Goal: Task Accomplishment & Management: Complete application form

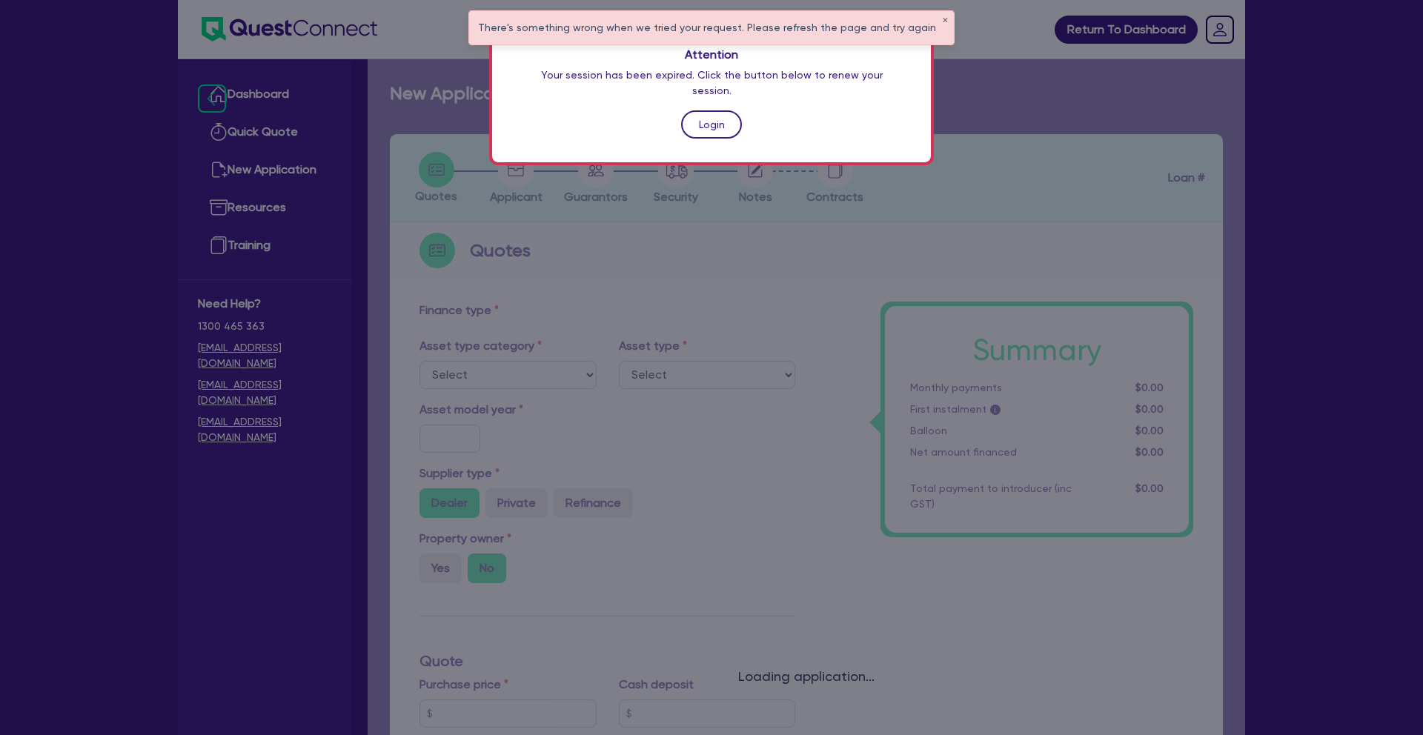
scroll to position [538, 0]
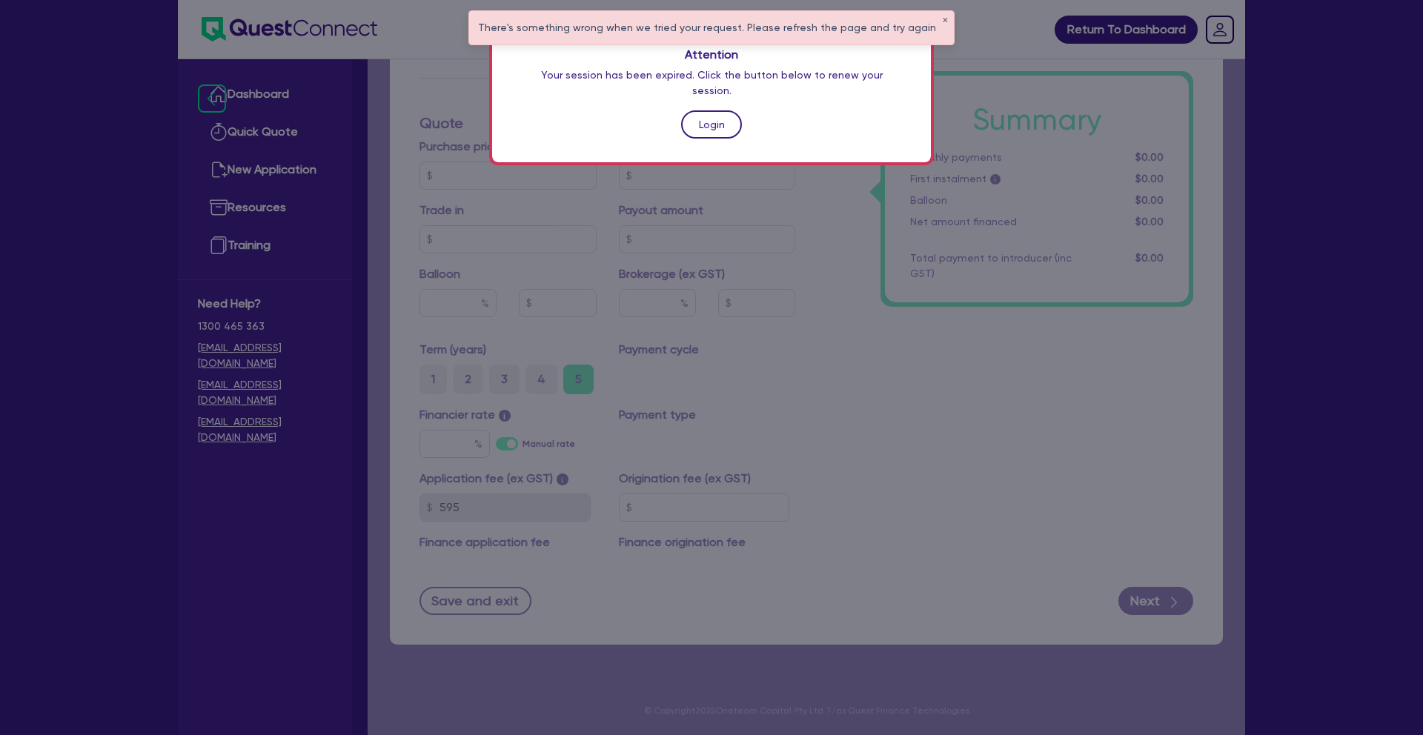
click at [706, 110] on link "Login" at bounding box center [711, 124] width 61 height 28
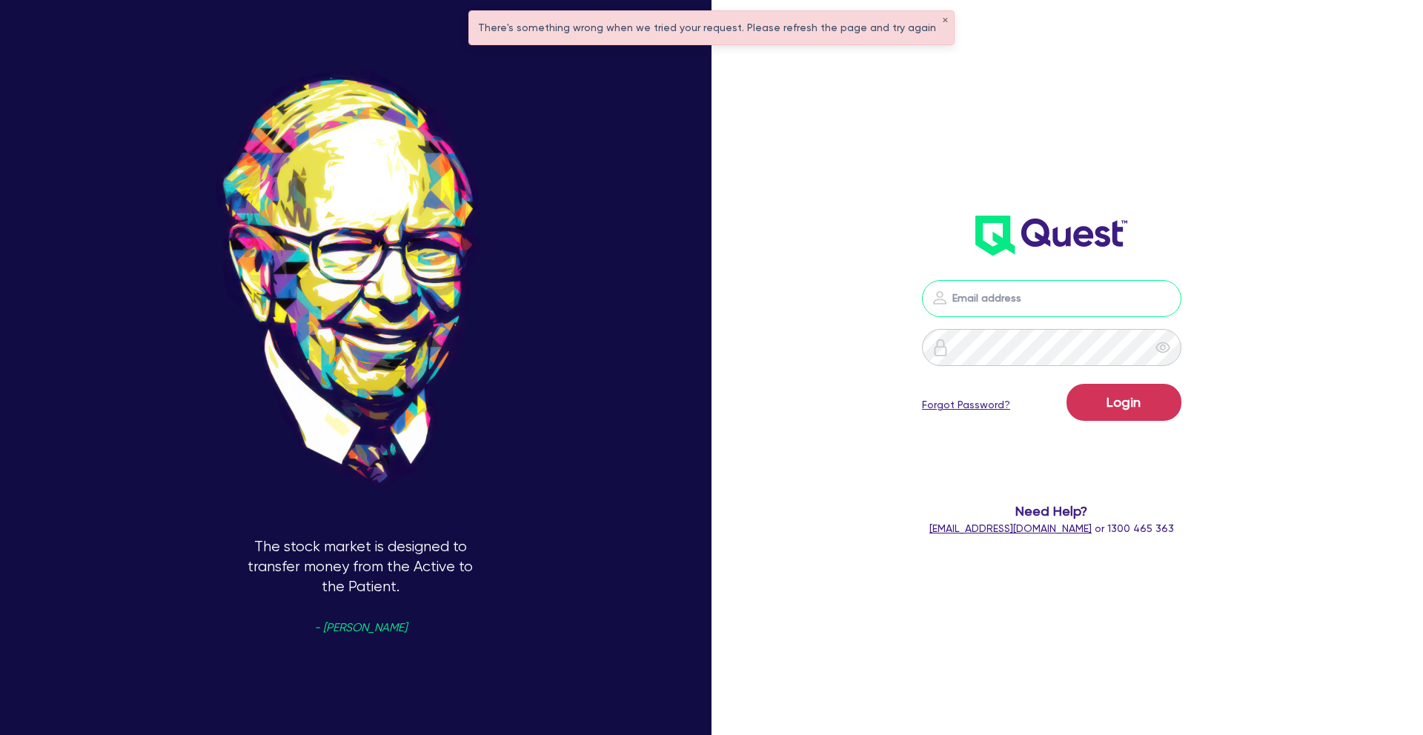
type input "[PERSON_NAME][EMAIL_ADDRESS][PERSON_NAME][DOMAIN_NAME]"
click at [1128, 404] on button "Login" at bounding box center [1124, 402] width 115 height 37
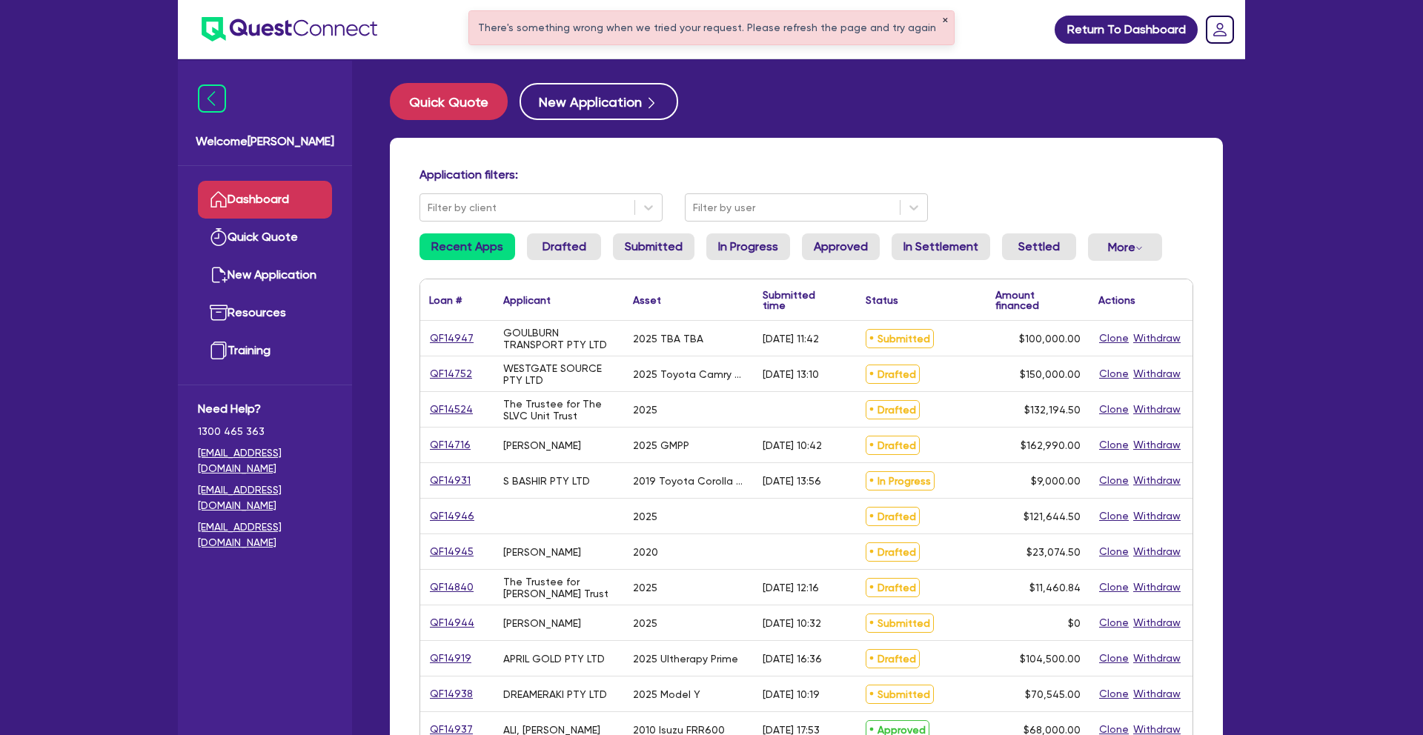
click at [942, 19] on button "✕" at bounding box center [945, 20] width 6 height 7
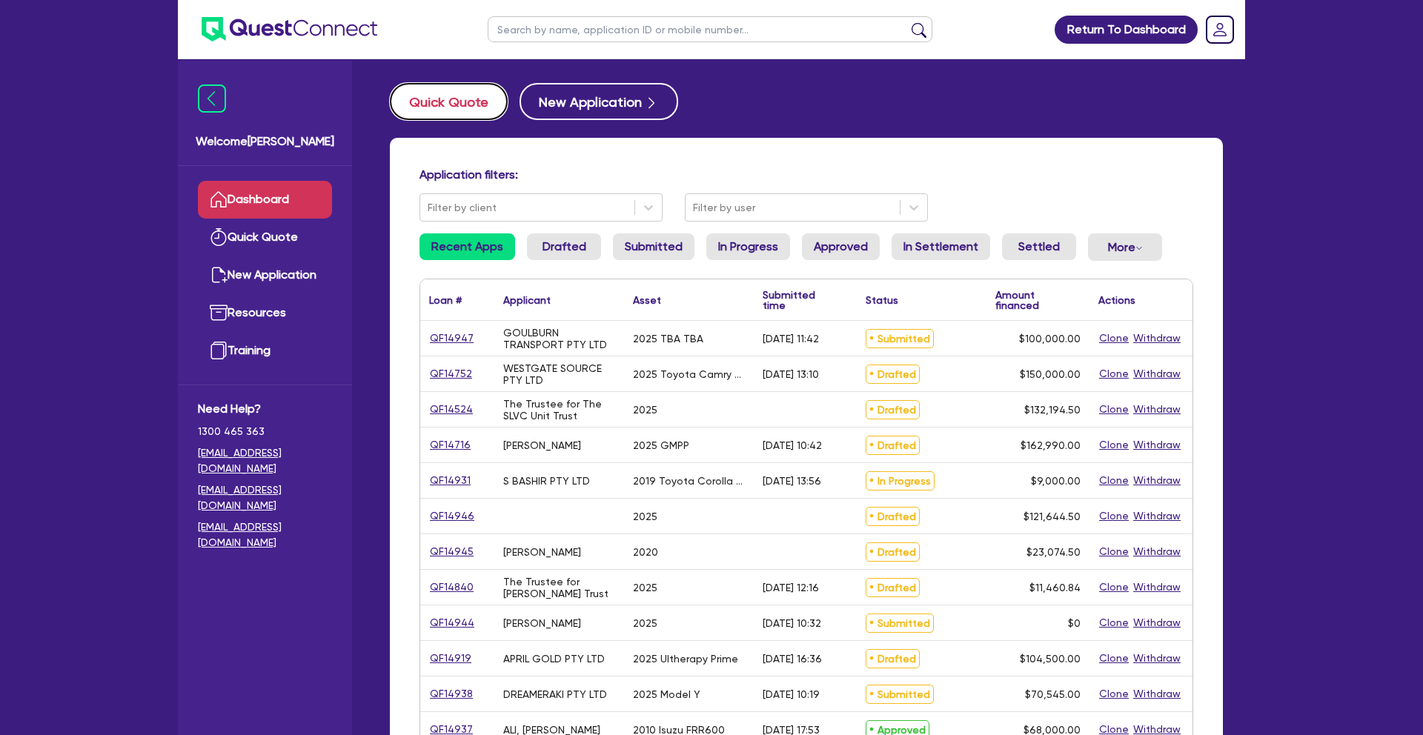
click at [454, 105] on button "Quick Quote" at bounding box center [449, 101] width 118 height 37
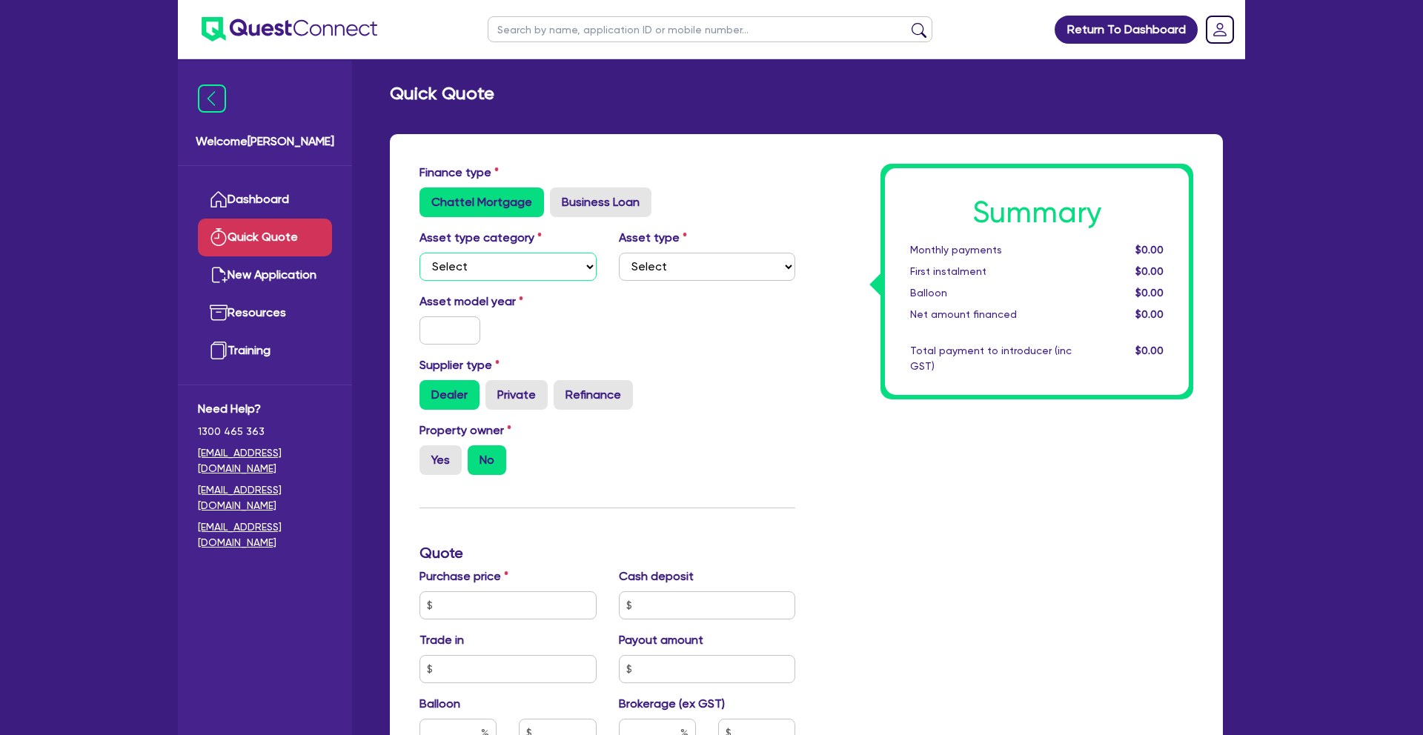
click at [571, 268] on select "Select Cars and light trucks Primary assets Secondary assets Tertiary assets" at bounding box center [508, 267] width 177 height 28
select select "TERTIARY_ASSETS"
click at [671, 273] on select "Select Beauty equipment IT equipment IT software Watercraft Other" at bounding box center [707, 267] width 177 height 28
click at [549, 34] on input "text" at bounding box center [710, 29] width 445 height 26
type input "[PERSON_NAME]"
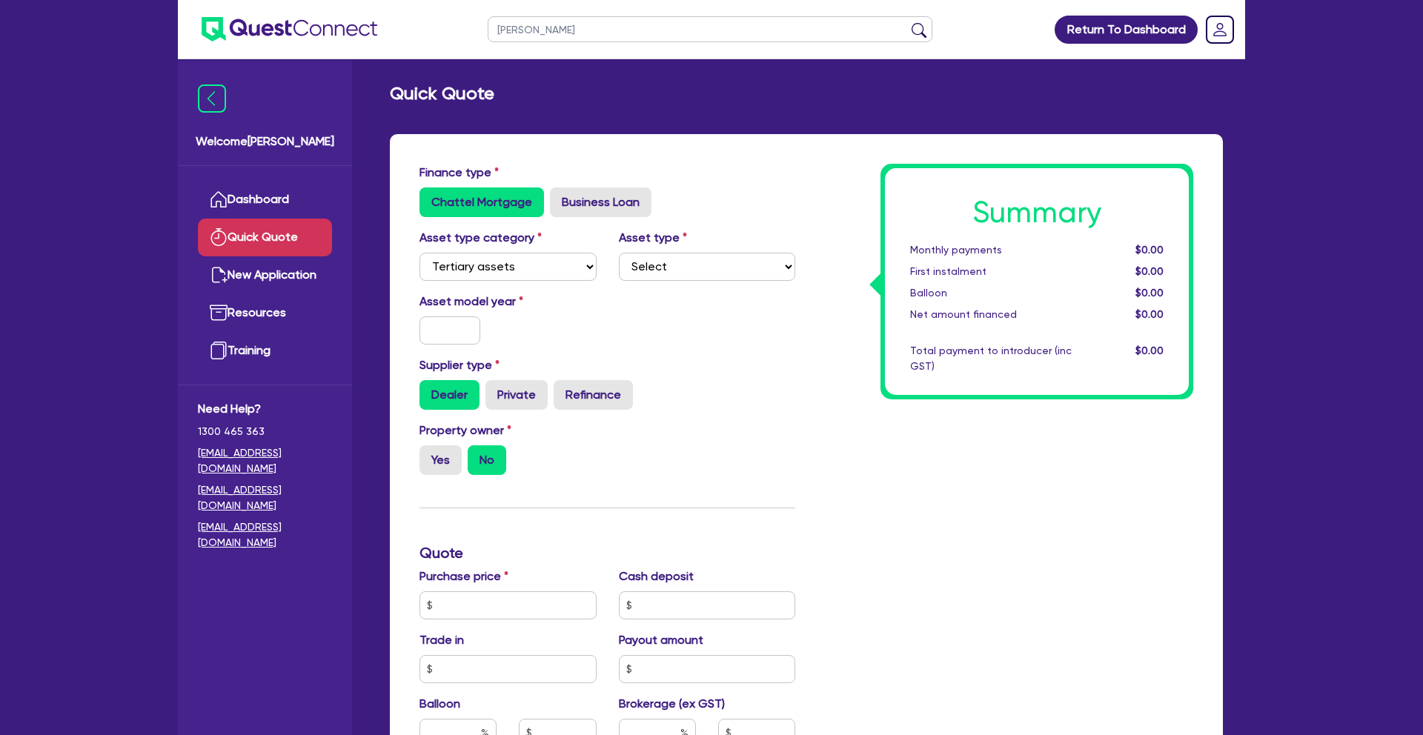
drag, startPoint x: 606, startPoint y: 334, endPoint x: 598, endPoint y: 314, distance: 21.3
click at [605, 334] on div "Asset model year" at bounding box center [507, 319] width 199 height 52
click at [709, 273] on select "Select Beauty equipment IT equipment IT software Watercraft Other" at bounding box center [707, 267] width 177 height 28
select select "BEAUTY_EQUIPMENT"
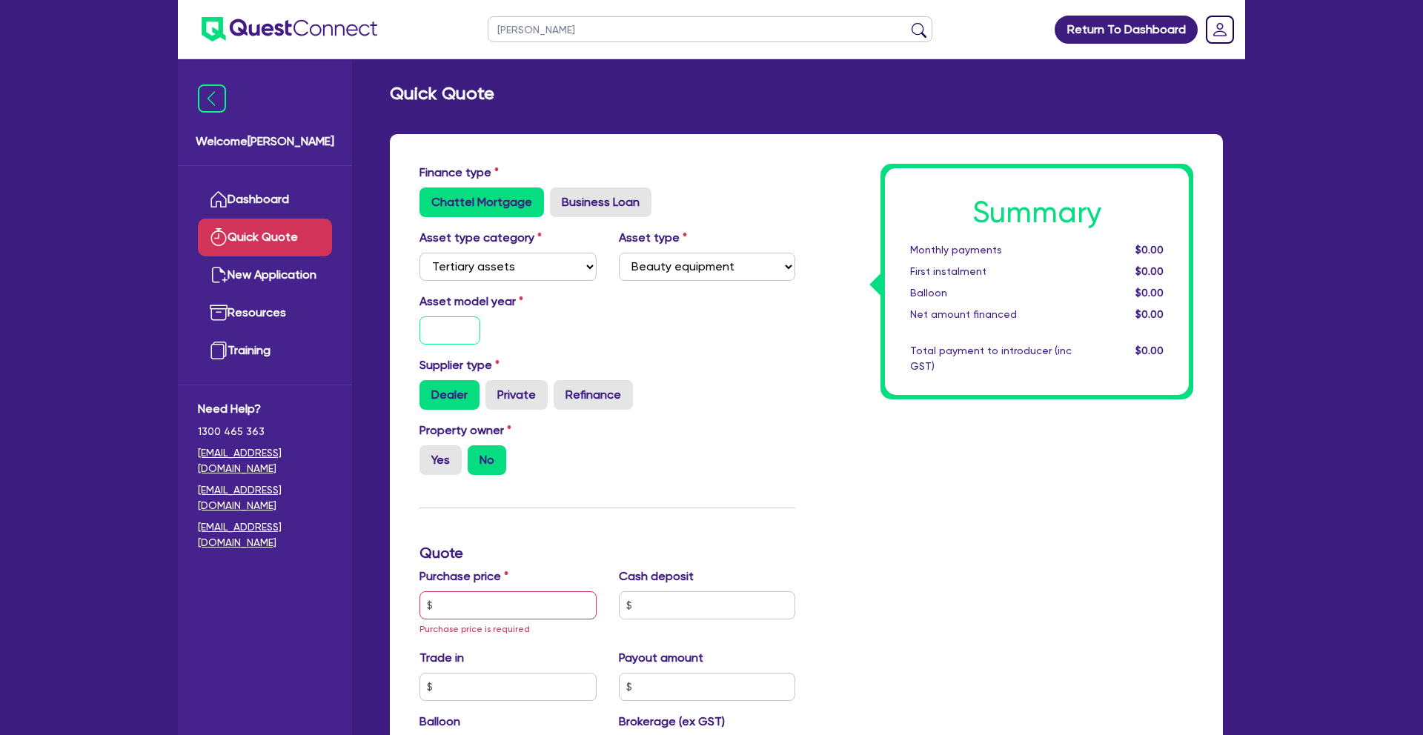
click at [458, 325] on input "text" at bounding box center [450, 331] width 61 height 28
type input "2025"
drag, startPoint x: 454, startPoint y: 457, endPoint x: 499, endPoint y: 440, distance: 47.6
click at [454, 457] on label "Yes" at bounding box center [441, 461] width 42 height 30
click at [429, 455] on input "Yes" at bounding box center [425, 451] width 10 height 10
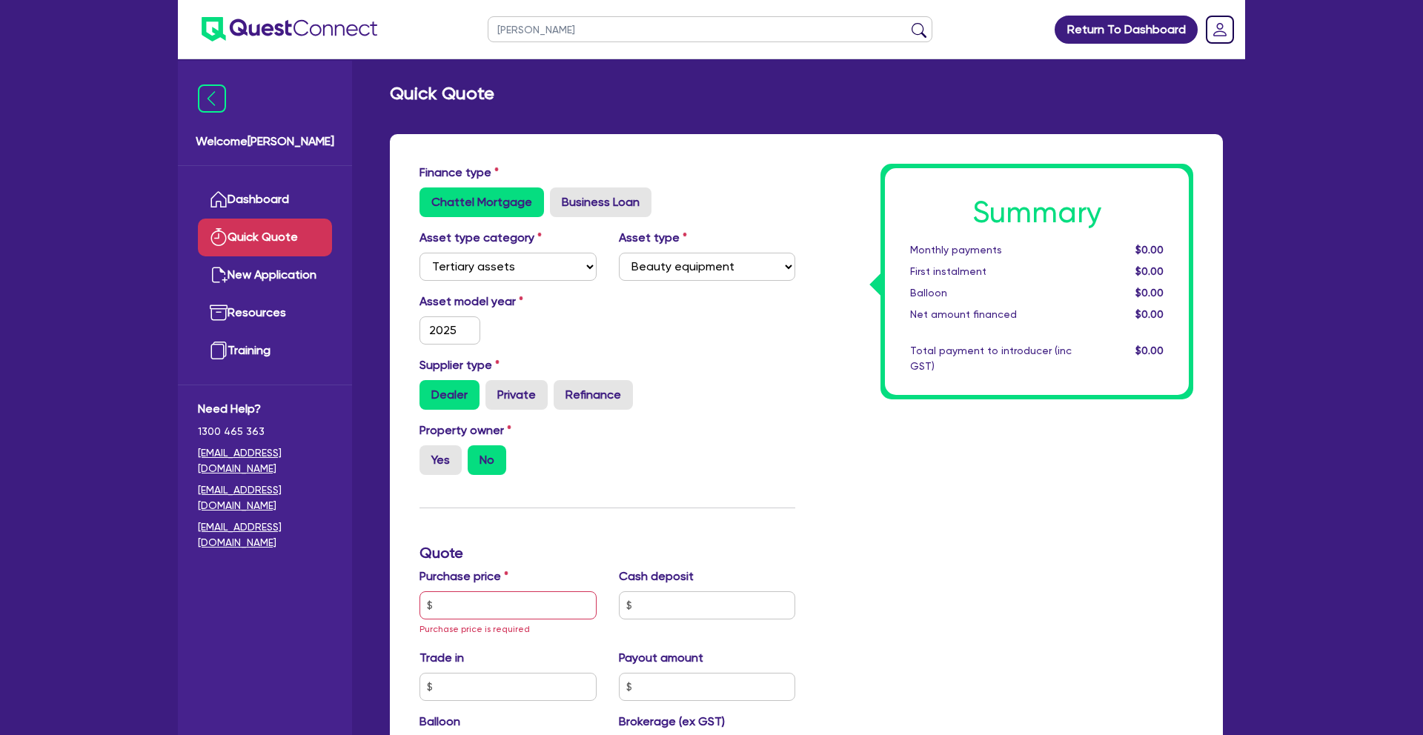
radio input "true"
click at [489, 597] on input "text" at bounding box center [508, 606] width 177 height 28
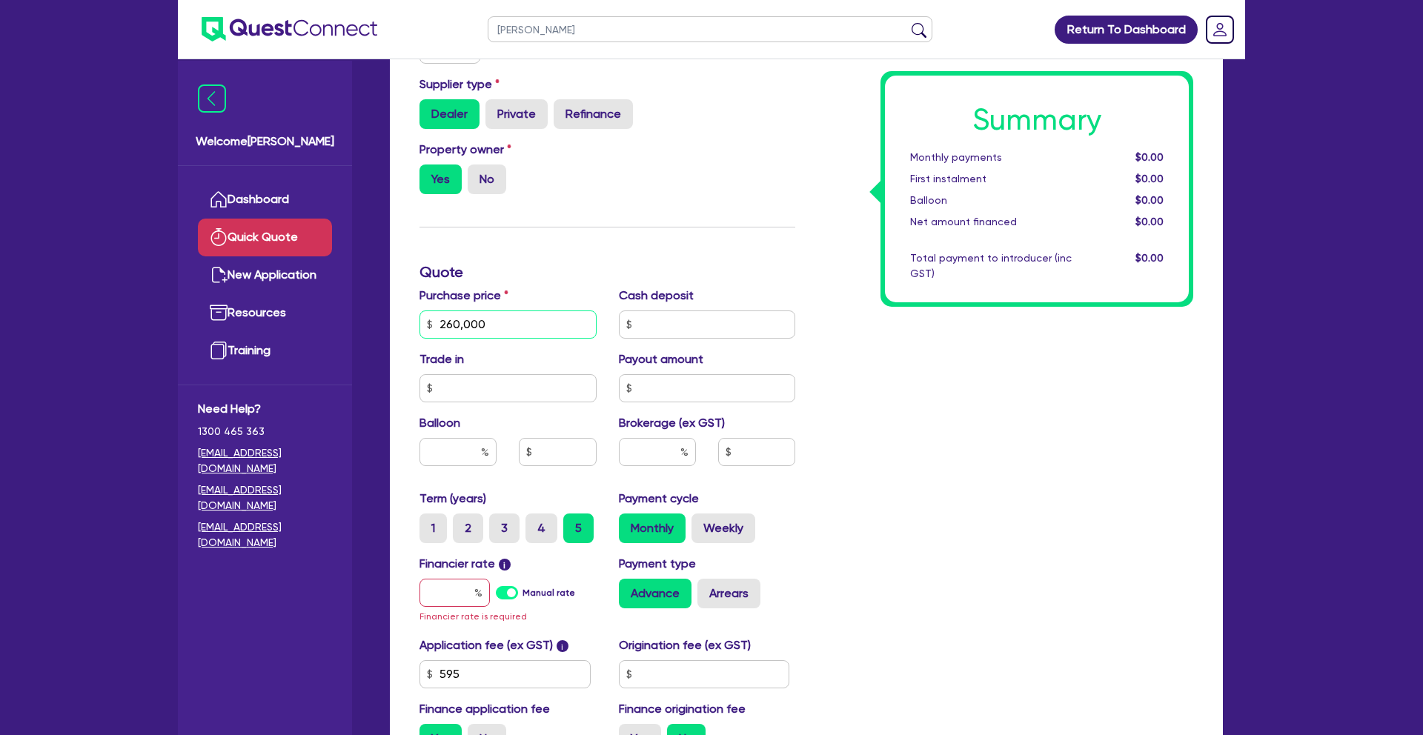
scroll to position [294, 0]
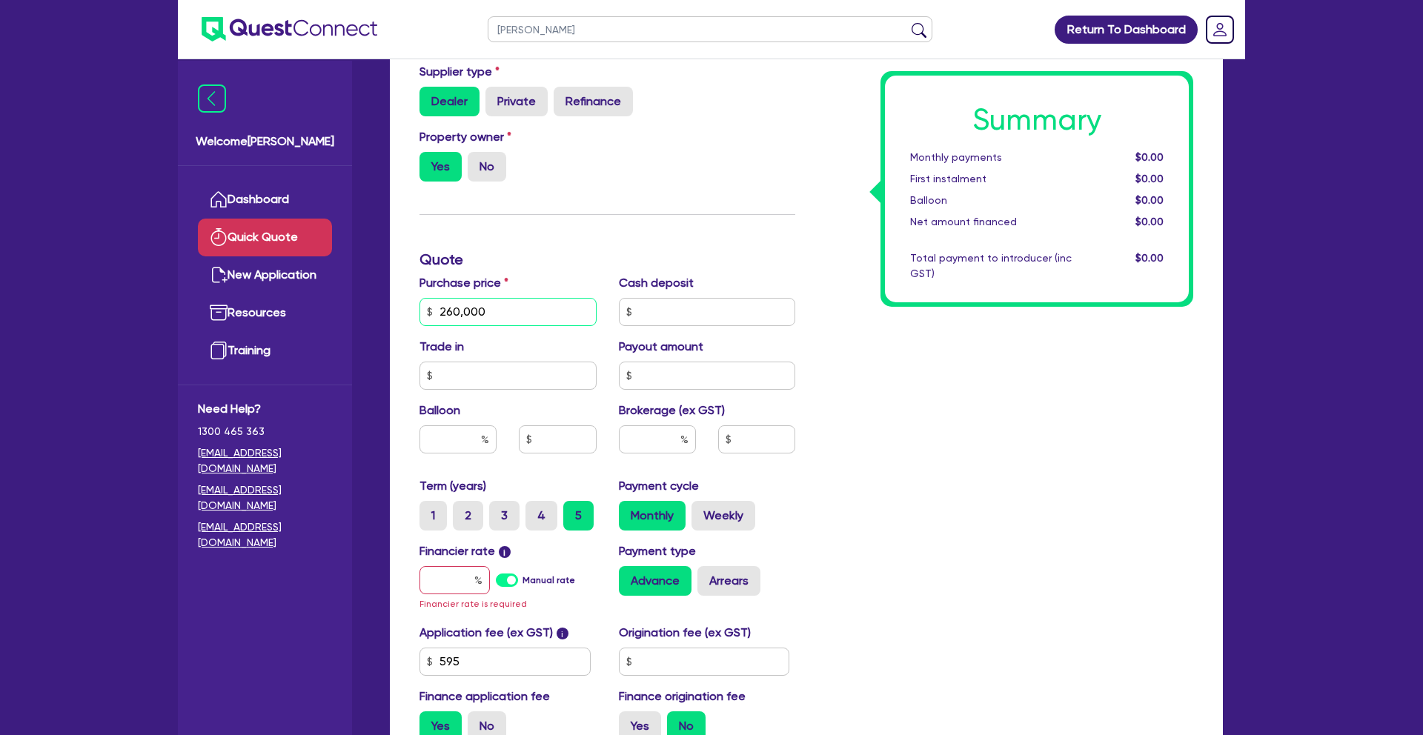
type input "260,000"
drag, startPoint x: 460, startPoint y: 576, endPoint x: 528, endPoint y: 566, distance: 68.9
click at [460, 576] on input "text" at bounding box center [455, 580] width 70 height 28
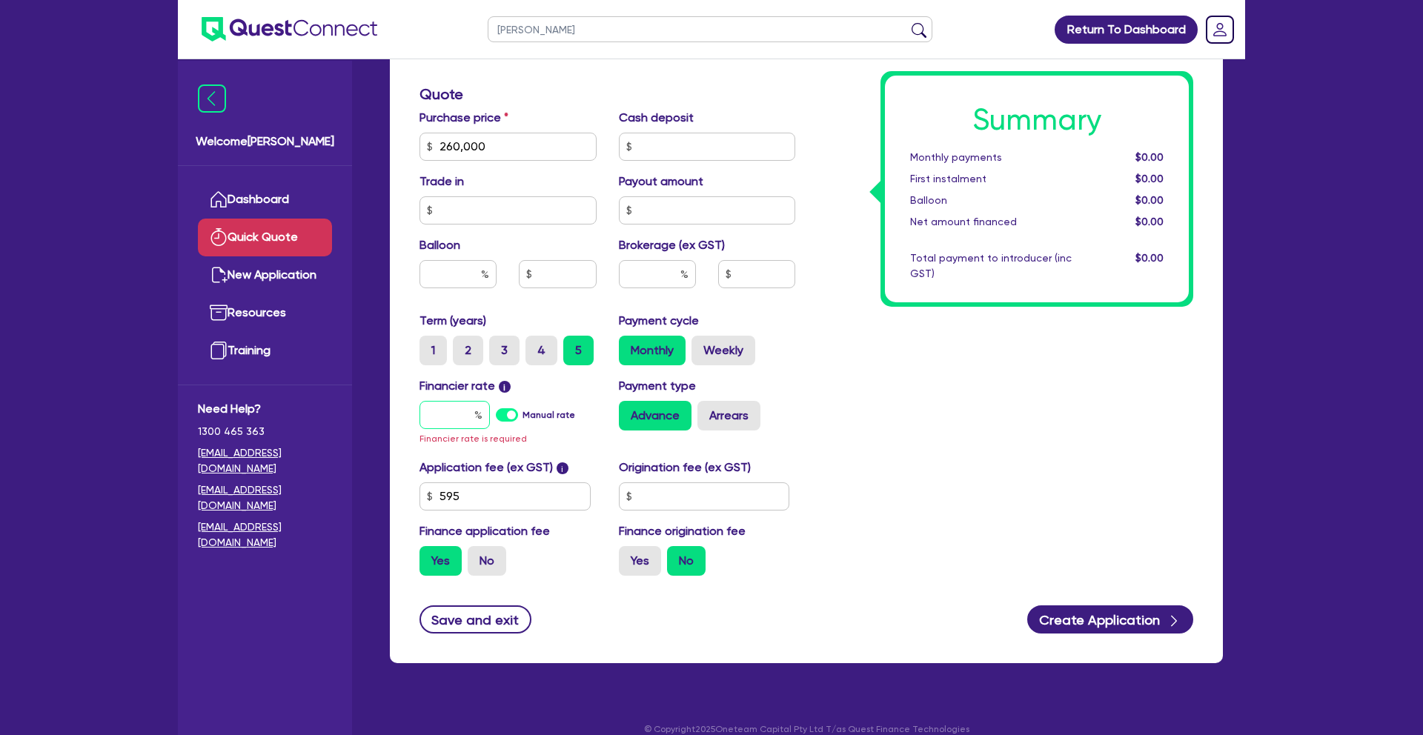
scroll to position [461, 0]
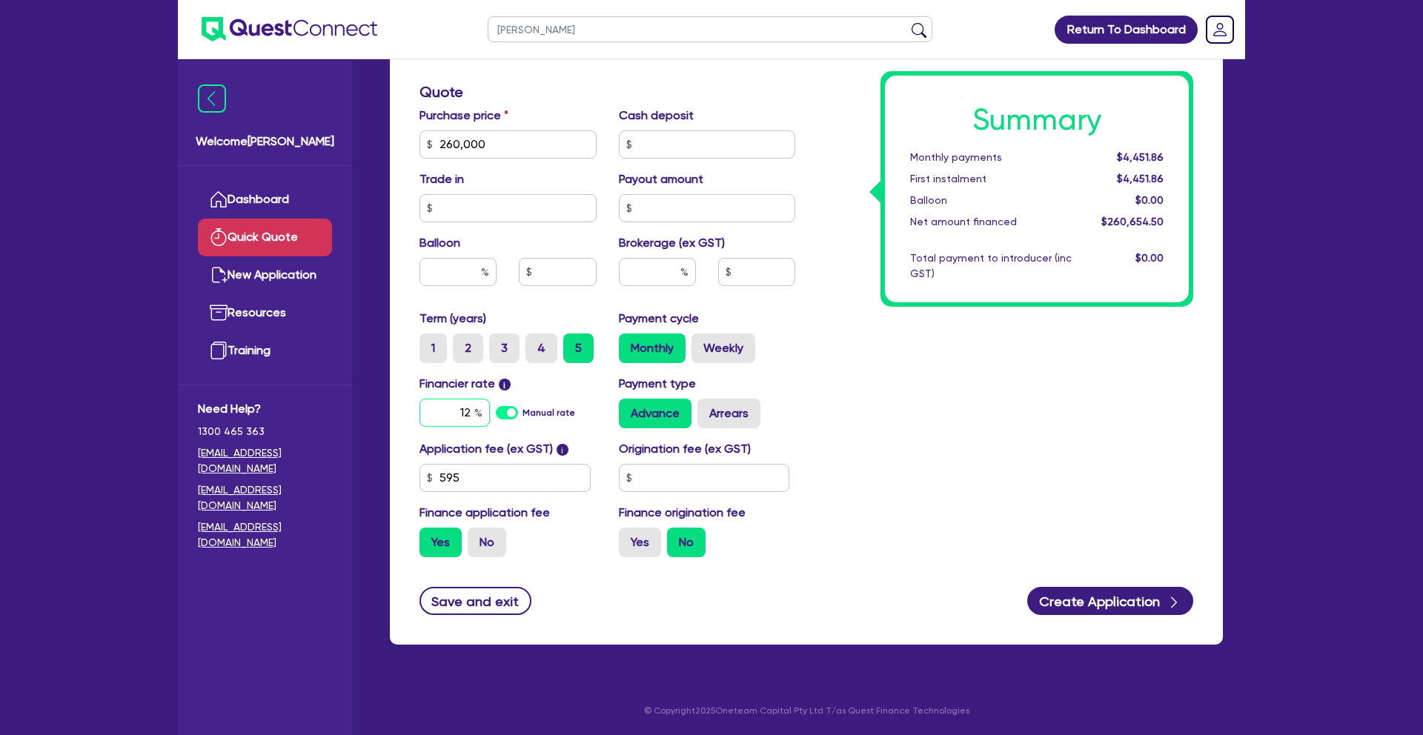
type input "12"
click at [979, 469] on div "Summary Monthly payments $4,451.86 First instalment $4,451.86 Balloon $0.00 Net…" at bounding box center [1006, 136] width 398 height 867
drag, startPoint x: 1109, startPoint y: 606, endPoint x: 722, endPoint y: 290, distance: 500.0
click at [1109, 606] on button "Create Application" at bounding box center [1111, 601] width 166 height 28
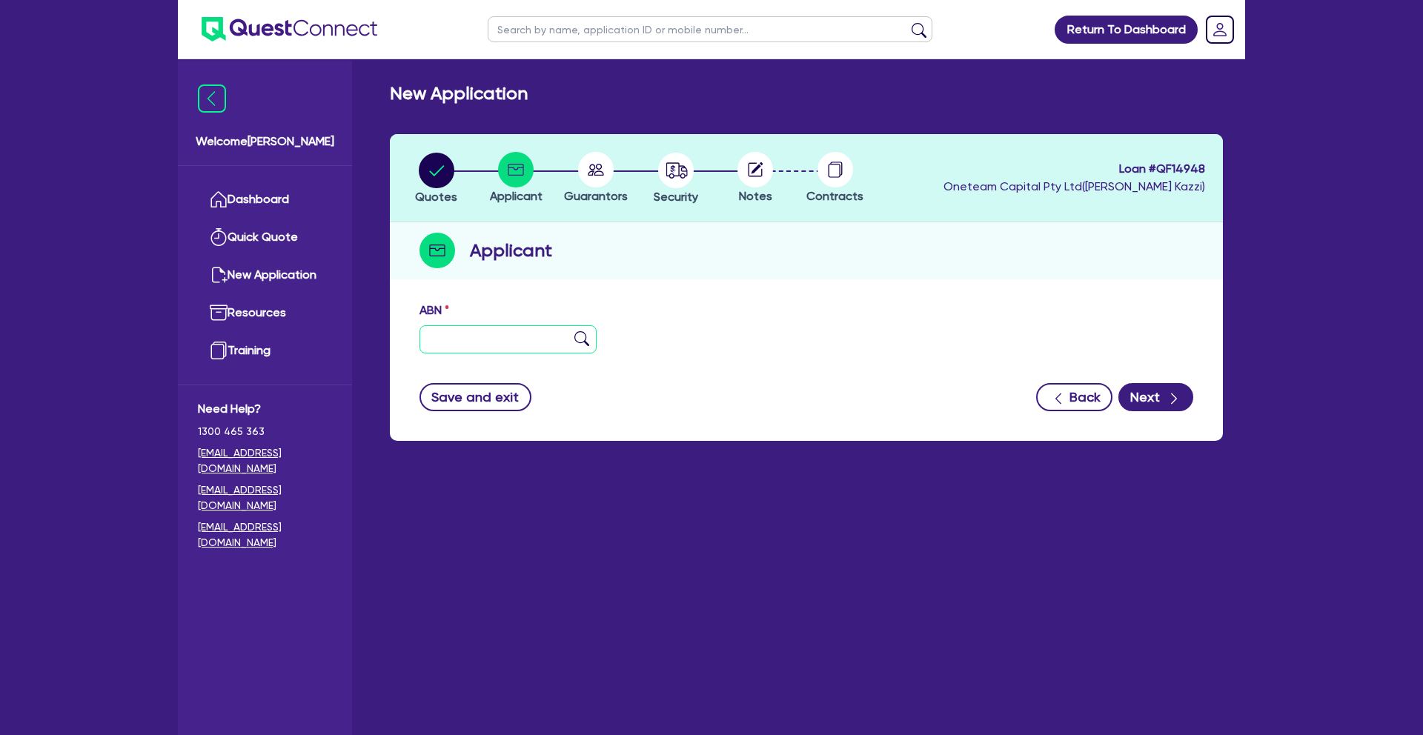
click at [496, 343] on input "text" at bounding box center [508, 339] width 177 height 28
type input "70 629 189 984"
click at [579, 344] on img at bounding box center [582, 338] width 15 height 15
type input "AST AESTHETICS PTY LTD"
type input "THE SKIN EDIT COSMETIC AND SKIN SPECIALISTS"
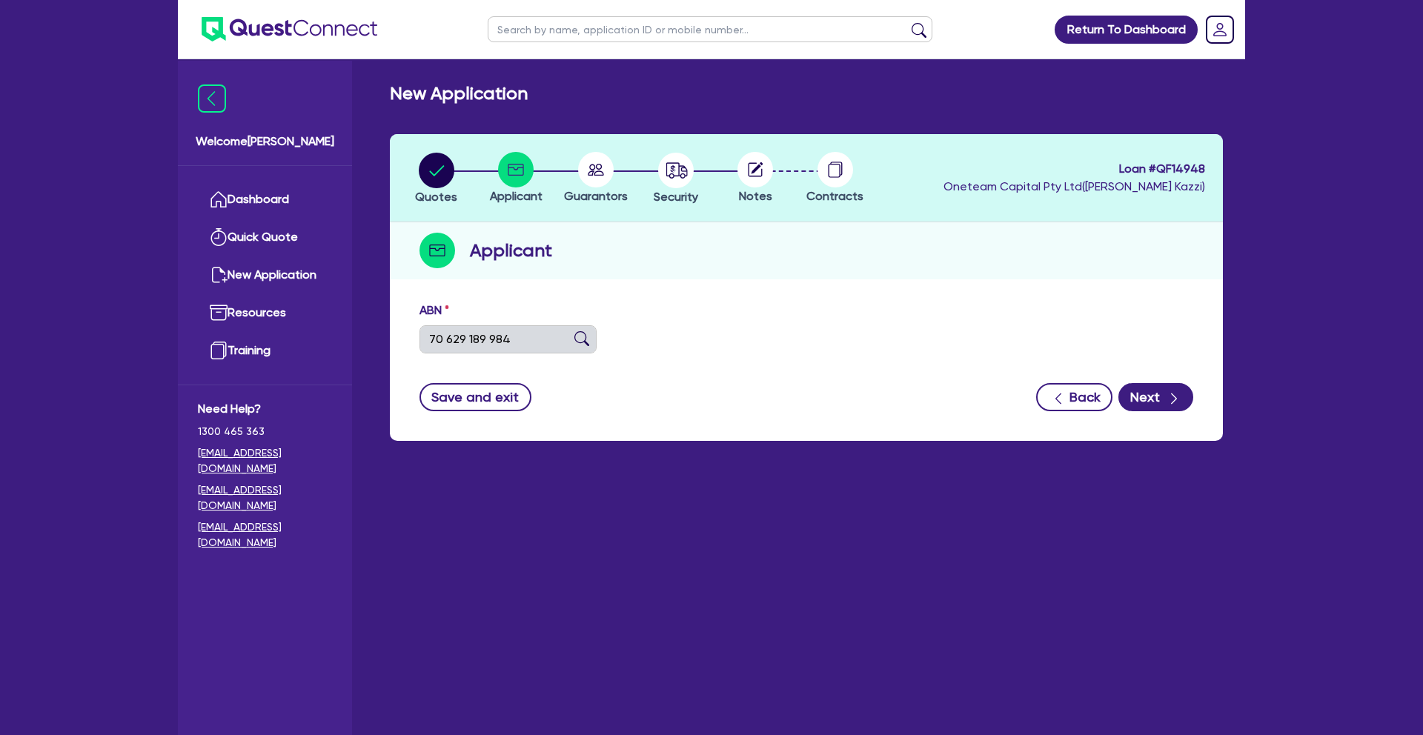
select select "COMPANY"
type input "[DATE]"
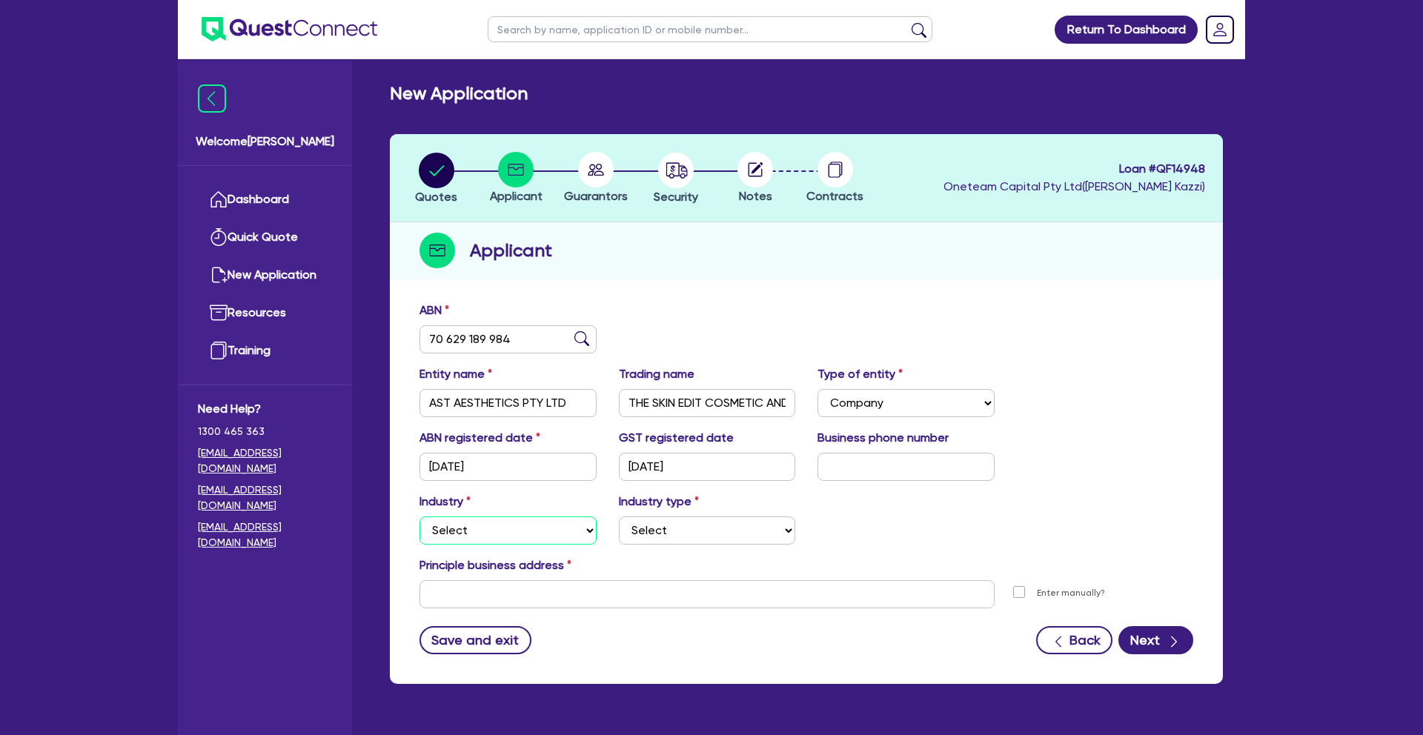
click at [547, 534] on select "Select Accomodation & Food Services Administrative & Support Services Agricultu…" at bounding box center [508, 531] width 177 height 28
select select "HEALTH_BEAUTY"
click at [711, 538] on select "Select [MEDICAL_DATA], [MEDICAL_DATA] Services Cosmetics Supplies Day Spas, Hea…" at bounding box center [707, 531] width 177 height 28
select select "HAIR_BEAUTY_SALONS"
click at [487, 598] on input "text" at bounding box center [707, 594] width 575 height 28
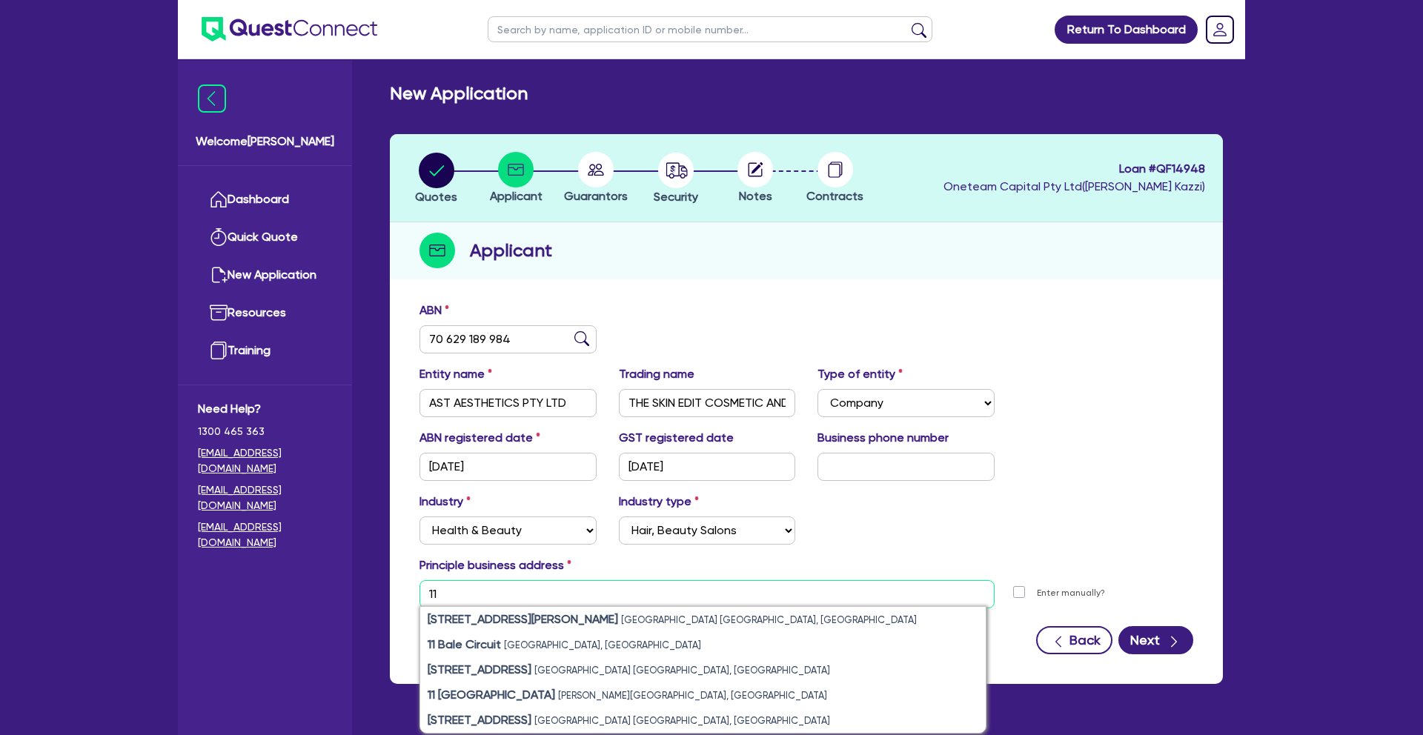
type input "1"
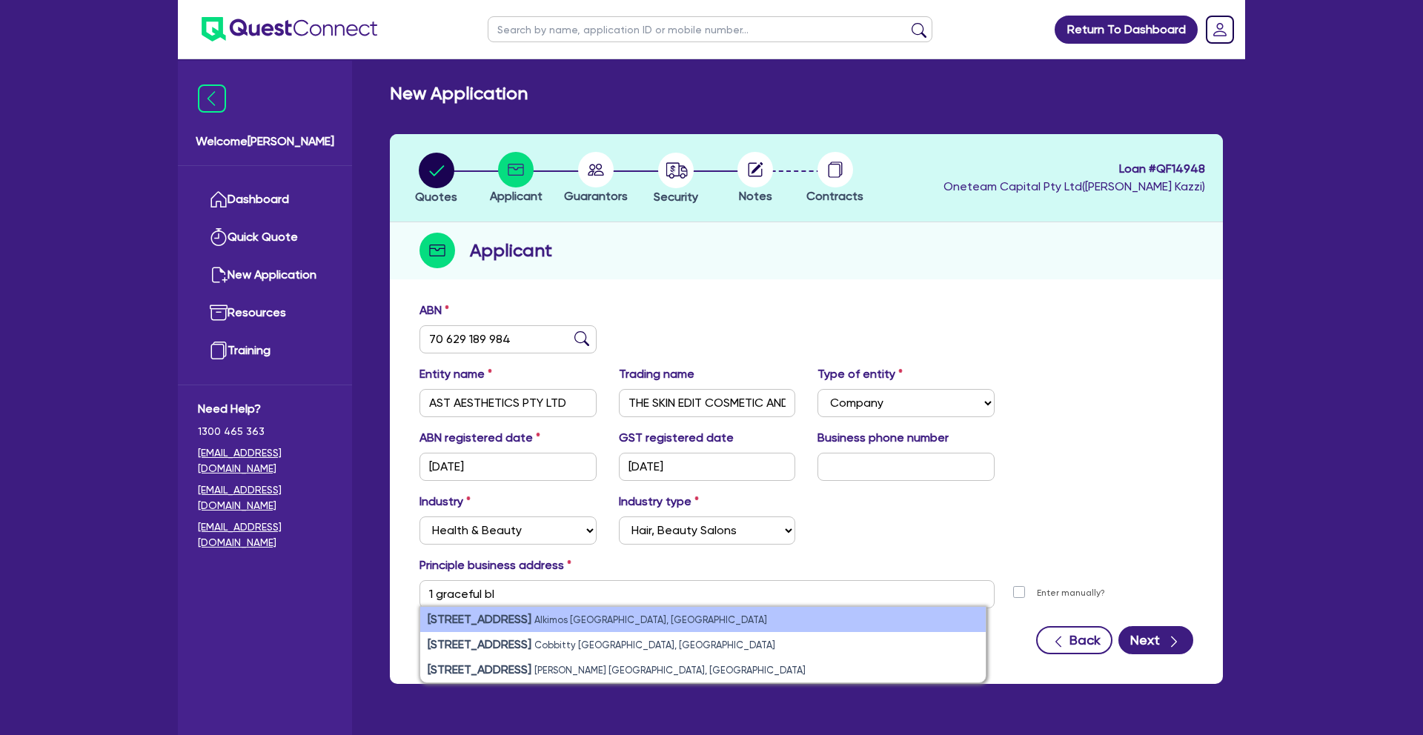
click at [570, 621] on small "Alkimos [GEOGRAPHIC_DATA], [GEOGRAPHIC_DATA]" at bounding box center [651, 620] width 233 height 11
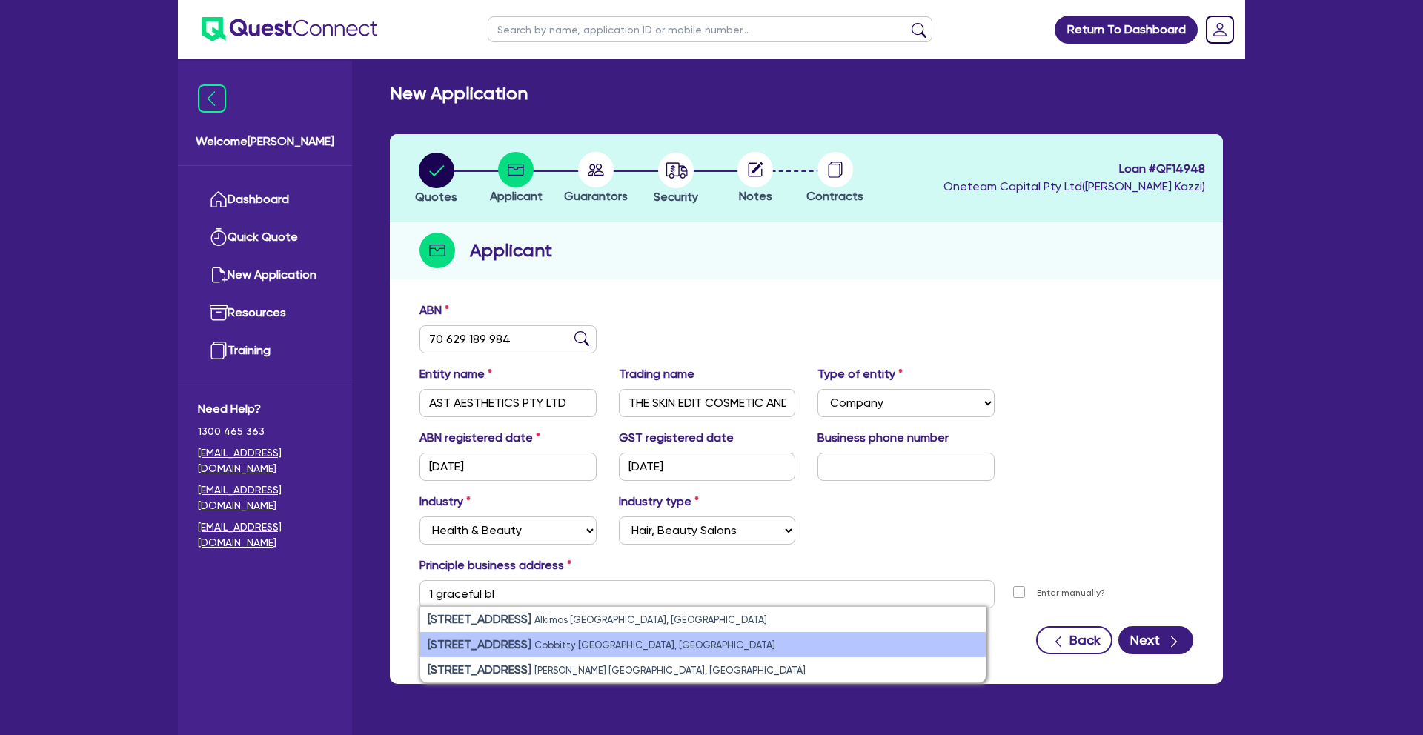
type input "[STREET_ADDRESS]"
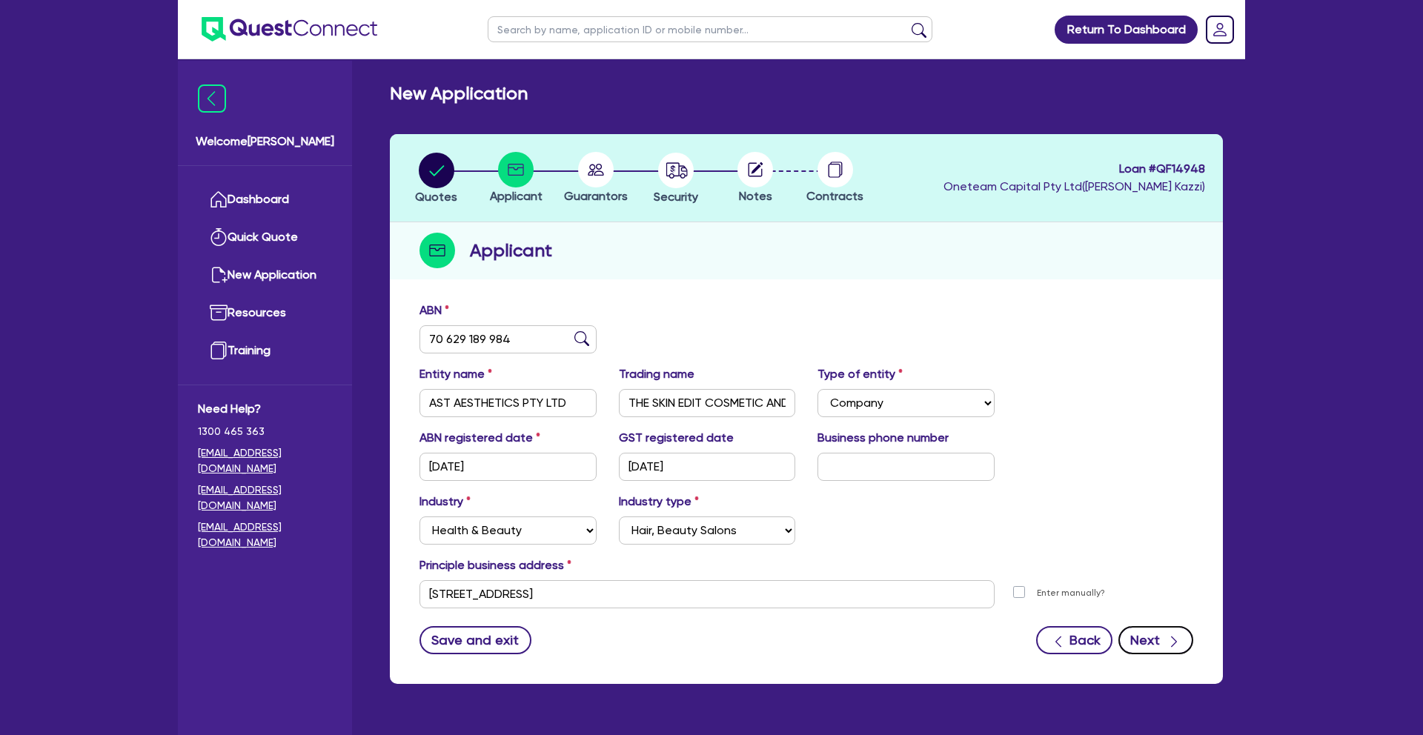
click at [1171, 643] on icon "button" at bounding box center [1174, 642] width 15 height 15
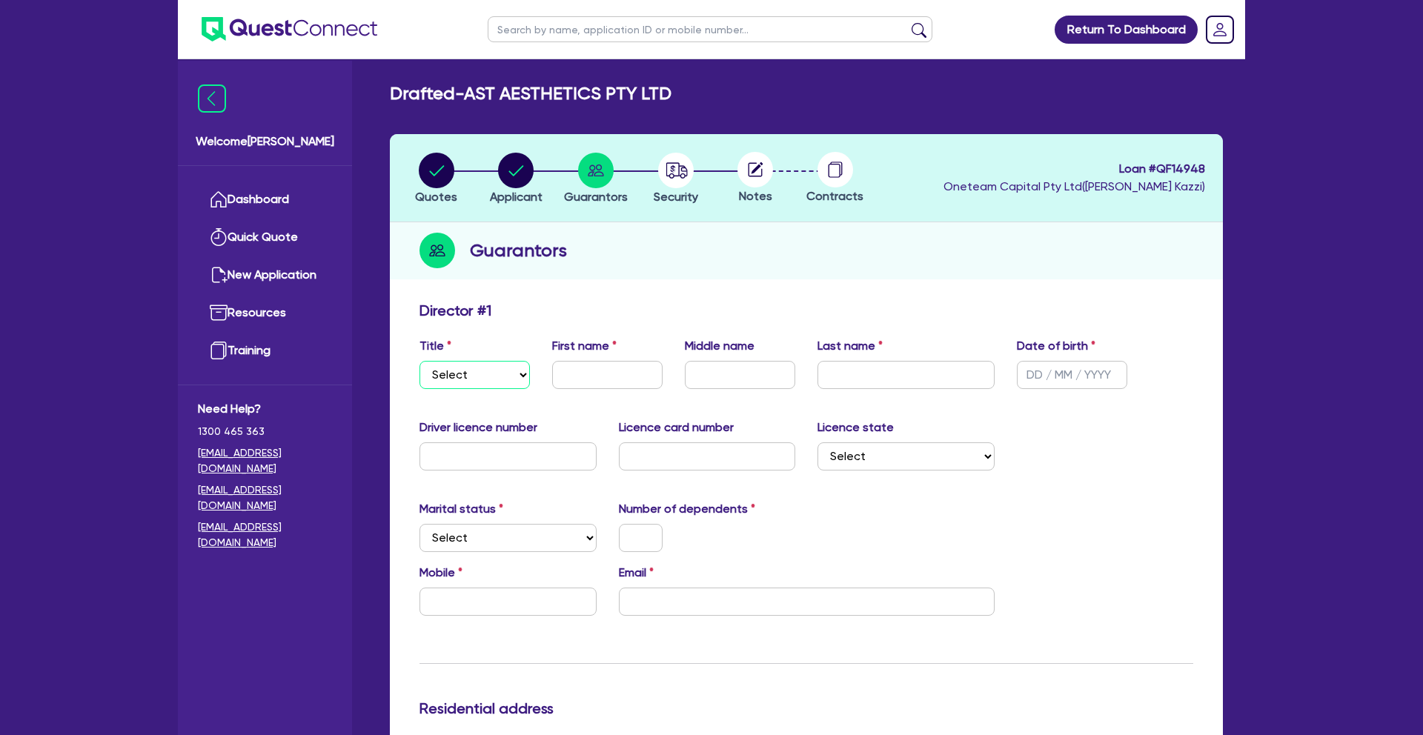
click at [486, 373] on select "Select Mr Mrs Ms Miss Dr" at bounding box center [475, 375] width 110 height 28
select select "MRS"
click at [655, 386] on input "text" at bounding box center [607, 375] width 110 height 28
type input "[PERSON_NAME]"
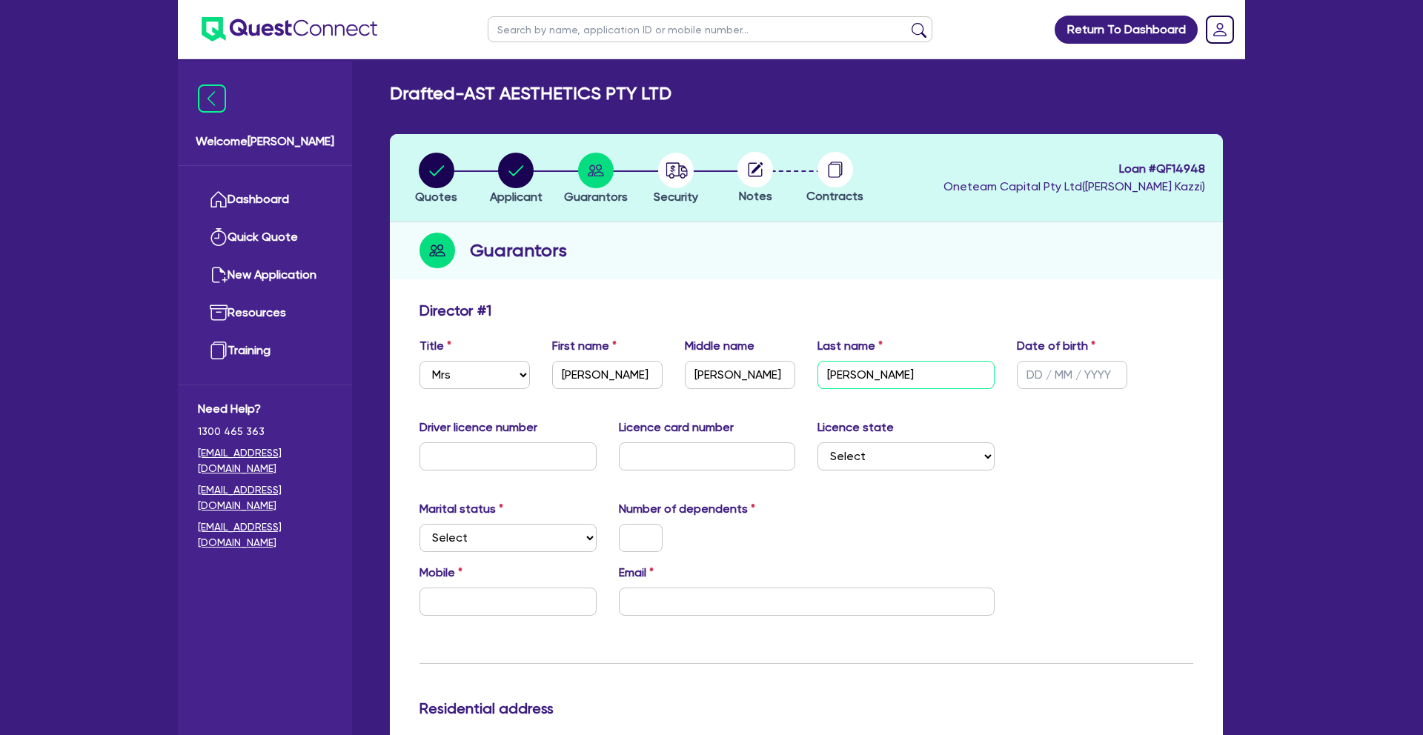
type input "[PERSON_NAME]"
type input "[DATE]"
click at [874, 462] on select "Select [GEOGRAPHIC_DATA] [GEOGRAPHIC_DATA] [GEOGRAPHIC_DATA] [GEOGRAPHIC_DATA] …" at bounding box center [906, 457] width 177 height 28
select select "WA"
click at [544, 531] on select "Select Single Married De Facto / Partner" at bounding box center [508, 538] width 177 height 28
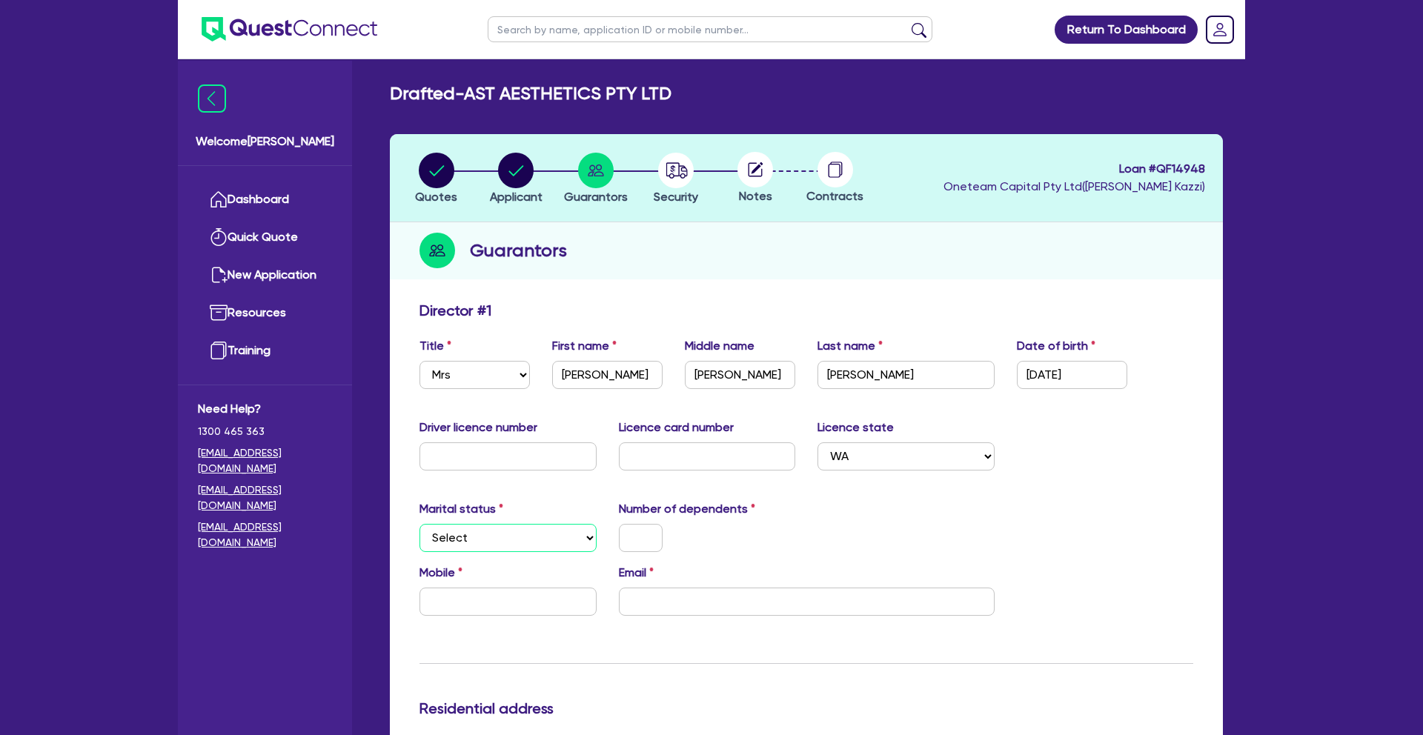
select select "MARRIED"
click at [648, 536] on input "text" at bounding box center [641, 538] width 44 height 28
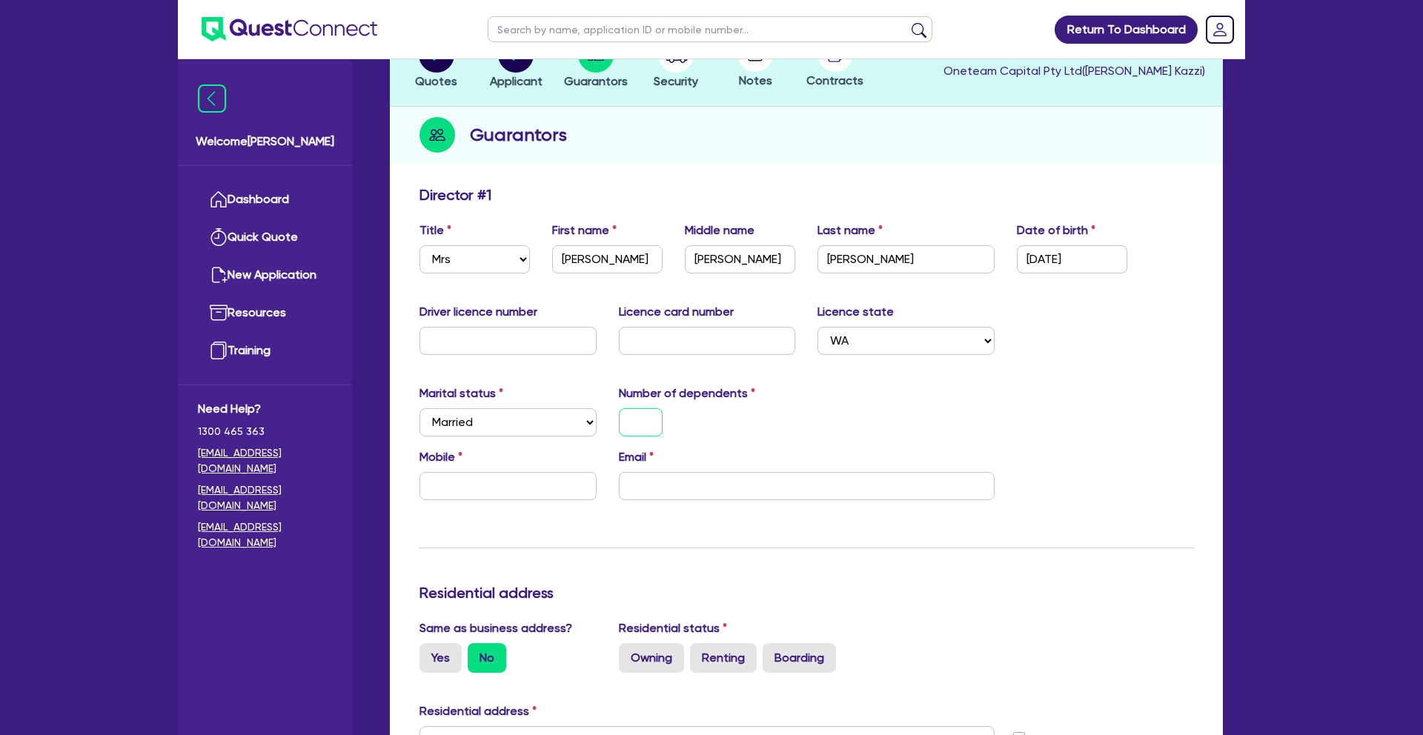
scroll to position [123, 0]
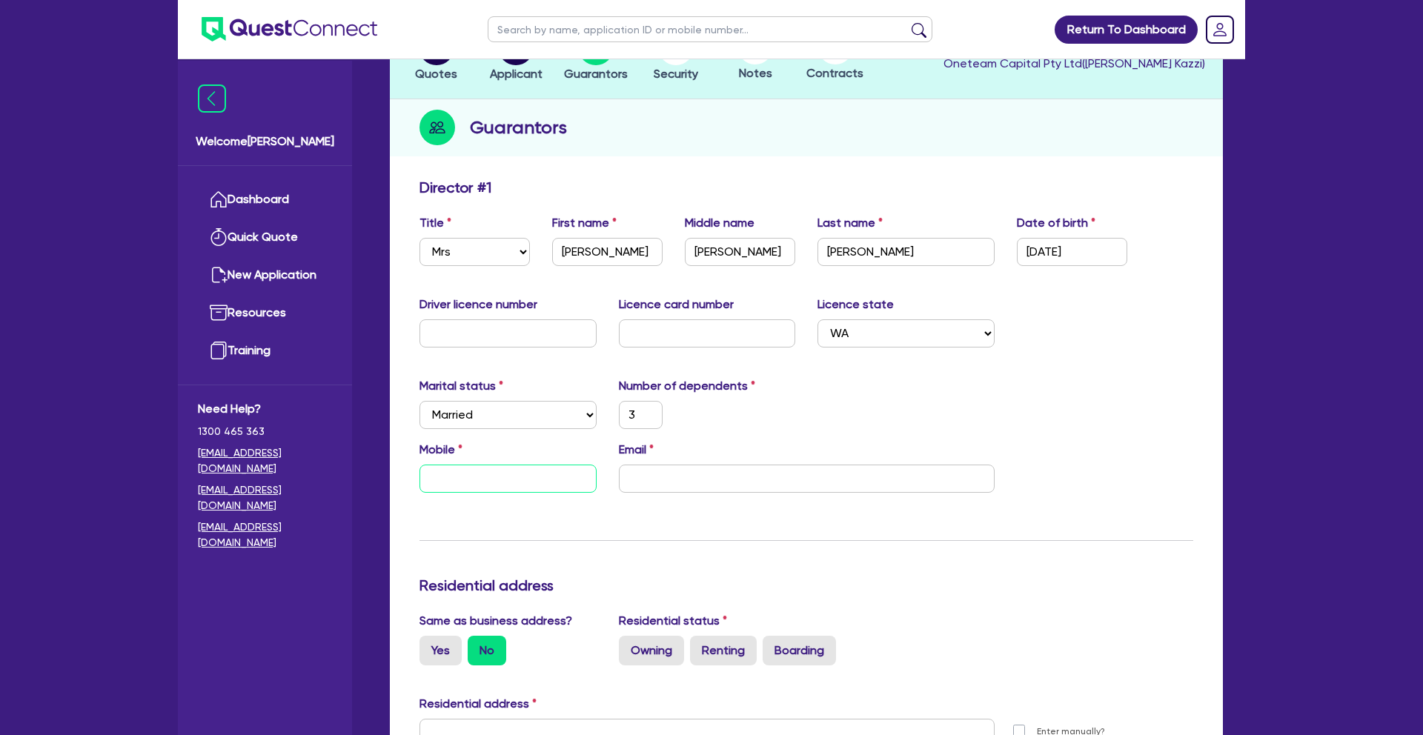
click at [465, 483] on input "text" at bounding box center [508, 479] width 177 height 28
type input "3"
type input "0"
type input "3"
type input "04"
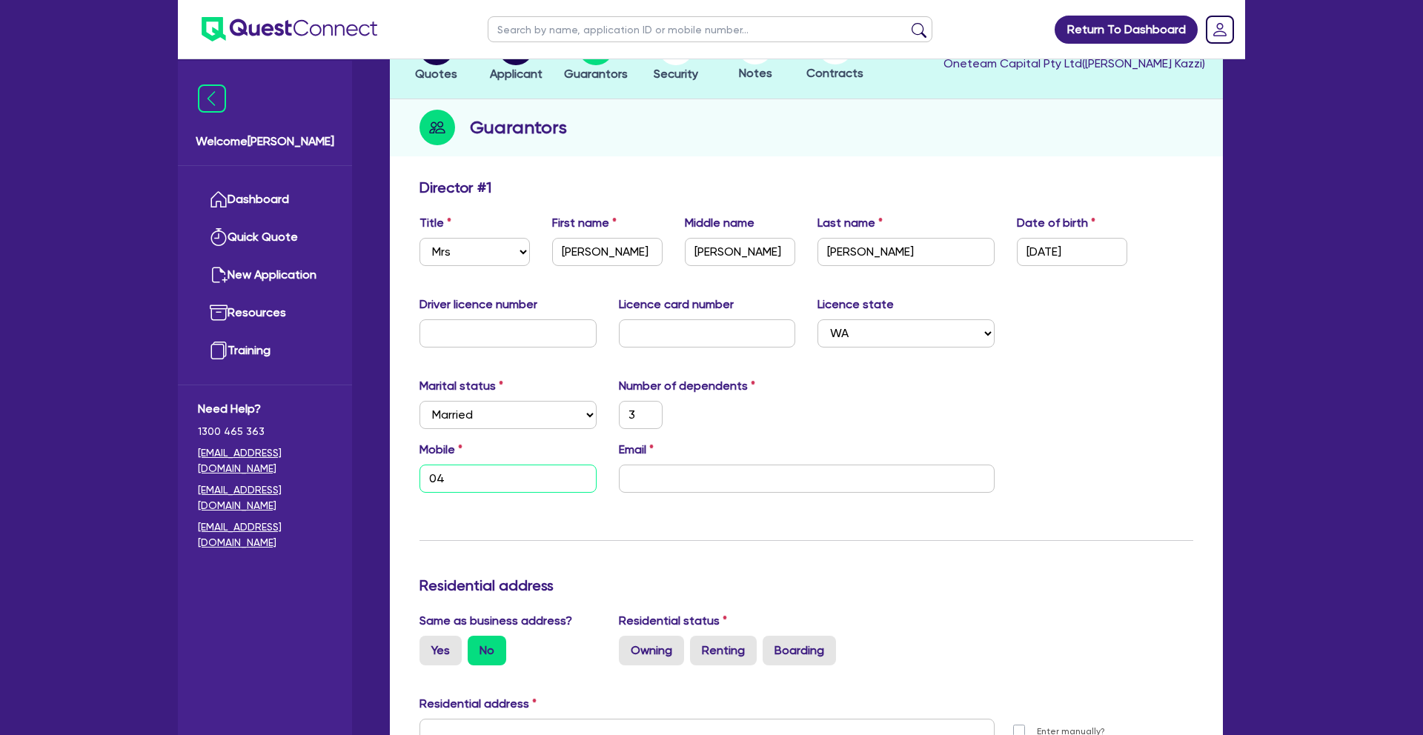
type input "3"
type input "048"
type input "3"
type input "0488"
type input "3"
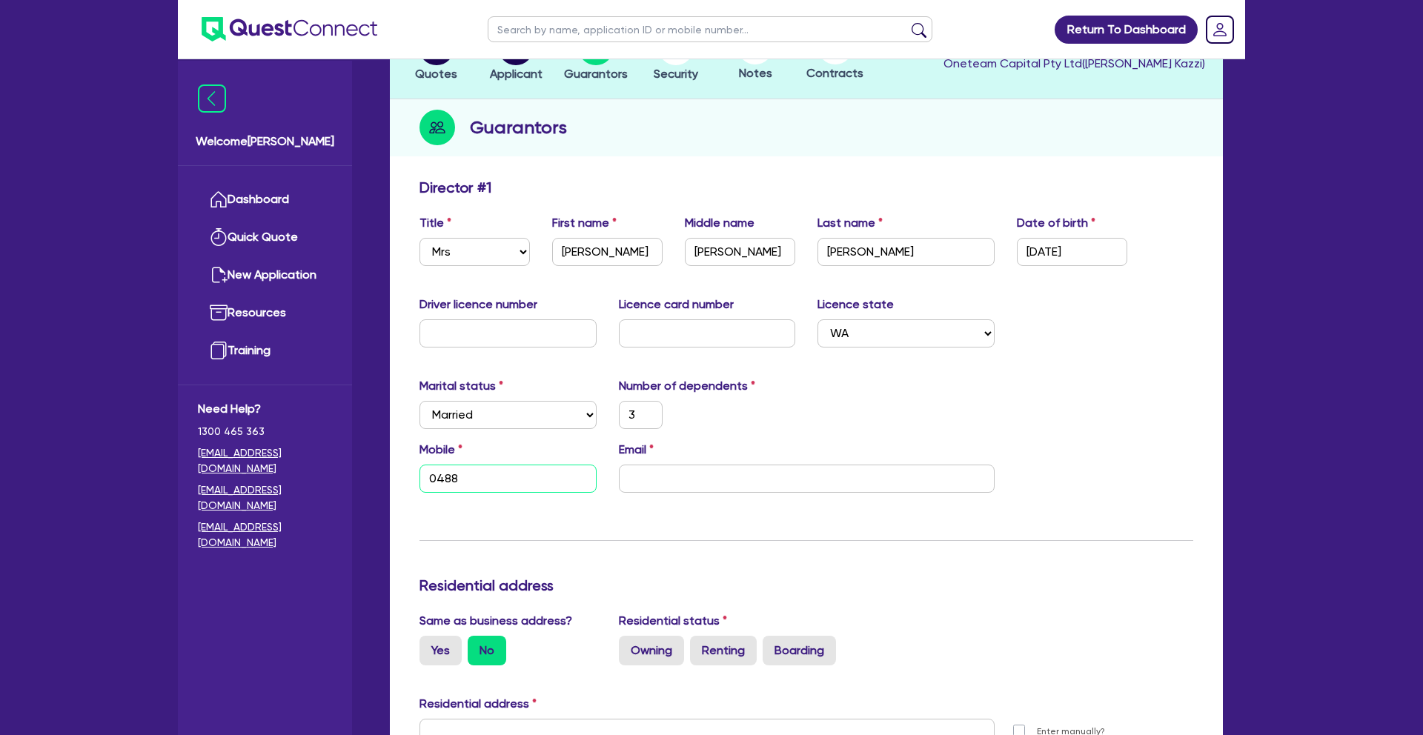
type input "0488 2"
type input "3"
type input "0488 27"
type input "3"
type input "0488 270"
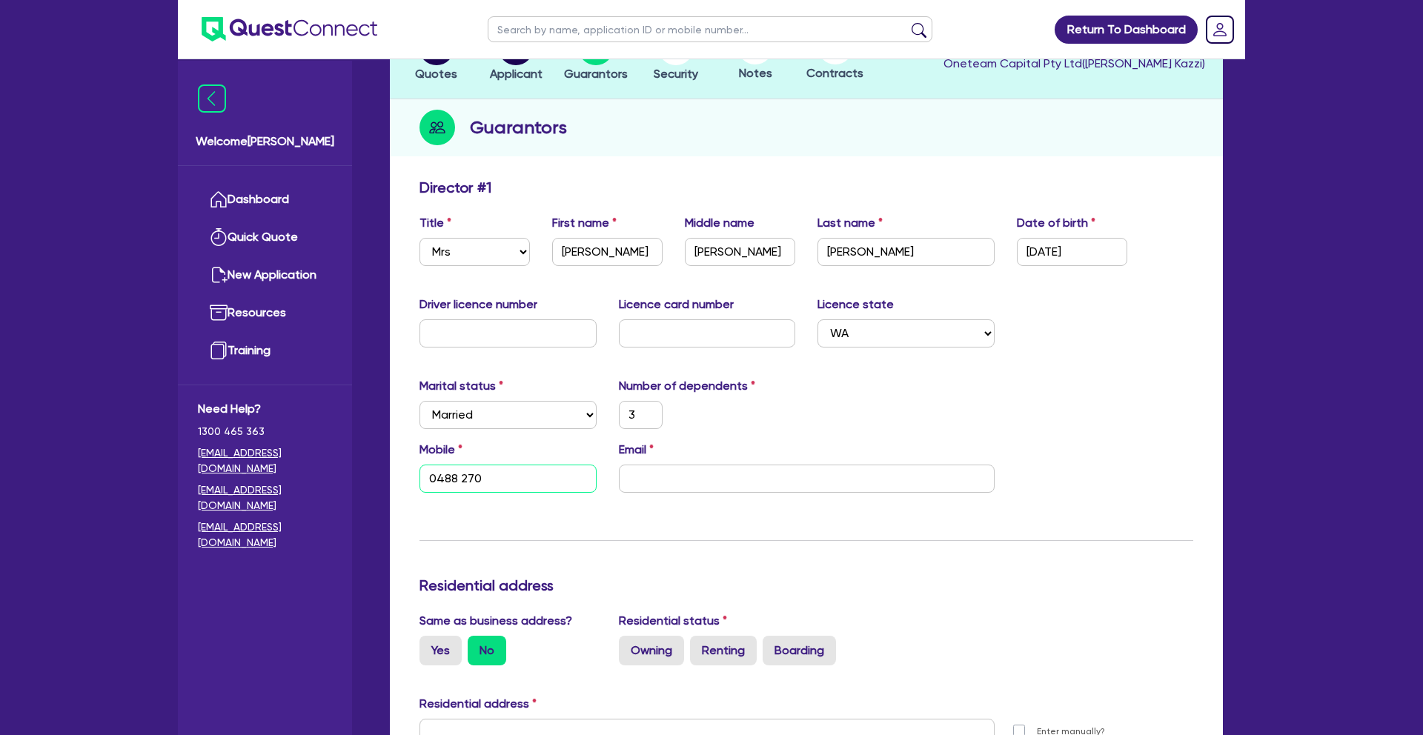
type input "3"
type input "0488 270 0"
type input "3"
type input "0488 270 00"
type input "3"
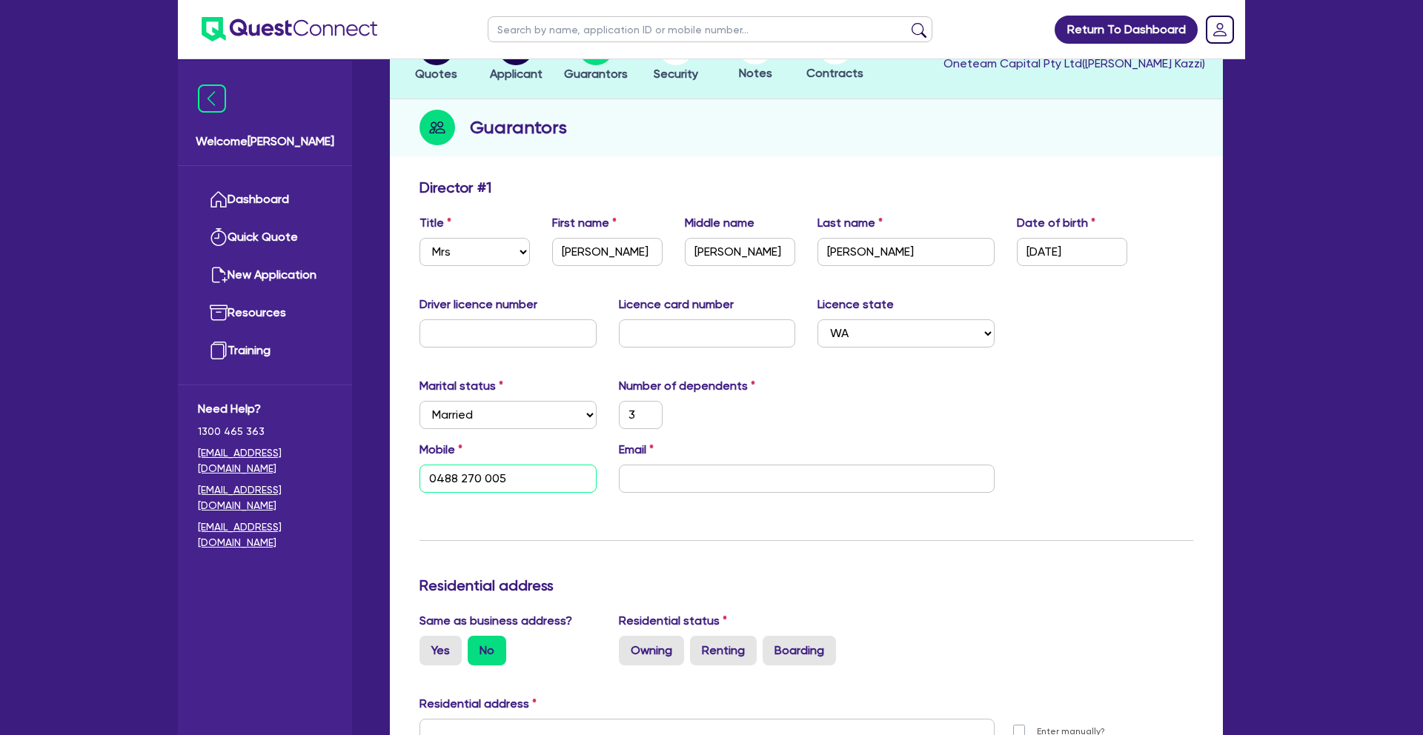
type input "0488 270 005"
click at [689, 483] on input "email" at bounding box center [807, 479] width 376 height 28
type input "3"
type input "0488 270 005"
type input "i"
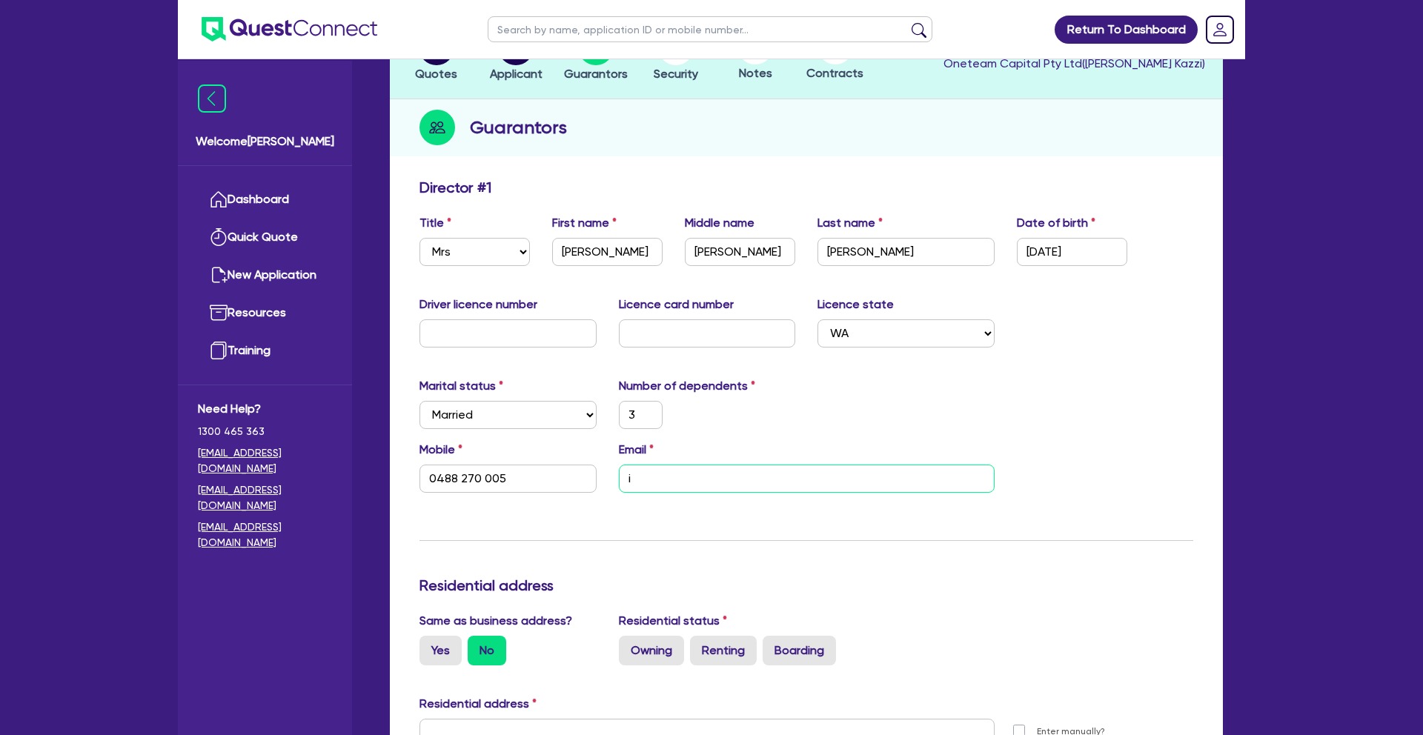
type input "3"
type input "0488 270 005"
type input "in"
type input "3"
type input "0488 270 005"
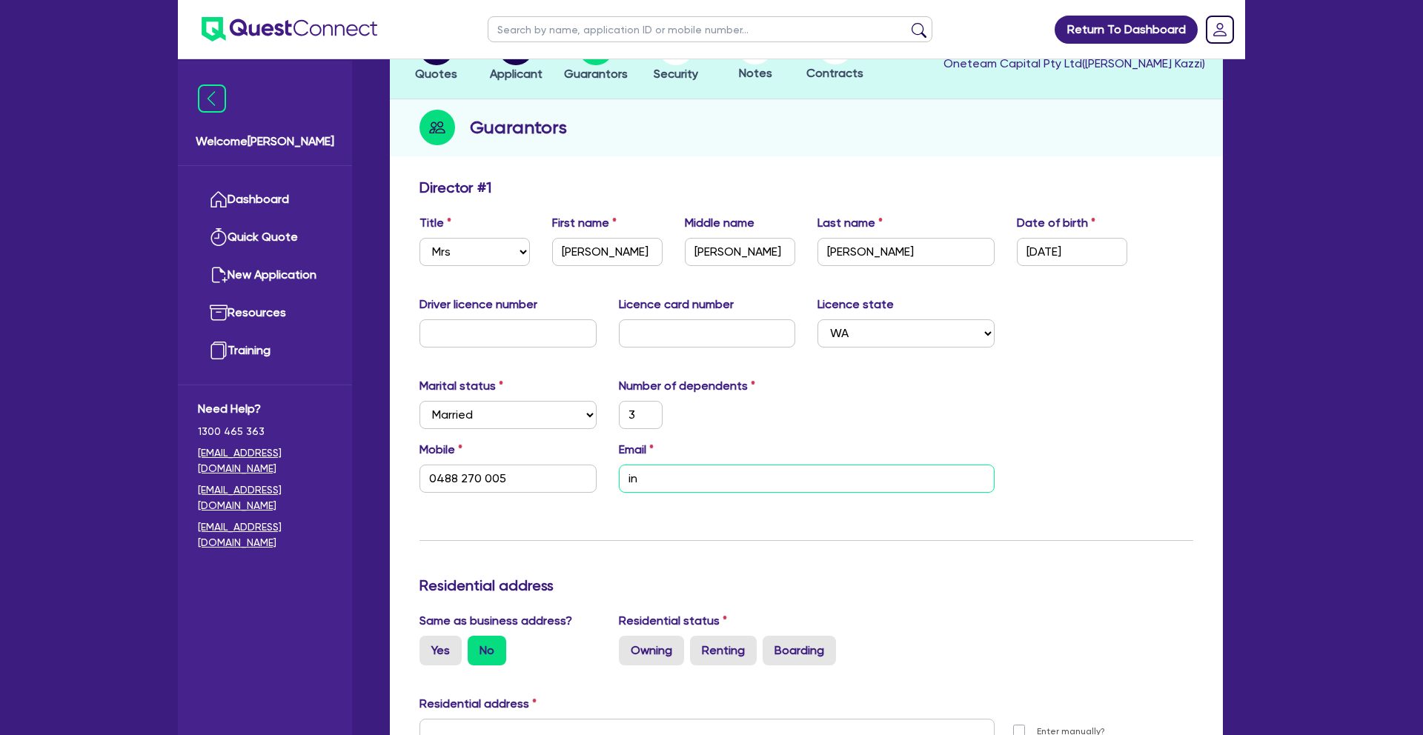
type input "inf"
type input "3"
type input "0488 270 005"
type input "info"
type input "3"
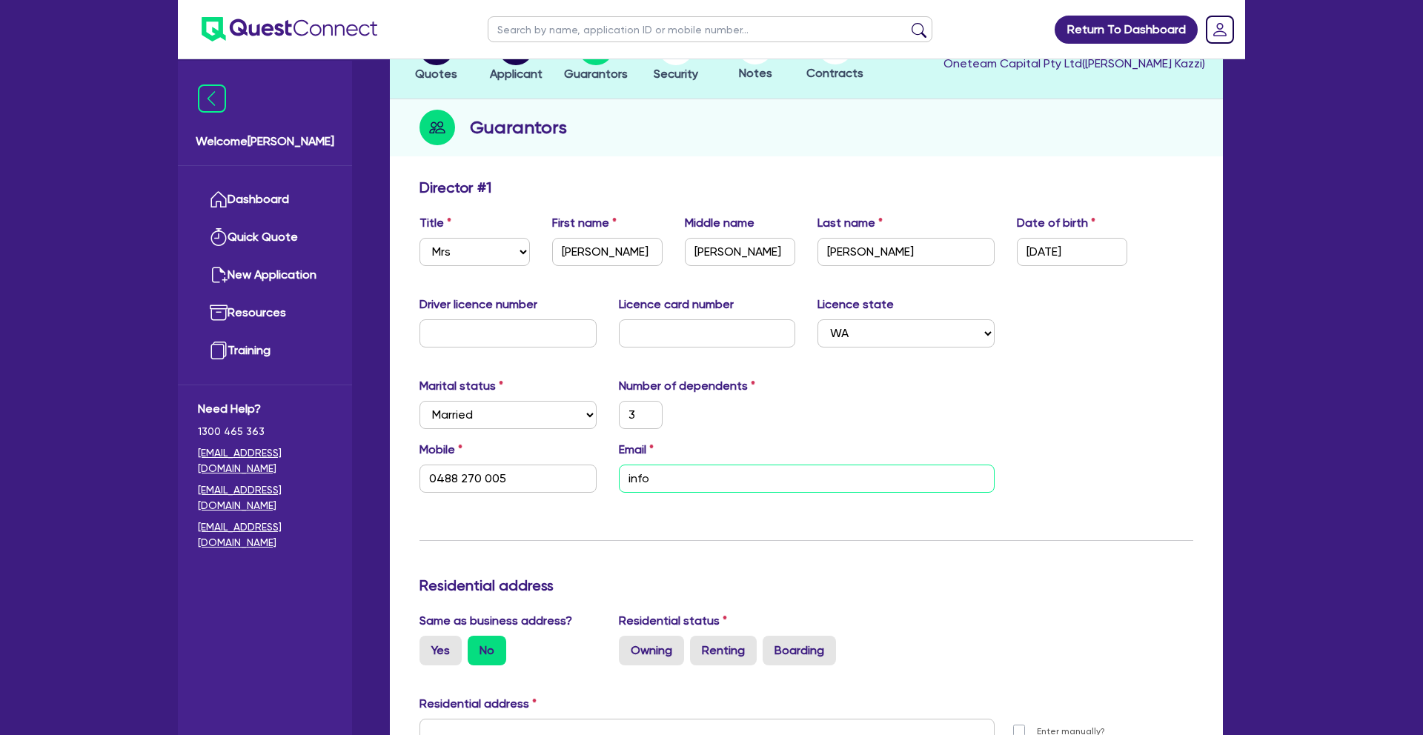
type input "0488 270 005"
type input "info@"
type input "3"
type input "0488 270 005"
type input "info@a"
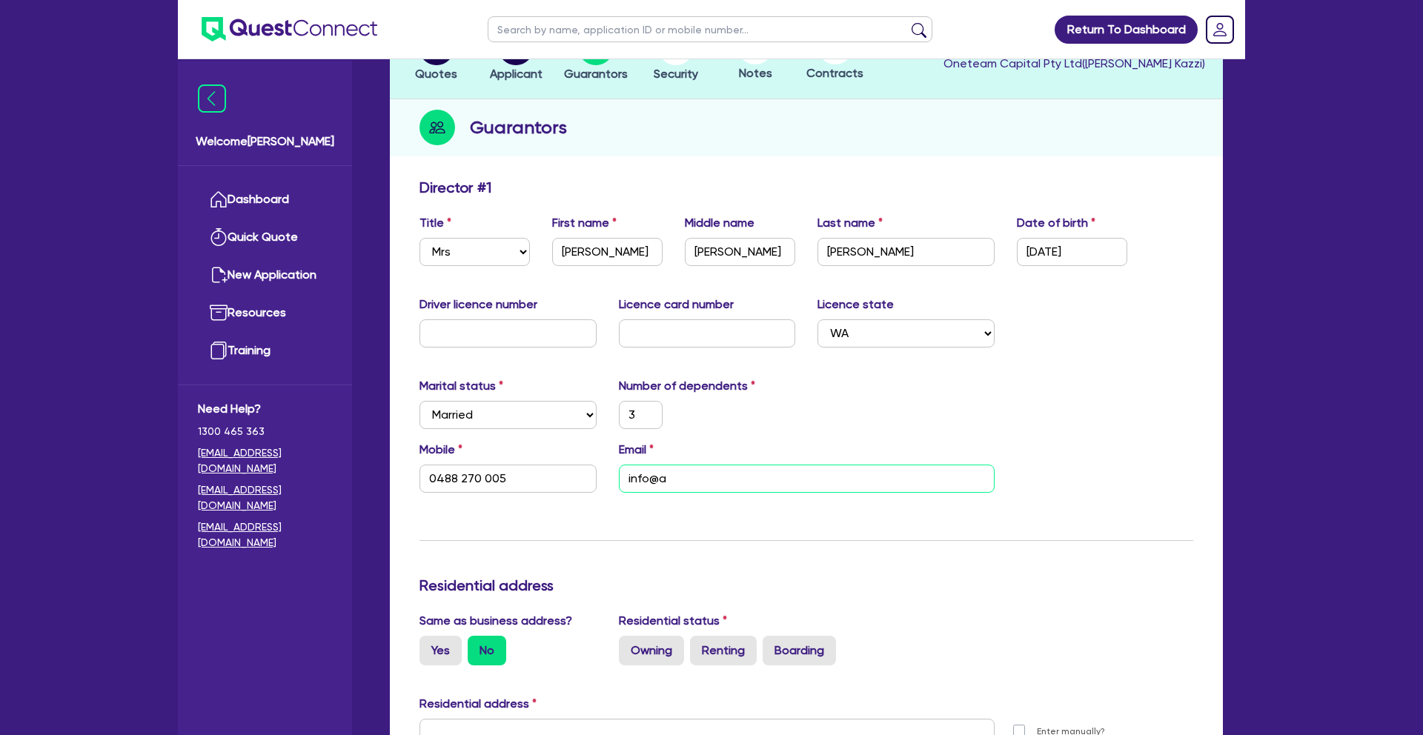
type input "3"
type input "0488 270 005"
type input "info@as"
type input "3"
type input "0488 270 005"
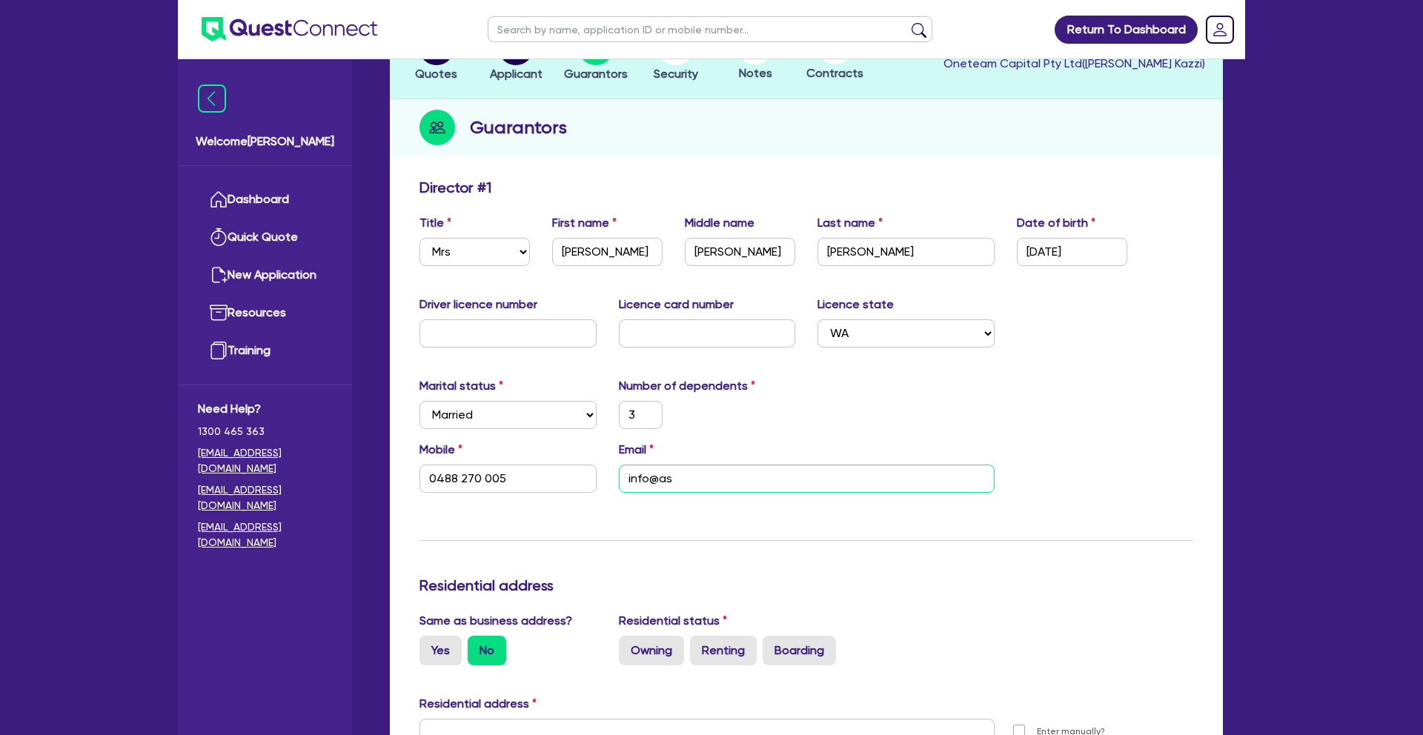
type input "info@ast"
type input "3"
type input "0488 270 005"
type input "info@asta"
type input "3"
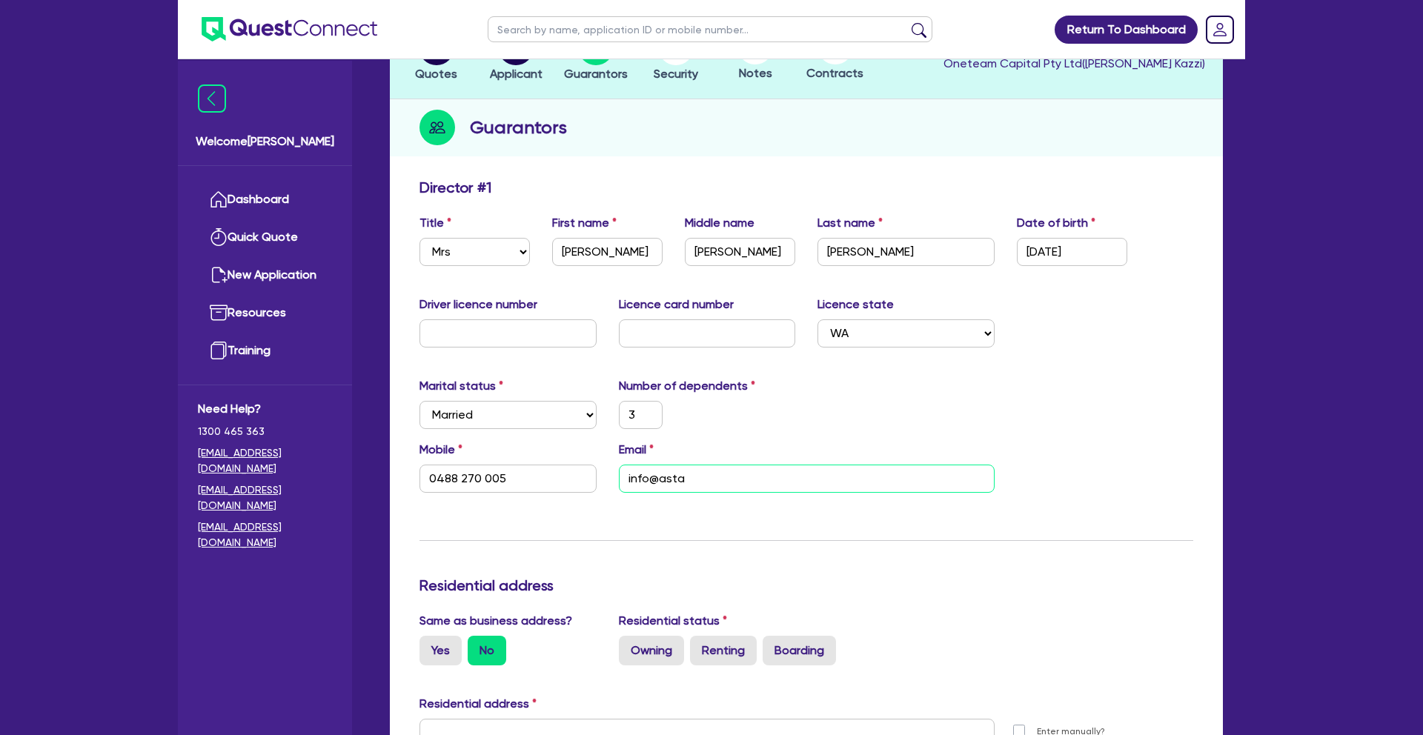
type input "0488 270 005"
type input "info@astae"
type input "3"
type input "0488 270 005"
type input "info@astaet"
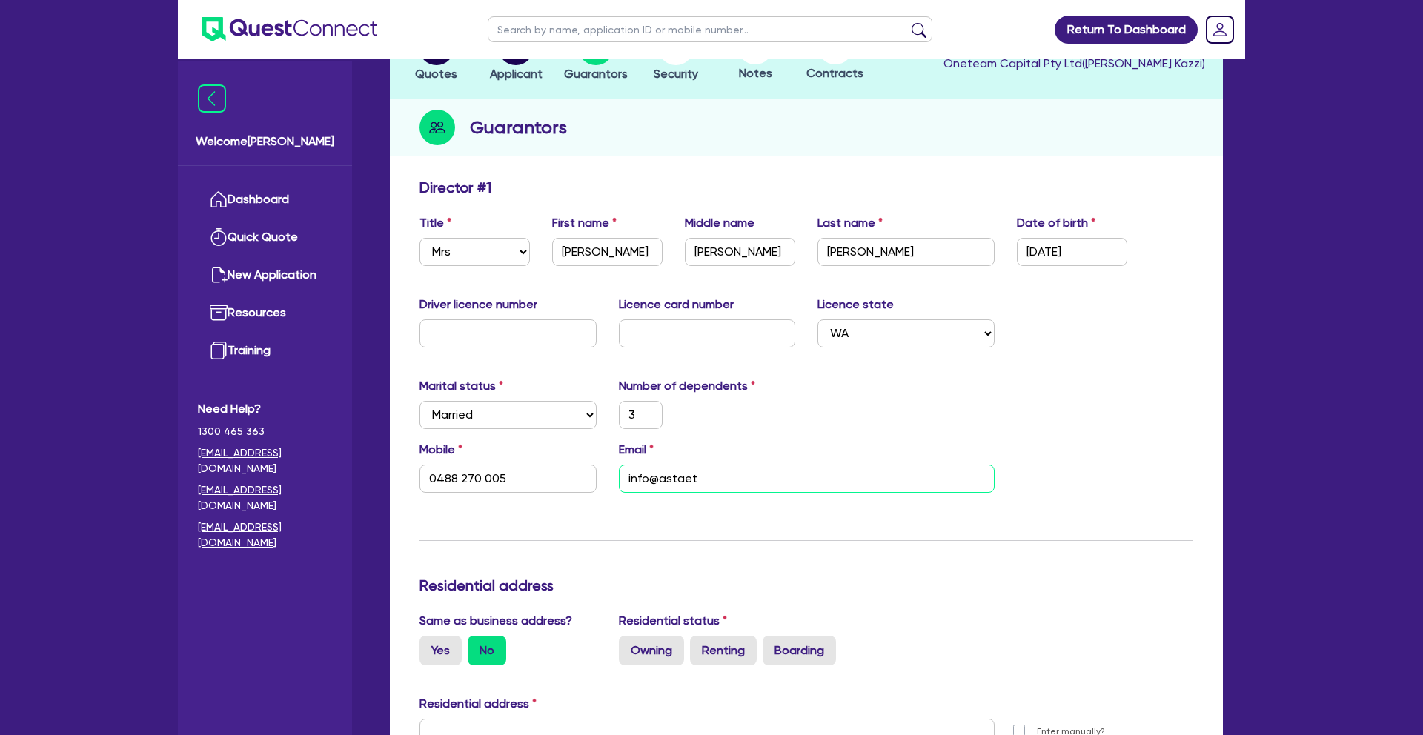
type input "3"
type input "0488 270 005"
type input "info@astaeth"
type input "3"
type input "0488 270 005"
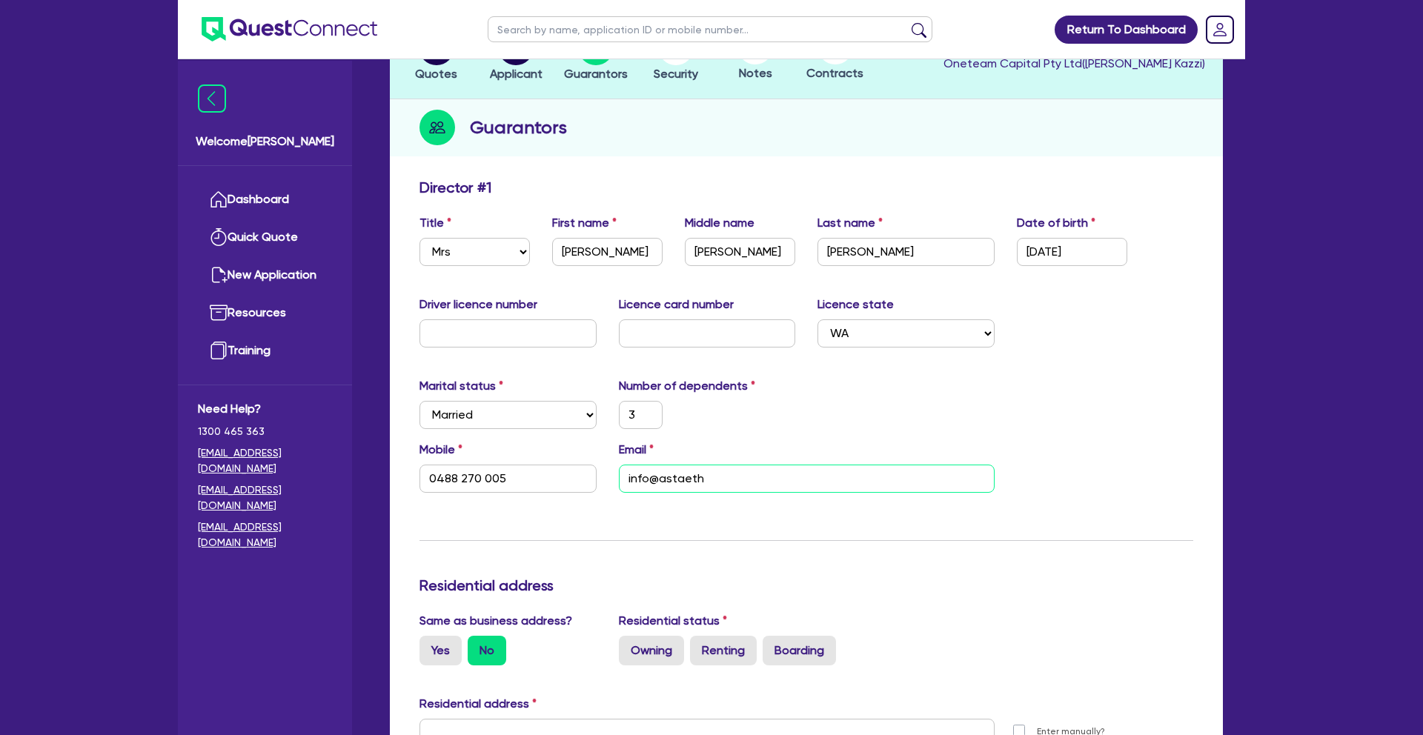
type input "info@astaethe"
type input "3"
type input "0488 270 005"
type input "info@astaethet"
type input "3"
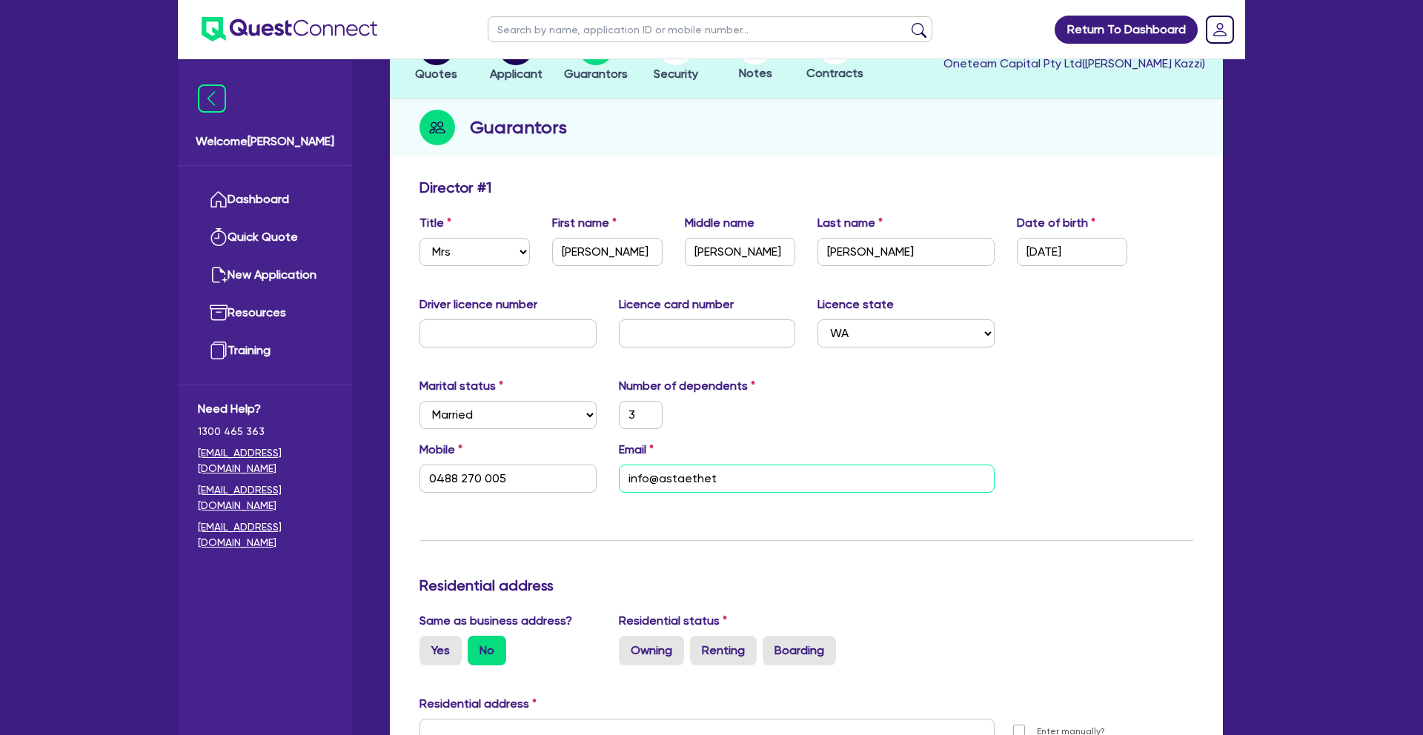
type input "0488 270 005"
type input "info@astaetheti"
type input "3"
type input "0488 270 005"
type input "info@astaethetic"
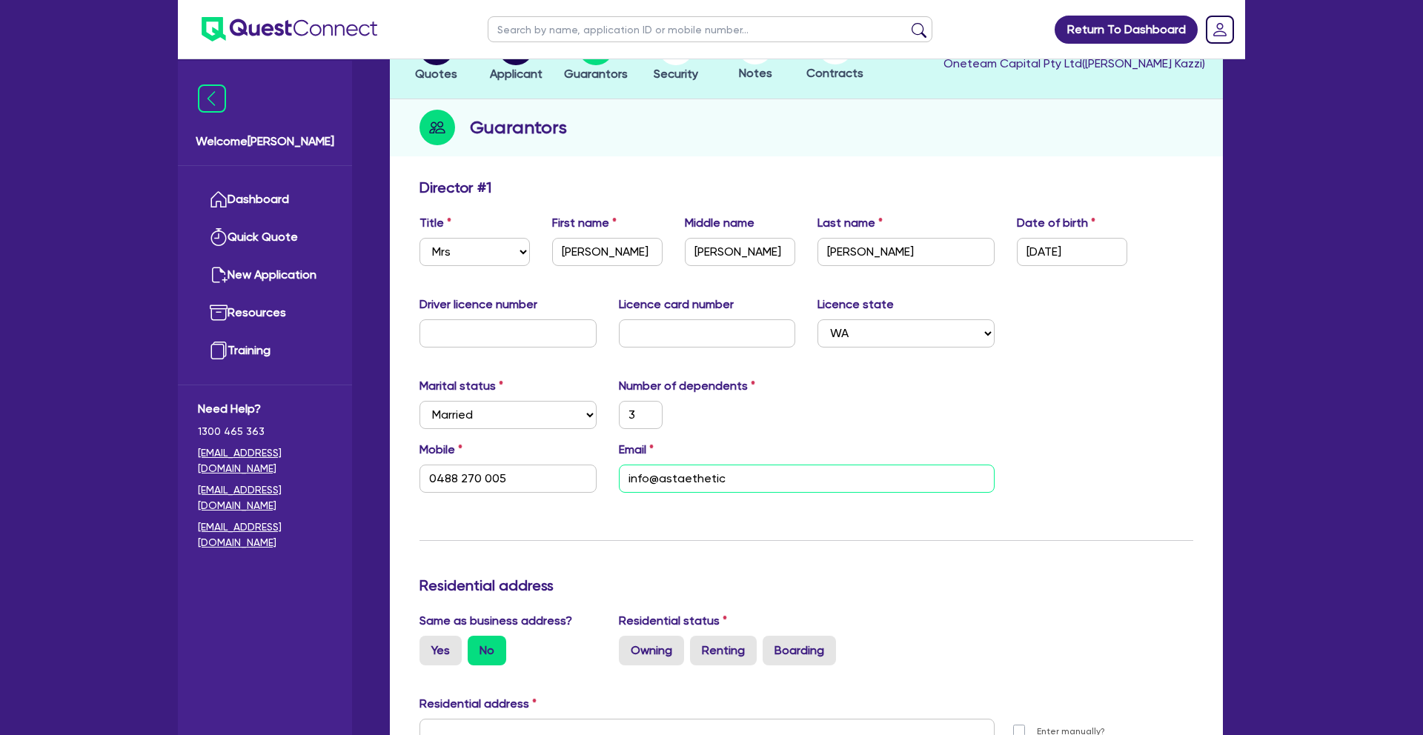
type input "3"
type input "0488 270 005"
type input "info@astaethetics"
type input "3"
type input "0488 270 005"
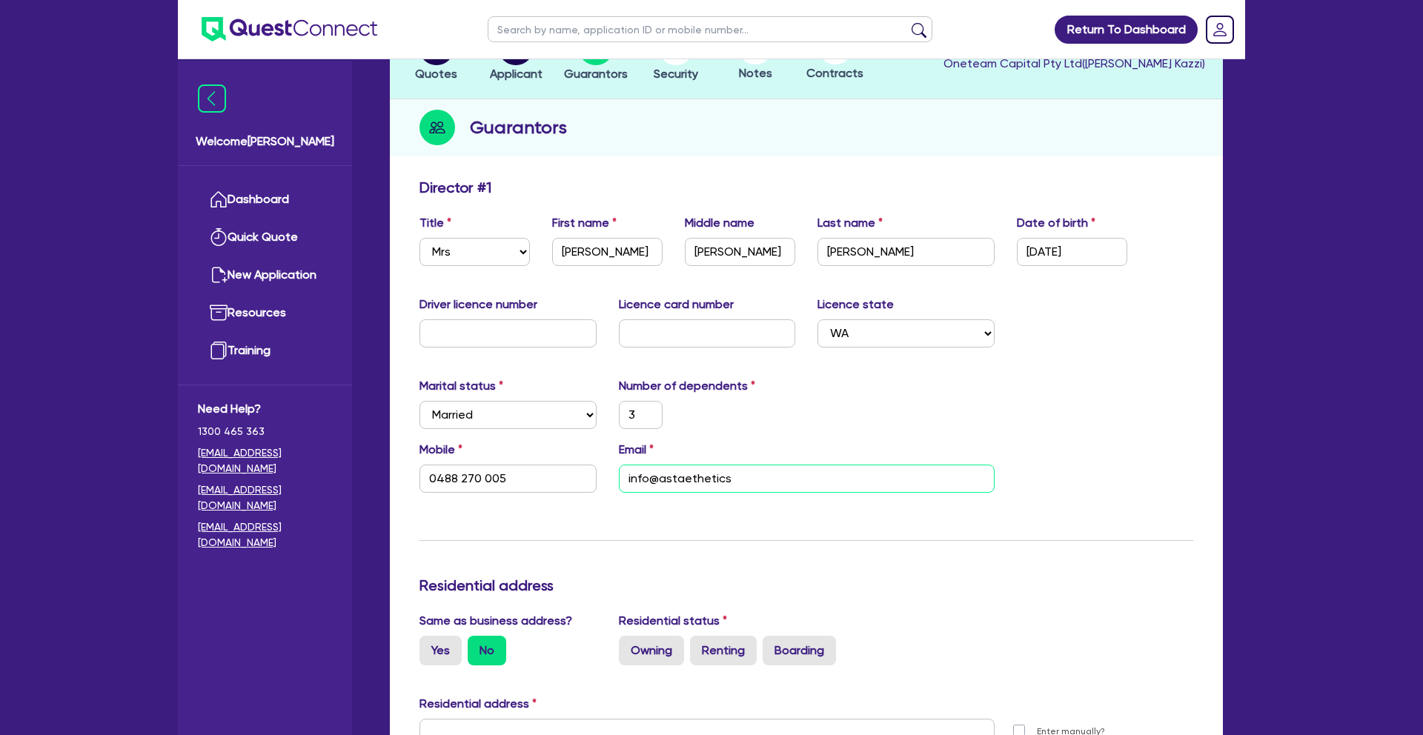
type input "info@astaethetics."
type input "3"
type input "0488 270 005"
type input "info@astaethetics.c"
type input "3"
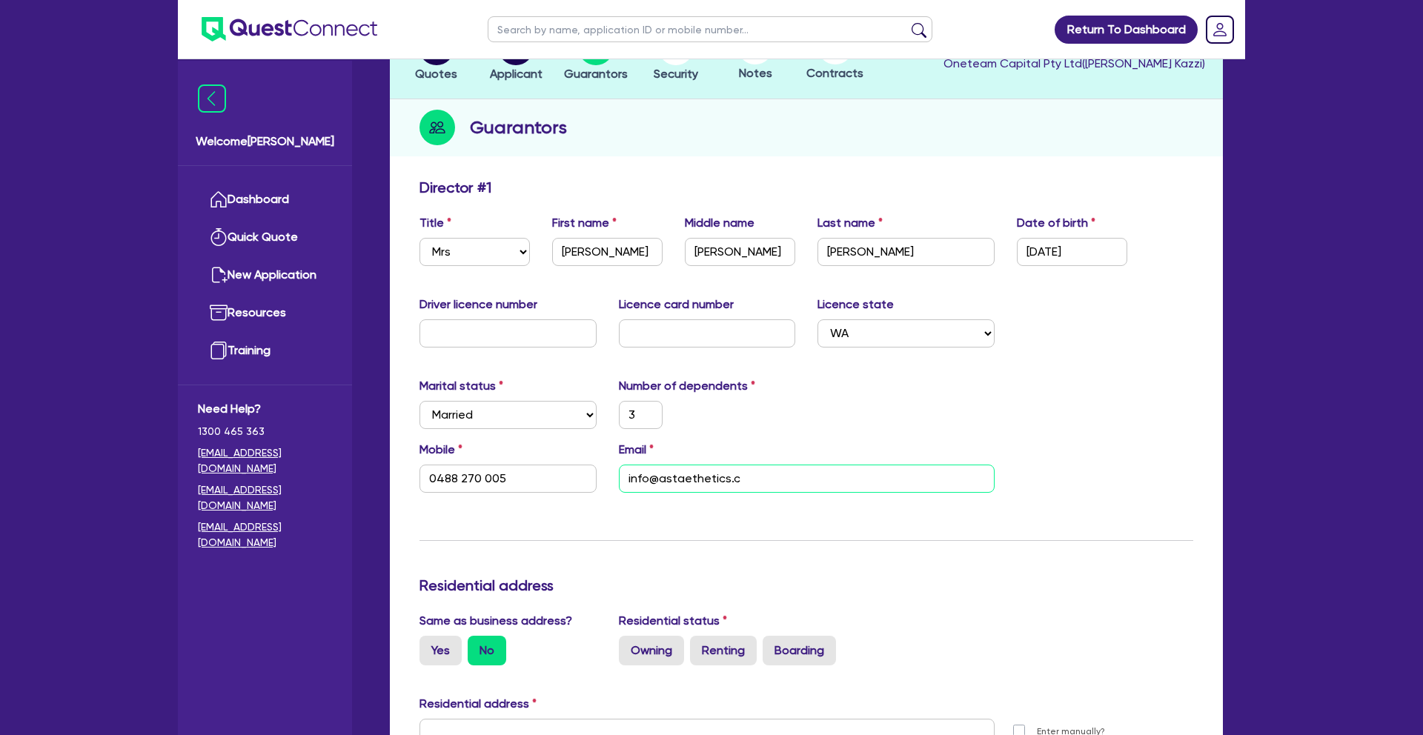
type input "0488 270 005"
type input "[EMAIL_ADDRESS][DOMAIN_NAME]"
type input "3"
type input "0488 270 005"
type input "[EMAIL_ADDRESS][DOMAIN_NAME]"
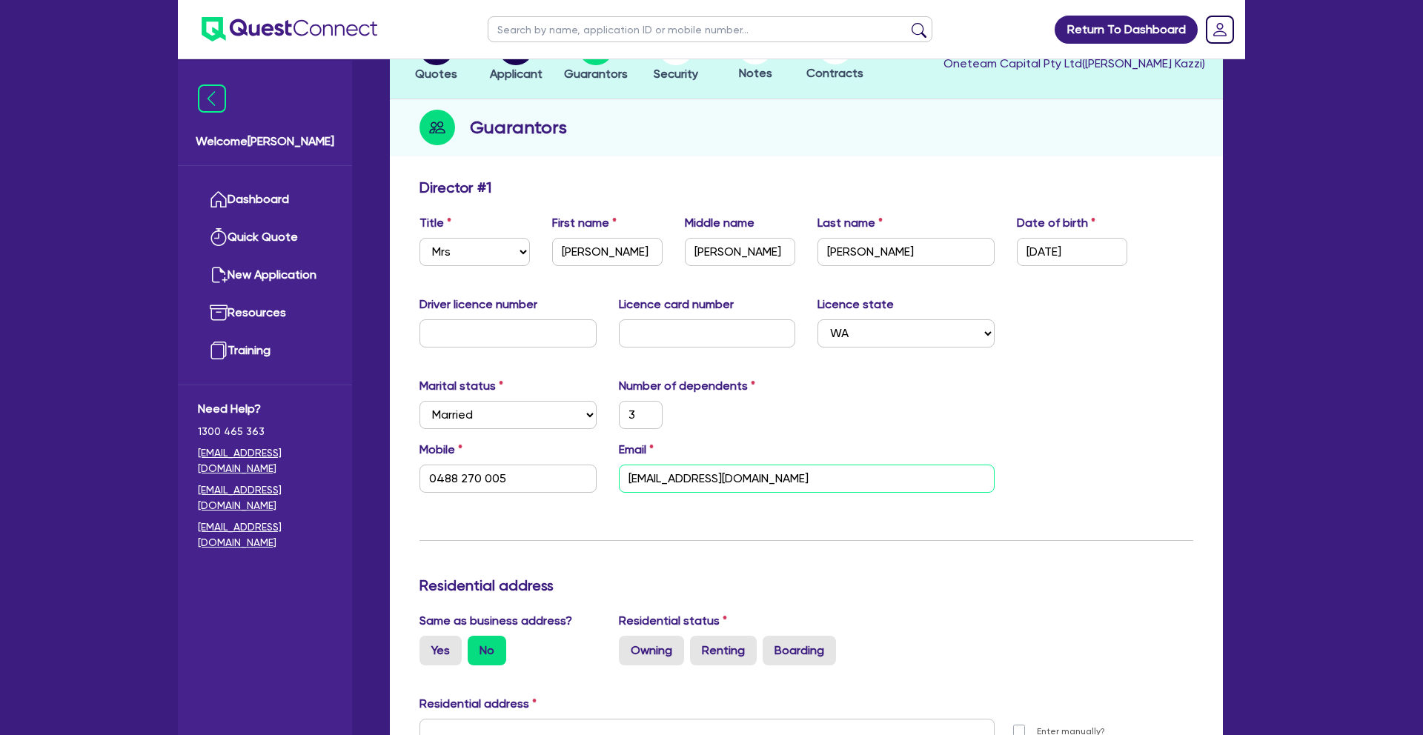
type input "3"
type input "0488 270 005"
type input "[EMAIL_ADDRESS][DOMAIN_NAME]."
type input "3"
type input "0488 270 005"
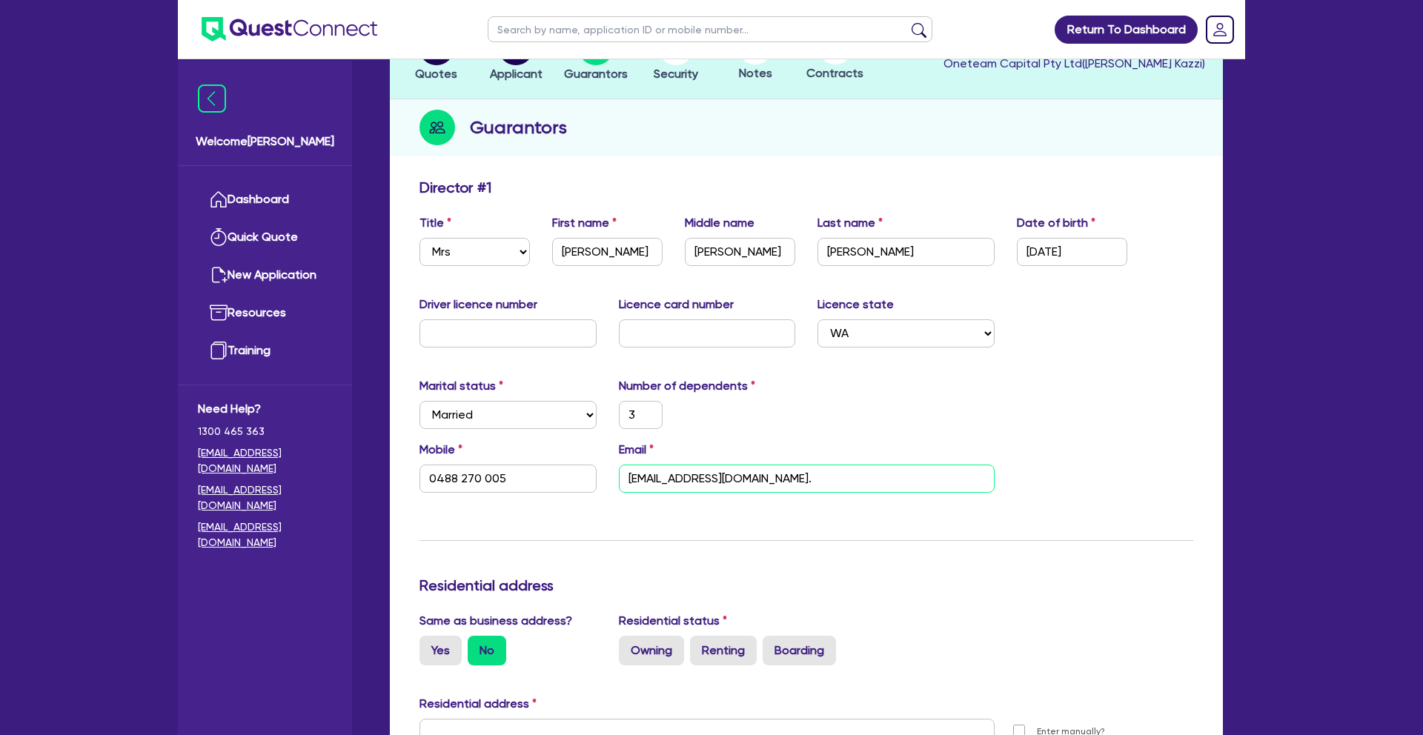
type input "info@astaethetics.com.a"
type input "3"
type input "0488 270 005"
type input "[EMAIL_ADDRESS][DOMAIN_NAME]"
click at [904, 398] on div "Marital status Select [DEMOGRAPHIC_DATA] Married De Facto / Partner Number of d…" at bounding box center [806, 409] width 796 height 64
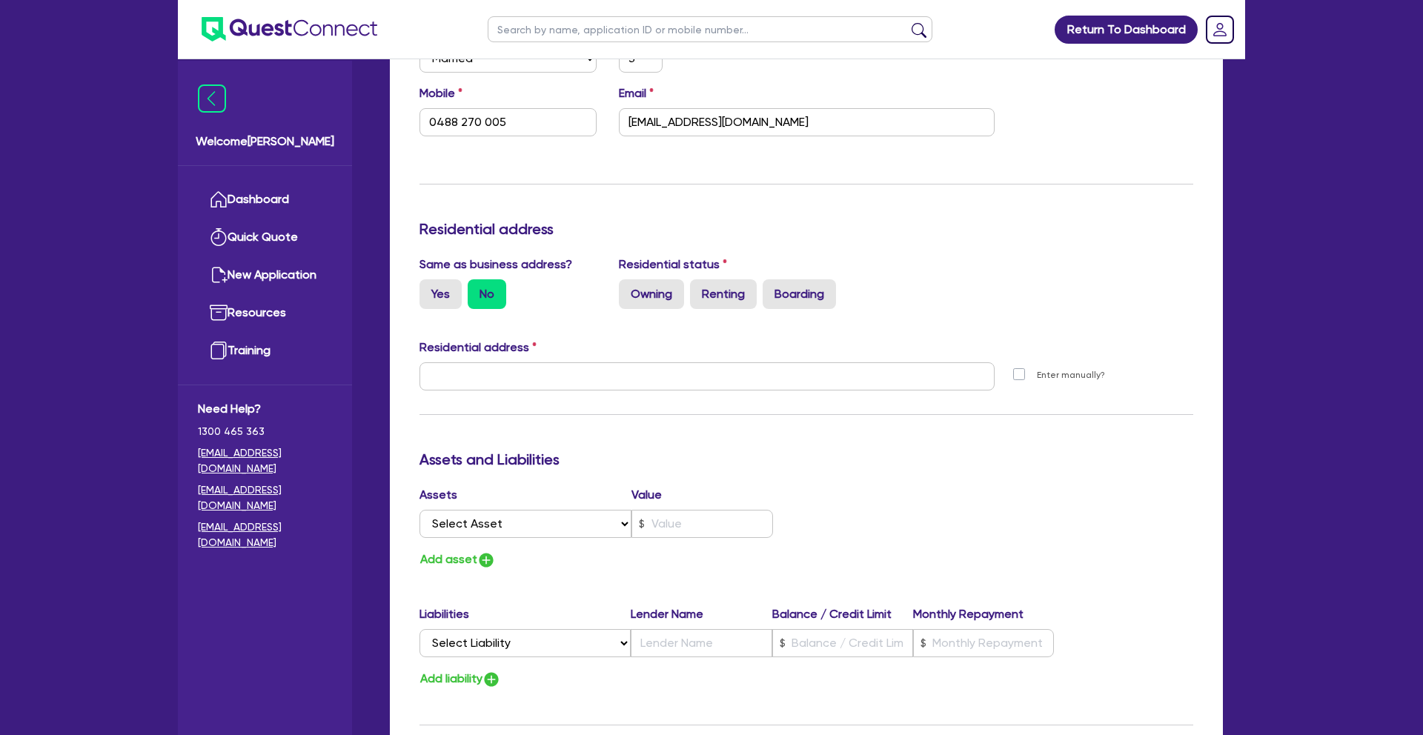
scroll to position [486, 0]
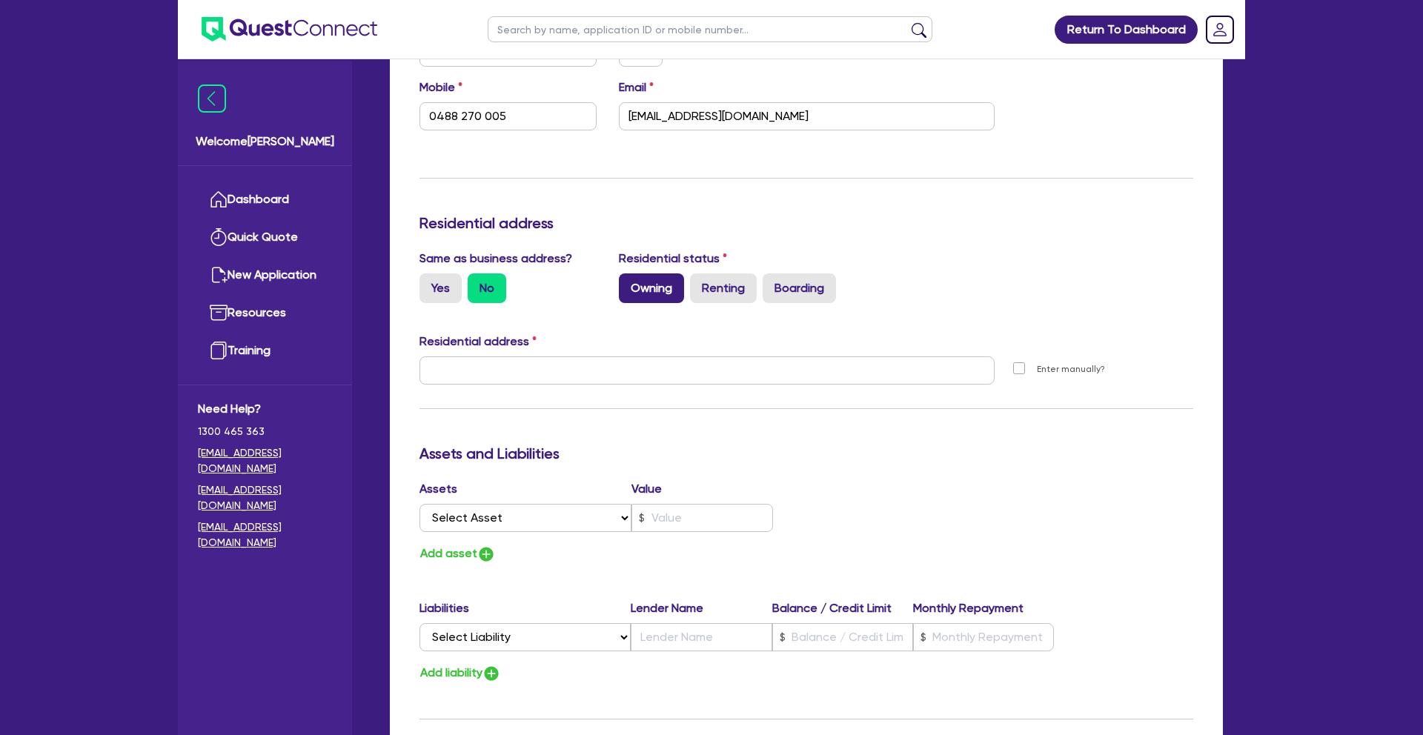
click at [655, 293] on label "Owning" at bounding box center [651, 289] width 65 height 30
click at [629, 283] on input "Owning" at bounding box center [624, 279] width 10 height 10
radio input "true"
type input "3"
type input "0488 270 005"
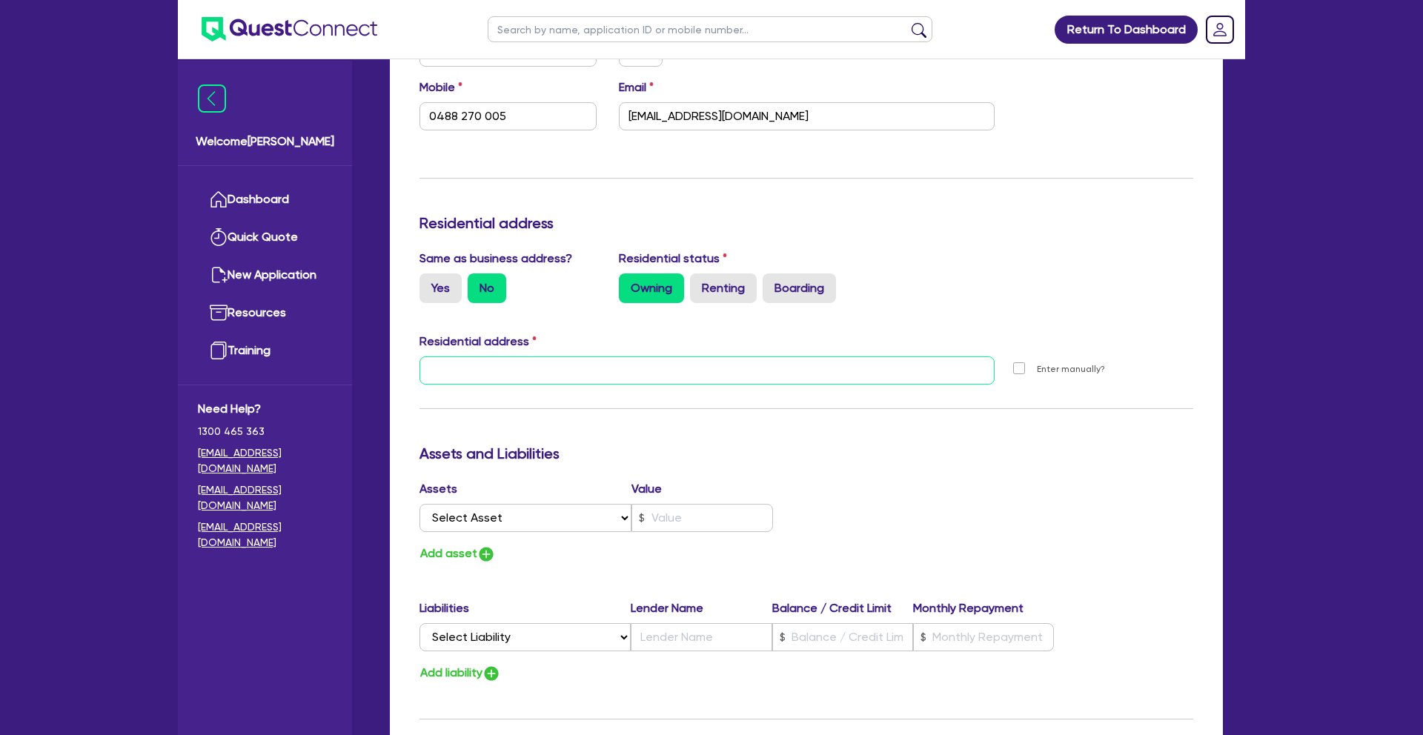
click at [523, 377] on input "text" at bounding box center [707, 371] width 575 height 28
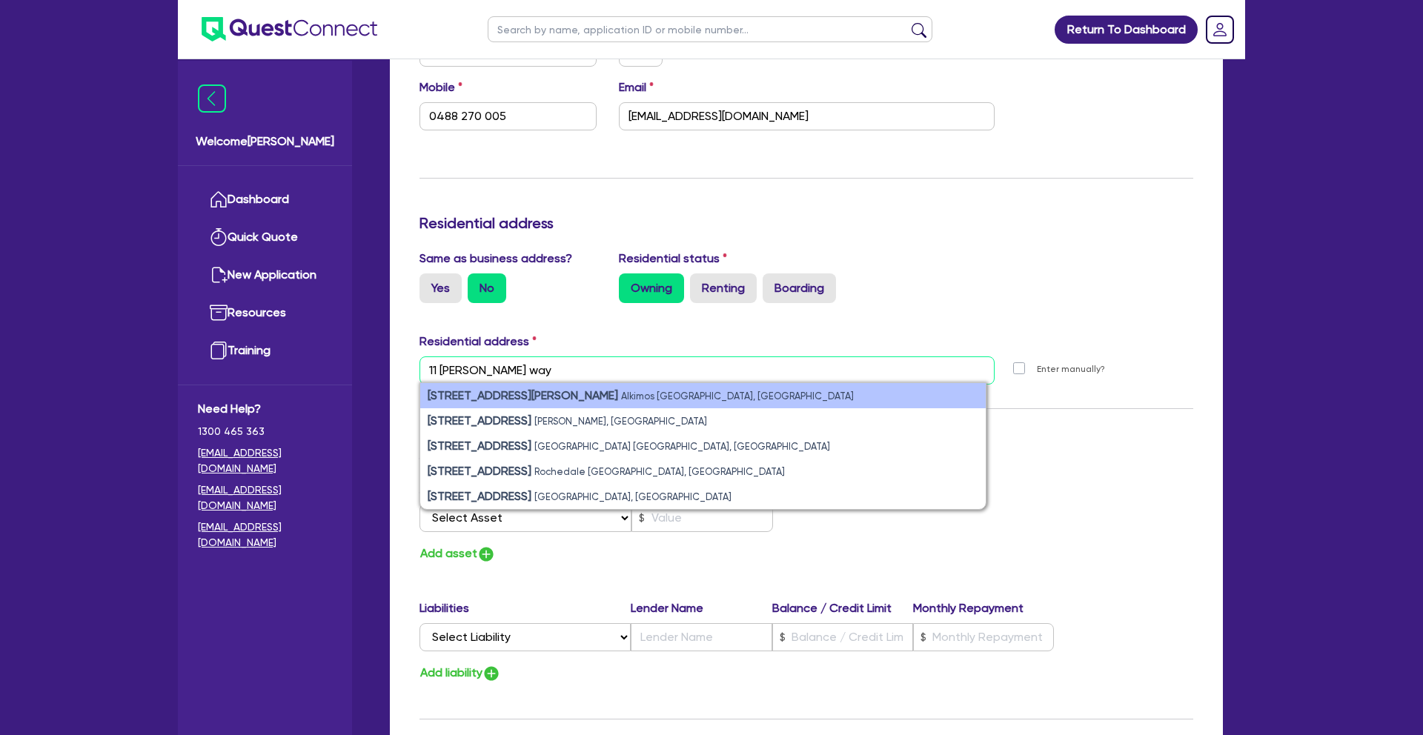
type input "11 [PERSON_NAME] way"
click at [621, 394] on small "Alkimos [GEOGRAPHIC_DATA], [GEOGRAPHIC_DATA]" at bounding box center [737, 396] width 233 height 11
type input "3"
type input "0488 270 005"
type input "11 [PERSON_NAME] WA 6038"
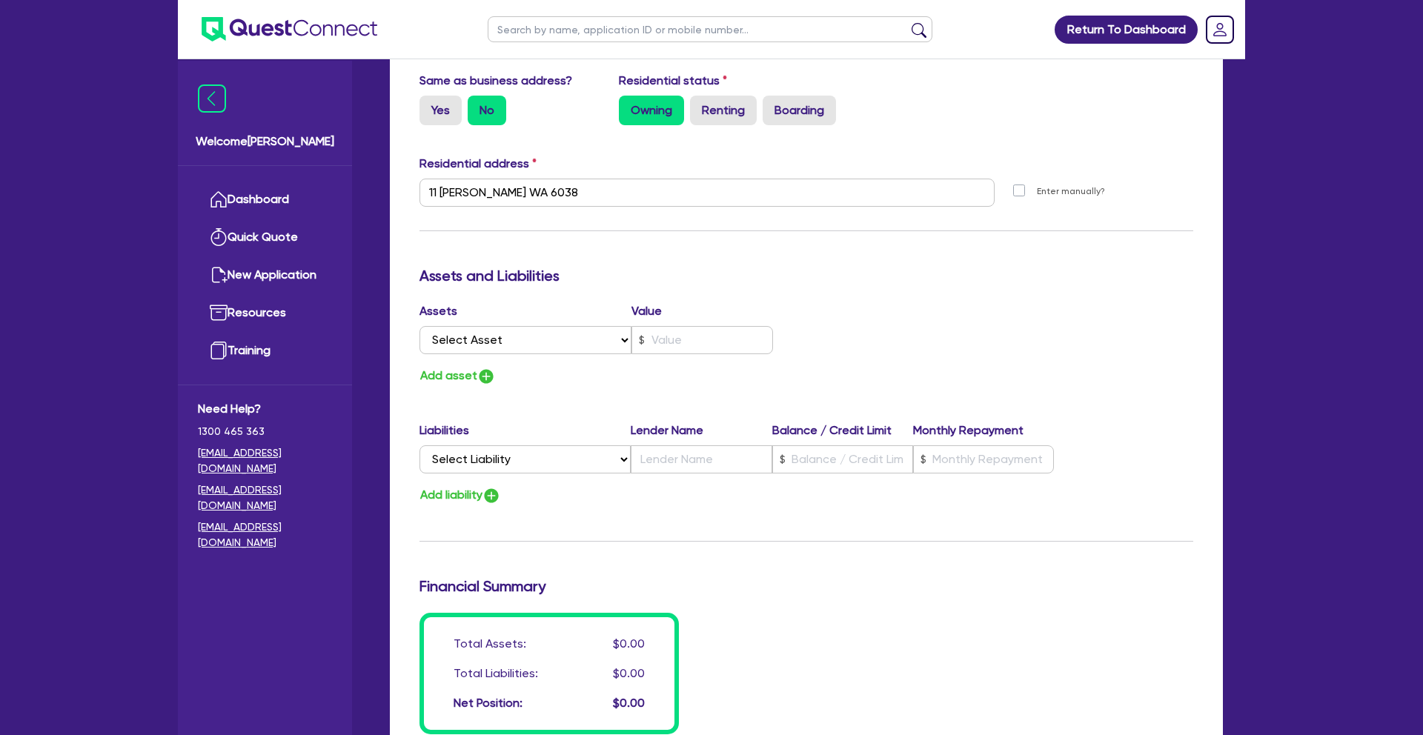
scroll to position [667, 0]
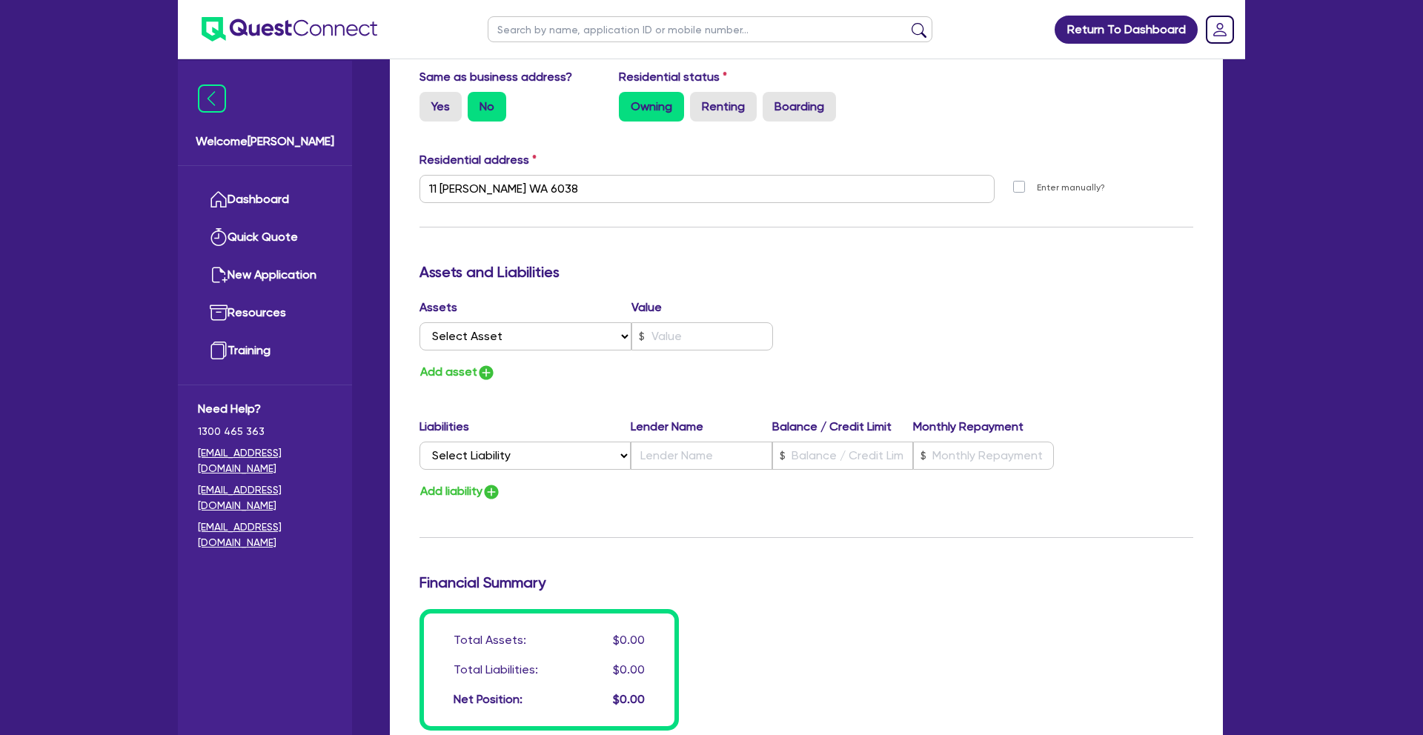
click at [873, 337] on div "Assets Value Select Asset Cash Property Investment property Vehicle Truck Trail…" at bounding box center [806, 341] width 796 height 84
click at [495, 340] on select "Select Asset Cash Property Investment property Vehicle Truck Trailer Equipment …" at bounding box center [526, 336] width 212 height 28
select select "PROPERTY"
type input "3"
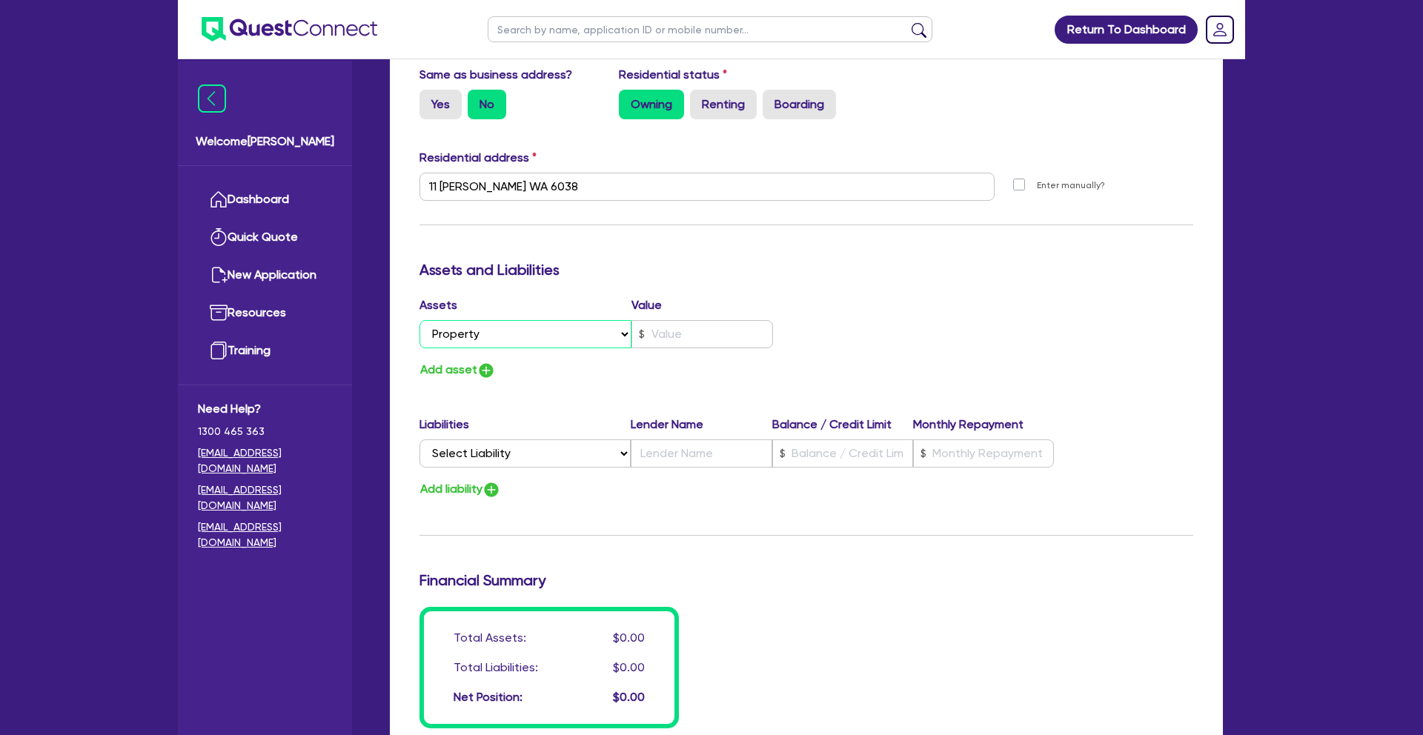
type input "0488 270 005"
click at [720, 333] on input "text" at bounding box center [703, 334] width 142 height 28
type input "3"
type input "0488 270 005"
type input "8"
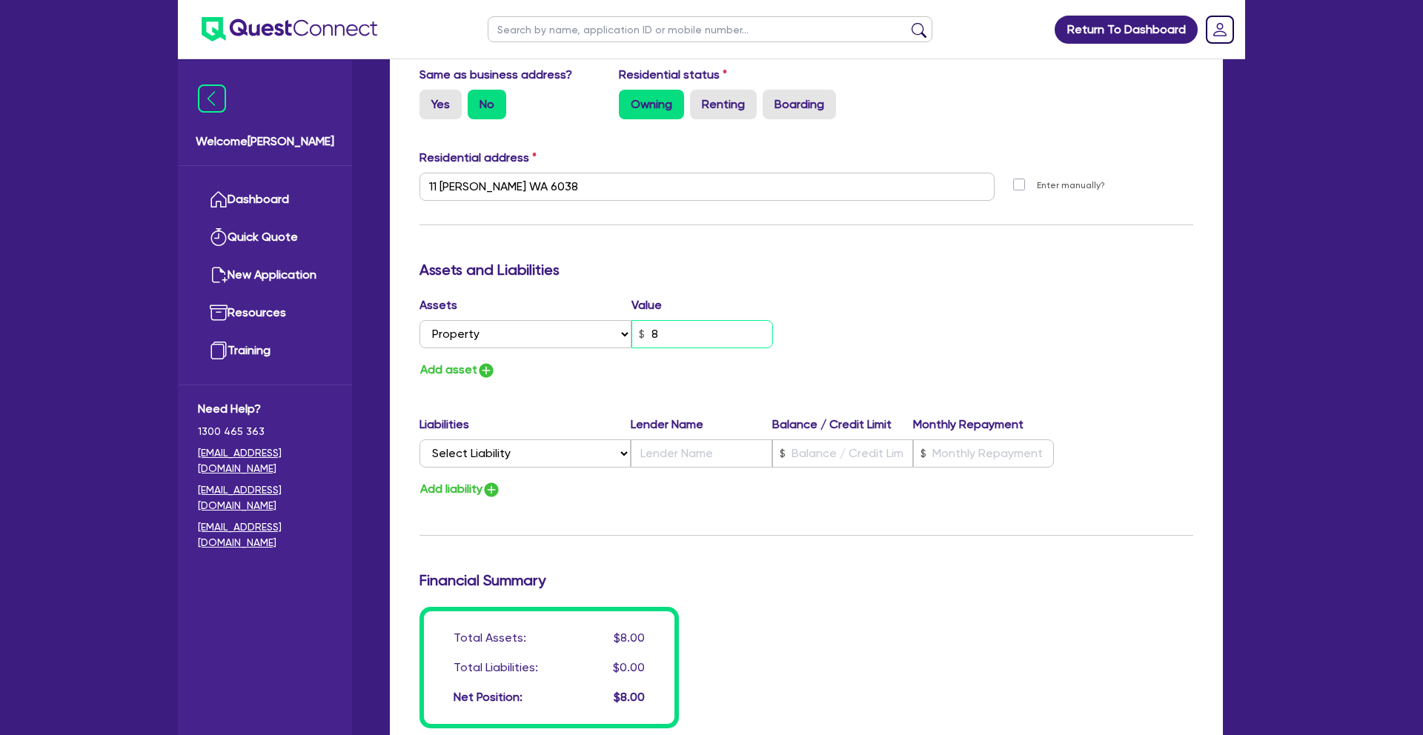
type input "3"
type input "0488 270 005"
type input "80"
type input "3"
type input "0488 270 005"
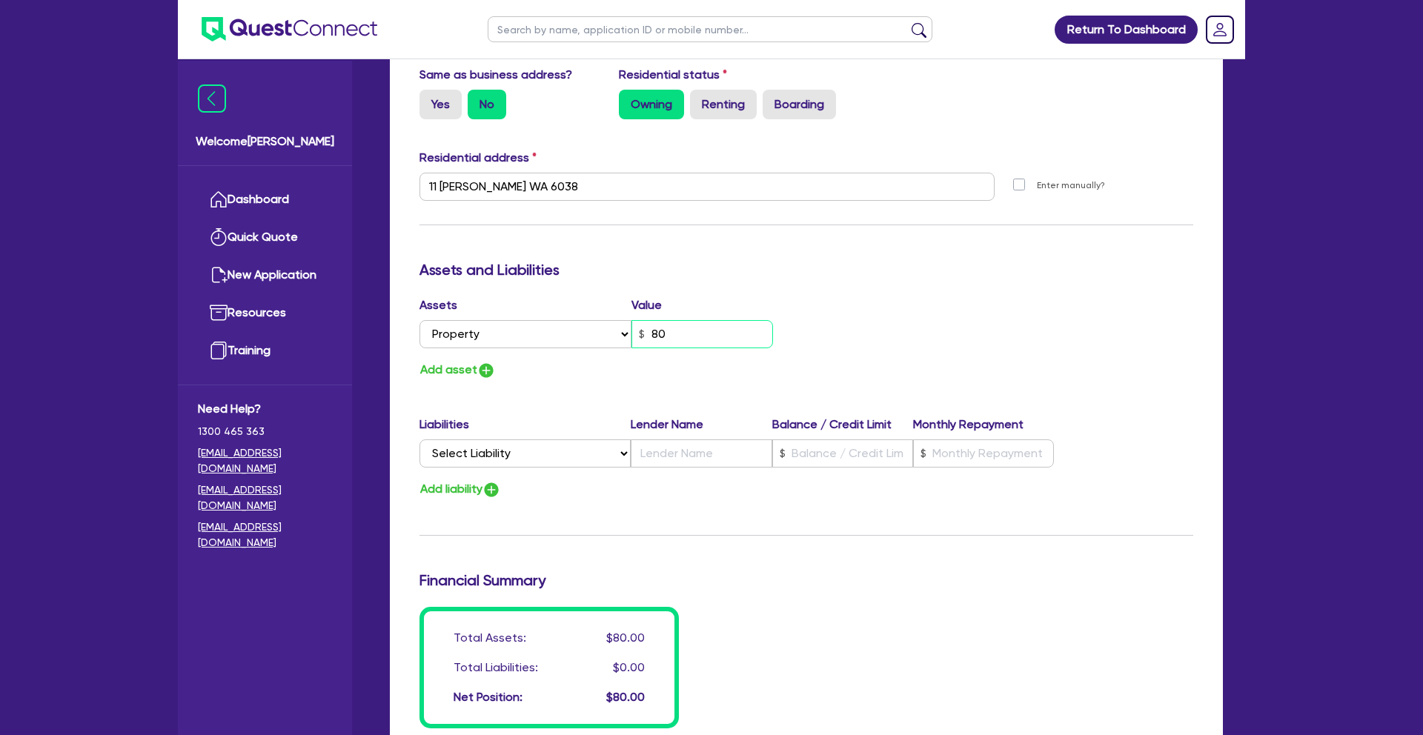
type input "800"
type input "3"
type input "0488 270 005"
type input "8,000"
type input "3"
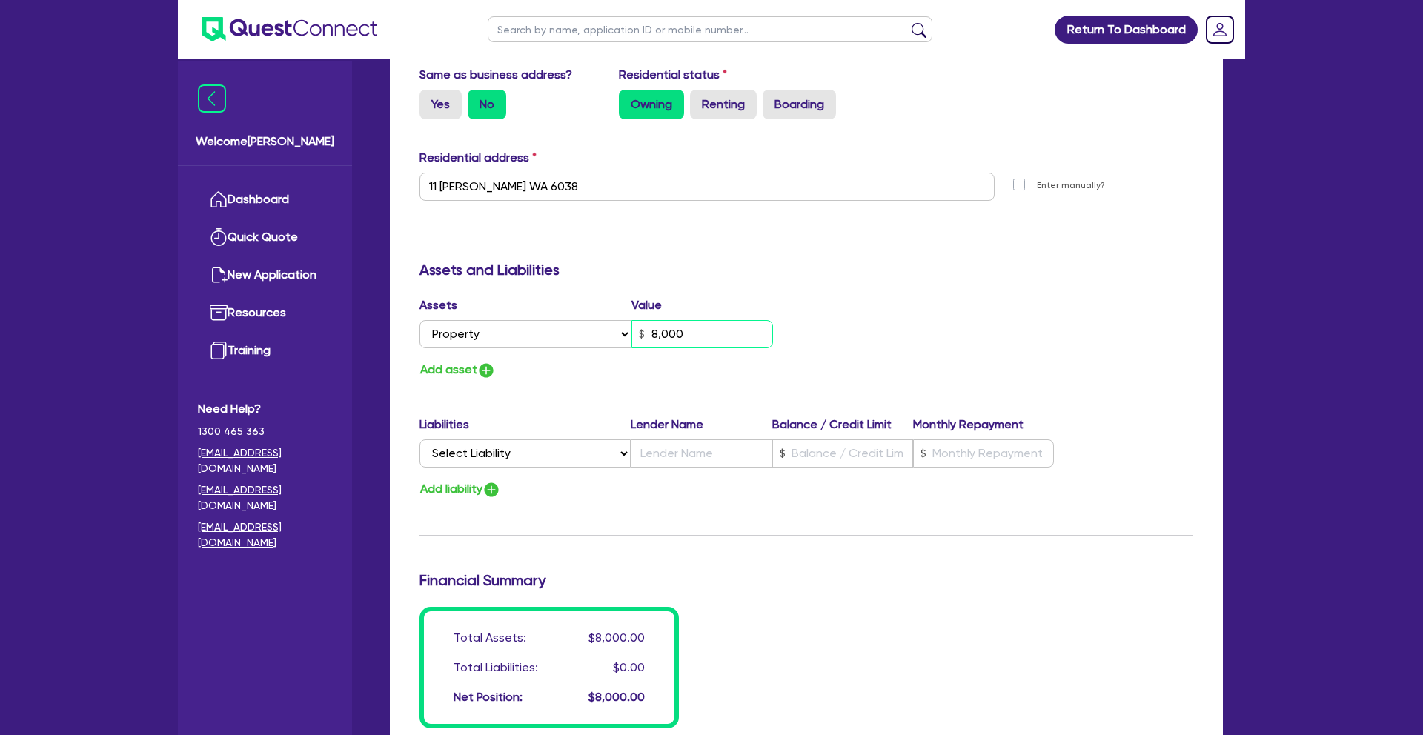
type input "0488 270 005"
type input "80,000"
type input "3"
type input "0488 270 005"
type input "800,000"
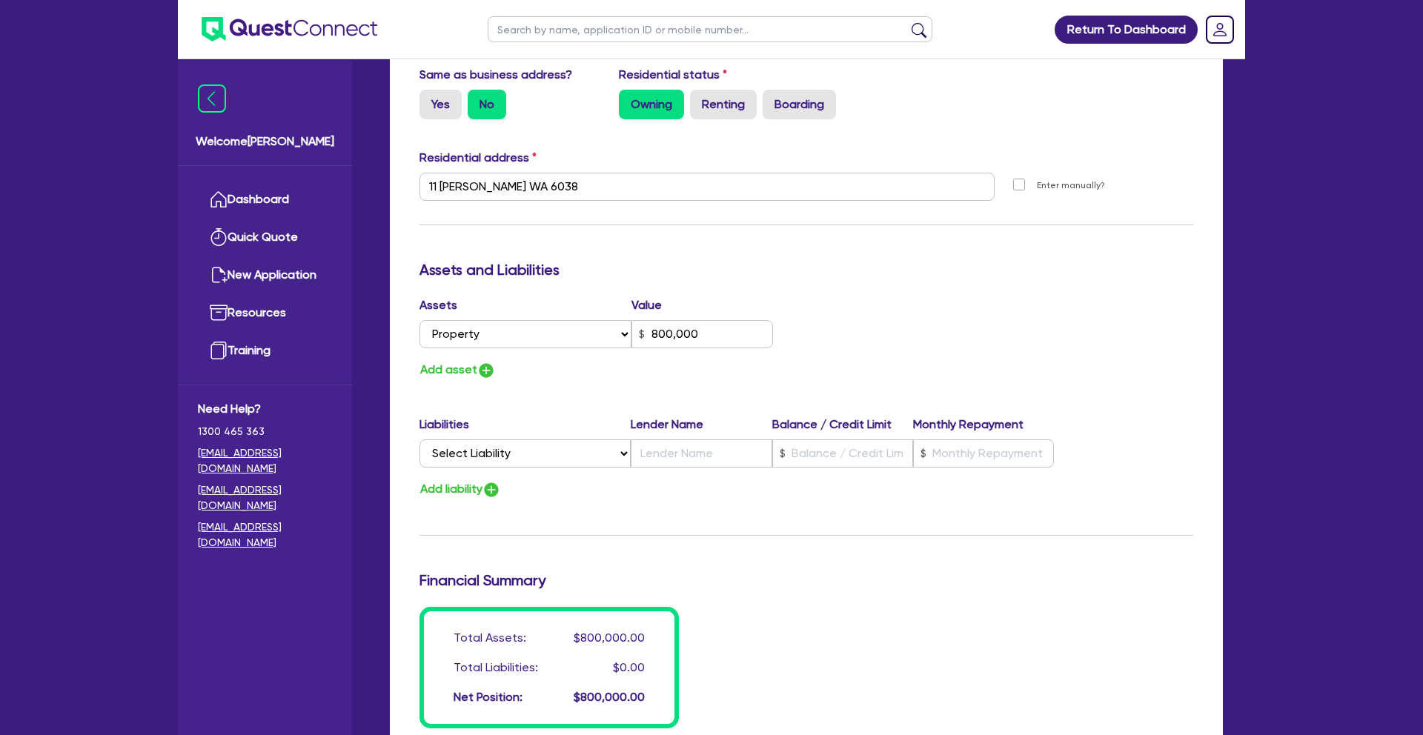
click at [626, 377] on div "Add asset" at bounding box center [607, 370] width 398 height 20
click at [566, 448] on select "Select Liability Credit card Mortgage Investment property loan Vehicle loan Tru…" at bounding box center [525, 454] width 211 height 28
select select "MORTGAGE"
type input "3"
type input "0488 270 005"
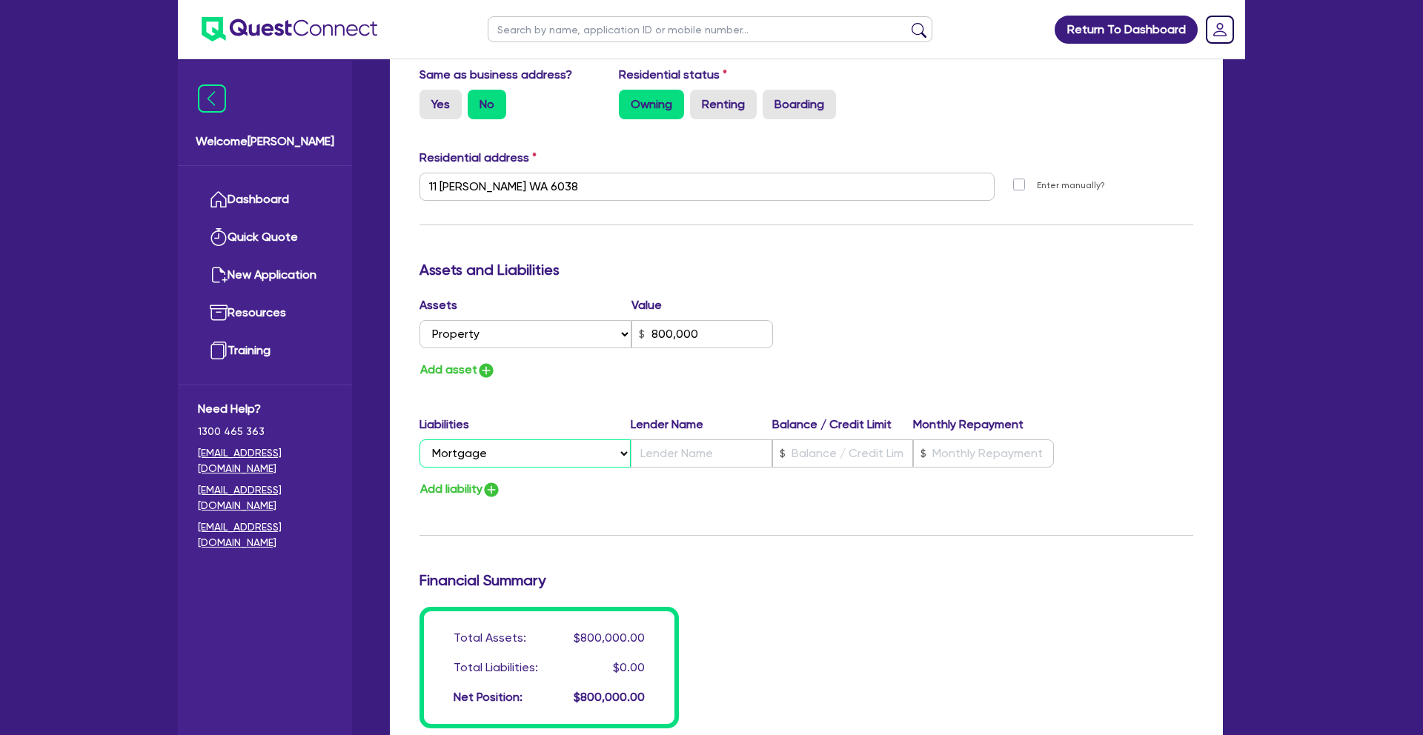
type input "800,000"
click at [659, 459] on input "text" at bounding box center [701, 454] width 141 height 28
click at [825, 454] on input "text" at bounding box center [842, 454] width 141 height 28
type input "3"
type input "0488 270 005"
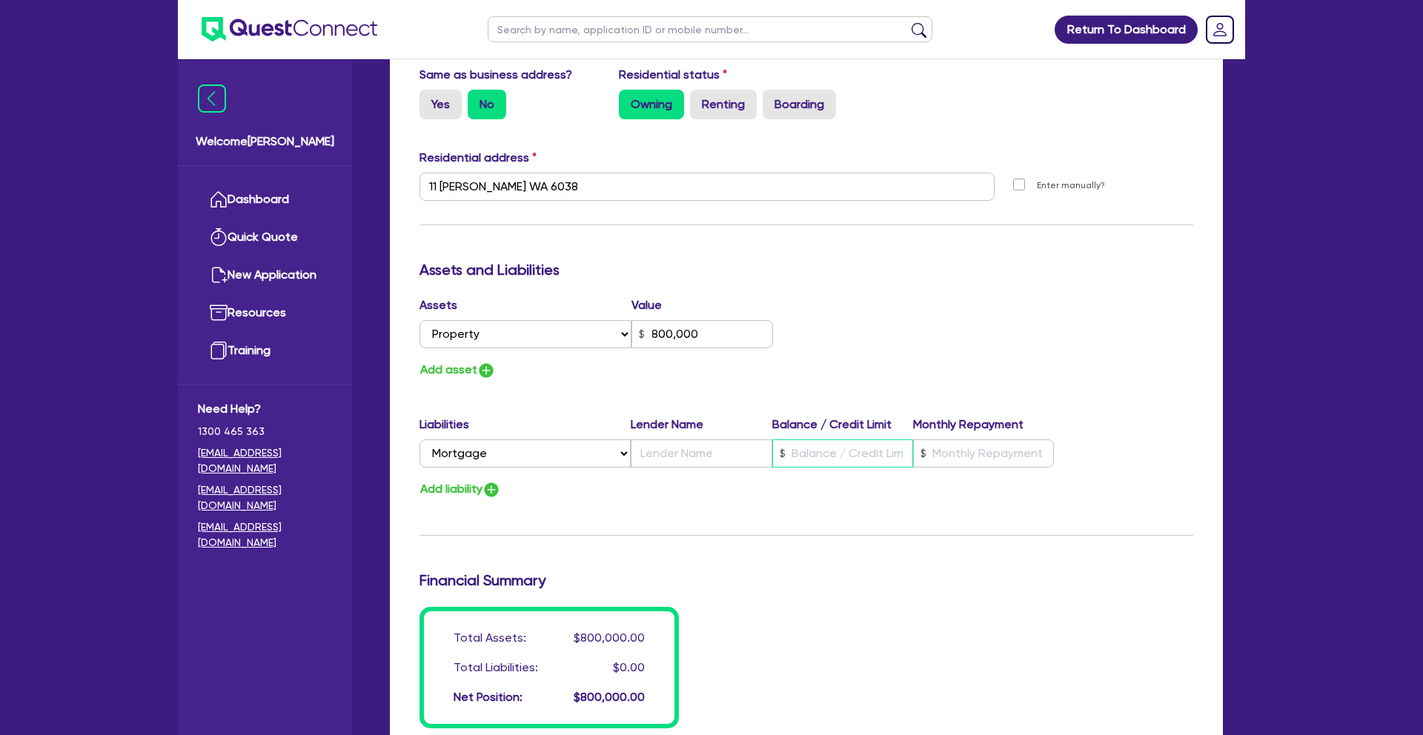
type input "800,000"
type input "6"
type input "3"
type input "0488 270 005"
type input "800,000"
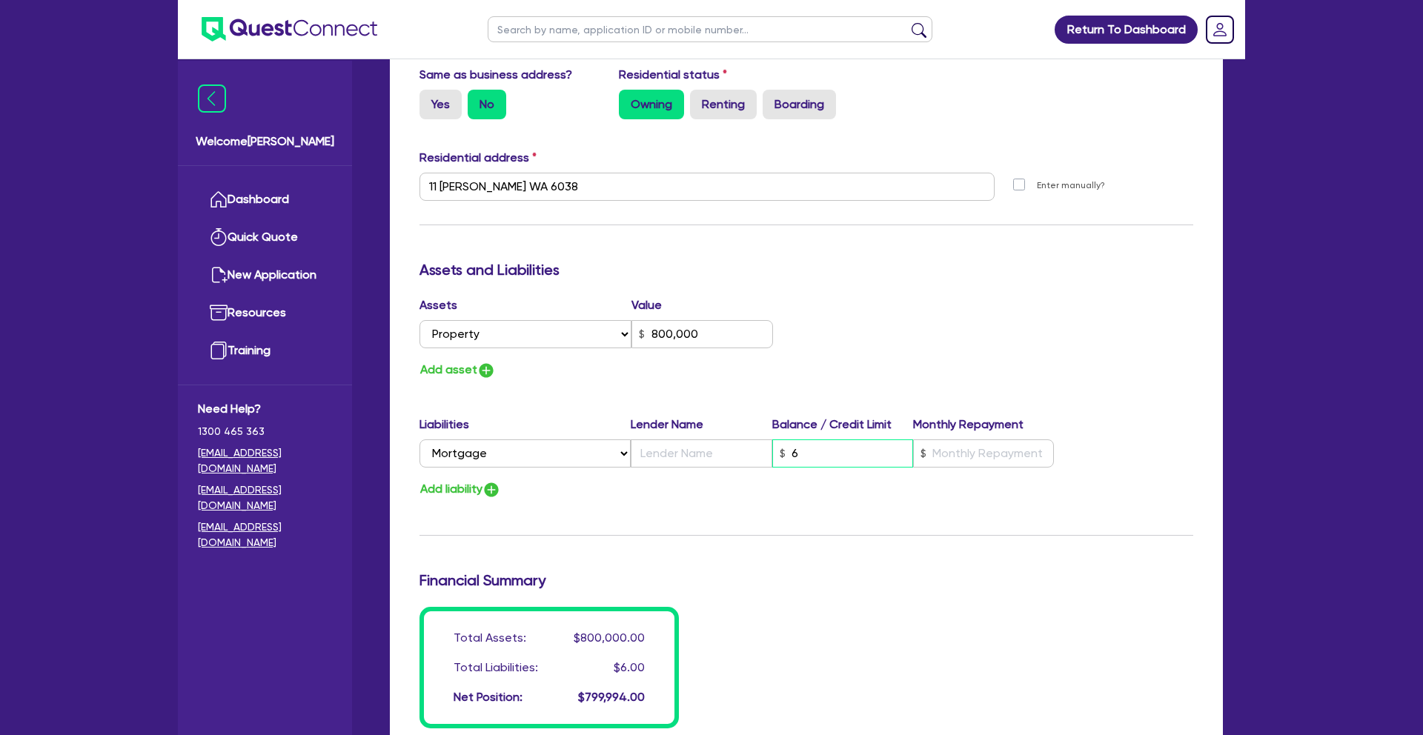
type input "63"
type input "3"
type input "0488 270 005"
type input "800,000"
type input "638"
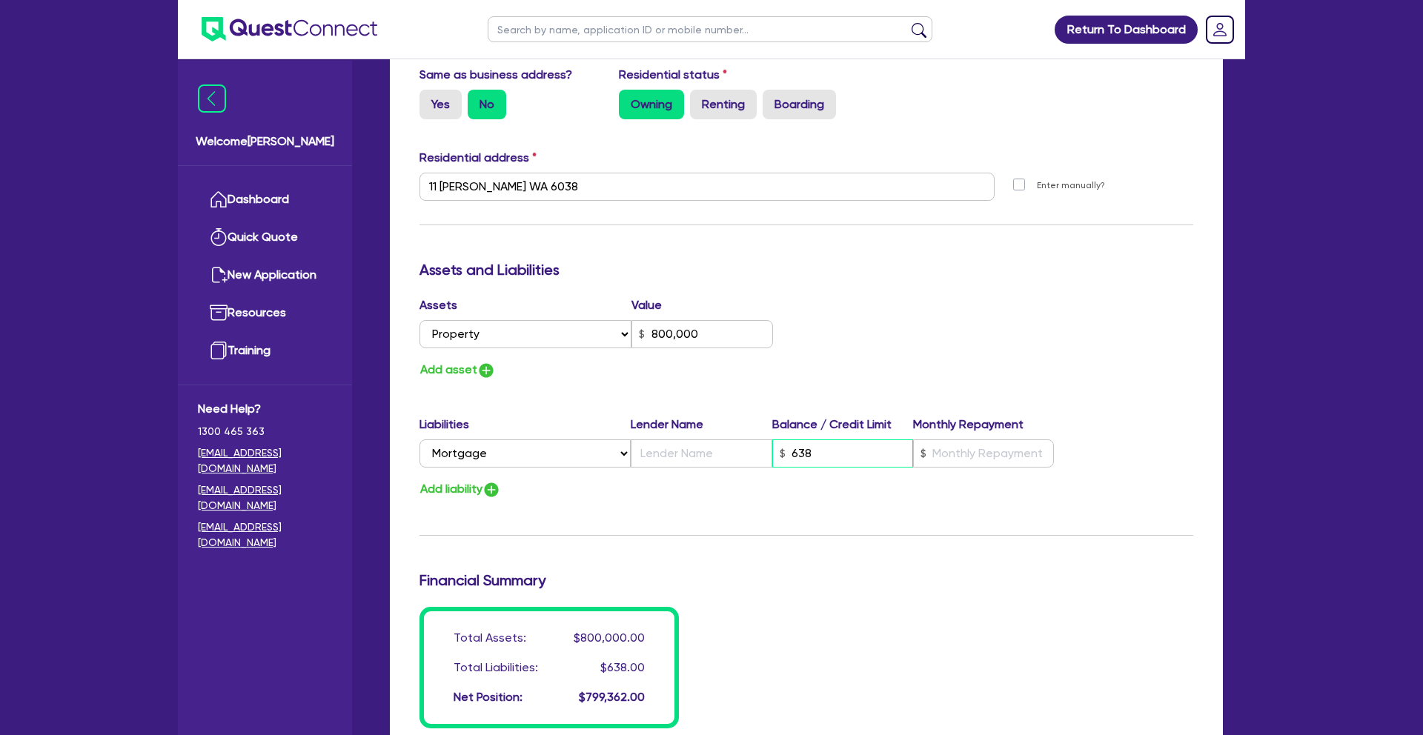
type input "3"
type input "0488 270 005"
type input "800,000"
type input "6,380"
type input "3"
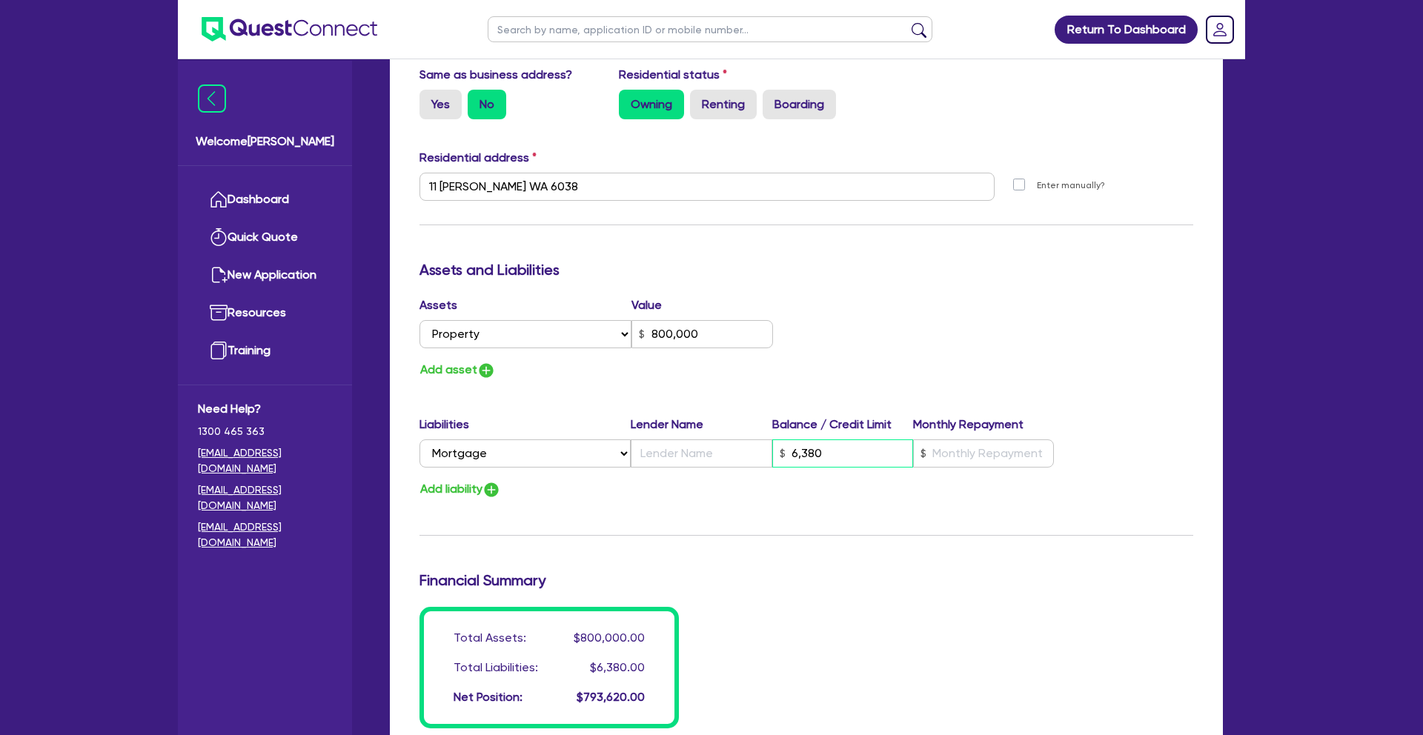
type input "0488 270 005"
type input "800,000"
type input "63,800"
type input "3"
type input "0488 270 005"
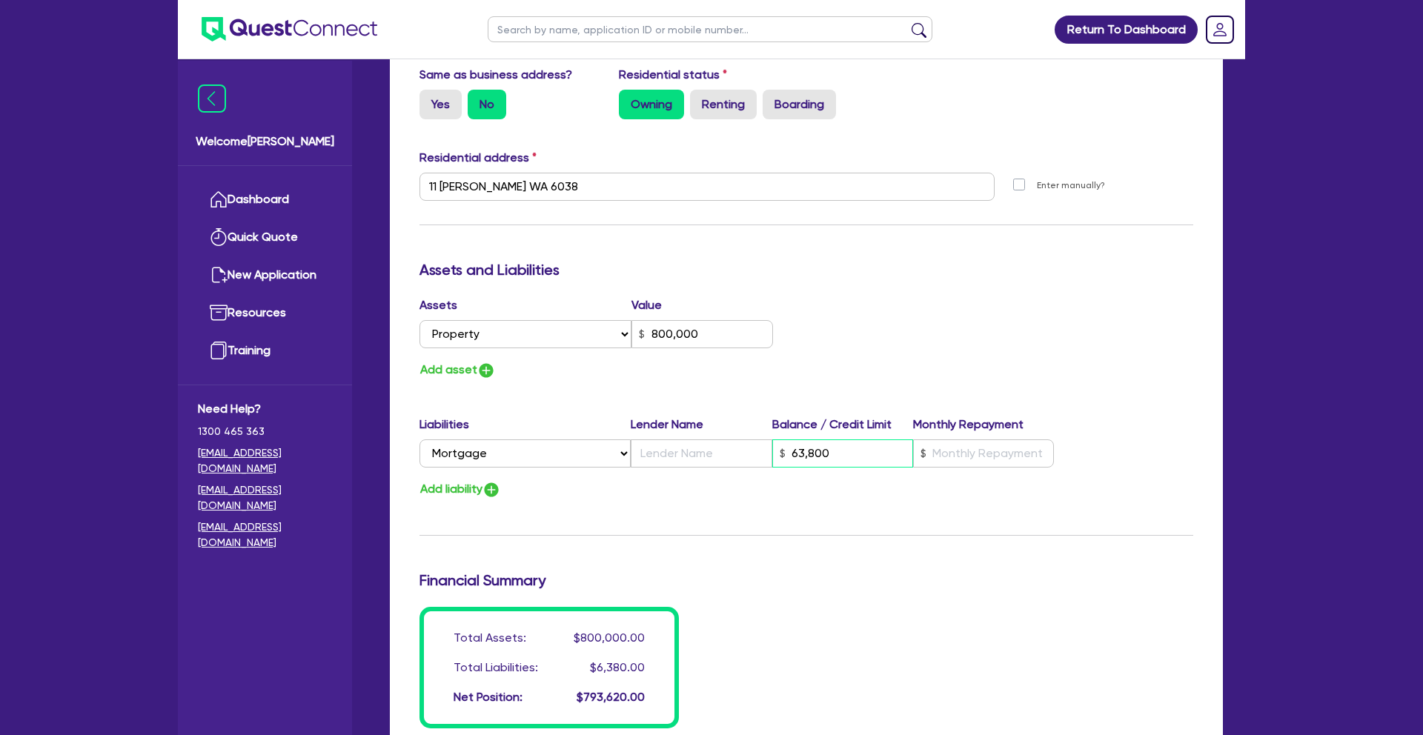
type input "800,000"
type input "638,000"
click at [701, 454] on input "text" at bounding box center [701, 454] width 141 height 28
type input "3"
type input "0488 270 005"
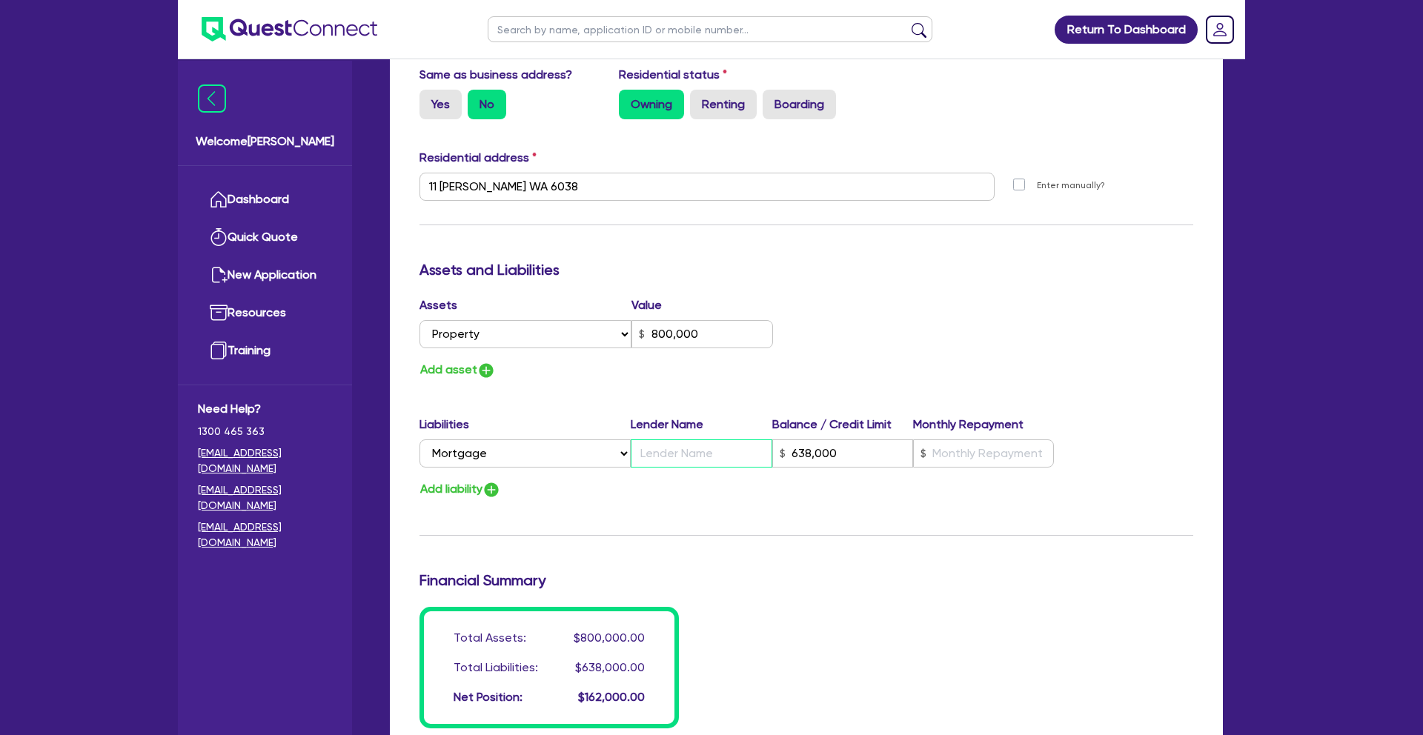
type input "800,000"
type input "A"
type input "638,000"
type input "3"
type input "0488 270 005"
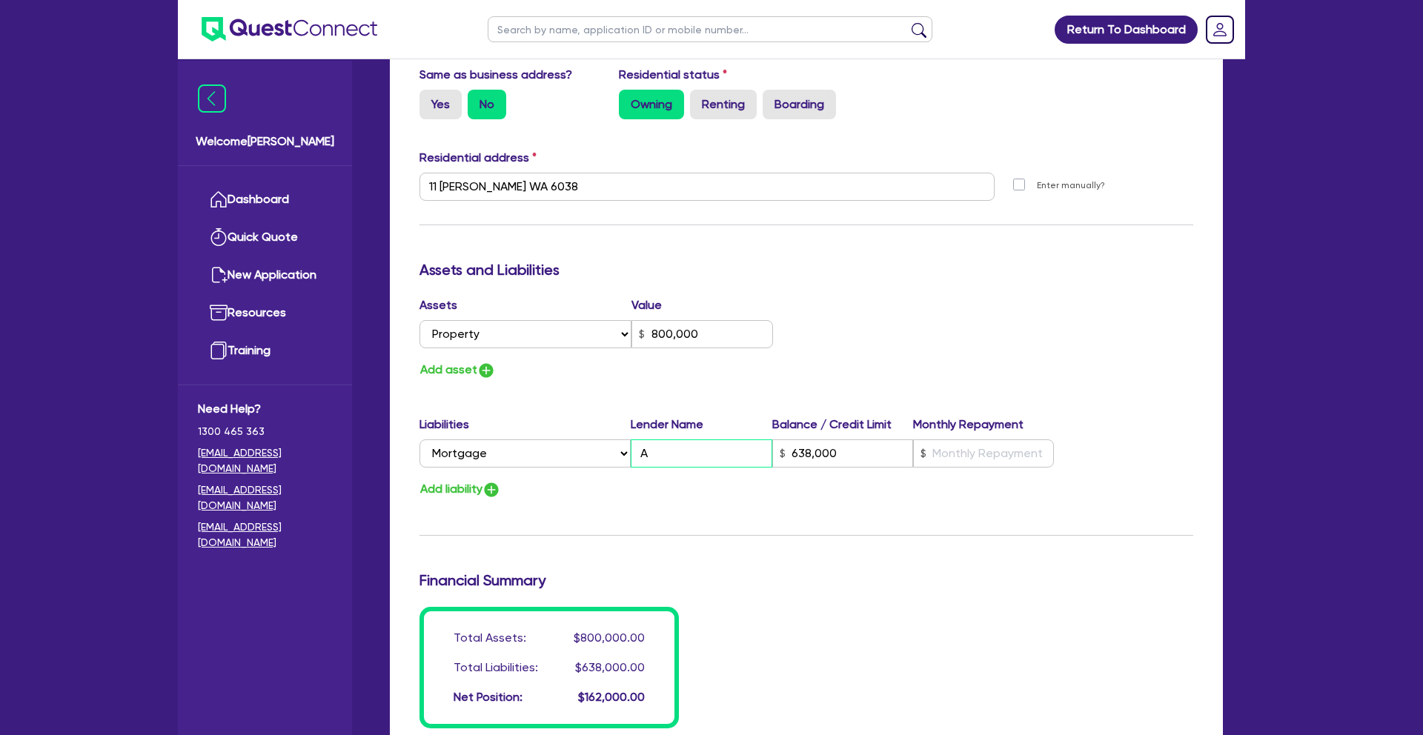
type input "800,000"
type input "AF"
type input "638,000"
type input "3"
type input "0488 270 005"
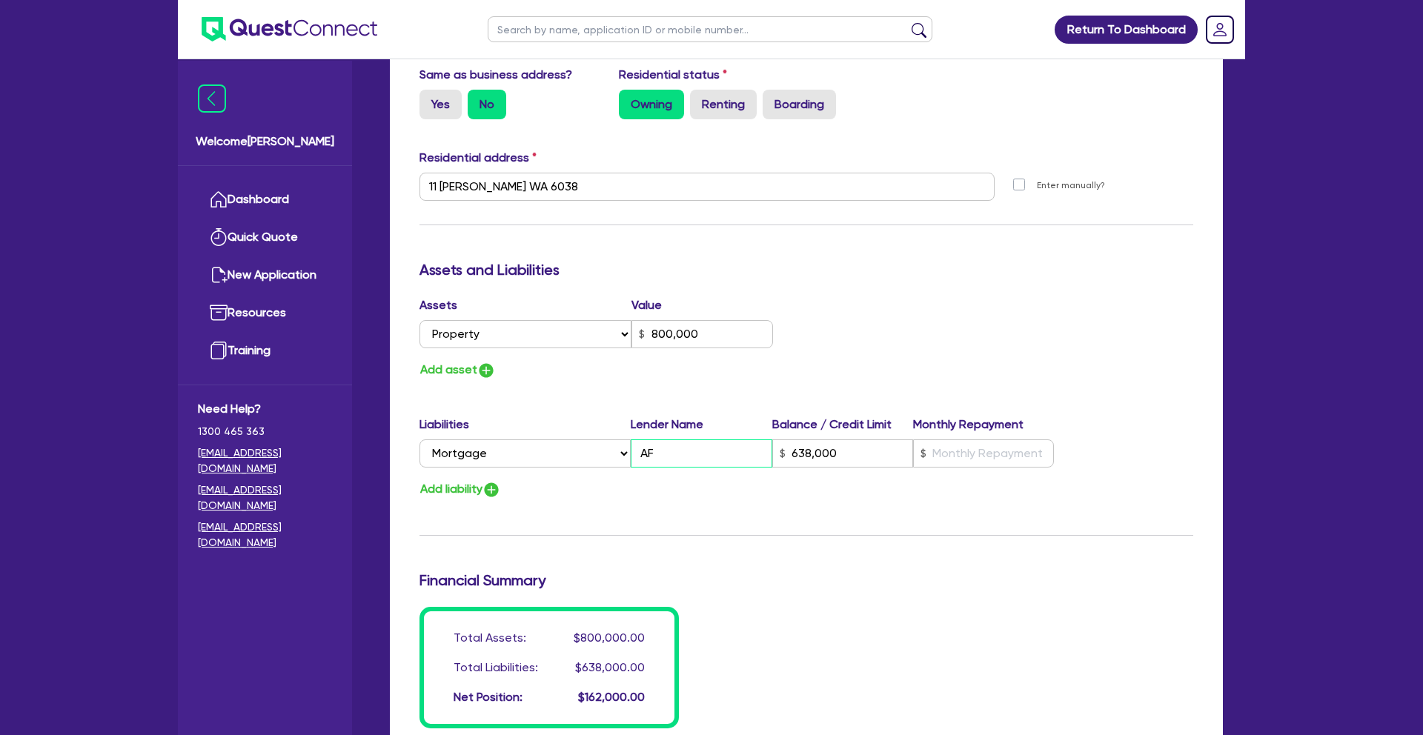
type input "800,000"
type input "AFG"
type input "638,000"
type input "AFG"
type input "3"
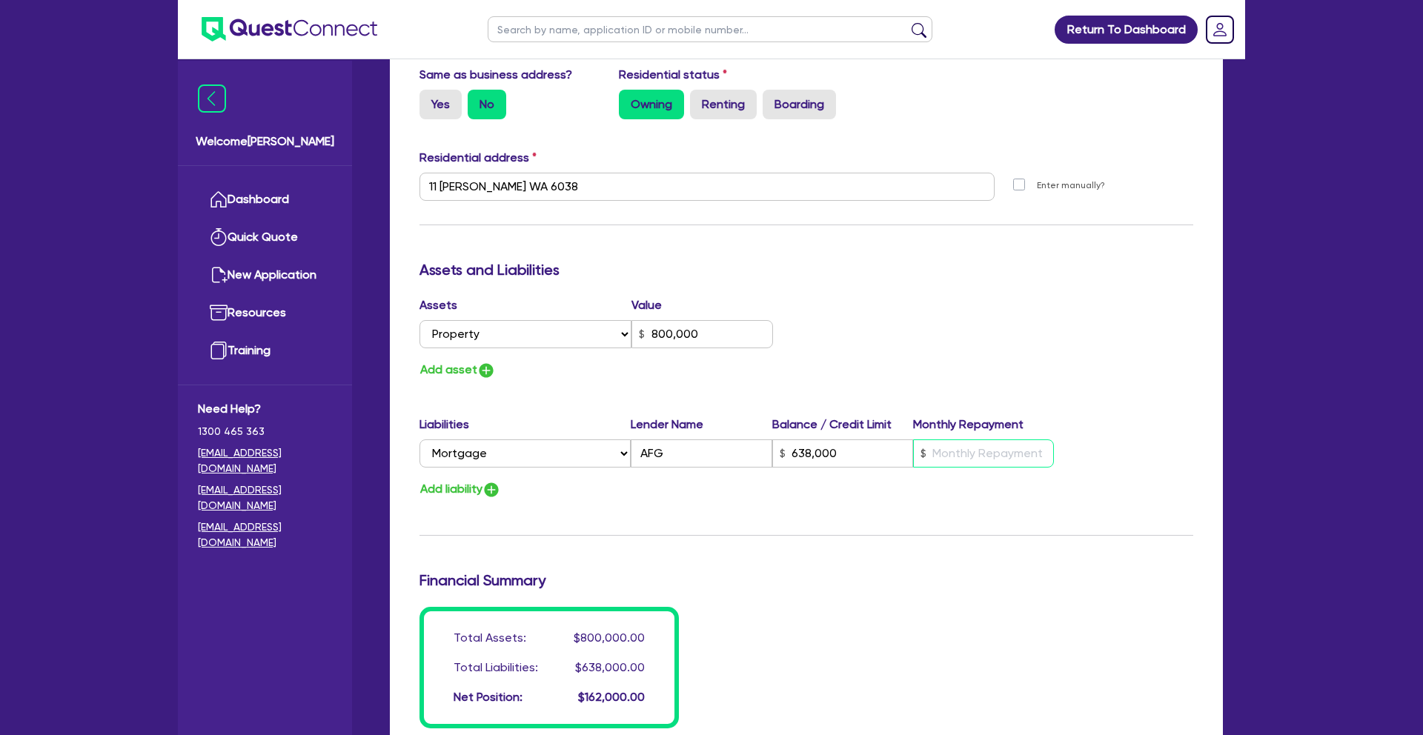
type input "0488 270 005"
type input "800,000"
type input "638,000"
type input "6"
type input "3"
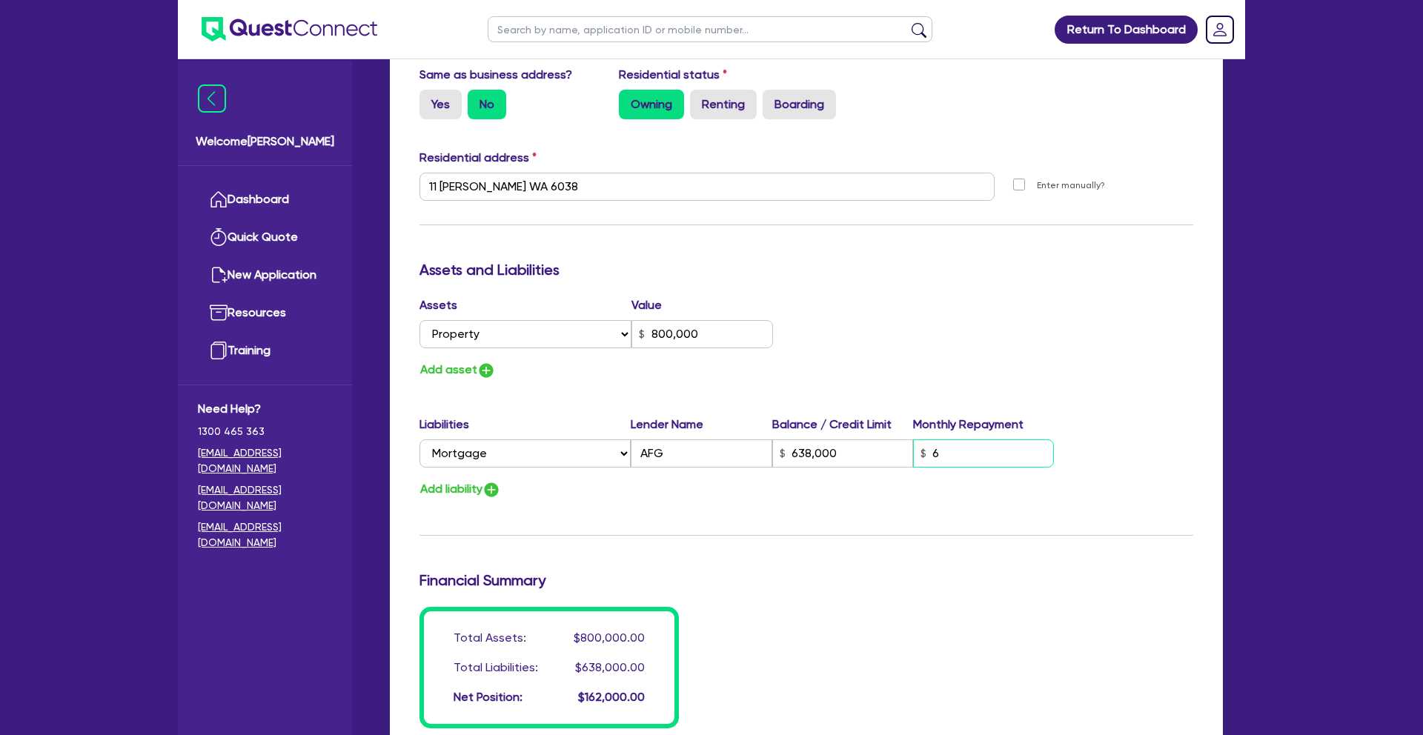
type input "0488 270 005"
type input "800,000"
type input "638,000"
type input "65"
type input "3"
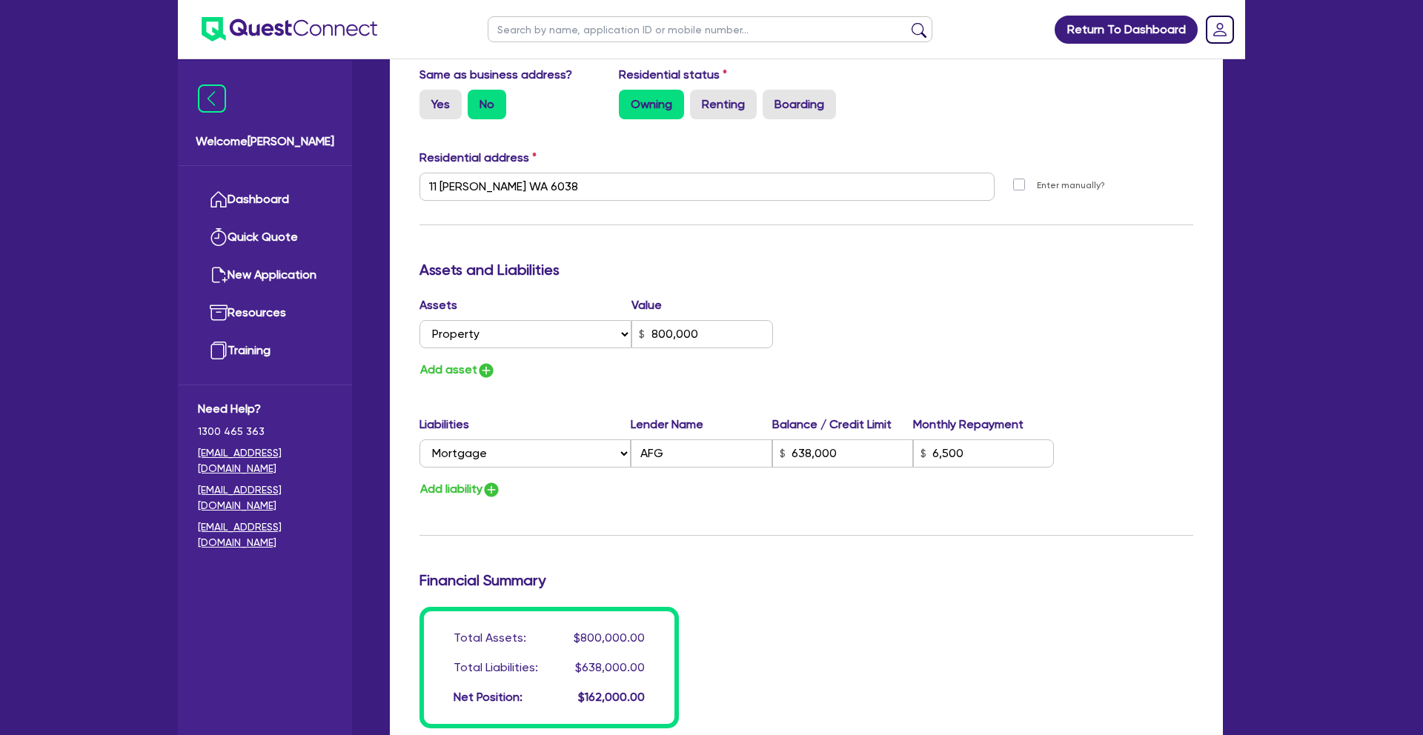
drag, startPoint x: 929, startPoint y: 384, endPoint x: 919, endPoint y: 383, distance: 9.7
click at [929, 384] on div "Update residential status for Director #1 Boarding is only acceptable when the …" at bounding box center [807, 180] width 774 height 1096
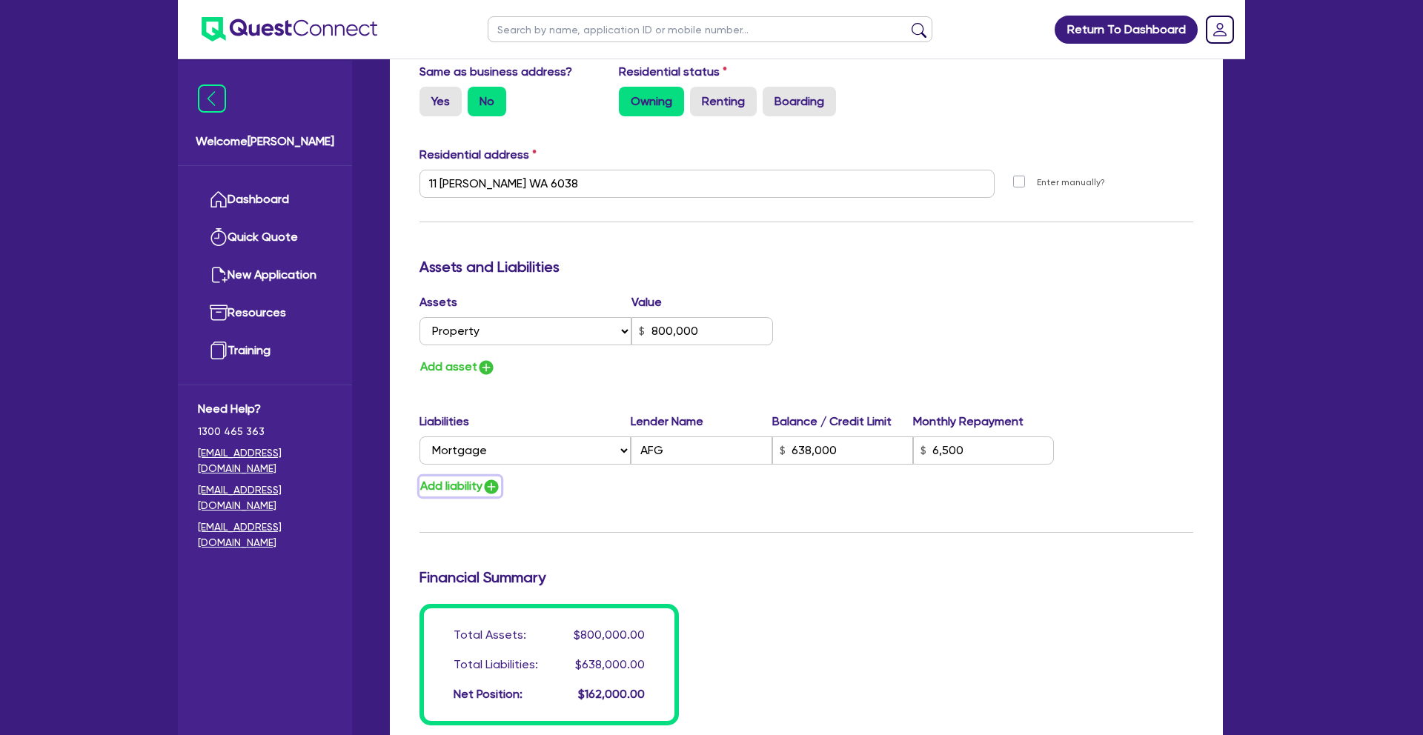
click at [497, 489] on img "button" at bounding box center [492, 487] width 18 height 18
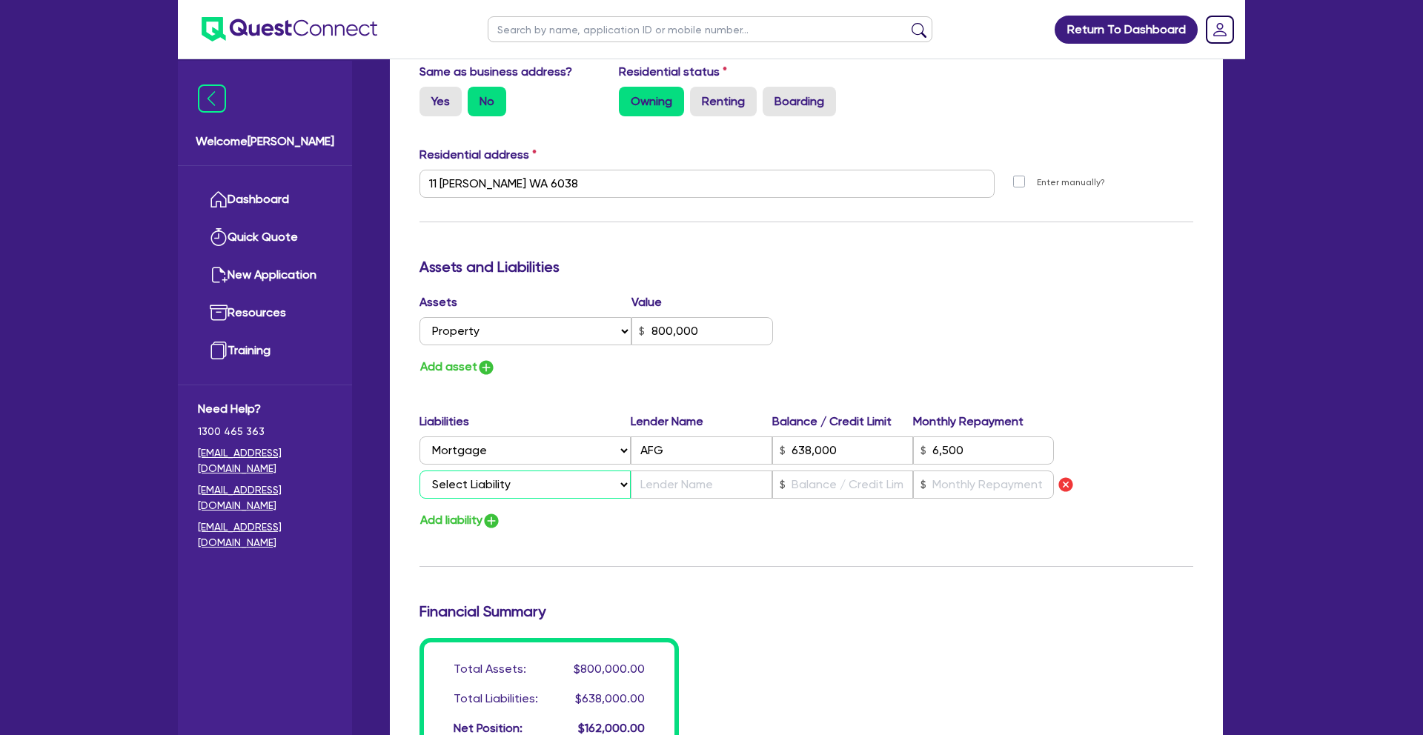
click at [489, 489] on select "Select Liability Credit card Mortgage Investment property loan Vehicle loan Tru…" at bounding box center [525, 485] width 211 height 28
click at [672, 486] on input "text" at bounding box center [701, 485] width 141 height 28
click at [478, 365] on img "button" at bounding box center [486, 368] width 18 height 18
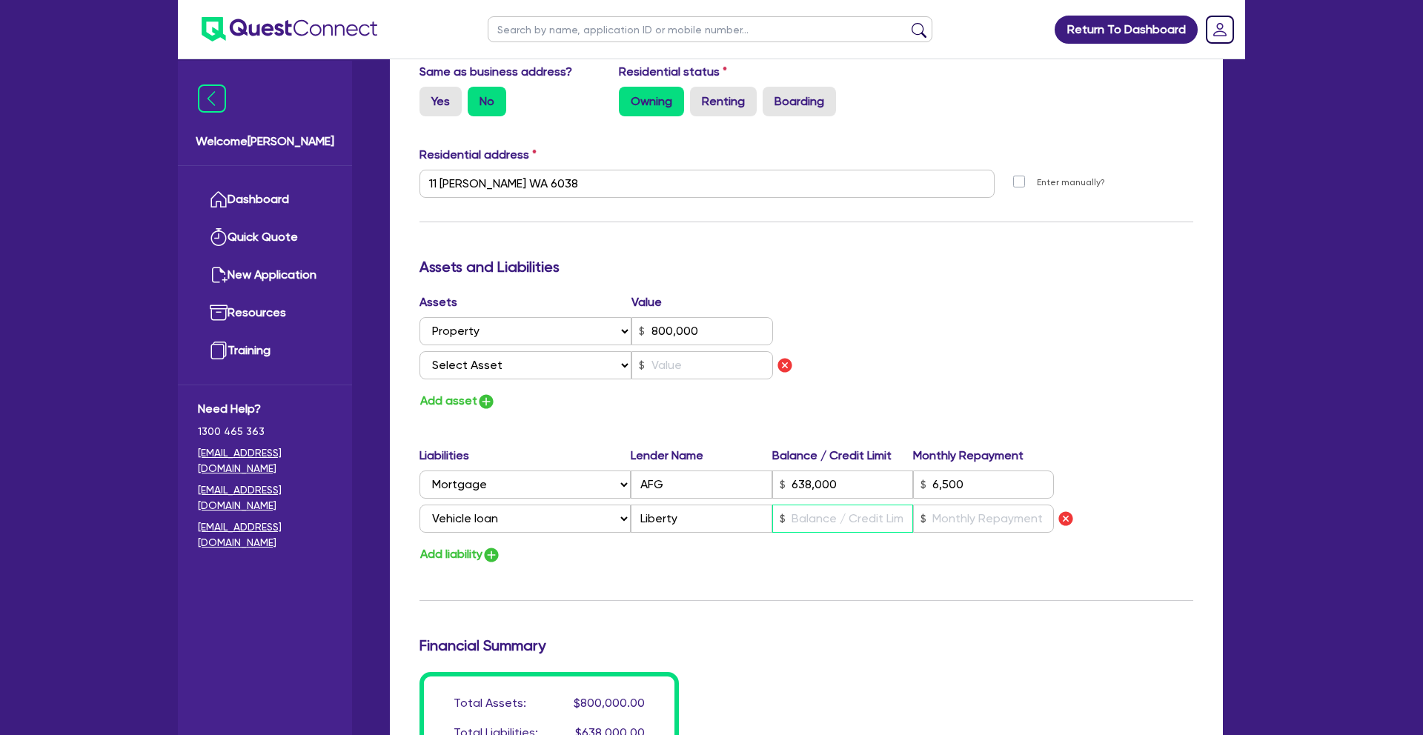
click at [815, 522] on input "text" at bounding box center [842, 519] width 141 height 28
click at [938, 520] on input "text" at bounding box center [983, 519] width 141 height 28
drag, startPoint x: 848, startPoint y: 520, endPoint x: 931, endPoint y: 540, distance: 85.4
click at [742, 521] on div "Select Liability Credit card Mortgage Investment property loan Vehicle loan Tru…" at bounding box center [737, 519] width 635 height 28
click at [505, 371] on select "Select Asset Cash Property Investment property Vehicle Truck Trailer Equipment …" at bounding box center [526, 365] width 212 height 28
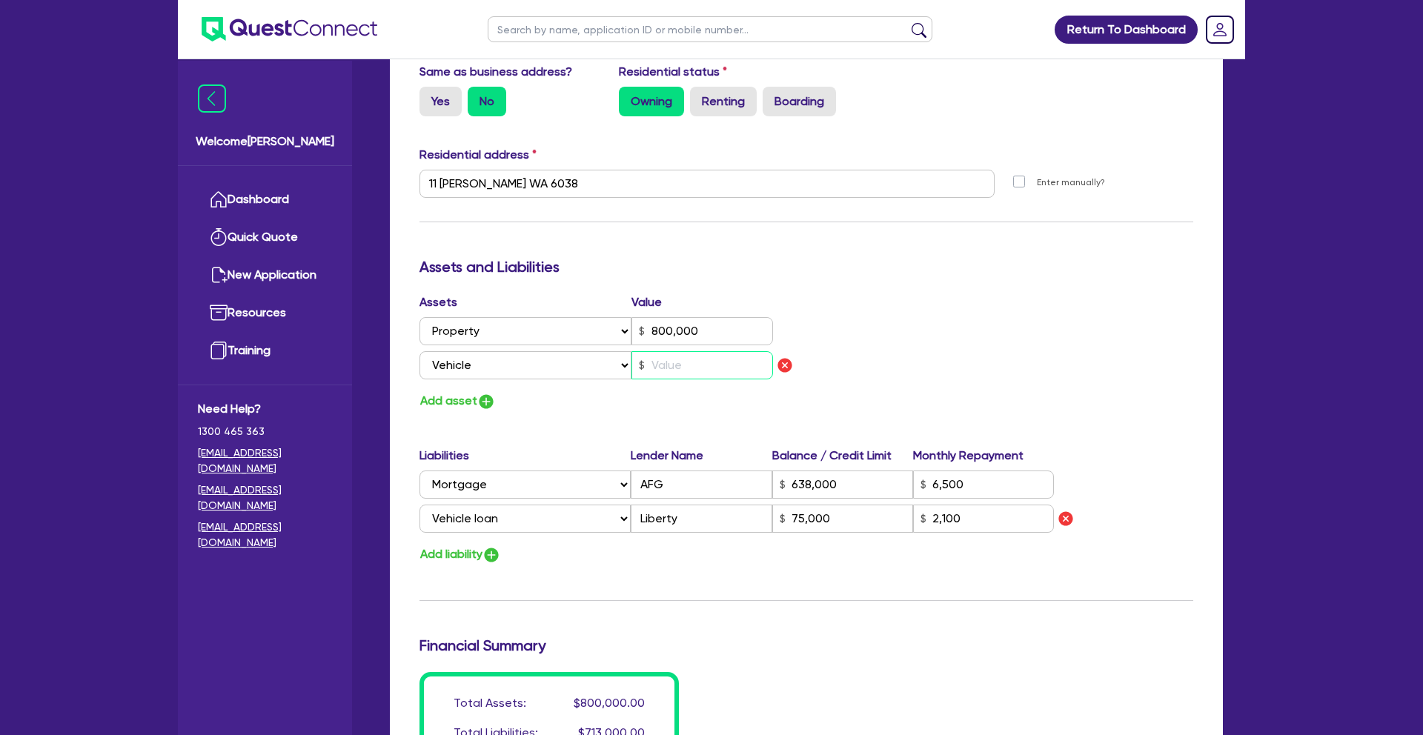
click at [695, 363] on input "text" at bounding box center [703, 365] width 142 height 28
click at [862, 363] on div "Assets Value Select Asset Cash Property Investment property Vehicle Truck Trail…" at bounding box center [806, 353] width 796 height 118
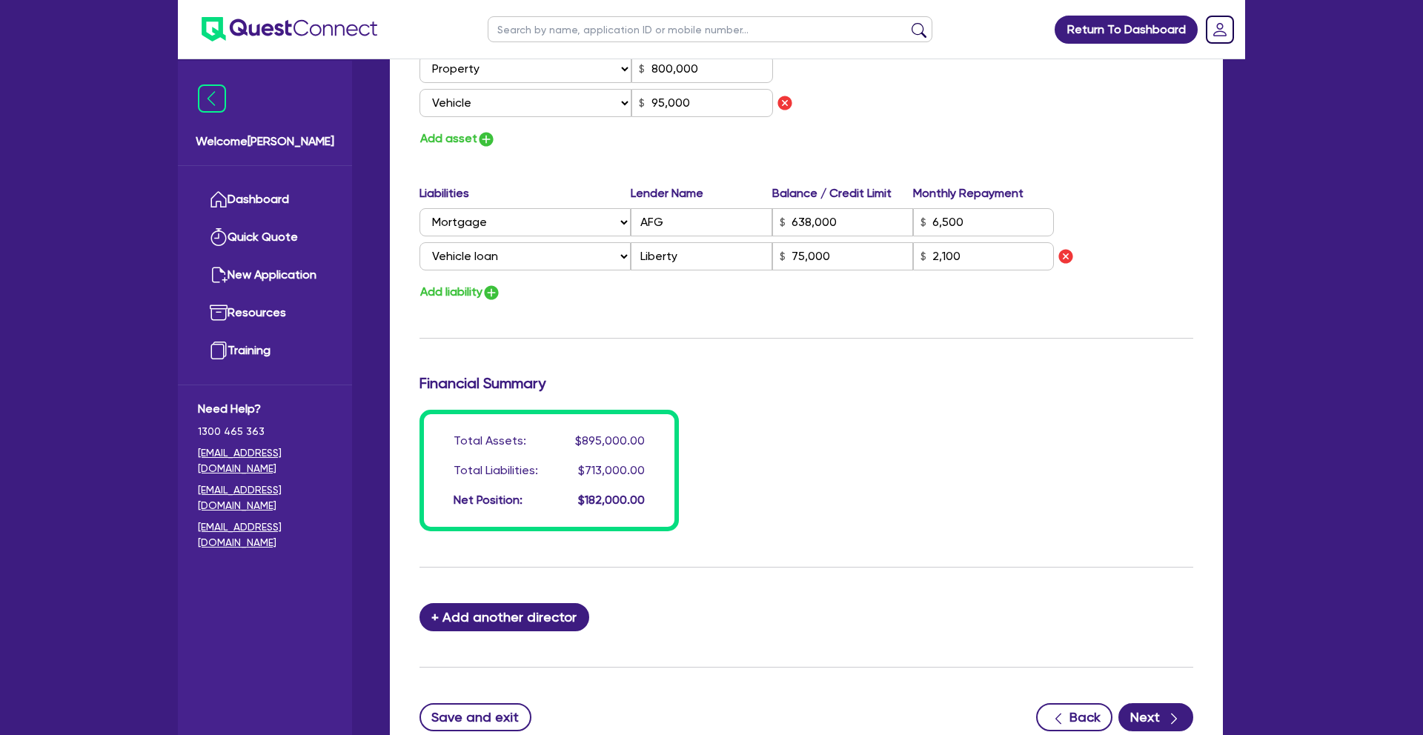
scroll to position [936, 0]
click at [500, 293] on img "button" at bounding box center [492, 292] width 18 height 18
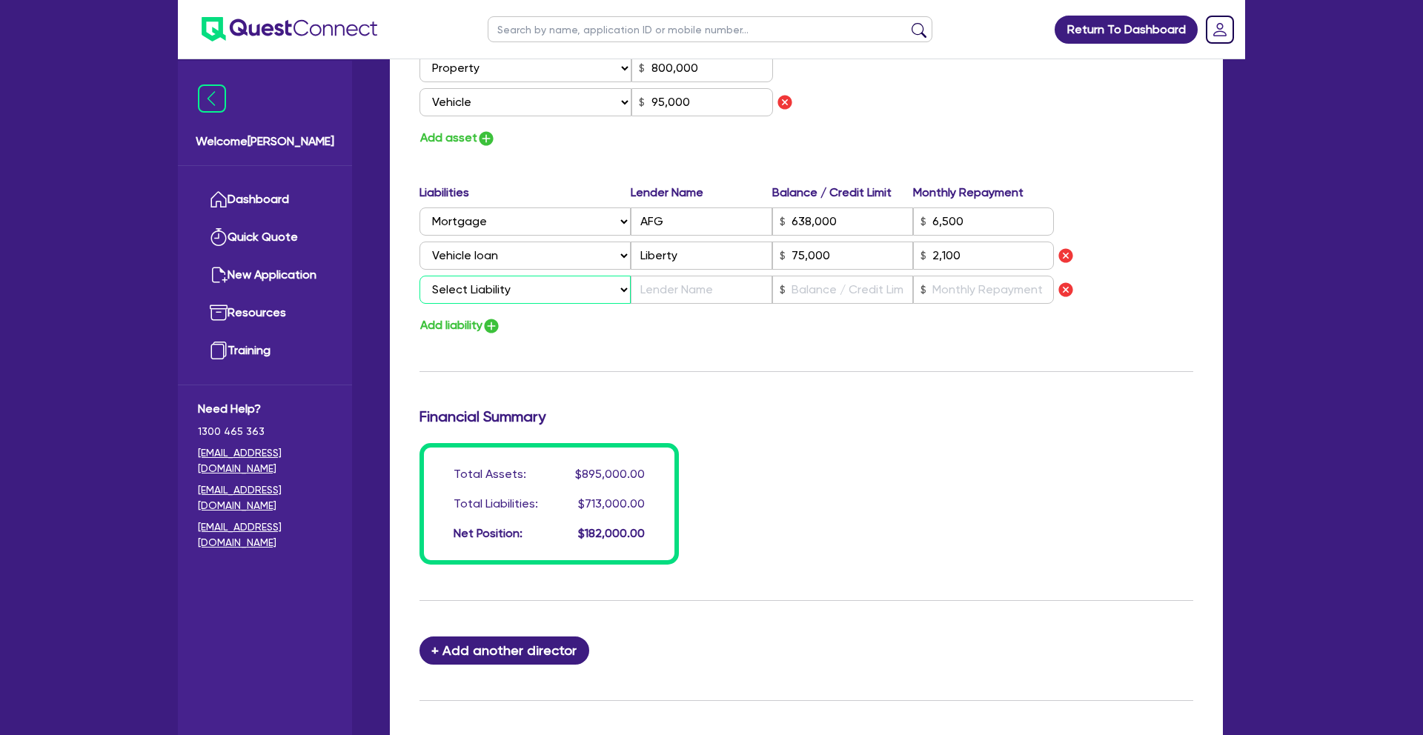
click at [500, 293] on select "Select Liability Credit card Mortgage Investment property loan Vehicle loan Tru…" at bounding box center [525, 290] width 211 height 28
click at [1065, 286] on img "button" at bounding box center [1066, 290] width 18 height 18
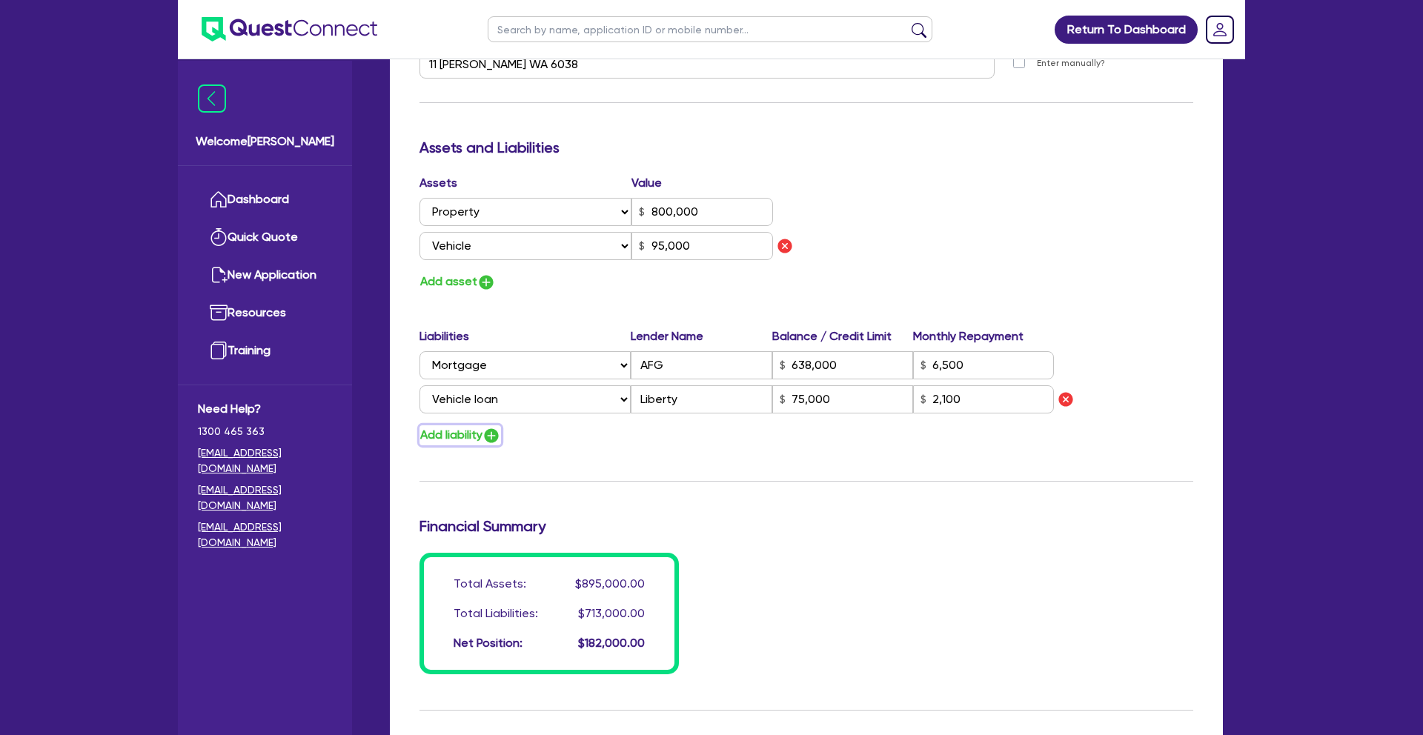
scroll to position [793, 0]
click at [500, 434] on img "button" at bounding box center [492, 435] width 18 height 18
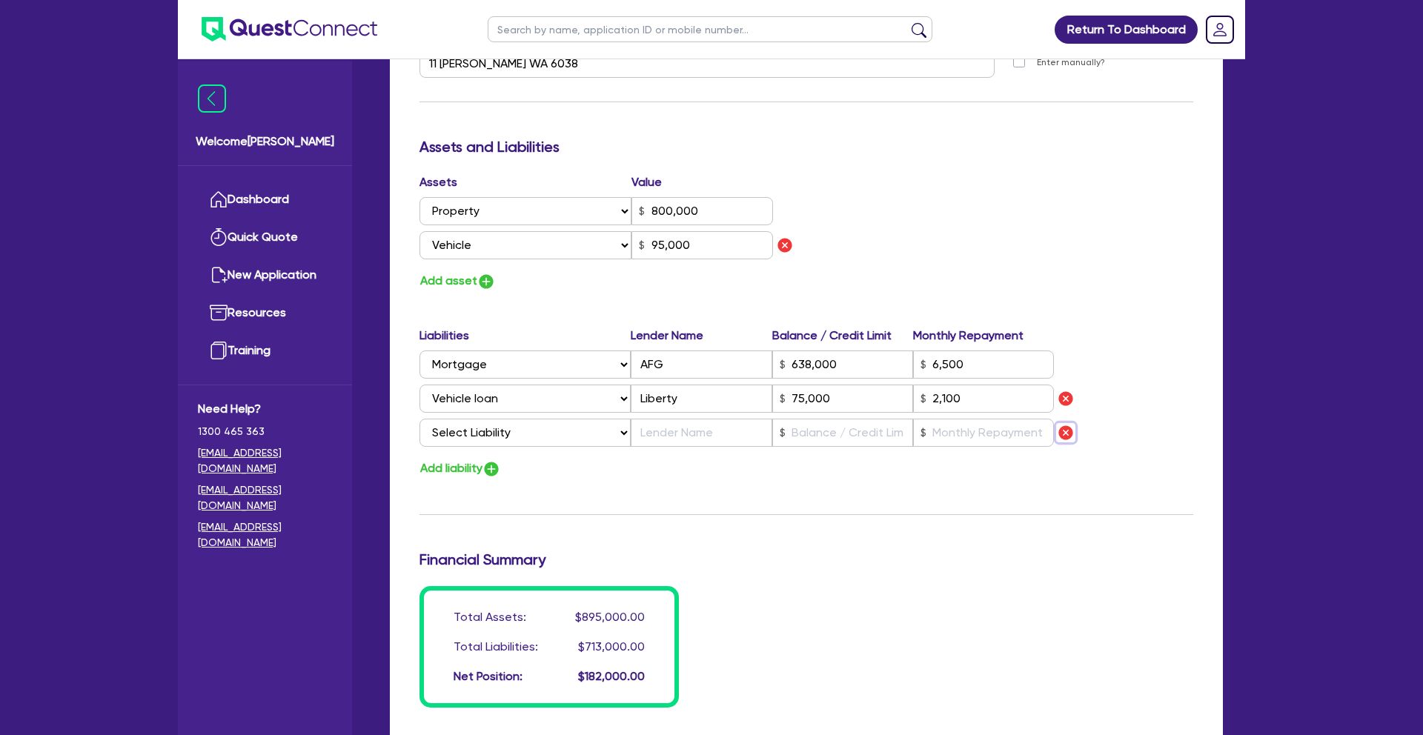
click at [1065, 434] on img "button" at bounding box center [1066, 433] width 18 height 18
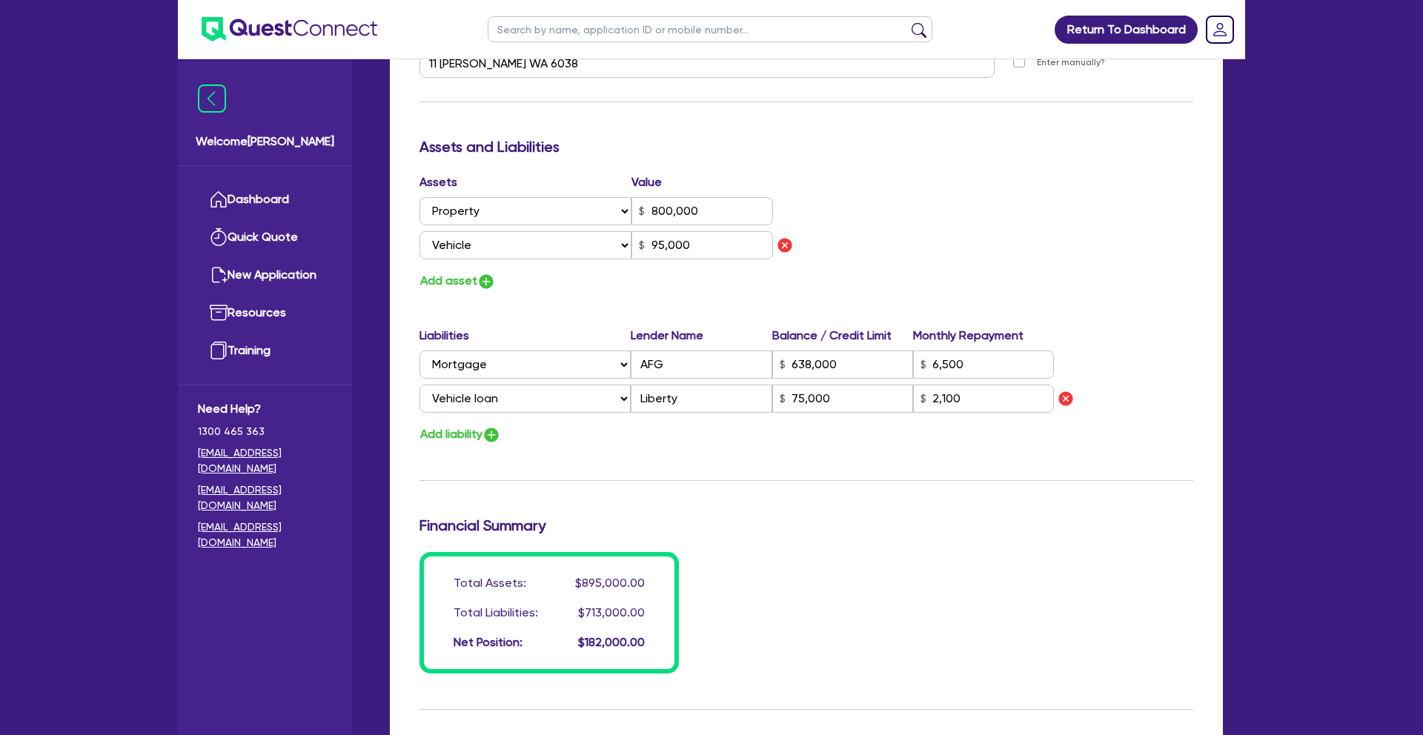
scroll to position [793, 0]
click at [882, 255] on div "Assets Value Select Asset Cash Property Investment property Vehicle Truck Trail…" at bounding box center [806, 232] width 796 height 118
click at [490, 281] on img "button" at bounding box center [486, 281] width 18 height 18
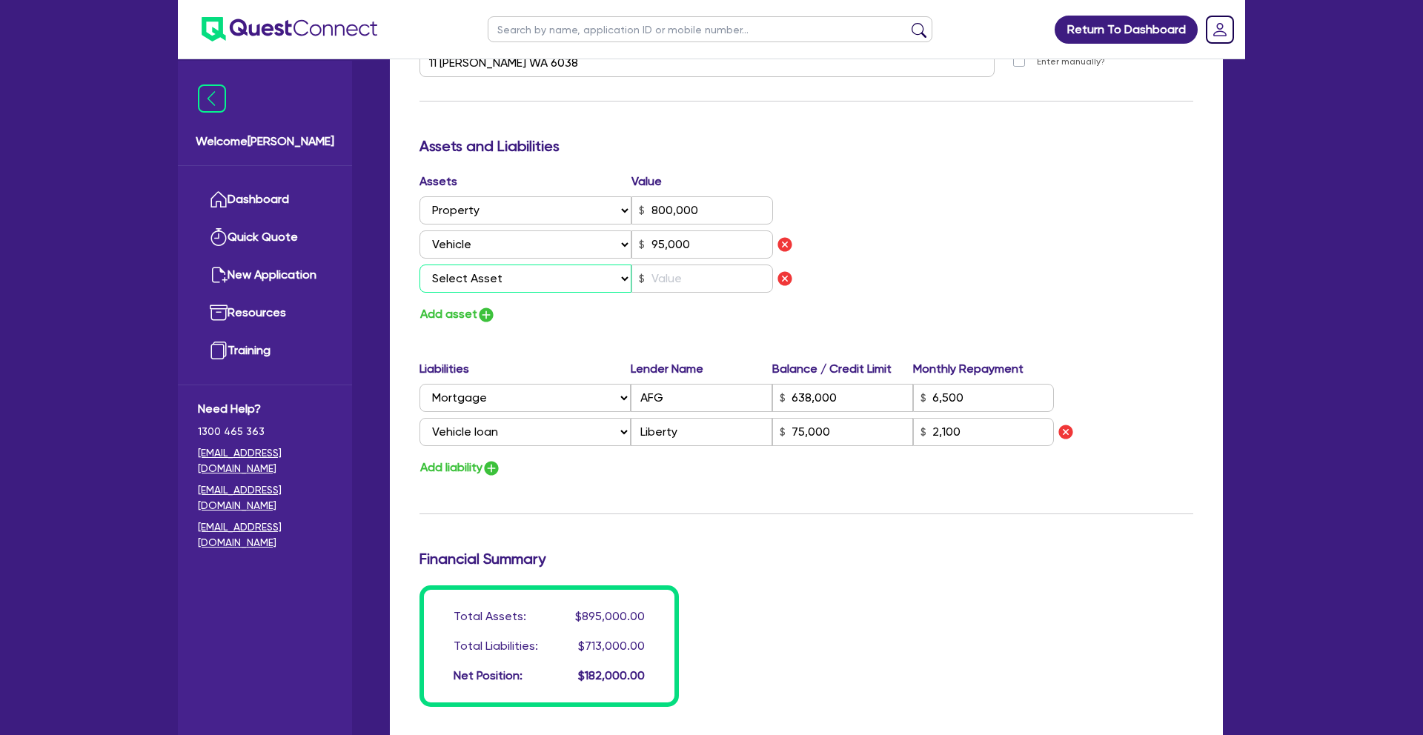
click at [477, 280] on select "Select Asset Cash Property Investment property Vehicle Truck Trailer Equipment …" at bounding box center [526, 279] width 212 height 28
click at [726, 270] on input "text" at bounding box center [703, 279] width 142 height 28
click at [901, 291] on div "Assets Value Select Asset Cash Property Investment property Vehicle Truck Trail…" at bounding box center [806, 249] width 796 height 152
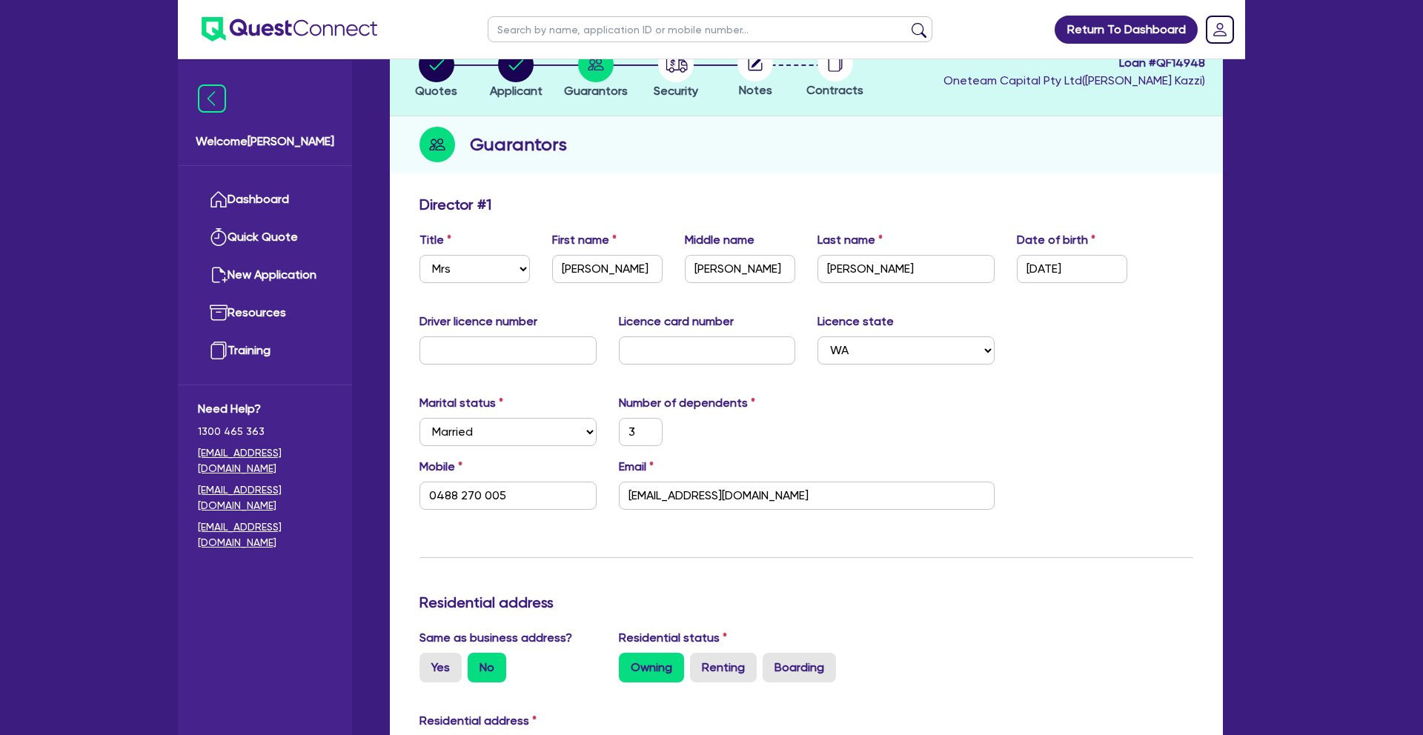
scroll to position [0, 0]
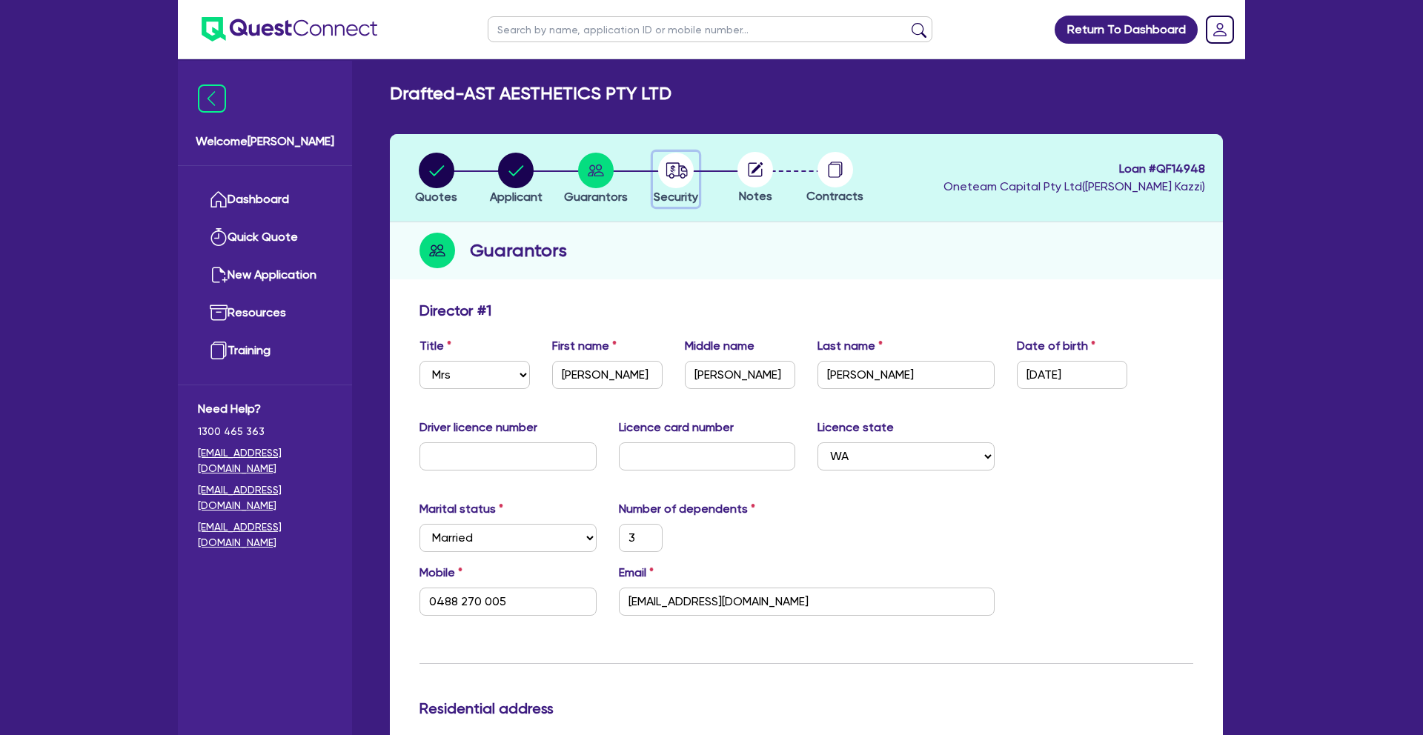
click at [672, 171] on icon "button" at bounding box center [672, 168] width 5 height 7
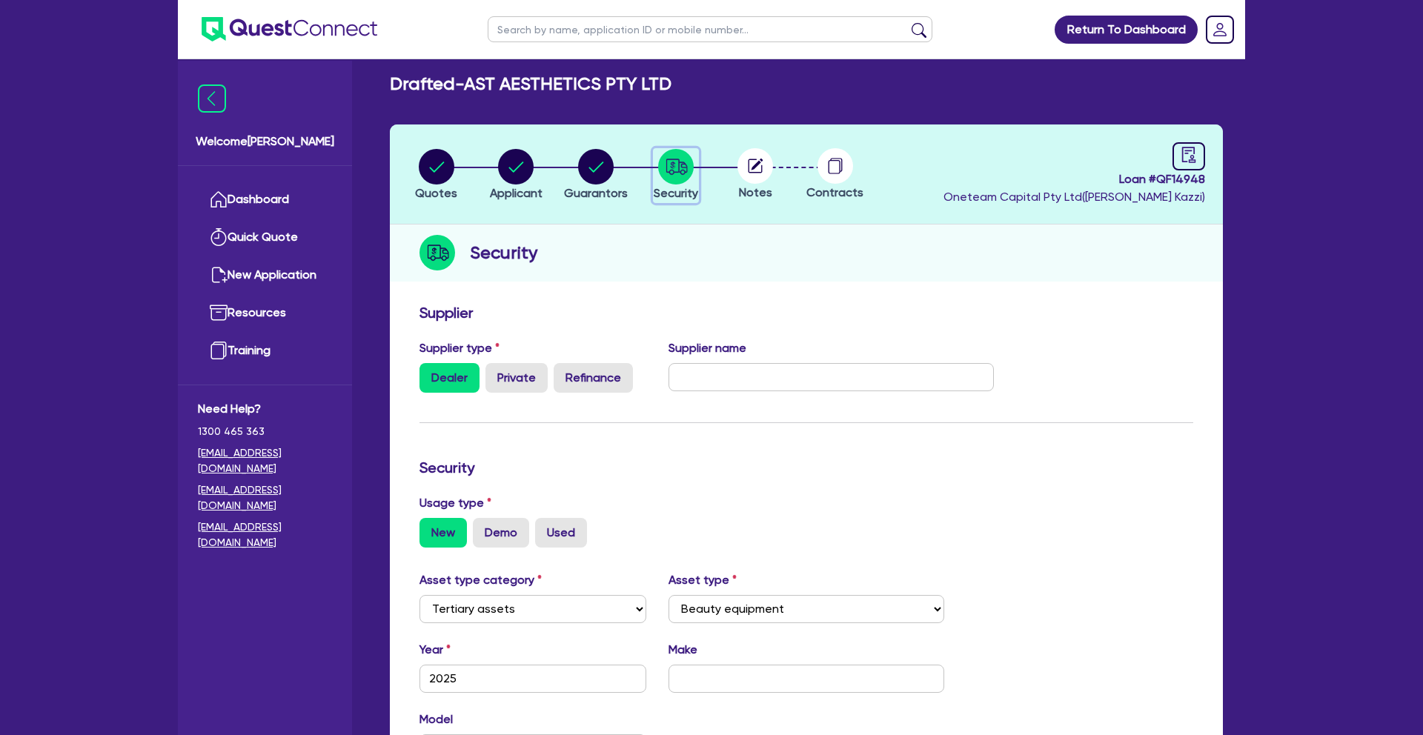
scroll to position [10, 0]
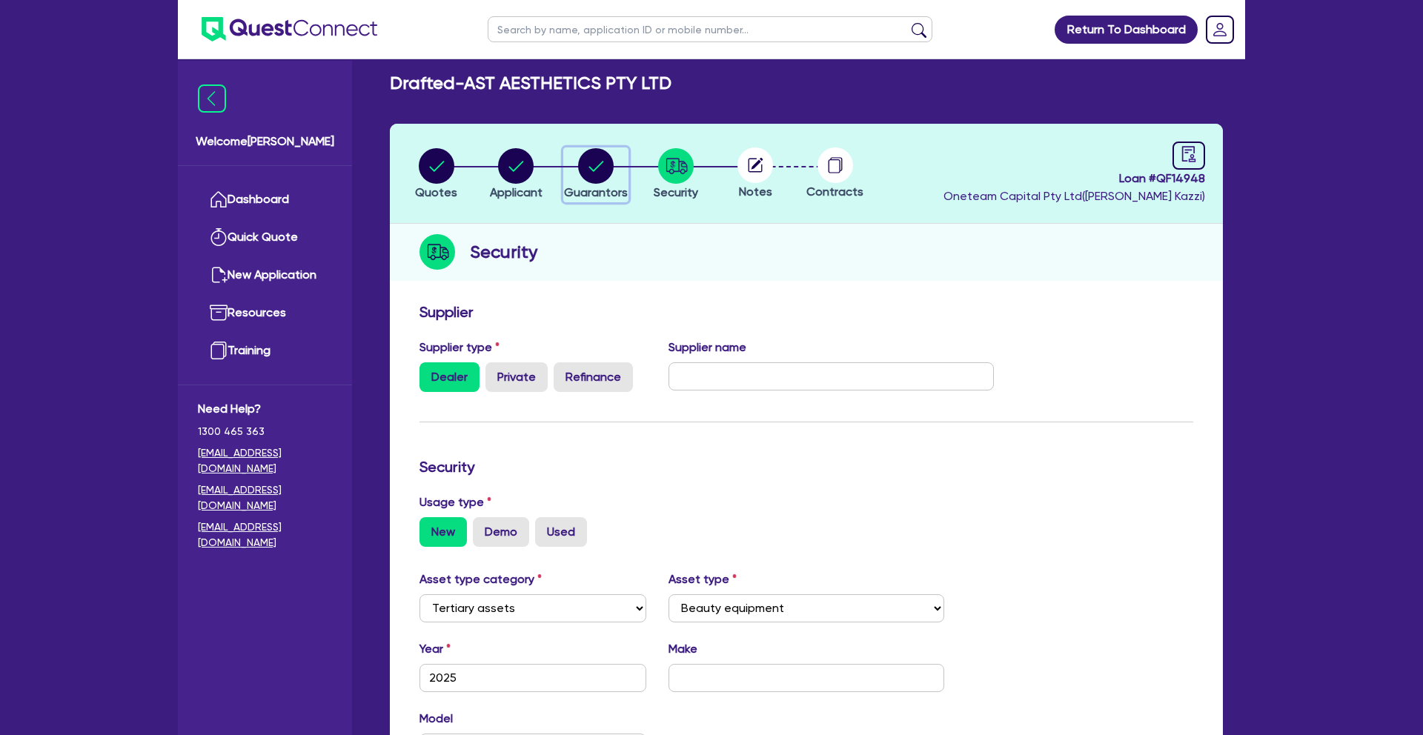
click at [595, 171] on circle "button" at bounding box center [596, 166] width 36 height 36
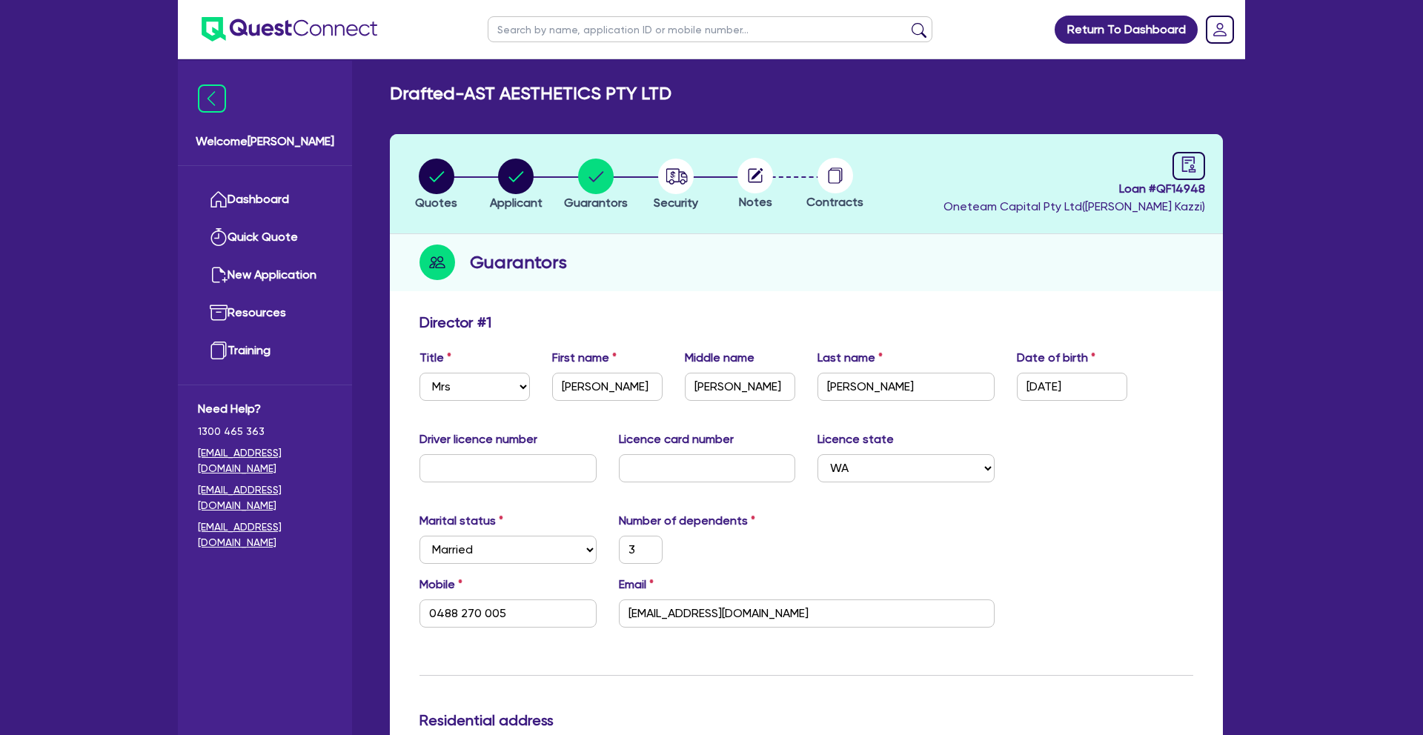
click at [754, 175] on circle at bounding box center [756, 176] width 36 height 36
click at [669, 179] on circle "button" at bounding box center [676, 177] width 36 height 36
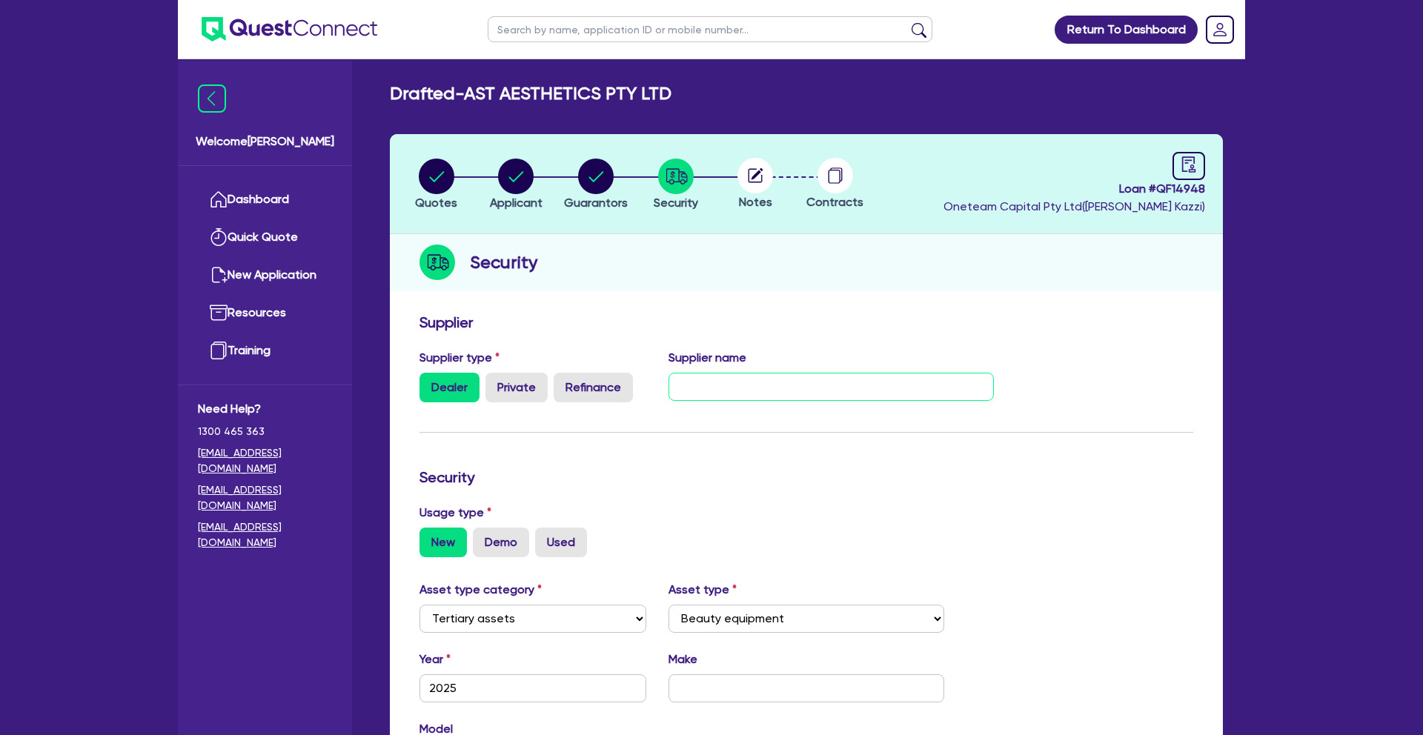
click at [737, 381] on input "text" at bounding box center [832, 387] width 326 height 28
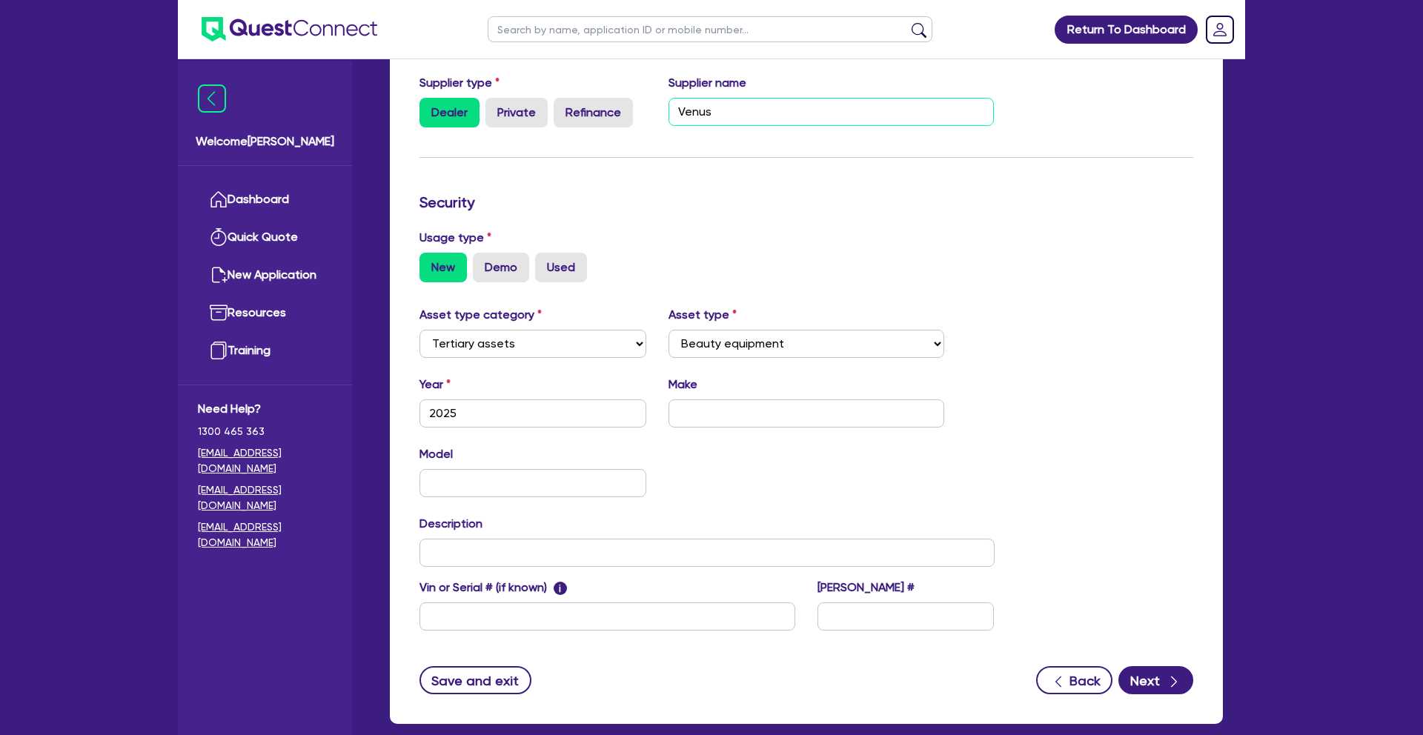
scroll to position [262, 0]
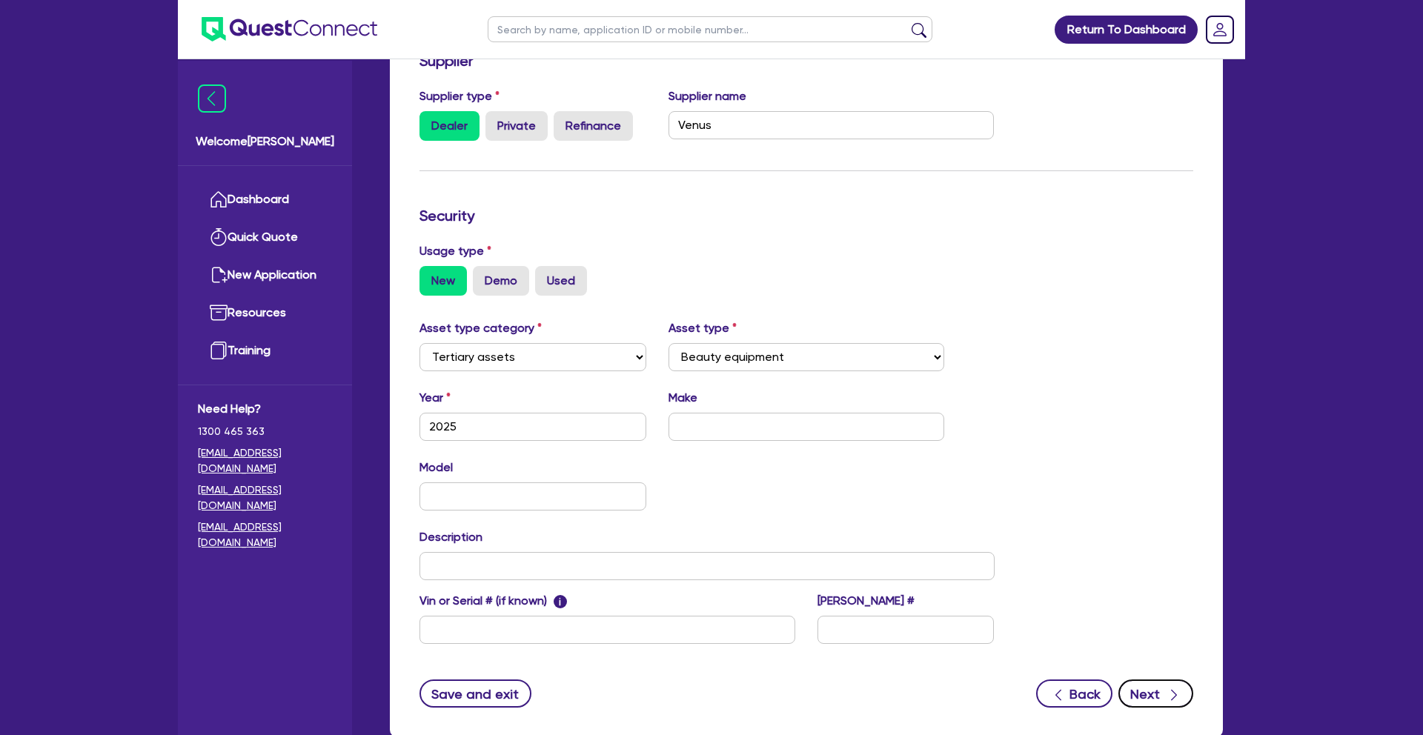
click at [1148, 698] on button "Next" at bounding box center [1156, 694] width 75 height 28
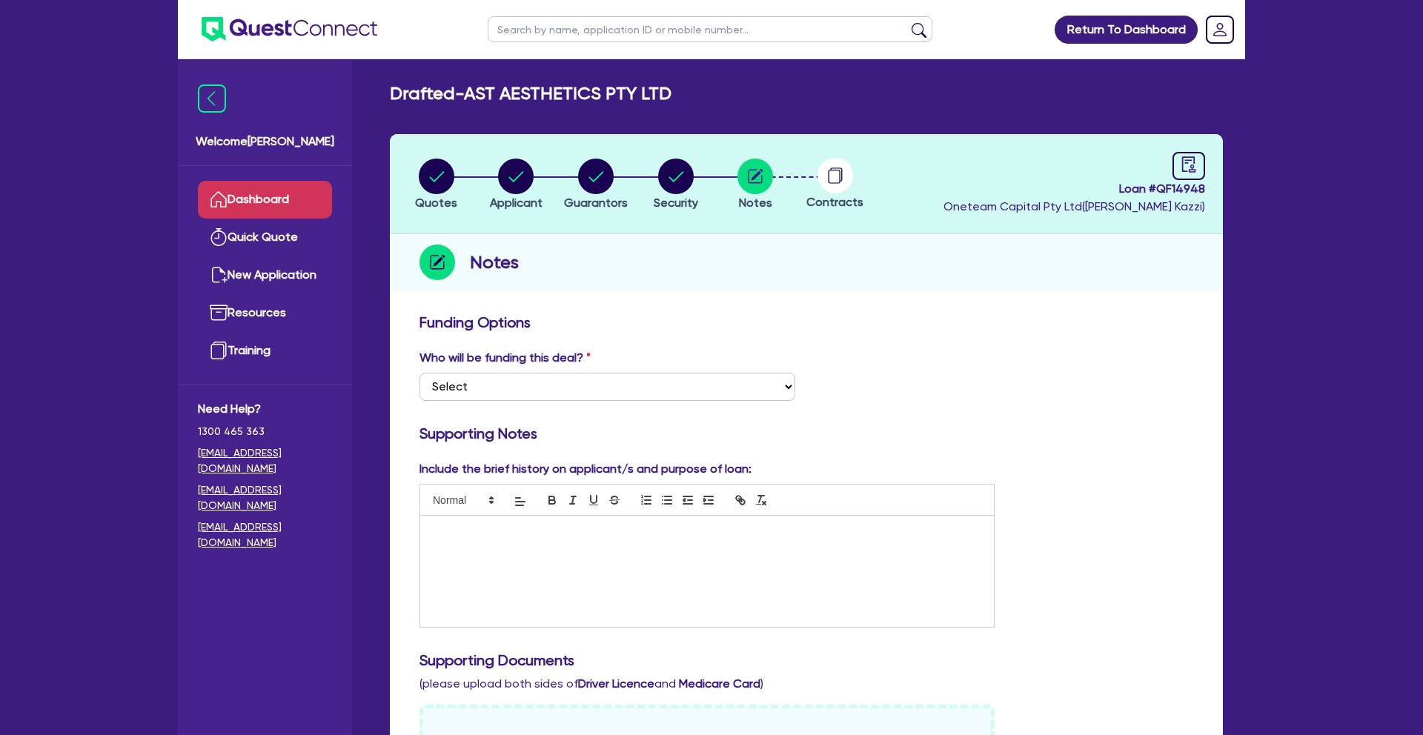
click at [260, 199] on link "Dashboard" at bounding box center [265, 200] width 134 height 38
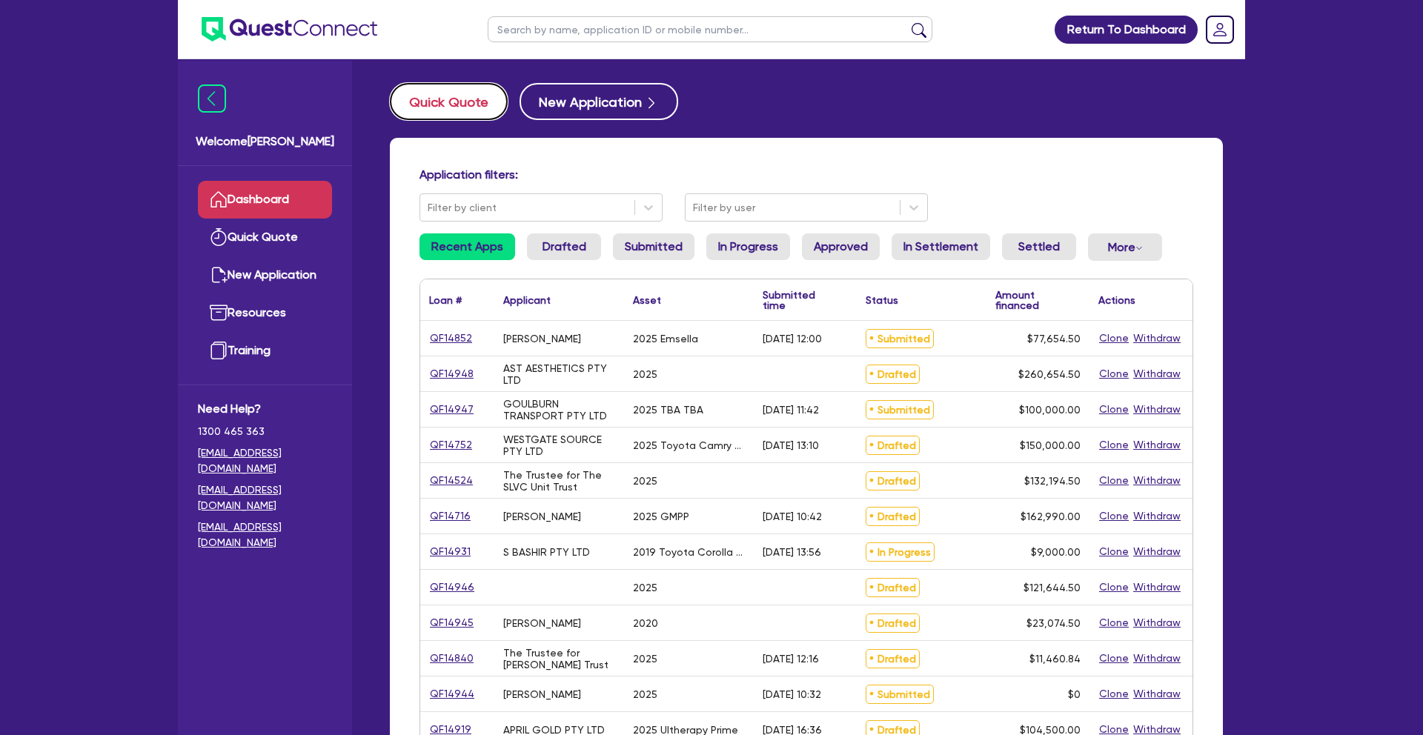
click at [474, 102] on button "Quick Quote" at bounding box center [449, 101] width 118 height 37
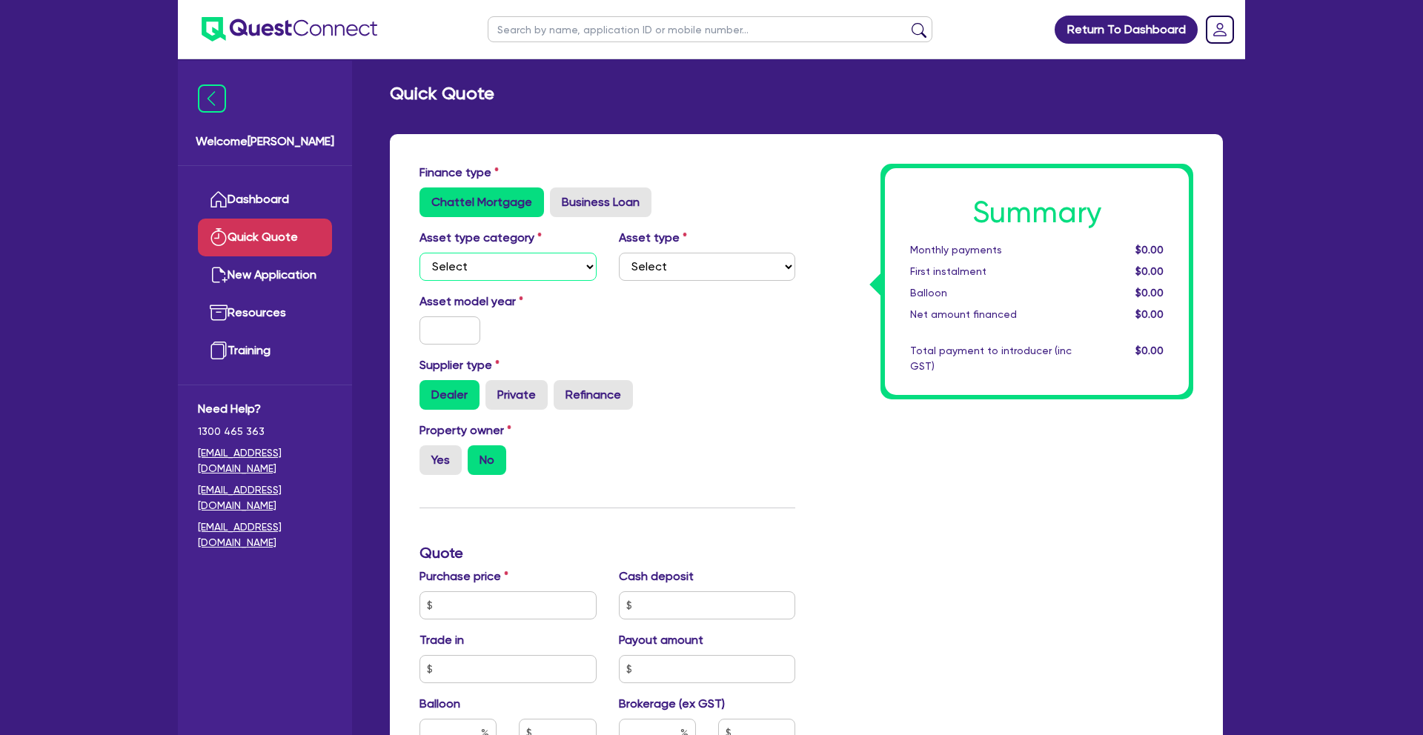
click at [525, 262] on select "Select Cars and light trucks Primary assets Secondary assets Tertiary assets" at bounding box center [508, 267] width 177 height 28
click at [694, 272] on select "Select" at bounding box center [707, 267] width 177 height 28
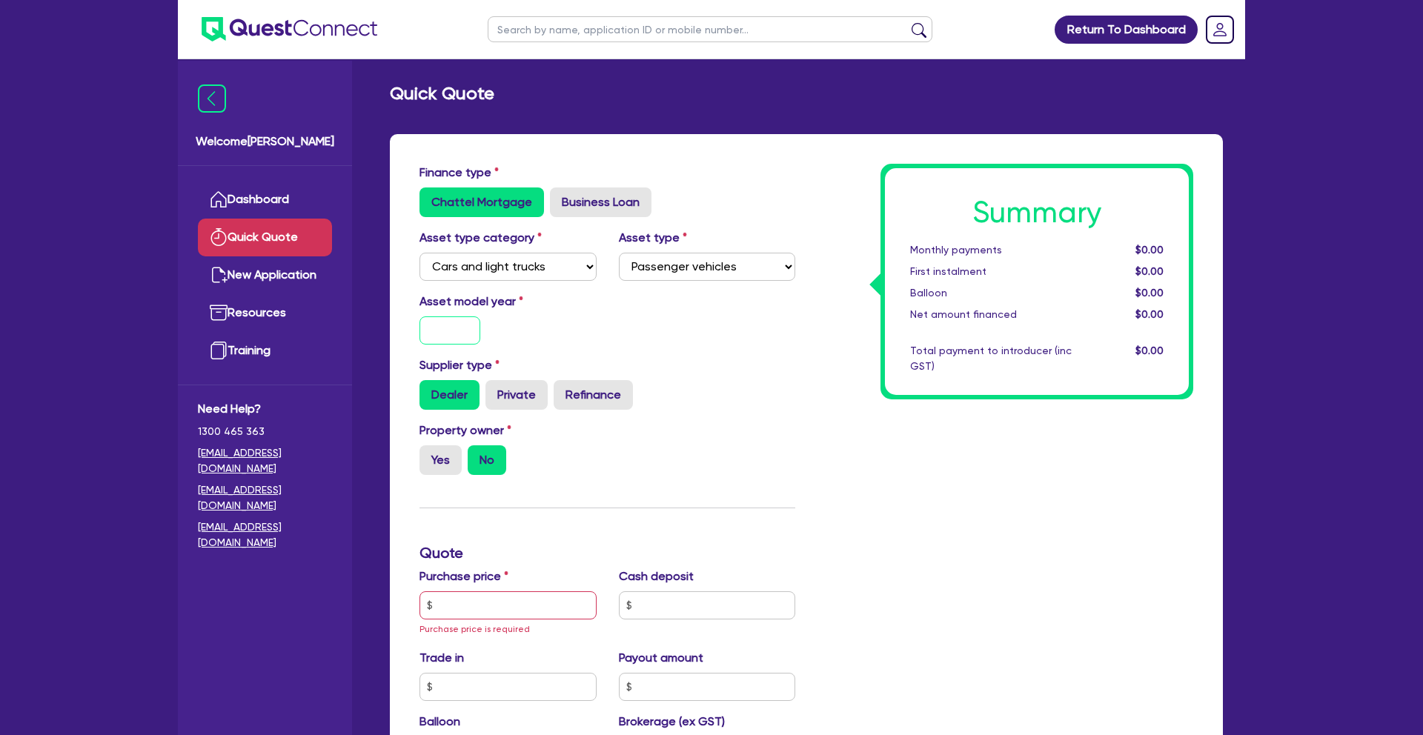
drag, startPoint x: 446, startPoint y: 333, endPoint x: 463, endPoint y: 333, distance: 17.1
click at [450, 332] on input "text" at bounding box center [450, 331] width 61 height 28
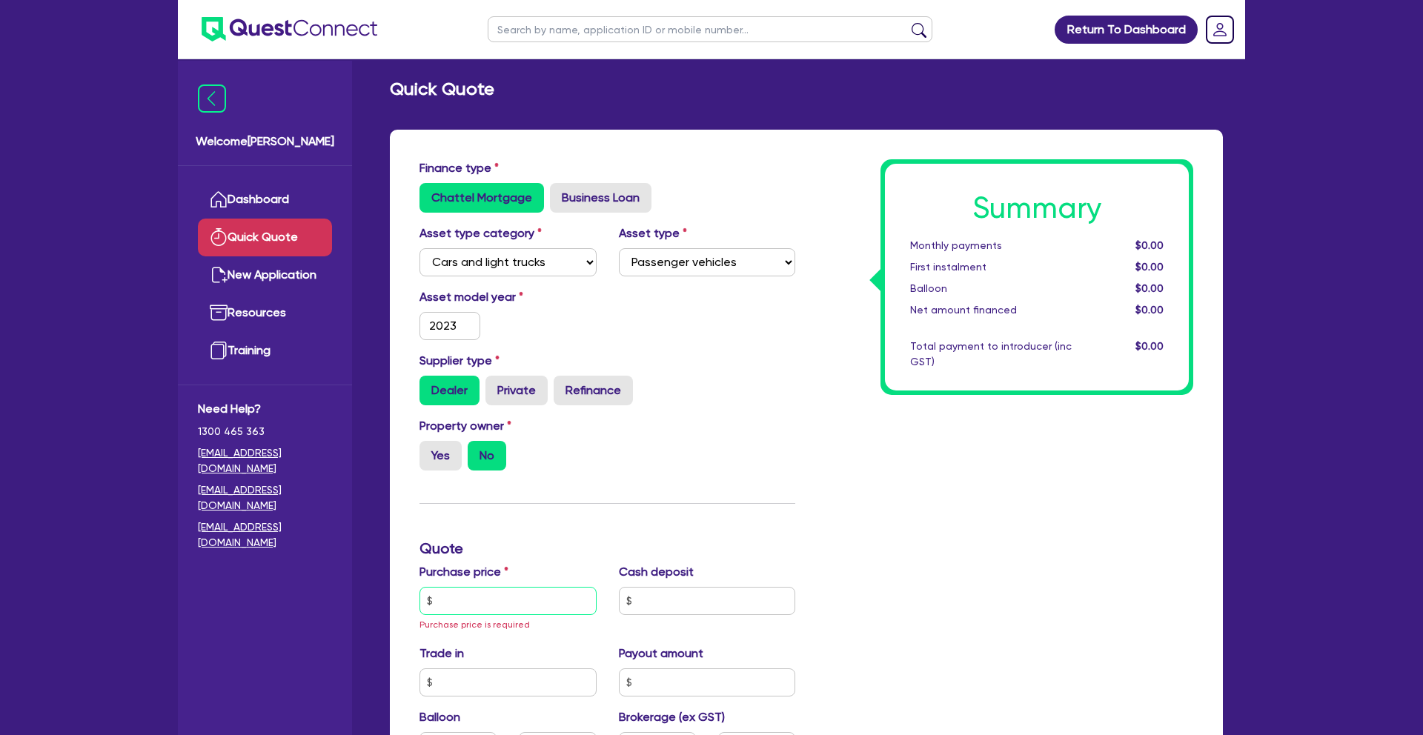
click at [450, 603] on input "text" at bounding box center [508, 601] width 177 height 28
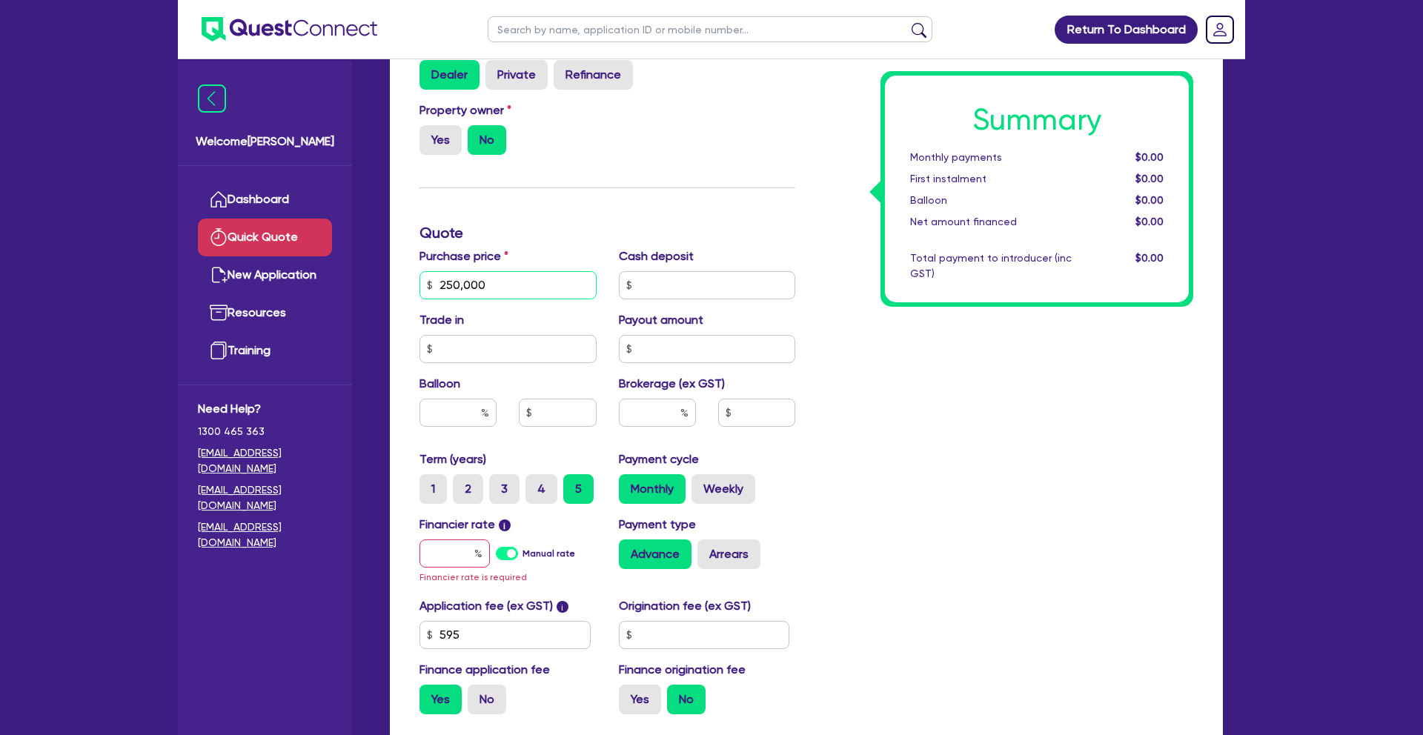
scroll to position [340, 0]
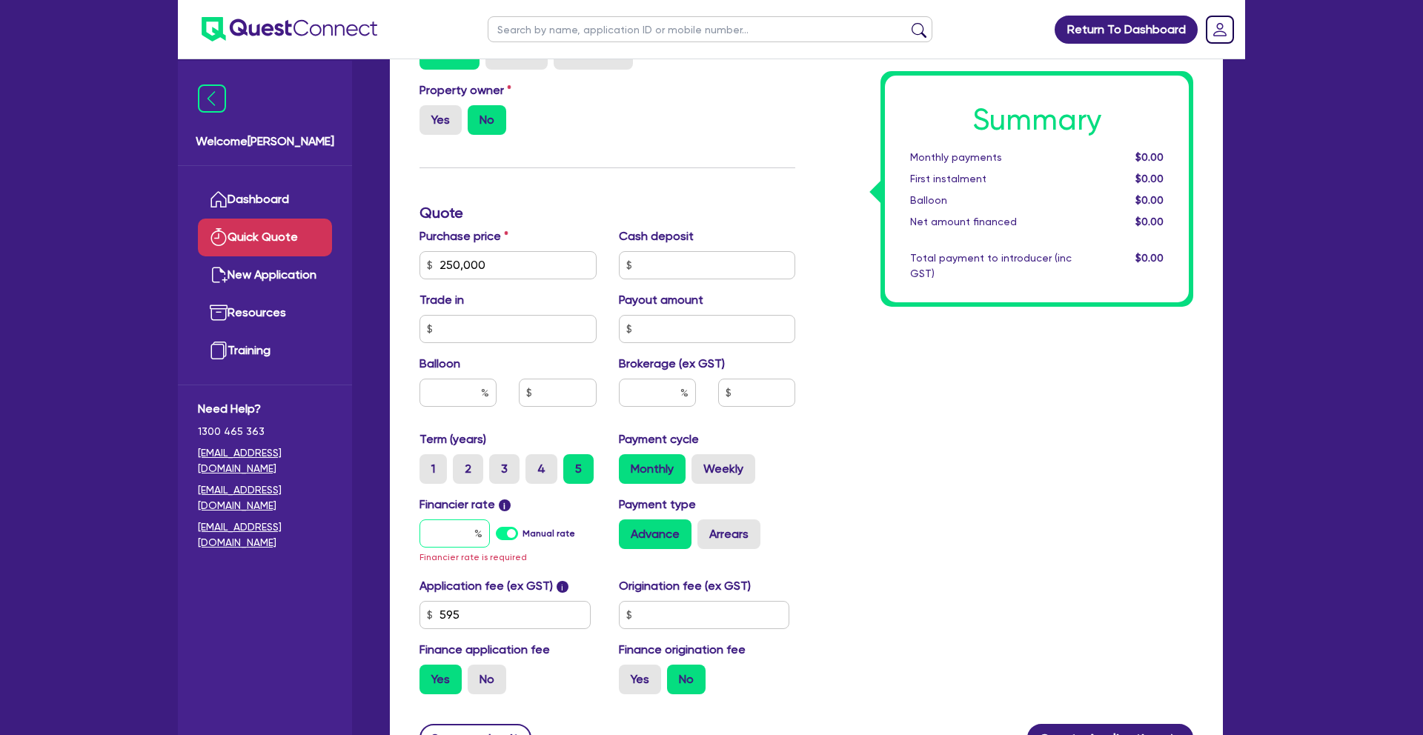
click at [449, 530] on input "text" at bounding box center [455, 534] width 70 height 28
click at [668, 396] on input "text" at bounding box center [657, 393] width 77 height 28
drag, startPoint x: 467, startPoint y: 391, endPoint x: 744, endPoint y: 436, distance: 280.9
click at [468, 391] on input "text" at bounding box center [458, 393] width 77 height 28
drag, startPoint x: 450, startPoint y: 548, endPoint x: 497, endPoint y: 543, distance: 46.9
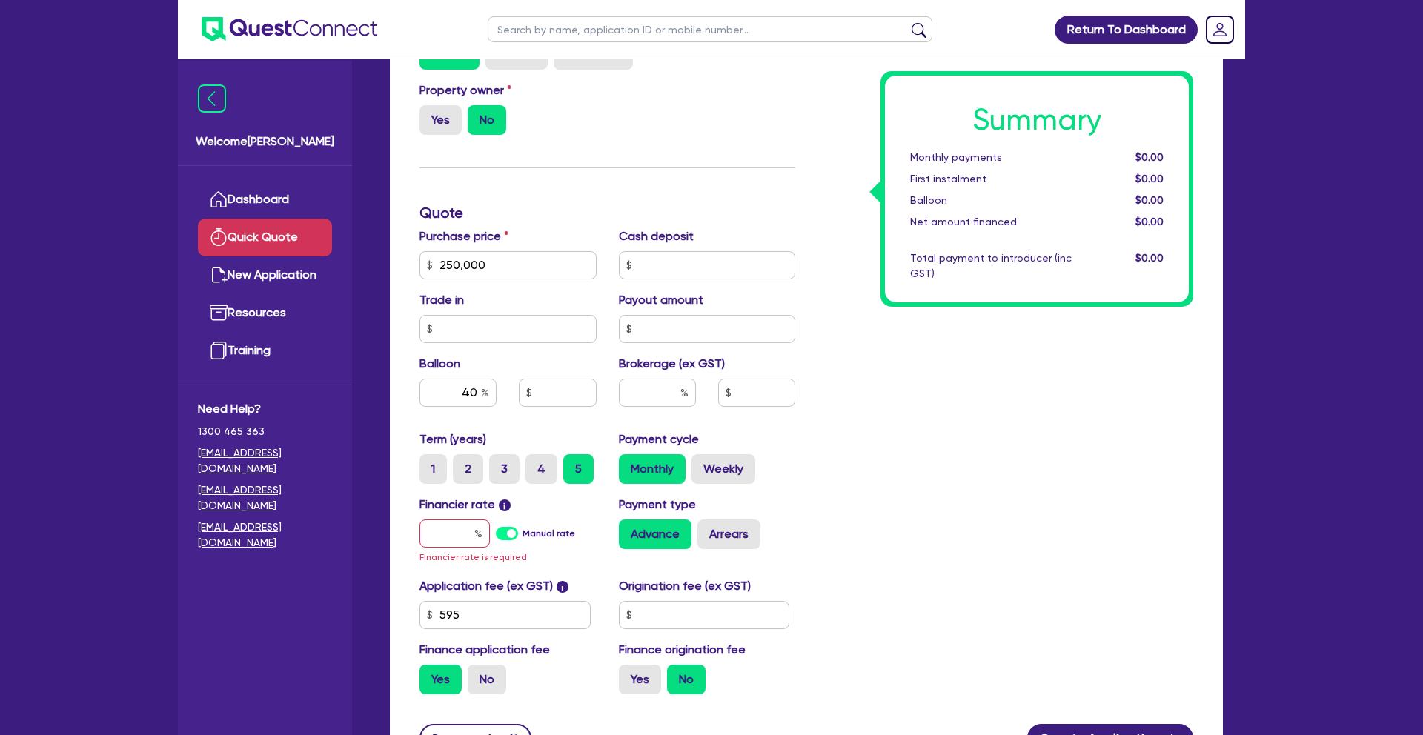
click at [450, 548] on div "Financier rate i Manual rate Financier rate is required" at bounding box center [507, 531] width 199 height 70
click at [467, 532] on input "text" at bounding box center [455, 534] width 70 height 28
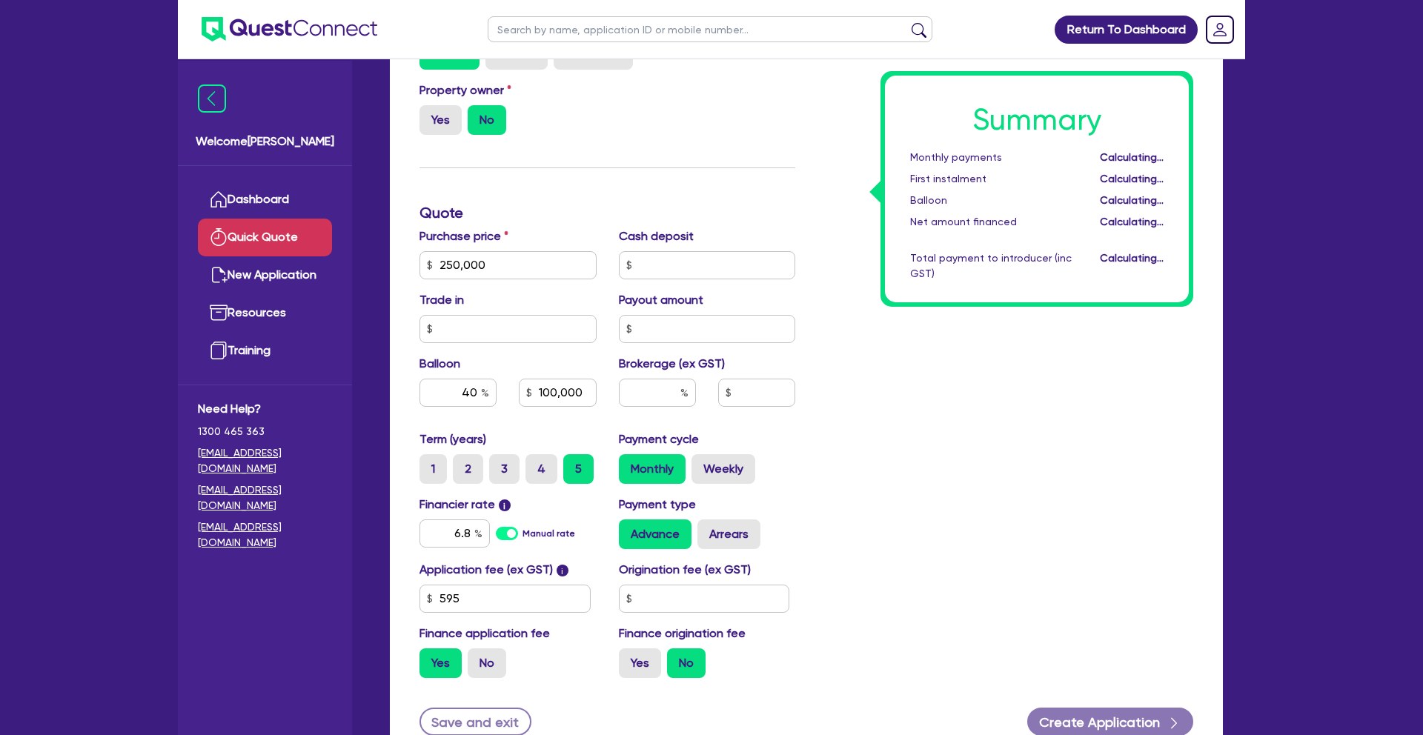
click at [858, 529] on div "Summary Monthly payments Calculating... First instalment Calculating... Balloon…" at bounding box center [1006, 257] width 398 height 867
click at [650, 380] on input "text" at bounding box center [657, 393] width 77 height 28
click at [937, 513] on div "Summary Monthly payments $3,515.69 First instalment $3,515.69 Balloon $100,000.…" at bounding box center [1006, 257] width 398 height 867
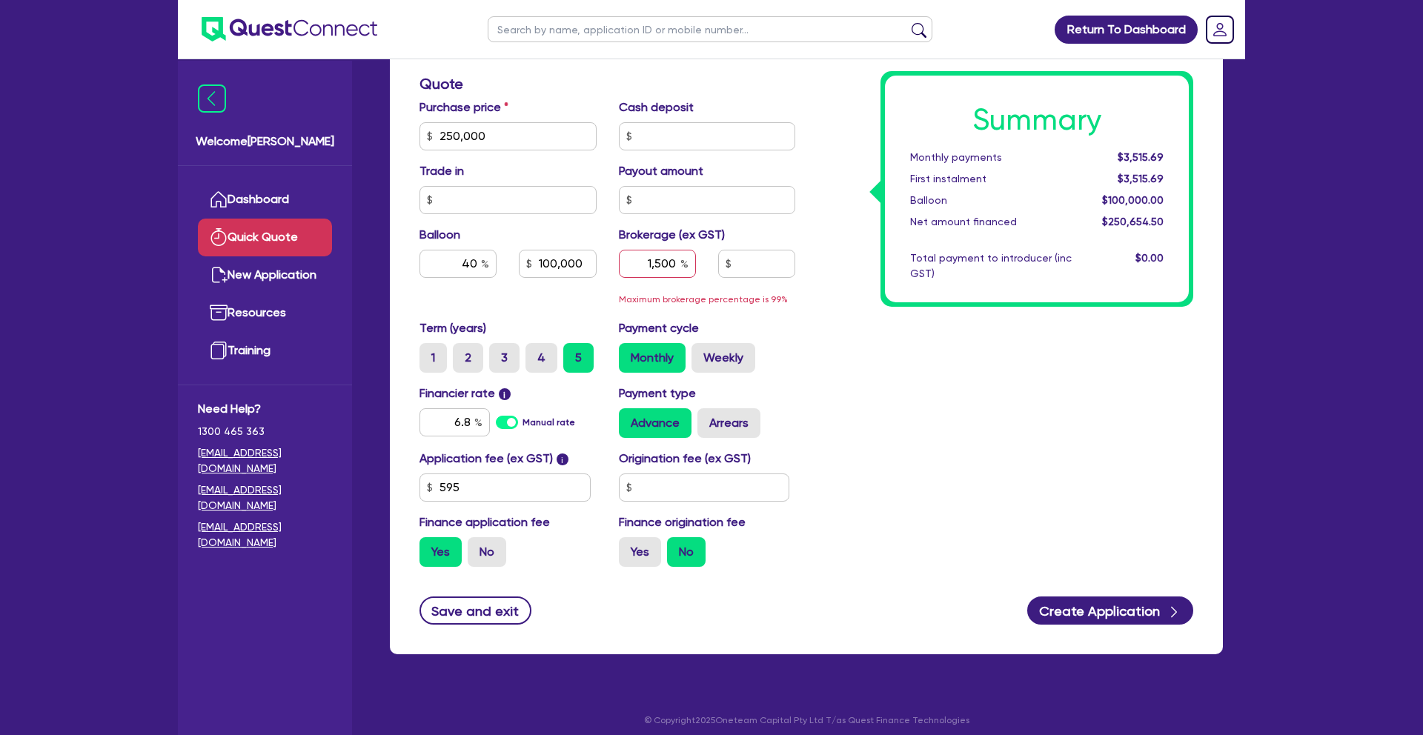
scroll to position [479, 0]
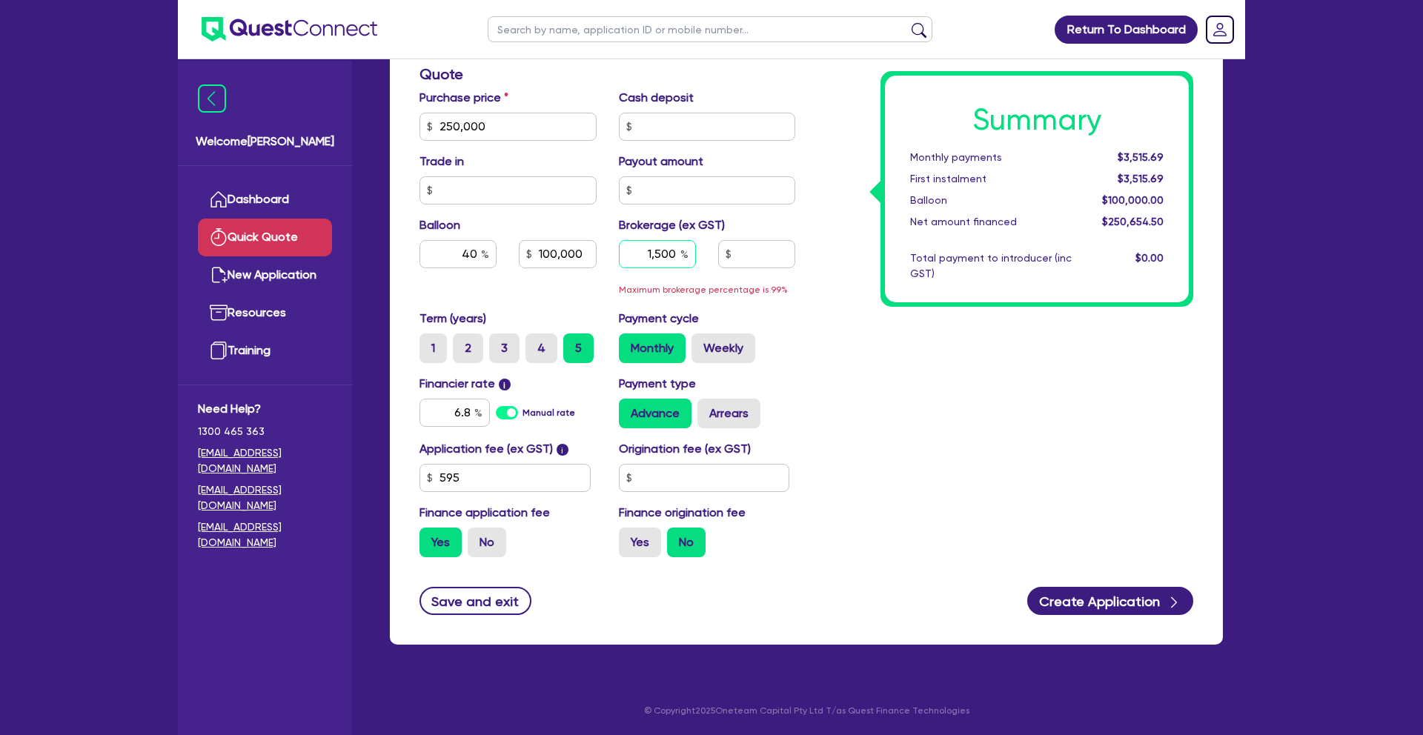
drag, startPoint x: 647, startPoint y: 258, endPoint x: 709, endPoint y: 258, distance: 62.3
click at [709, 258] on div "1,500" at bounding box center [707, 260] width 199 height 40
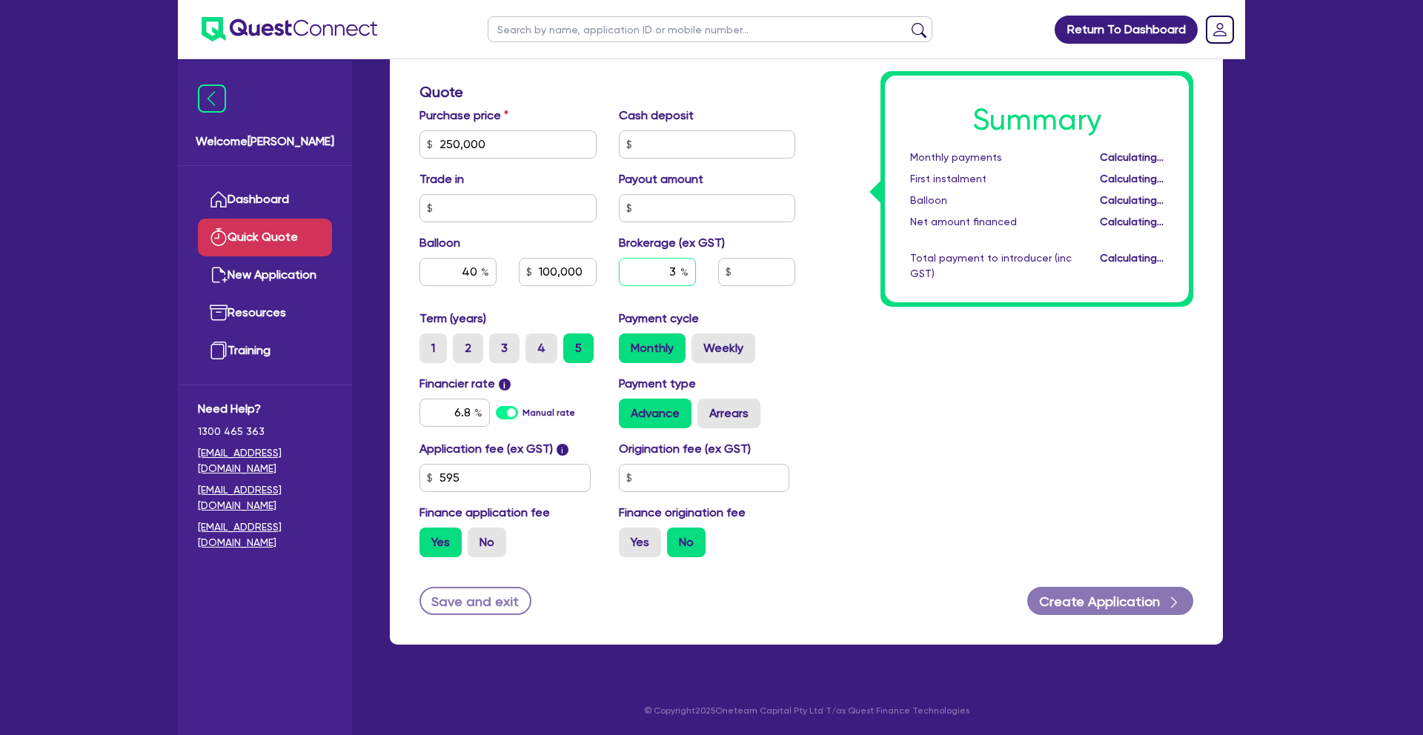
scroll to position [461, 0]
click at [840, 308] on div "Summary Monthly payments $3,677.78 First instalment $3,677.78 Balloon $100,000.…" at bounding box center [1006, 136] width 398 height 867
click at [1127, 597] on button "Create Application" at bounding box center [1111, 601] width 166 height 28
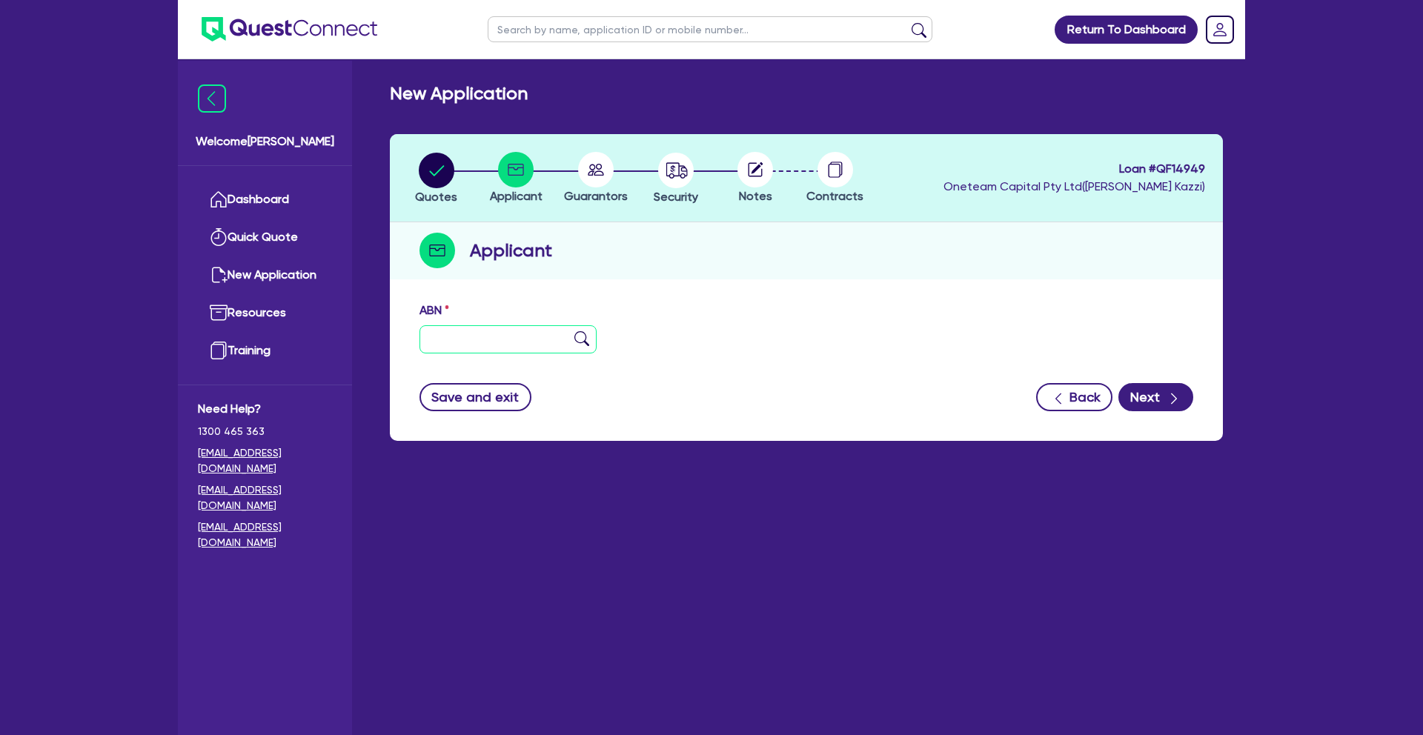
paste input "54 647 523 377"
drag, startPoint x: 578, startPoint y: 336, endPoint x: 612, endPoint y: 343, distance: 34.9
click at [578, 336] on img at bounding box center [582, 338] width 15 height 15
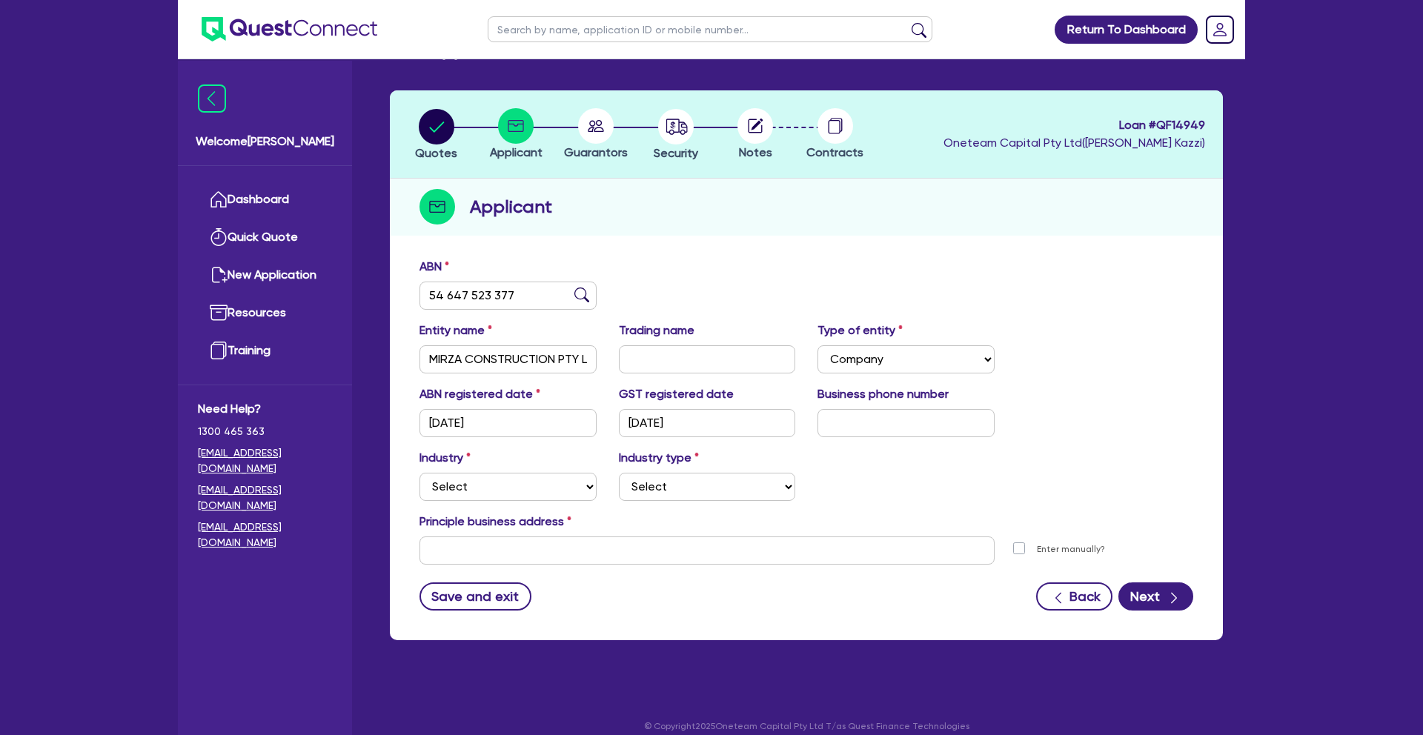
scroll to position [59, 0]
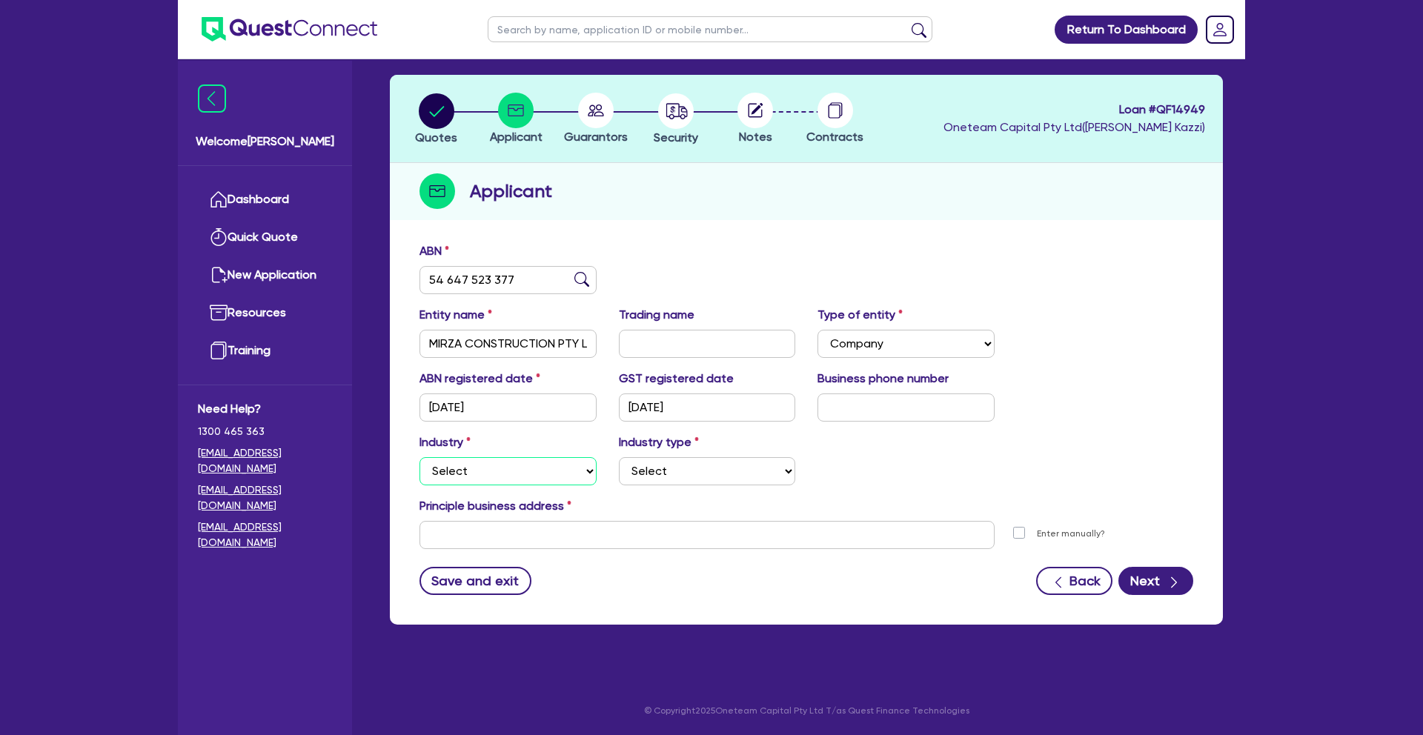
click at [509, 472] on select "Select Accomodation & Food Services Administrative & Support Services Agricultu…" at bounding box center [508, 471] width 177 height 28
click at [715, 477] on select "Select Trades People Providing Services Direct to Consumers Trades People Provi…" at bounding box center [707, 471] width 177 height 28
drag, startPoint x: 518, startPoint y: 532, endPoint x: 735, endPoint y: 500, distance: 219.5
click at [518, 532] on input "text" at bounding box center [707, 535] width 575 height 28
paste input "[STREET_ADDRESS][PERSON_NAME],"
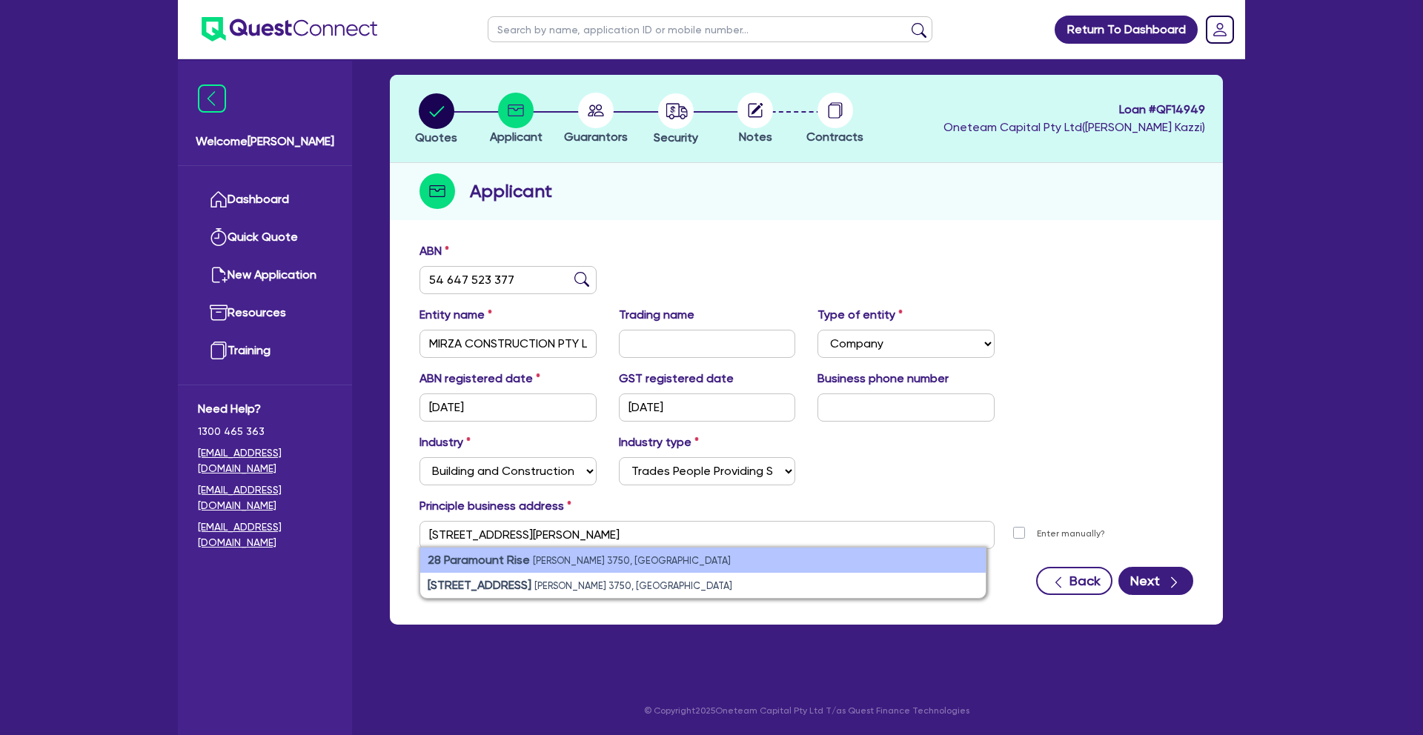
click at [600, 563] on small "[PERSON_NAME] 3750, [GEOGRAPHIC_DATA]" at bounding box center [632, 560] width 198 height 11
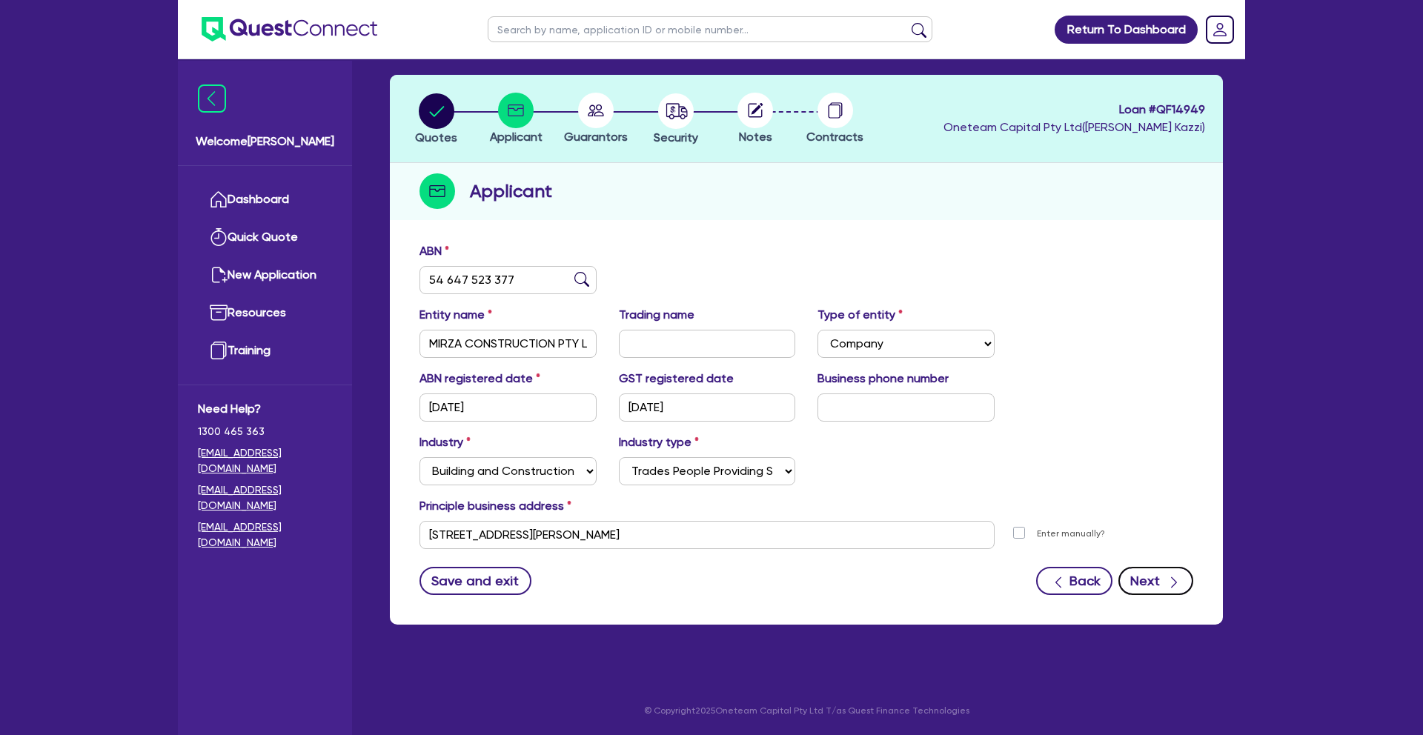
click at [1162, 580] on button "Next" at bounding box center [1156, 581] width 75 height 28
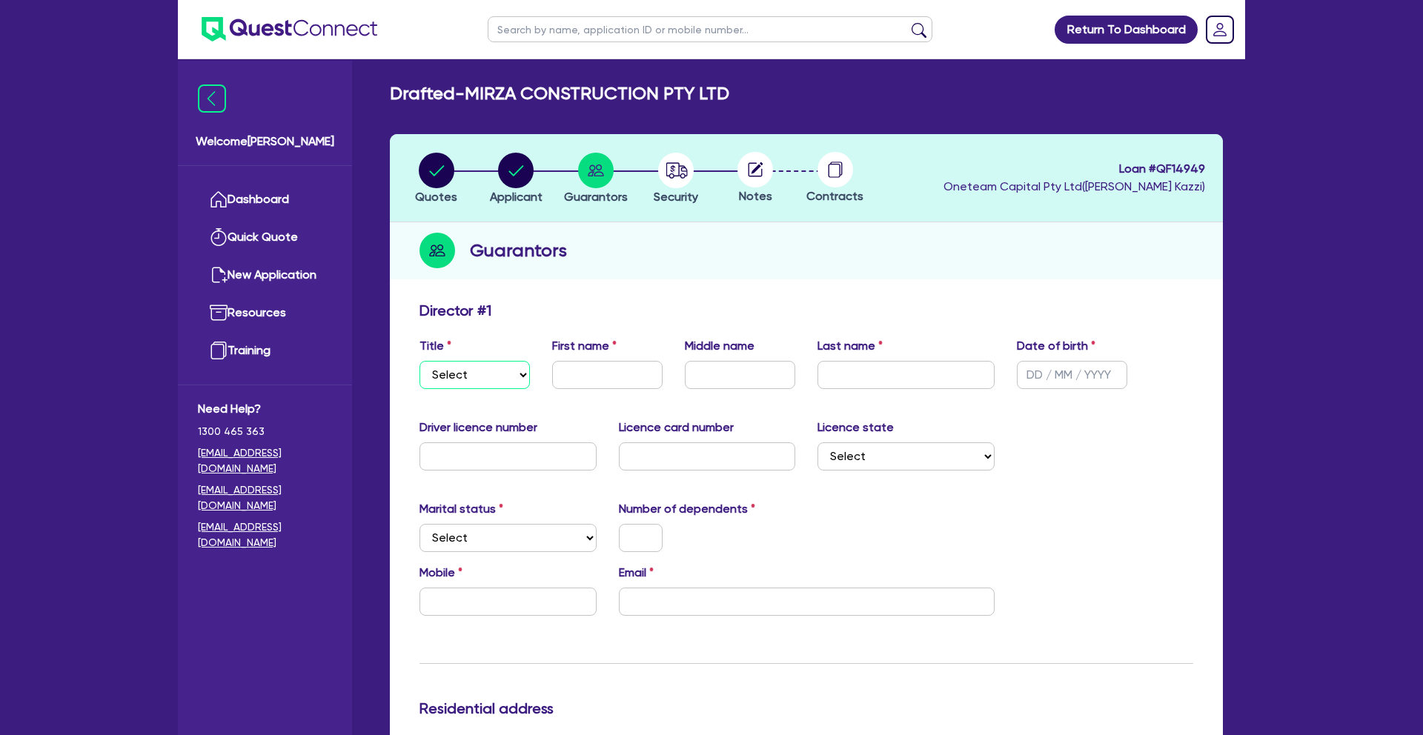
click at [503, 382] on select "Select Mr Mrs Ms Miss Dr" at bounding box center [475, 375] width 110 height 28
click at [620, 376] on input "text" at bounding box center [607, 375] width 110 height 28
click at [744, 365] on input "text" at bounding box center [740, 375] width 110 height 28
click at [867, 374] on input "text" at bounding box center [906, 375] width 177 height 28
click at [1086, 453] on div "Driver licence number Licence card number Licence state Select [GEOGRAPHIC_DATA…" at bounding box center [806, 451] width 796 height 64
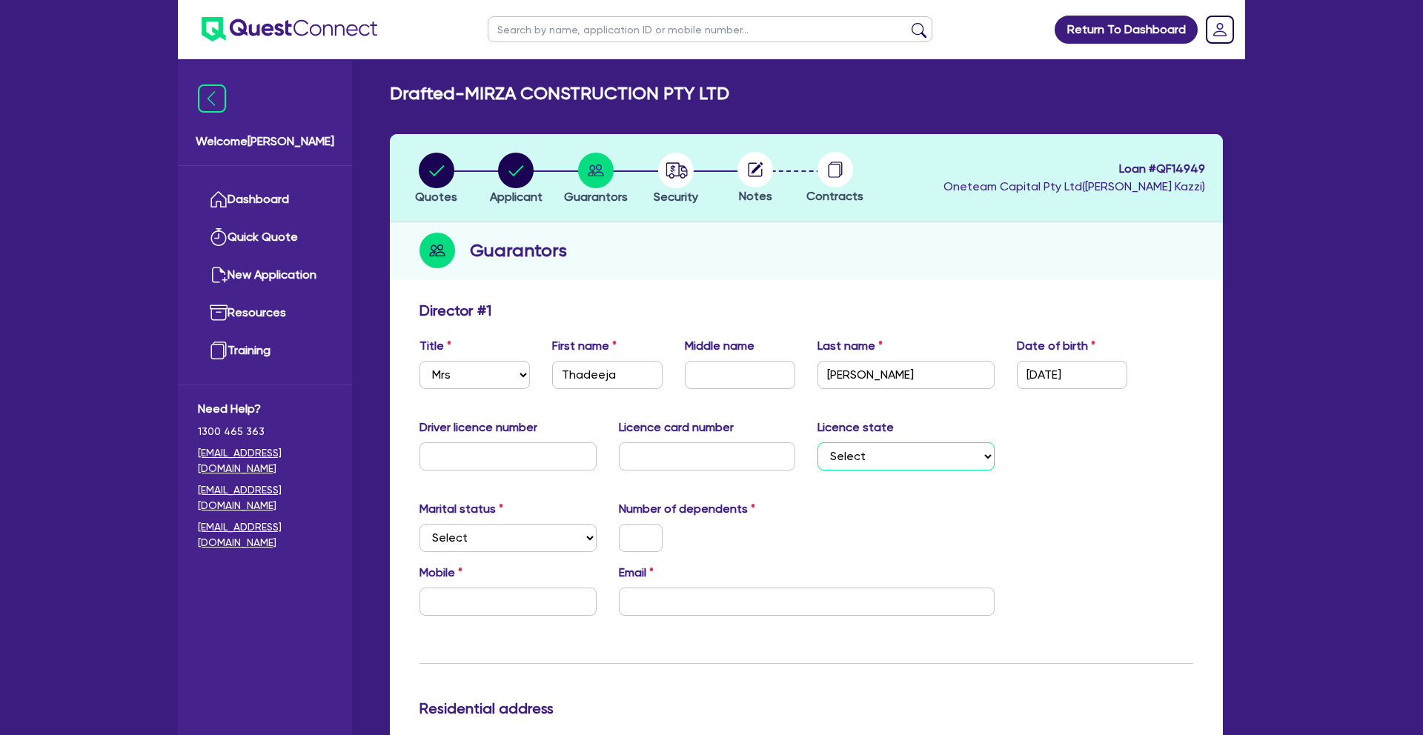
click at [887, 454] on select "Select [GEOGRAPHIC_DATA] [GEOGRAPHIC_DATA] [GEOGRAPHIC_DATA] [GEOGRAPHIC_DATA] …" at bounding box center [906, 457] width 177 height 28
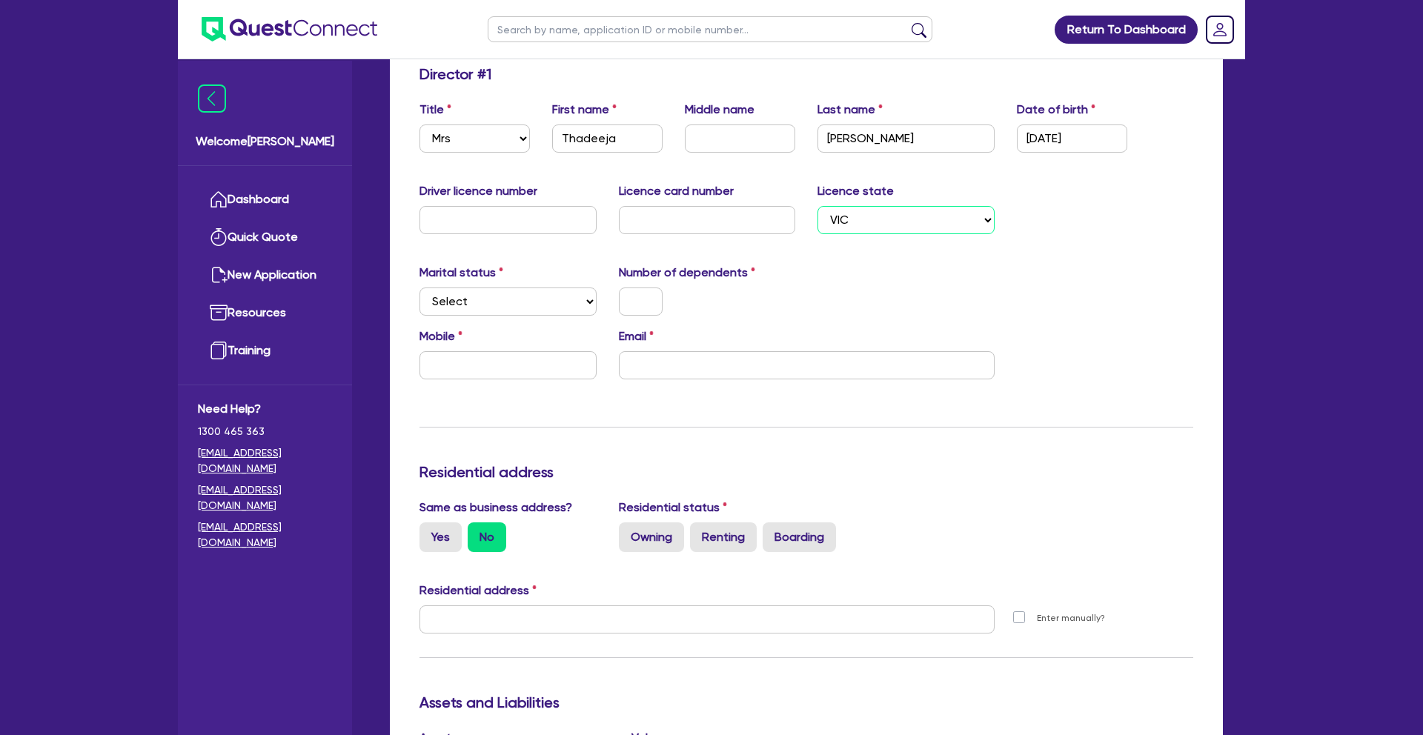
scroll to position [240, 0]
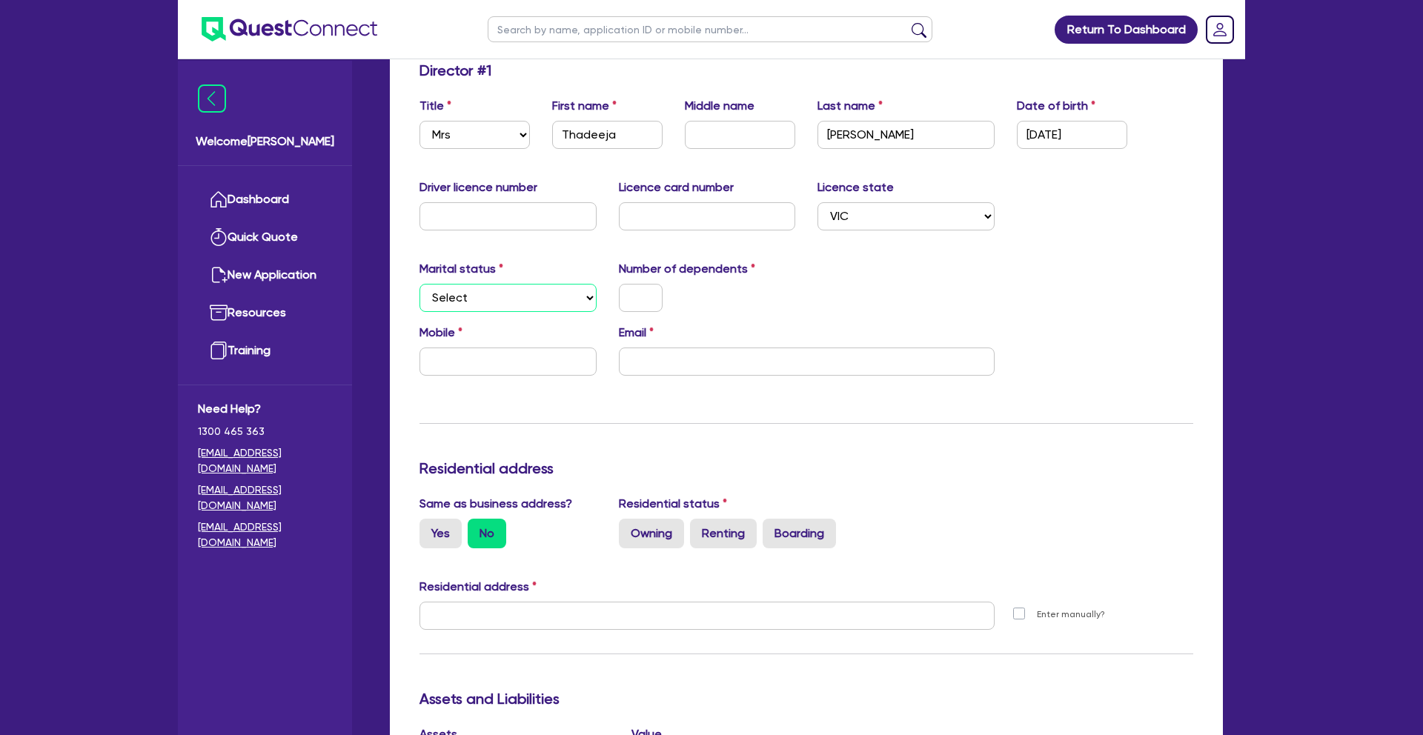
click at [555, 300] on select "Select Single Married De Facto / Partner" at bounding box center [508, 298] width 177 height 28
drag, startPoint x: 643, startPoint y: 291, endPoint x: 669, endPoint y: 295, distance: 25.5
click at [643, 291] on input "text" at bounding box center [641, 298] width 44 height 28
click at [520, 365] on input "text" at bounding box center [508, 362] width 177 height 28
paste input "[EMAIL_ADDRESS][DOMAIN_NAME]"
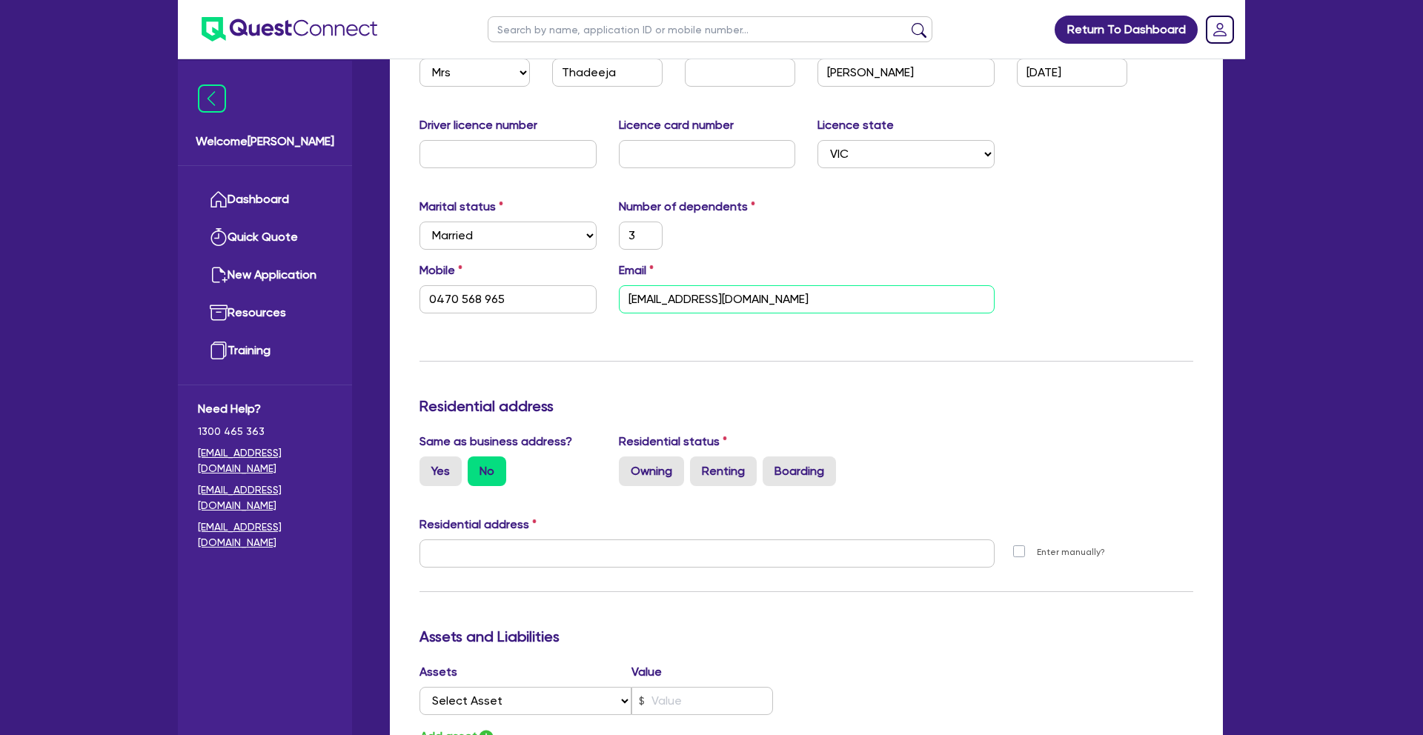
scroll to position [309, 0]
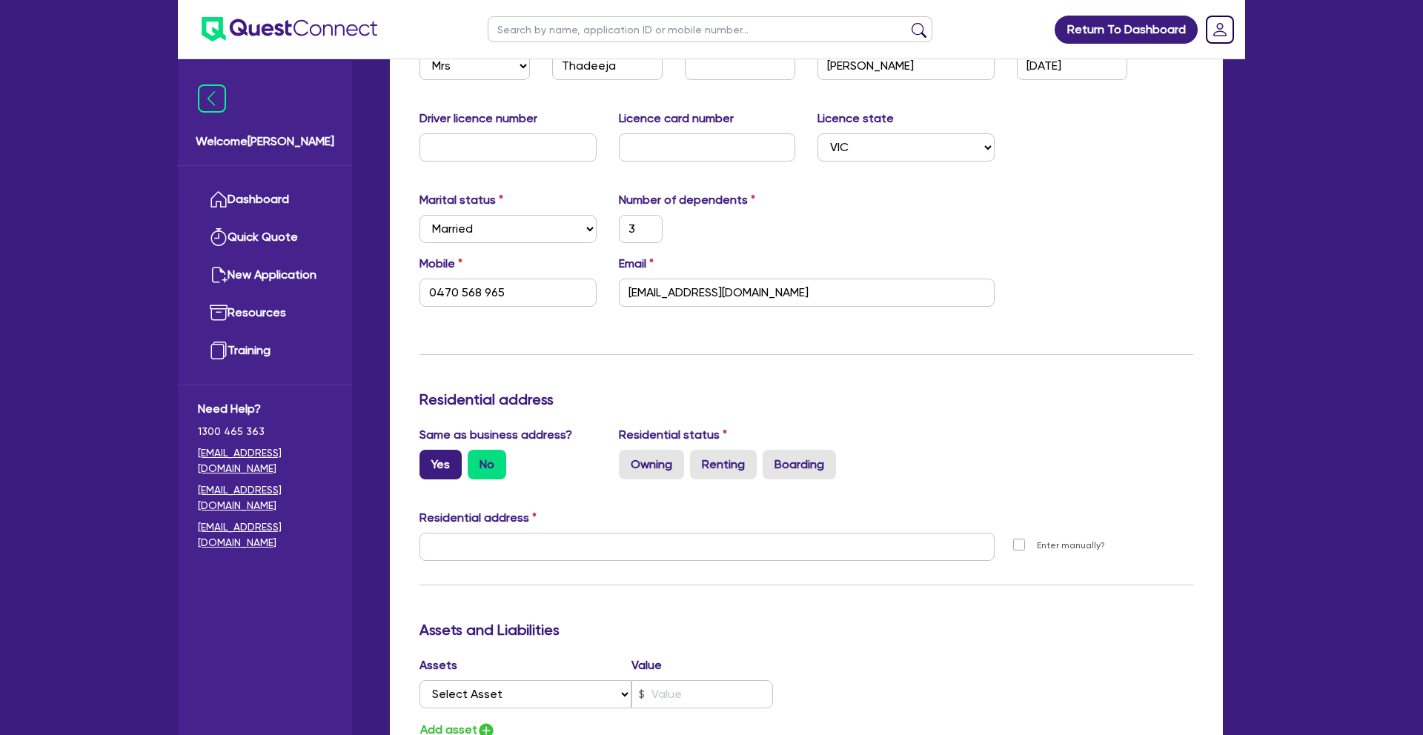
click at [442, 461] on label "Yes" at bounding box center [441, 465] width 42 height 30
click at [429, 460] on input "Yes" at bounding box center [425, 455] width 10 height 10
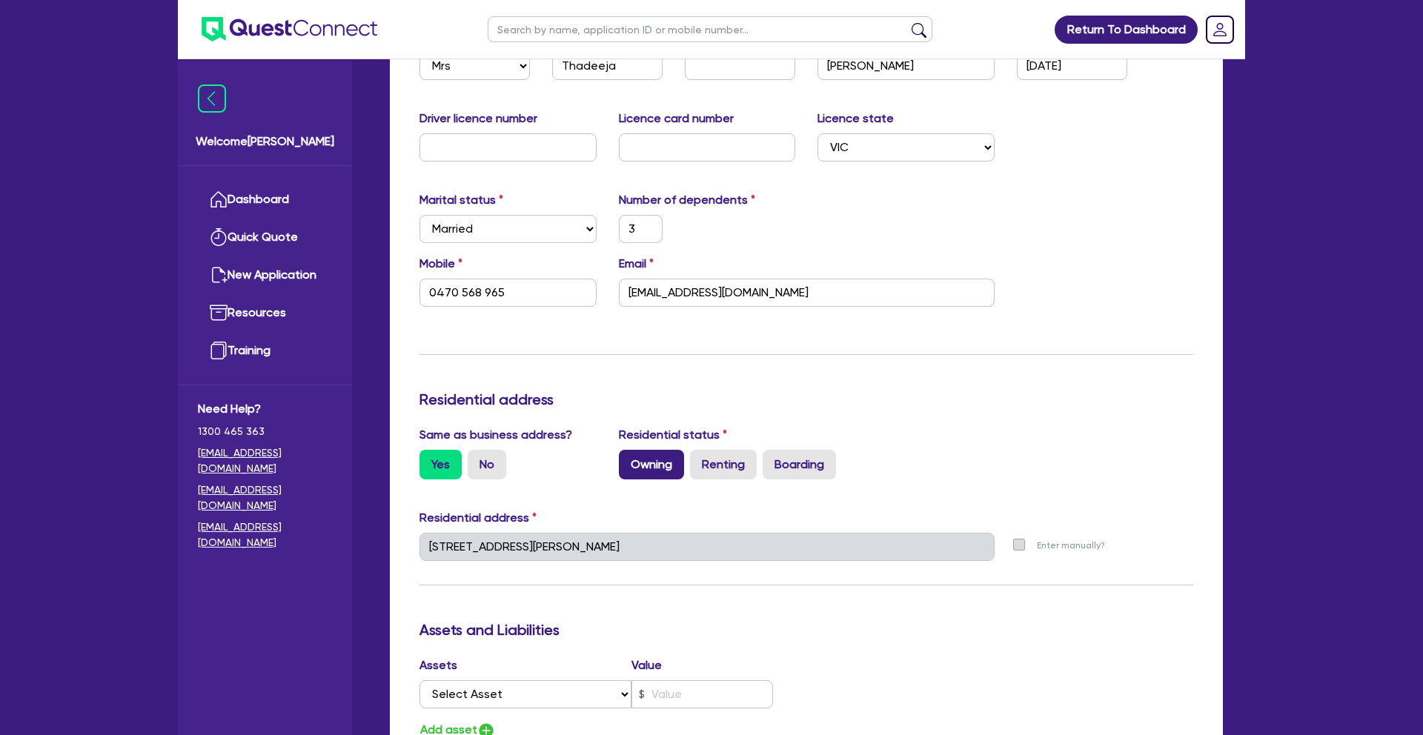
drag, startPoint x: 661, startPoint y: 466, endPoint x: 836, endPoint y: 455, distance: 176.0
click at [661, 466] on label "Owning" at bounding box center [651, 465] width 65 height 30
click at [629, 460] on input "Owning" at bounding box center [624, 455] width 10 height 10
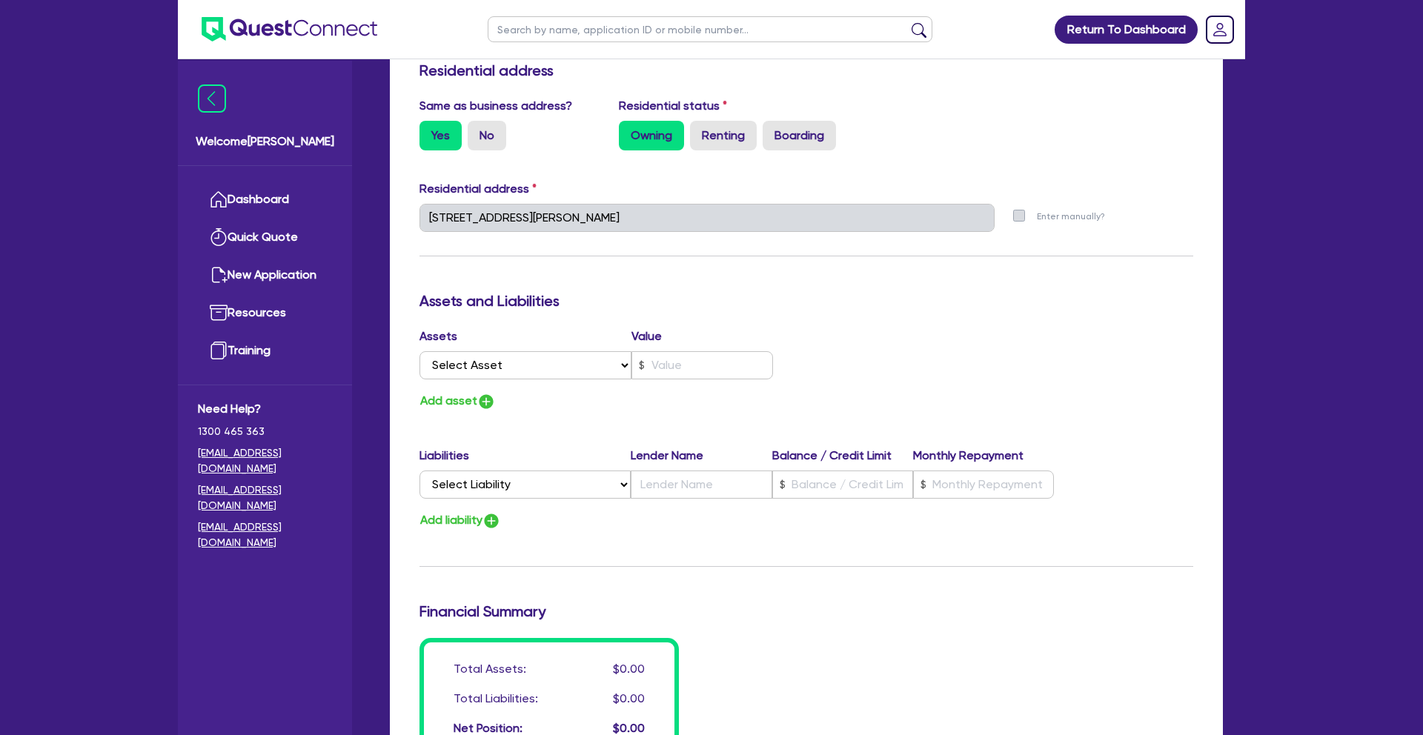
scroll to position [641, 0]
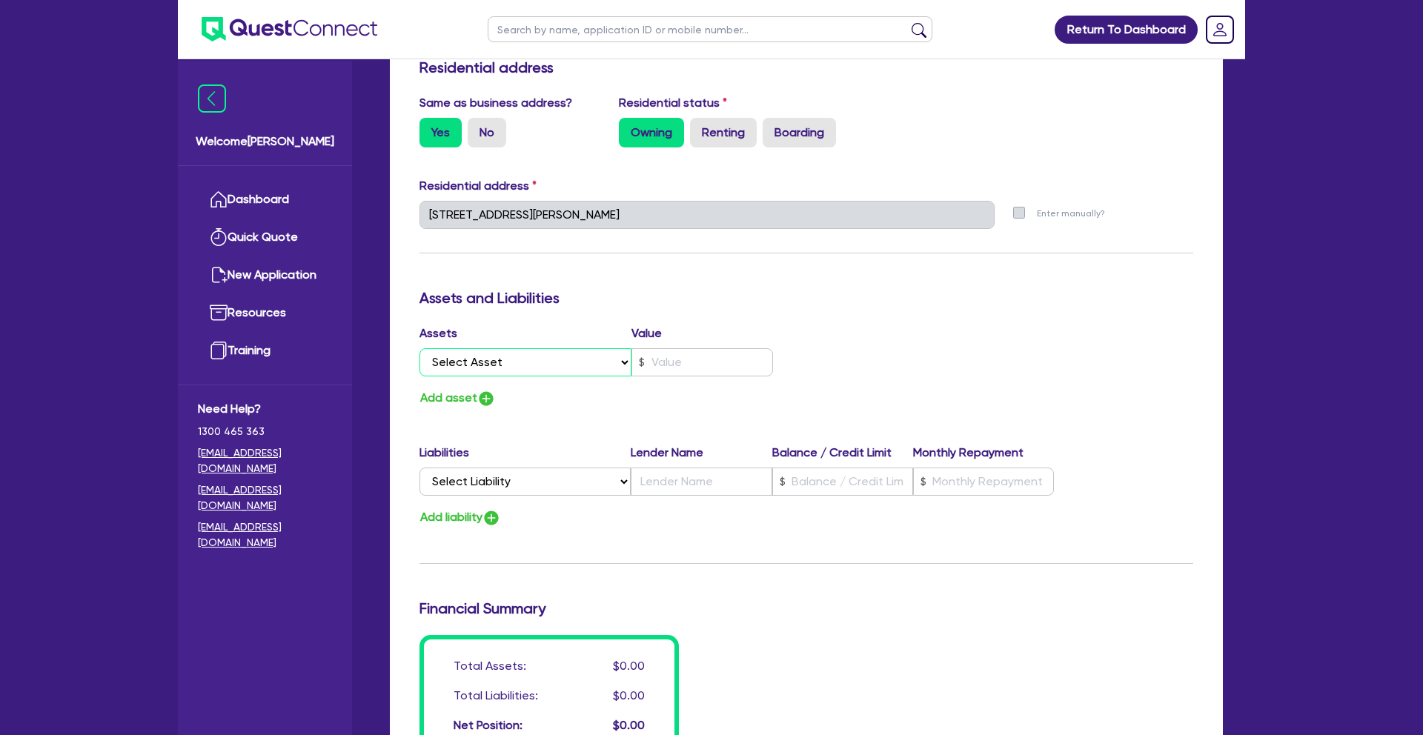
click at [552, 366] on select "Select Asset Cash Property Investment property Vehicle Truck Trailer Equipment …" at bounding box center [526, 362] width 212 height 28
click at [673, 362] on input "text" at bounding box center [703, 362] width 142 height 28
click at [502, 479] on select "Select Liability Credit card Mortgage Investment property loan Vehicle loan Tru…" at bounding box center [525, 482] width 211 height 28
click at [693, 480] on input "text" at bounding box center [701, 482] width 141 height 28
click at [758, 393] on div "Add asset" at bounding box center [607, 398] width 398 height 20
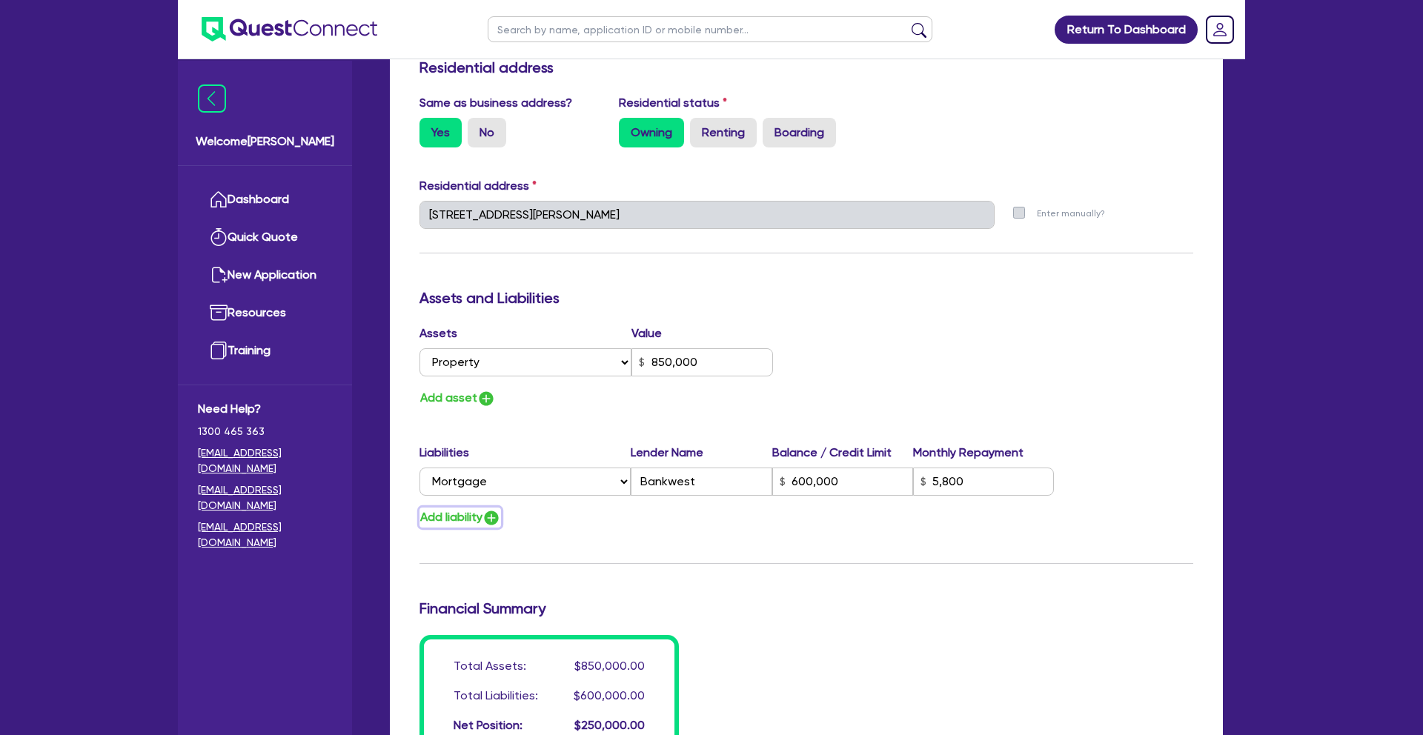
click at [497, 517] on img "button" at bounding box center [492, 518] width 18 height 18
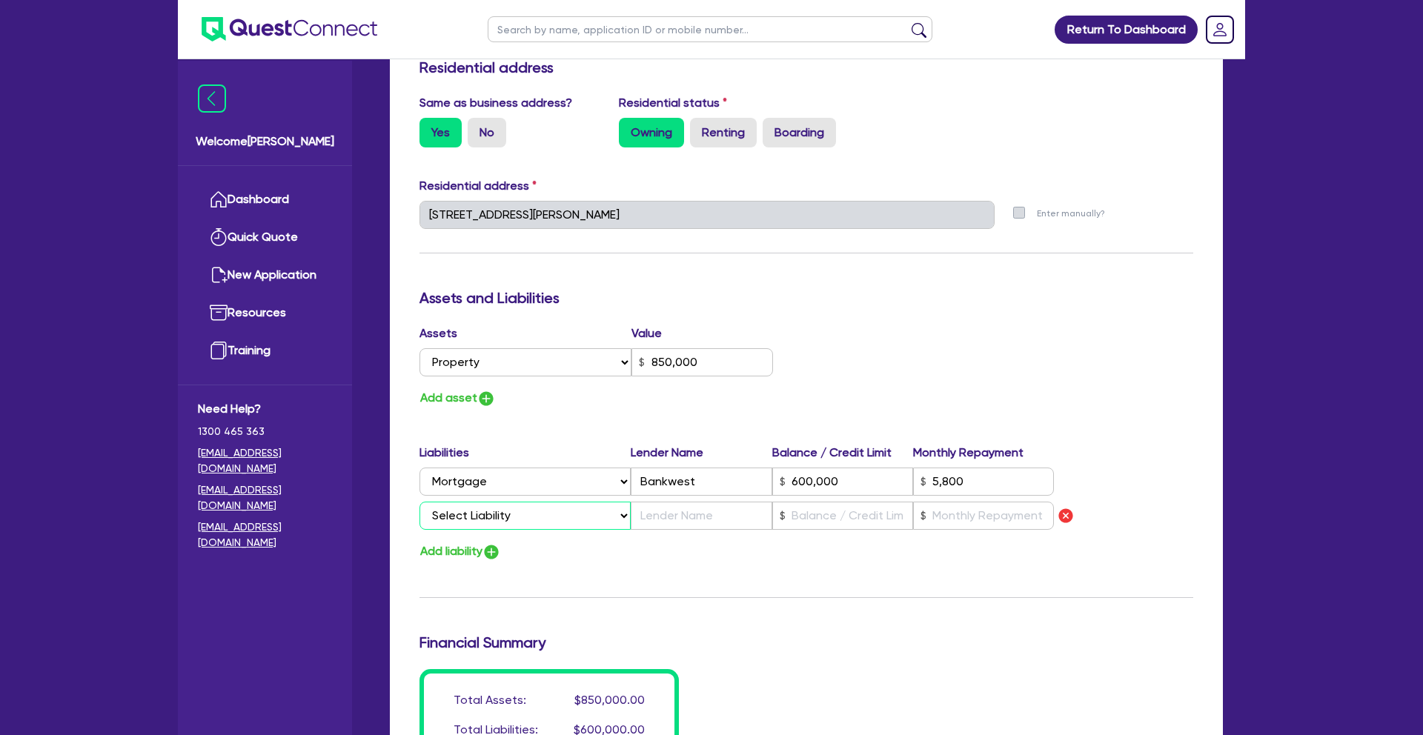
click at [514, 513] on select "Select Liability Credit card Mortgage Investment property loan Vehicle loan Tru…" at bounding box center [525, 516] width 211 height 28
click at [659, 520] on input "text" at bounding box center [701, 516] width 141 height 28
drag, startPoint x: 700, startPoint y: 598, endPoint x: 538, endPoint y: 547, distance: 169.5
click at [699, 598] on div "Update residential status for Director #1 Boarding is only acceptable when the …" at bounding box center [807, 225] width 774 height 1131
click at [497, 552] on img "button" at bounding box center [492, 552] width 18 height 18
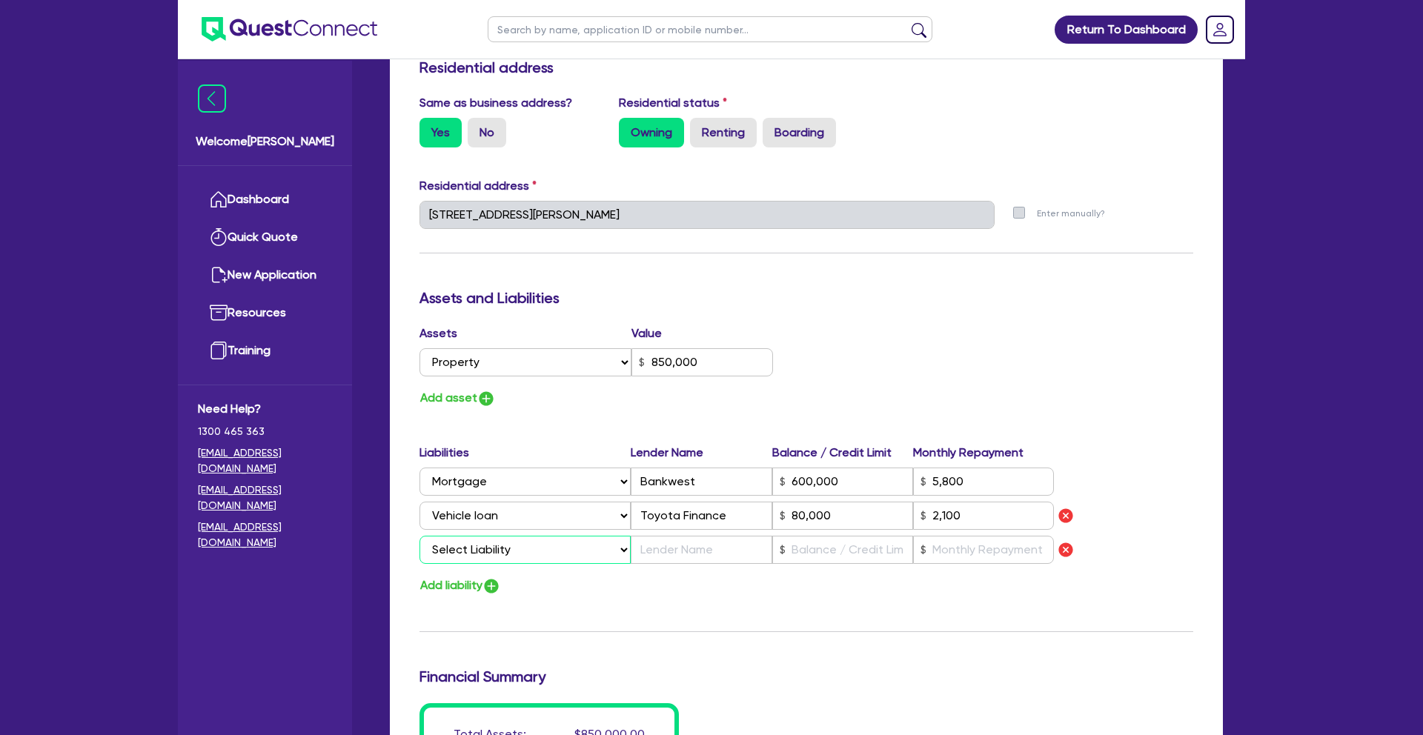
click at [499, 547] on select "Select Liability Credit card Mortgage Investment property loan Vehicle loan Tru…" at bounding box center [525, 550] width 211 height 28
click at [686, 556] on input "text" at bounding box center [701, 550] width 141 height 28
click at [850, 592] on div "Add liability" at bounding box center [806, 586] width 796 height 20
drag, startPoint x: 839, startPoint y: 517, endPoint x: 962, endPoint y: 549, distance: 126.4
click at [757, 511] on div "Select Liability Credit card Mortgage Investment property loan Vehicle loan Tru…" at bounding box center [737, 516] width 635 height 28
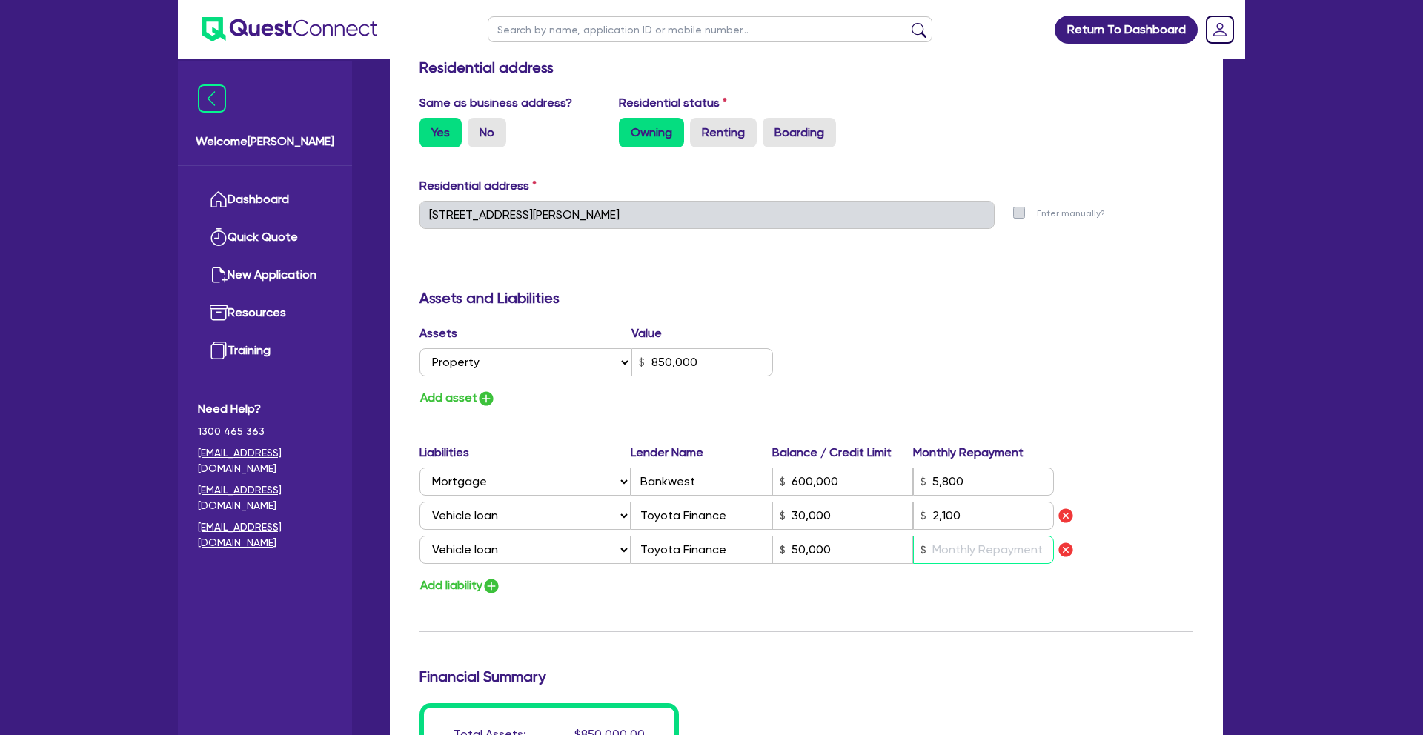
click at [993, 556] on input "text" at bounding box center [983, 550] width 141 height 28
drag, startPoint x: 971, startPoint y: 518, endPoint x: 1074, endPoint y: 540, distance: 105.3
click at [878, 500] on div "Liabilities Lender Name Balance / Credit Limit Monthly Repayment Select Liabili…" at bounding box center [806, 507] width 796 height 126
click at [960, 548] on input "text" at bounding box center [983, 550] width 141 height 28
drag, startPoint x: 966, startPoint y: 517, endPoint x: 909, endPoint y: 509, distance: 57.7
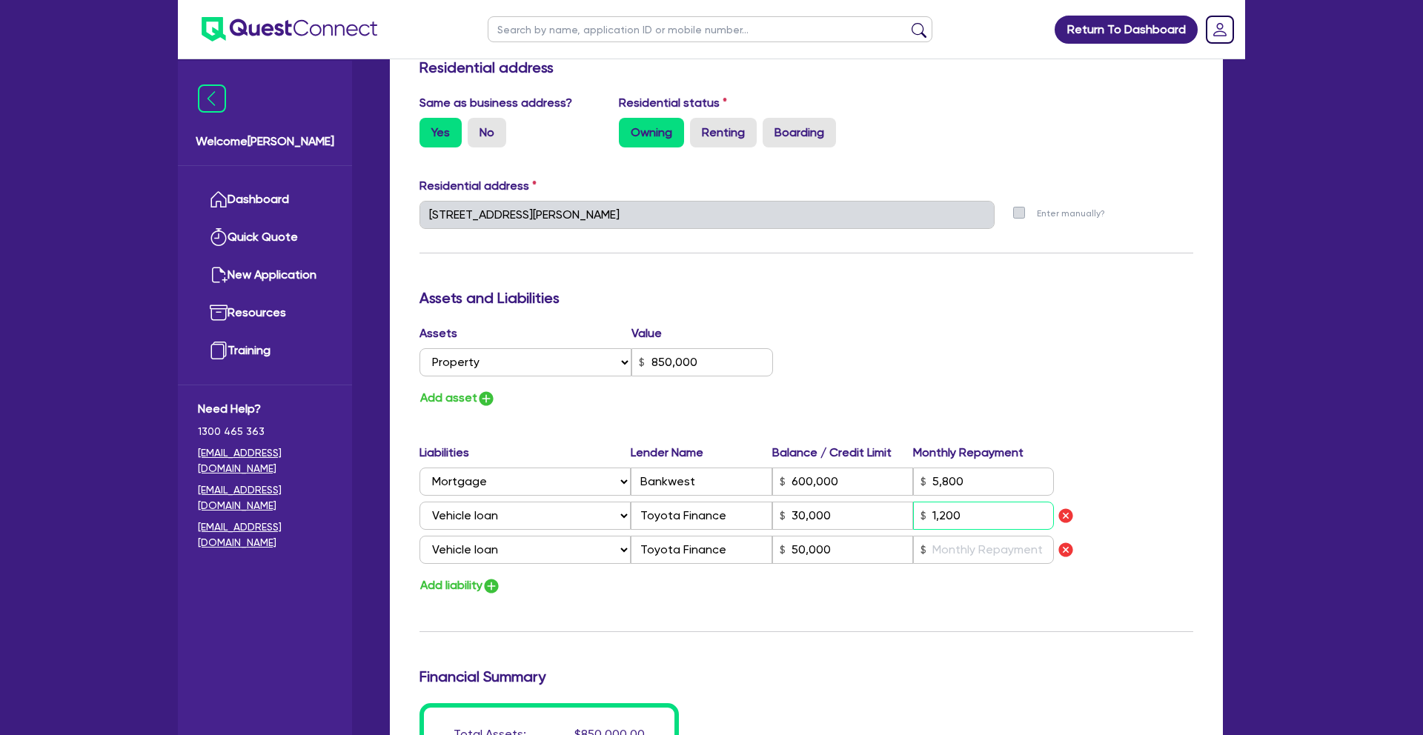
click at [909, 509] on div "Select Liability Credit card Mortgage Investment property loan Vehicle loan Tru…" at bounding box center [737, 516] width 635 height 28
click at [964, 557] on input "text" at bounding box center [983, 550] width 141 height 28
click at [953, 626] on div "Update residential status for Director #1 Boarding is only acceptable when the …" at bounding box center [807, 242] width 774 height 1165
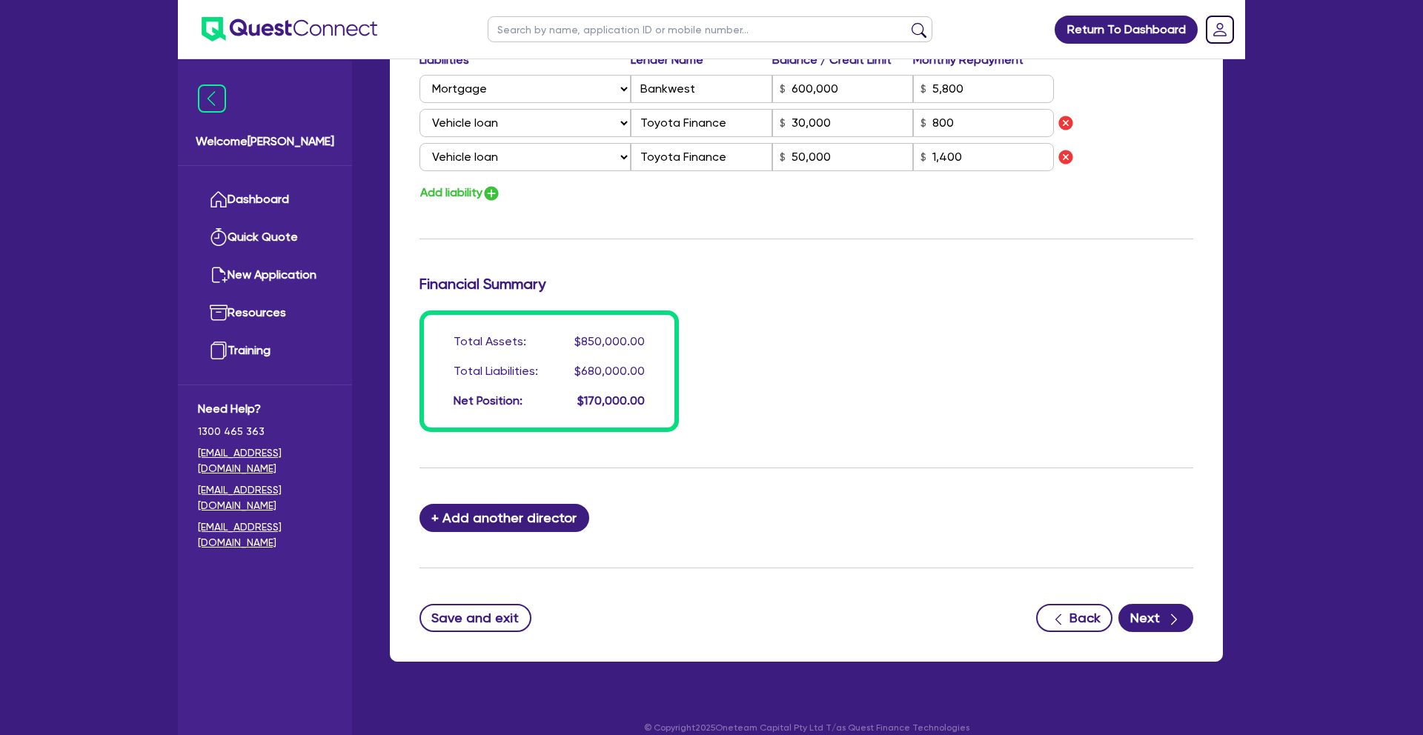
scroll to position [1050, 0]
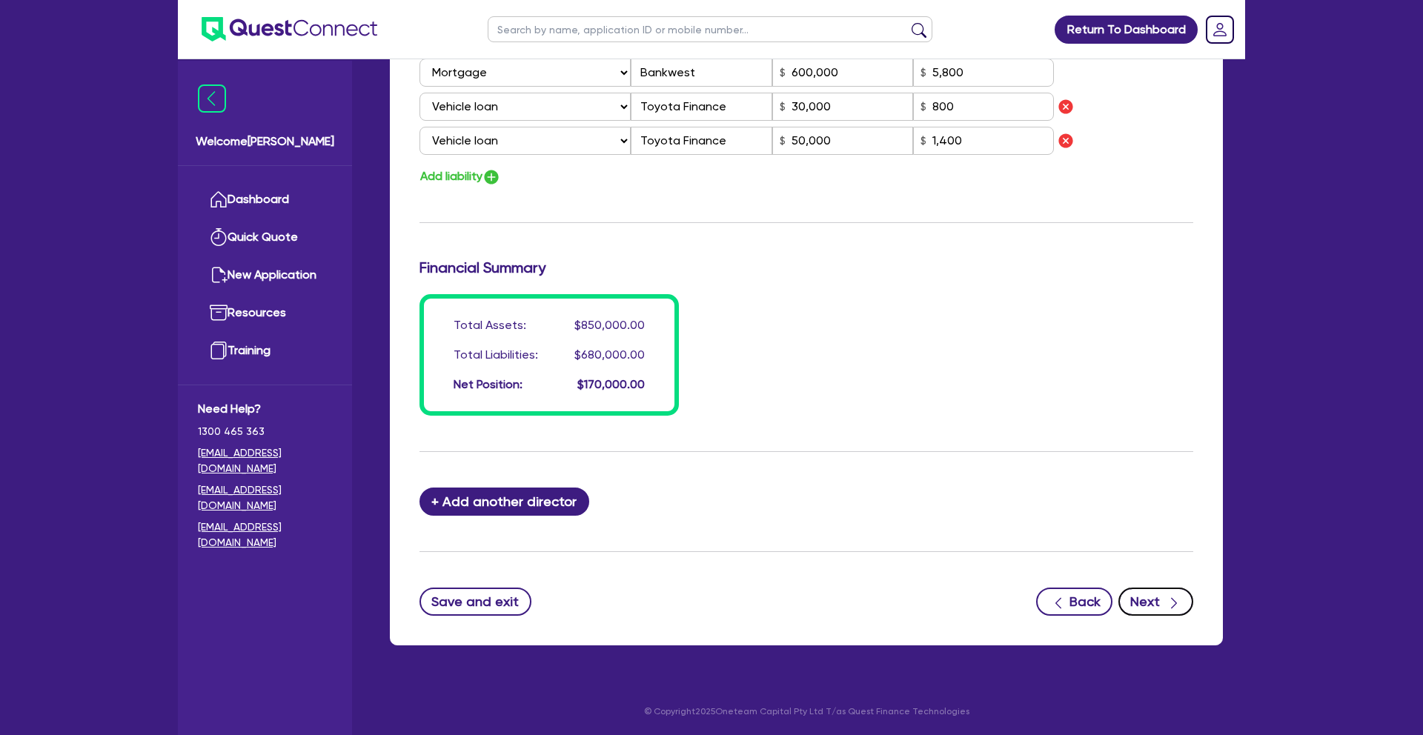
click at [1156, 598] on button "Next" at bounding box center [1156, 602] width 75 height 28
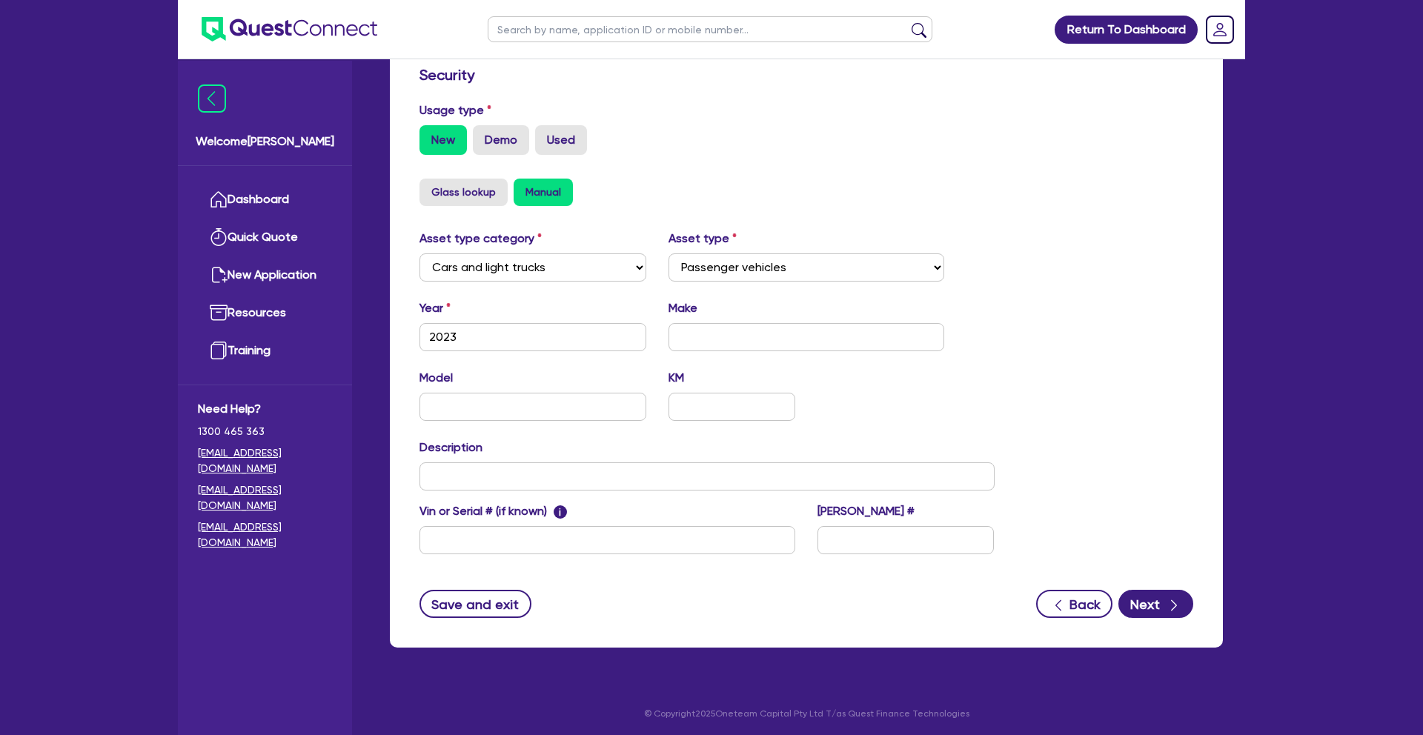
scroll to position [406, 0]
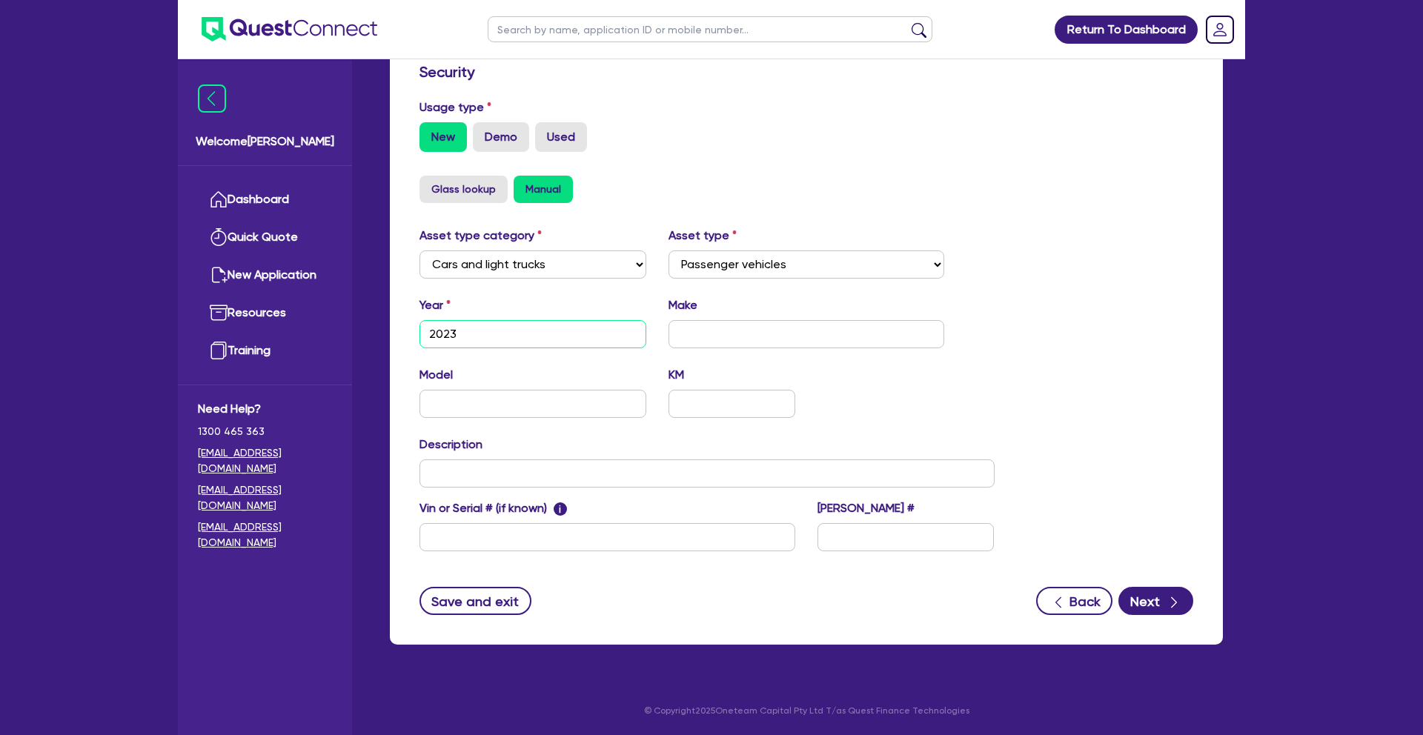
drag, startPoint x: 366, startPoint y: 322, endPoint x: 358, endPoint y: 321, distance: 8.2
click at [358, 321] on div "Welcome [PERSON_NAME] Dashboard Quick Quote New Application Ref Company Ref Sal…" at bounding box center [712, 164] width 1068 height 1141
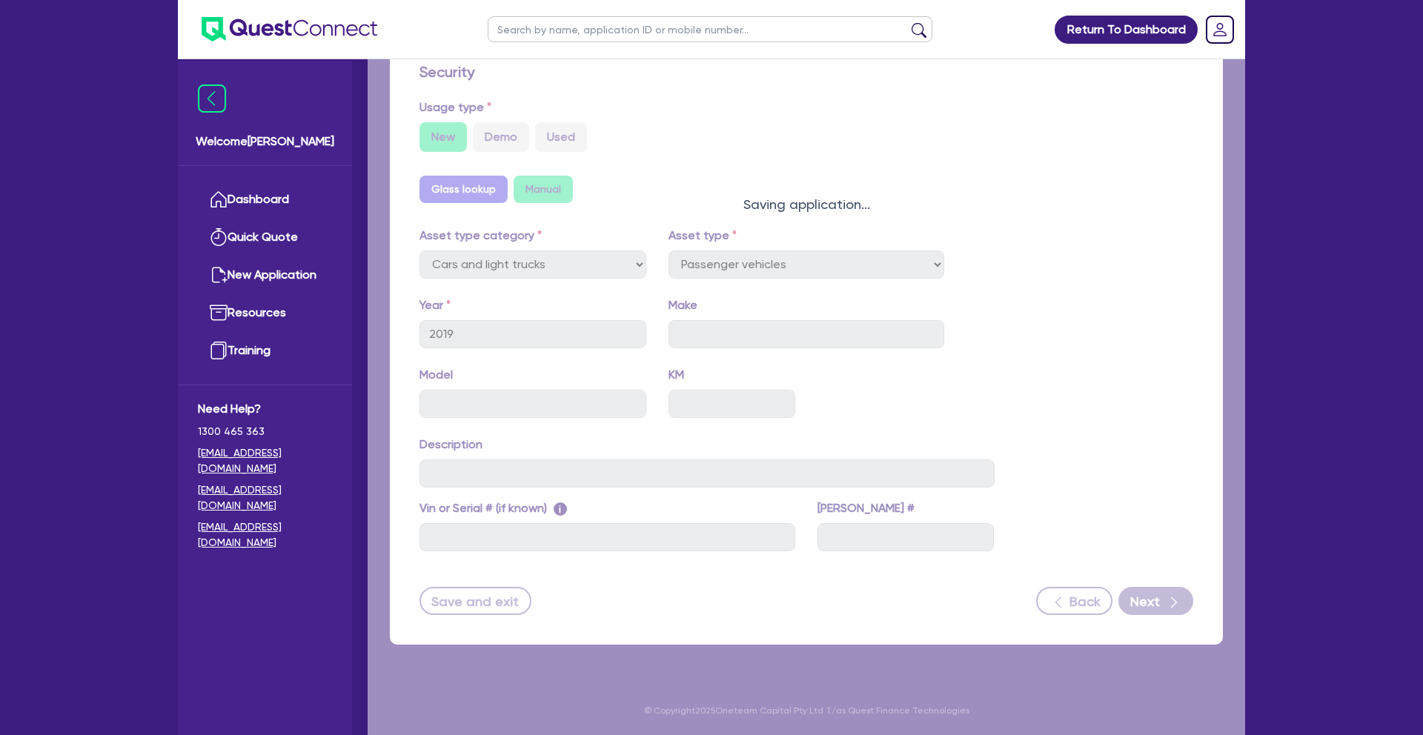
click at [704, 325] on div "Quotes Applicant [GEOGRAPHIC_DATA] Security Notes Contracts Loan # QF14949 Onet…" at bounding box center [807, 196] width 856 height 934
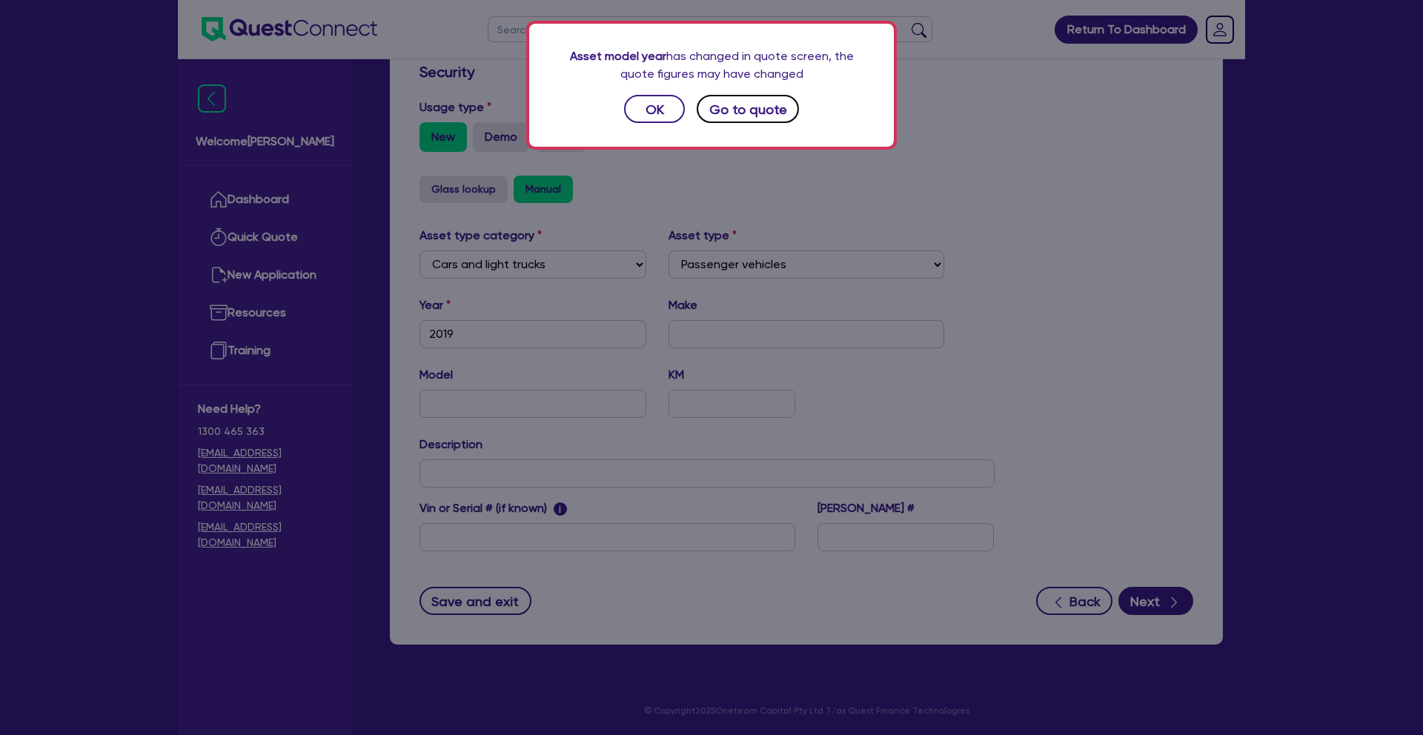
click at [718, 109] on button "Go to quote" at bounding box center [748, 109] width 102 height 28
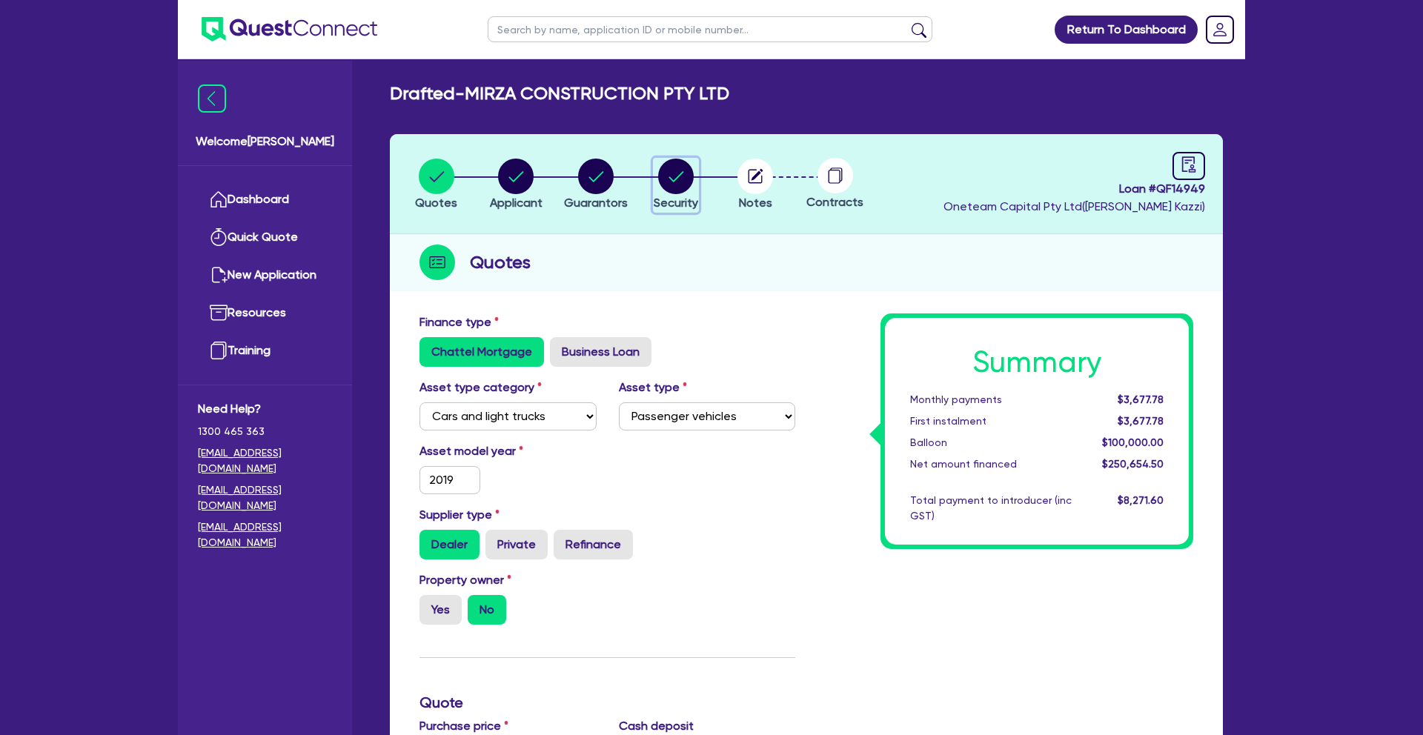
click at [677, 184] on circle "button" at bounding box center [676, 177] width 36 height 36
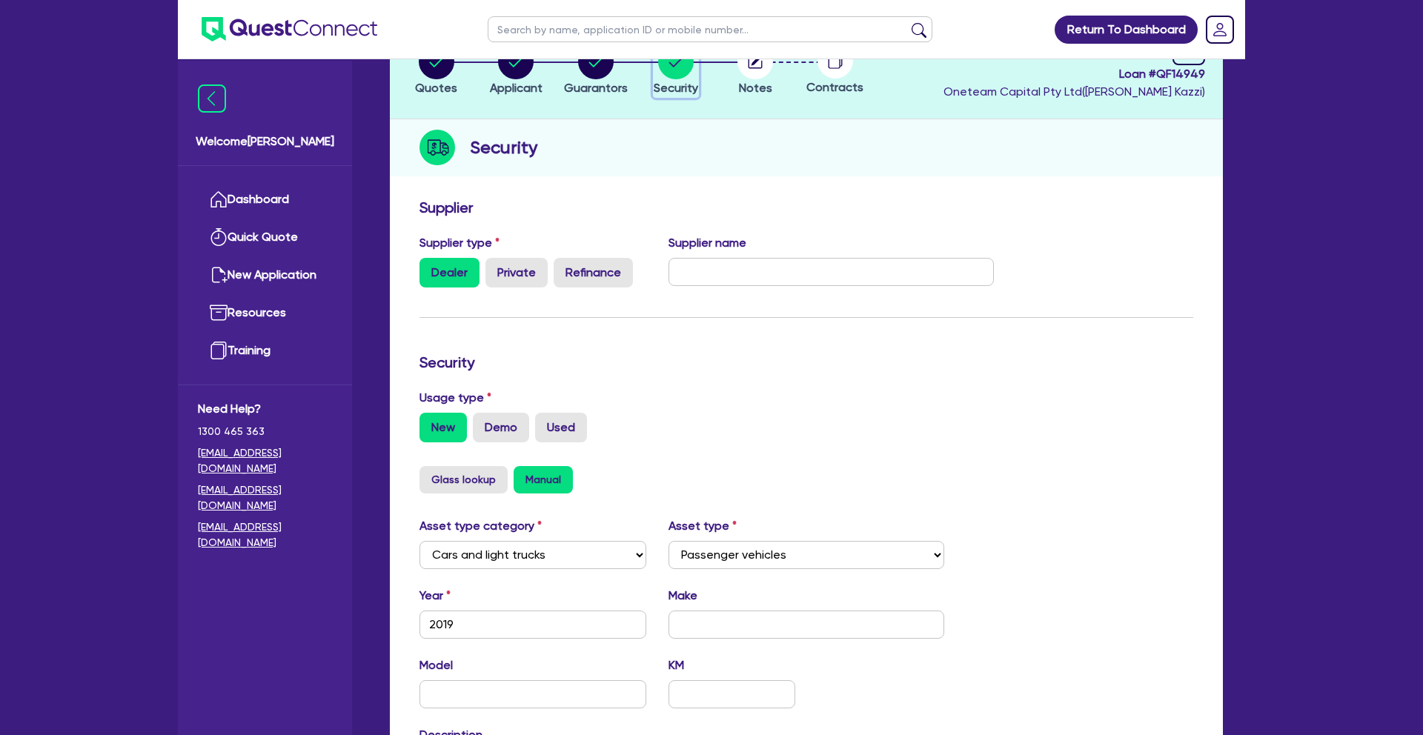
scroll to position [116, 0]
click at [700, 267] on input "text" at bounding box center [832, 271] width 326 height 28
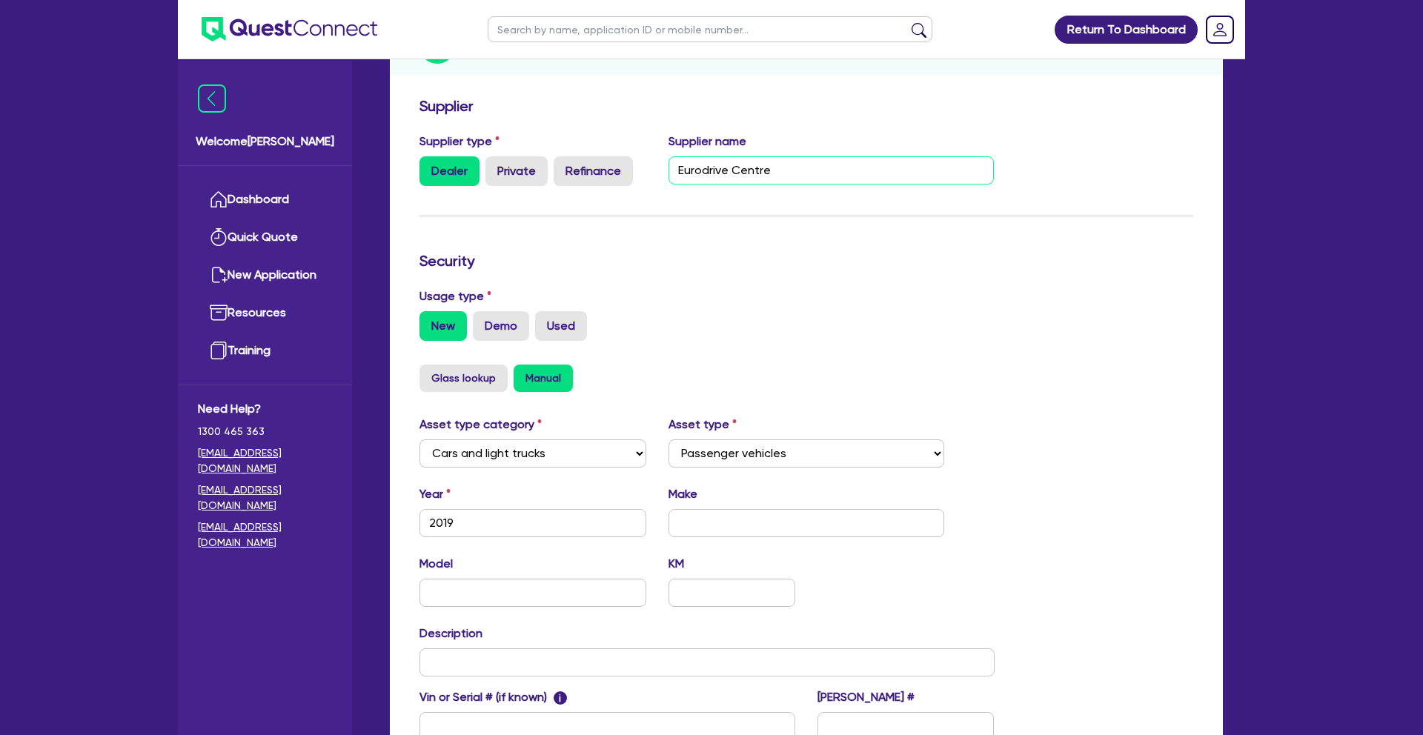
scroll to position [222, 0]
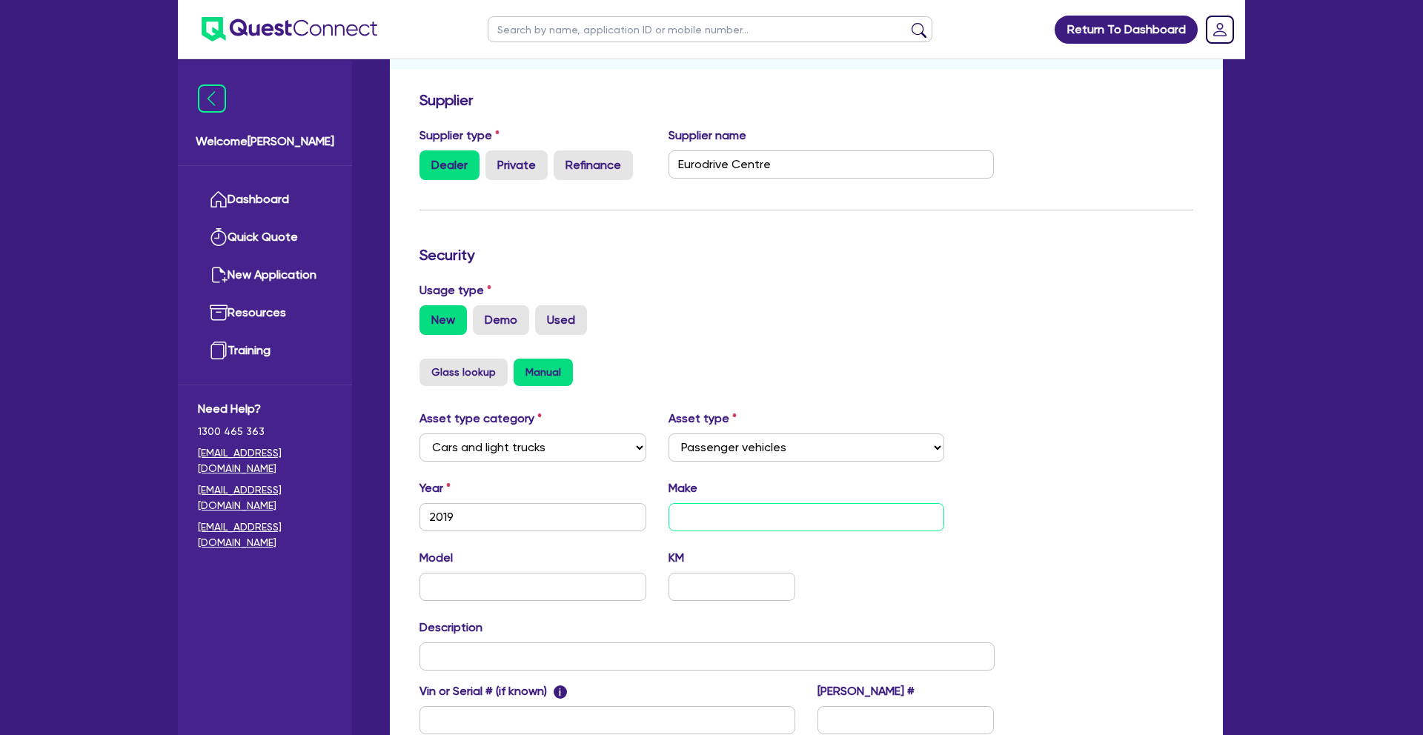
drag, startPoint x: 702, startPoint y: 511, endPoint x: 714, endPoint y: 514, distance: 12.4
click at [703, 511] on input "text" at bounding box center [807, 517] width 277 height 28
paste input "Mercedes-Benz"
click at [476, 580] on input "text" at bounding box center [533, 587] width 227 height 28
paste input "G-Class W463 G63 AMG 2019"
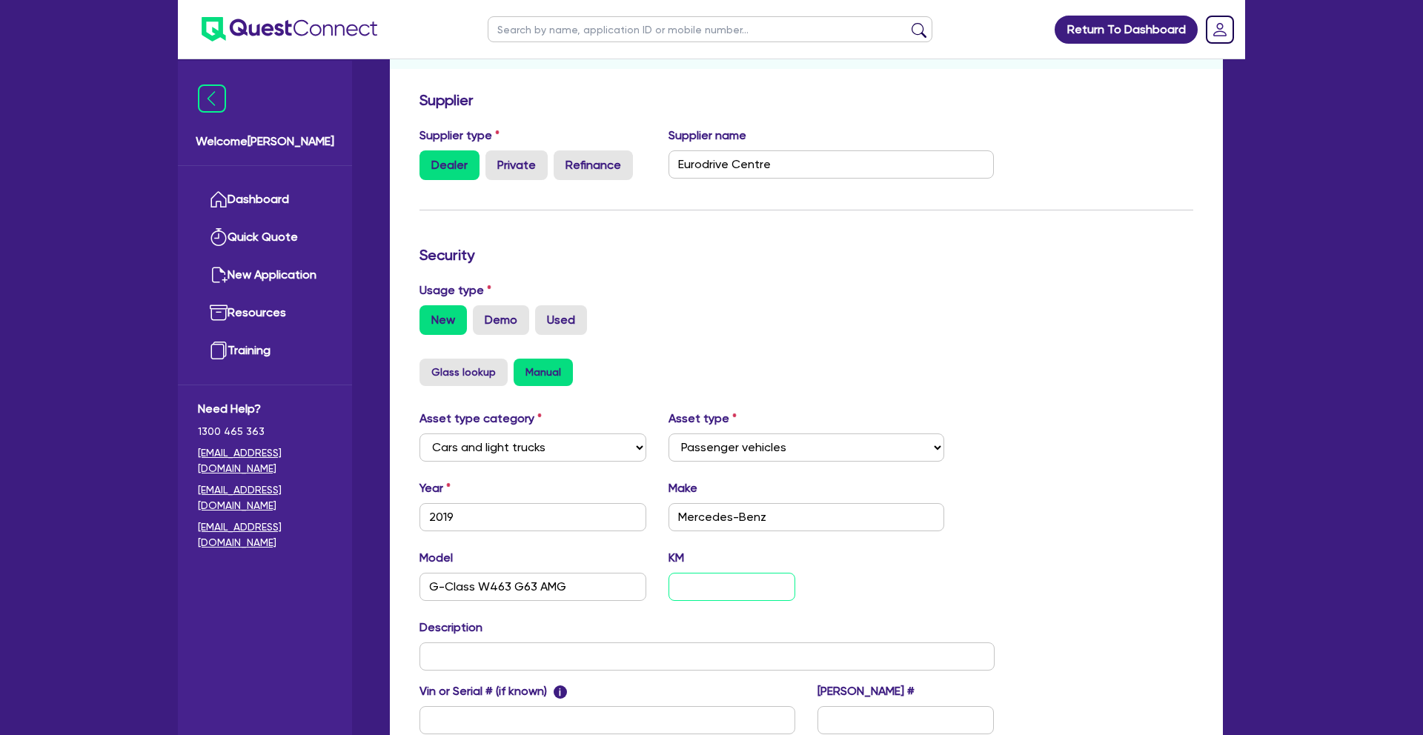
click at [698, 576] on input "text" at bounding box center [732, 587] width 127 height 28
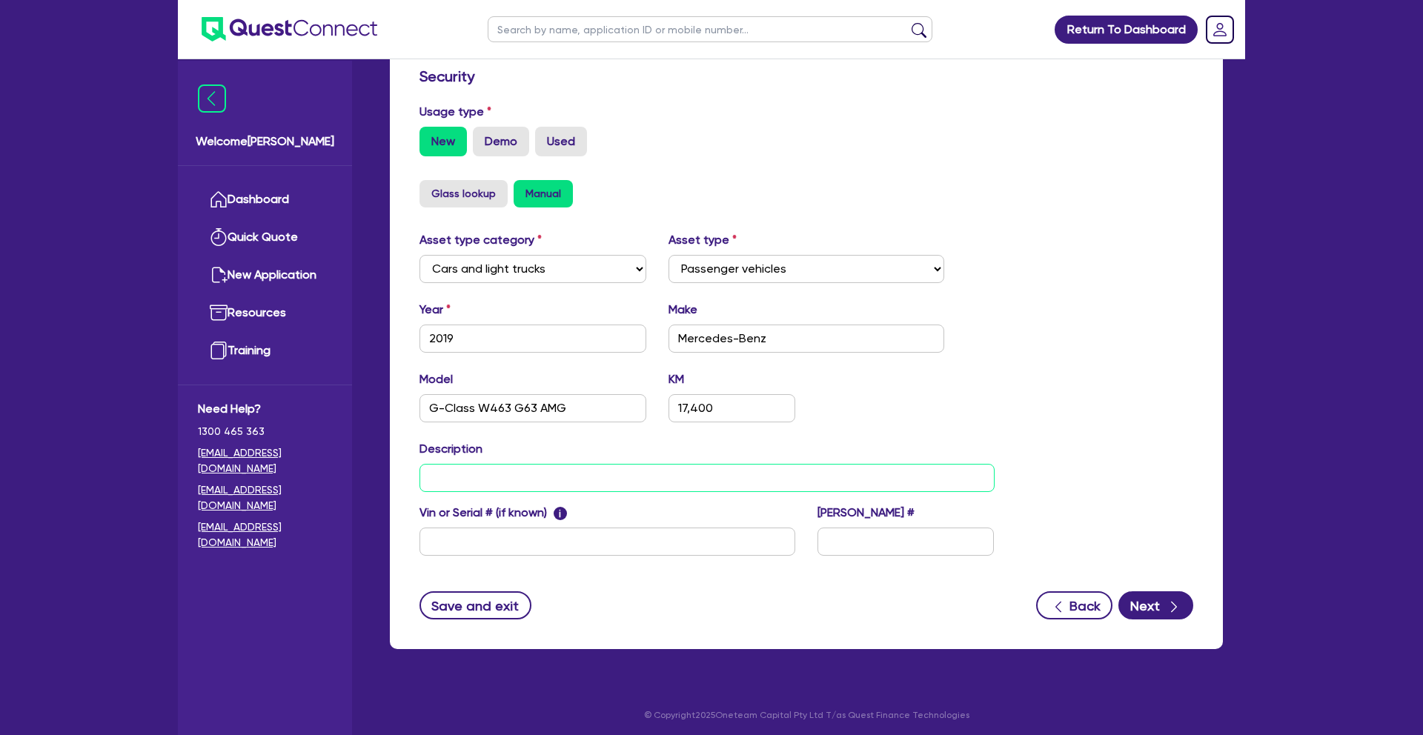
click at [615, 477] on input "text" at bounding box center [707, 478] width 575 height 28
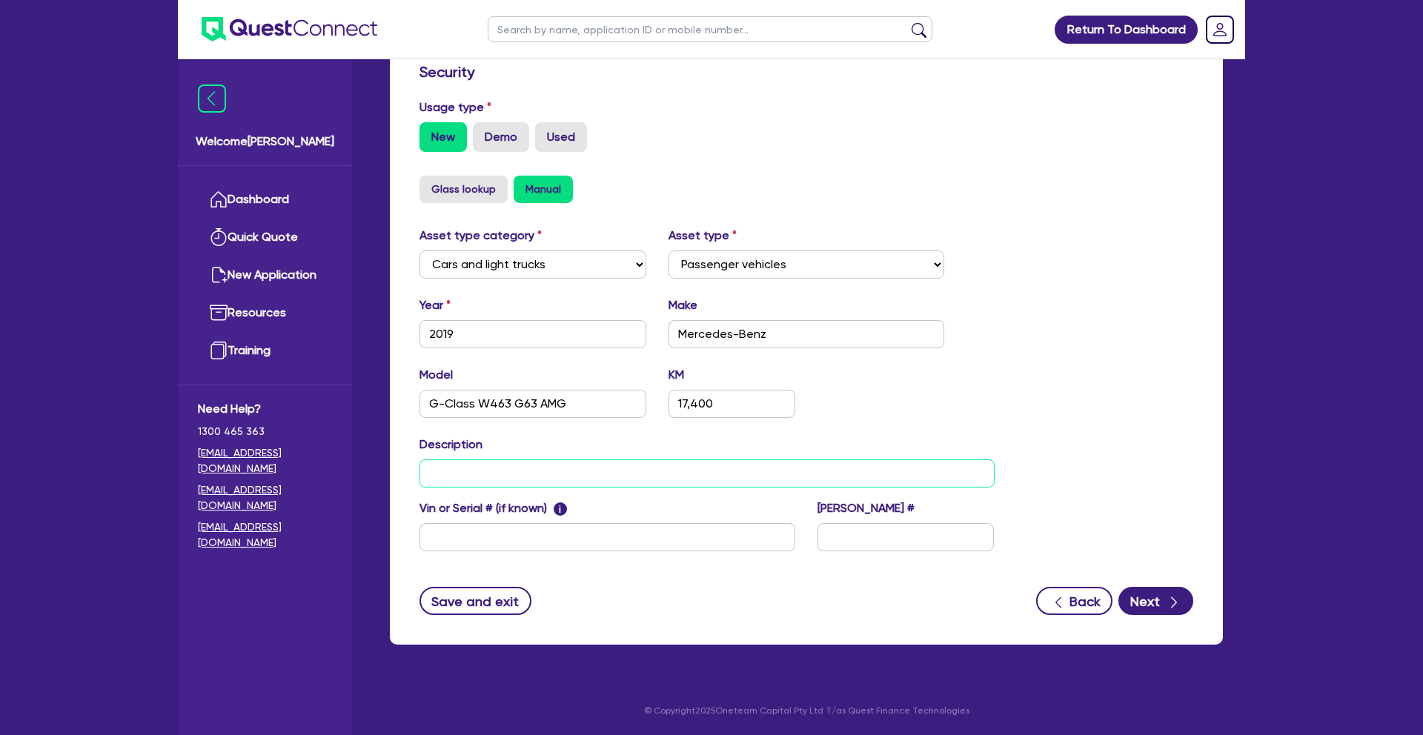
paste input "W463 G63 AMG Wagon 5dr SPEEDSHIFT 9sp 4MATIC 4.0TT"
drag, startPoint x: 769, startPoint y: 337, endPoint x: 669, endPoint y: 336, distance: 100.1
click at [669, 336] on input "Mercedes-Benz" at bounding box center [807, 334] width 277 height 28
click at [429, 472] on input "W463 G63 AMG Wagon 5dr SPEEDSHIFT 9sp 4MATIC 4.0TT" at bounding box center [707, 474] width 575 height 28
paste input "Mercedes-Benz"
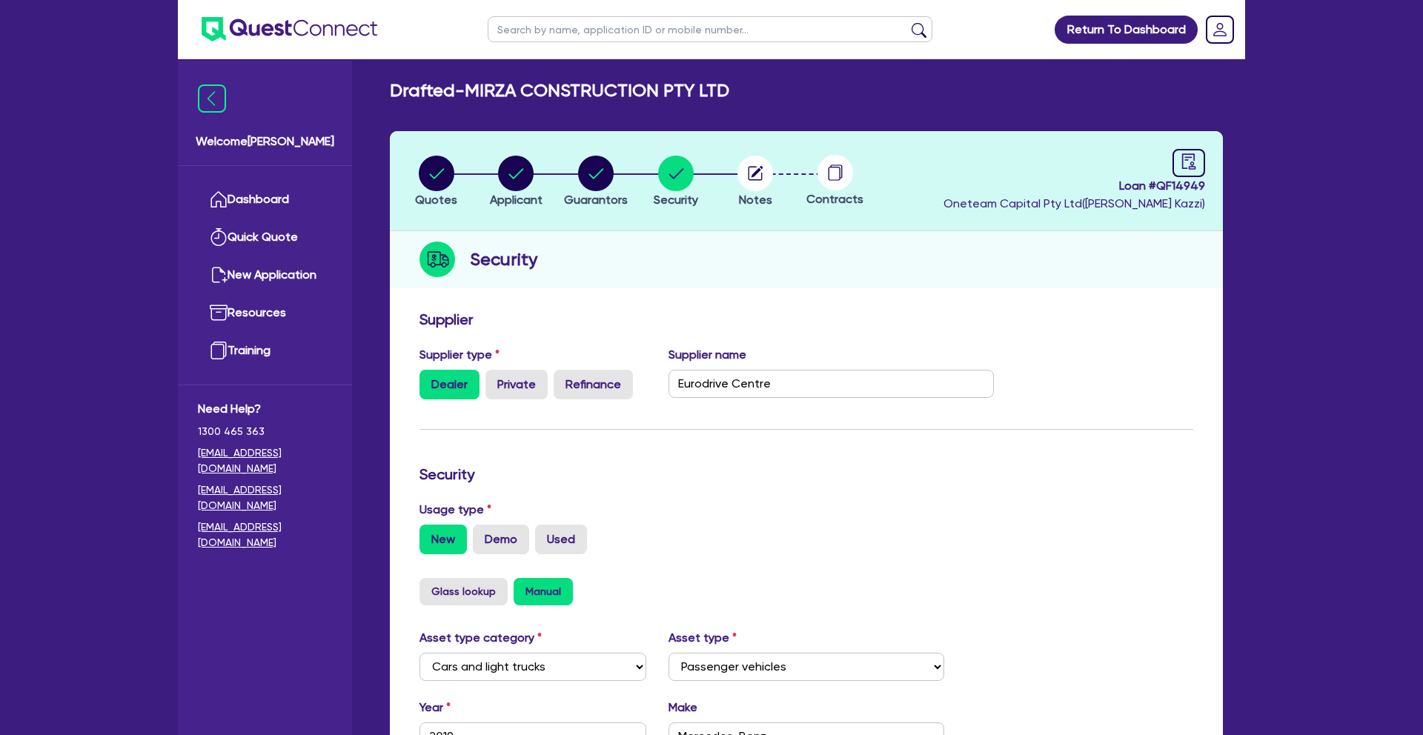
scroll to position [0, 0]
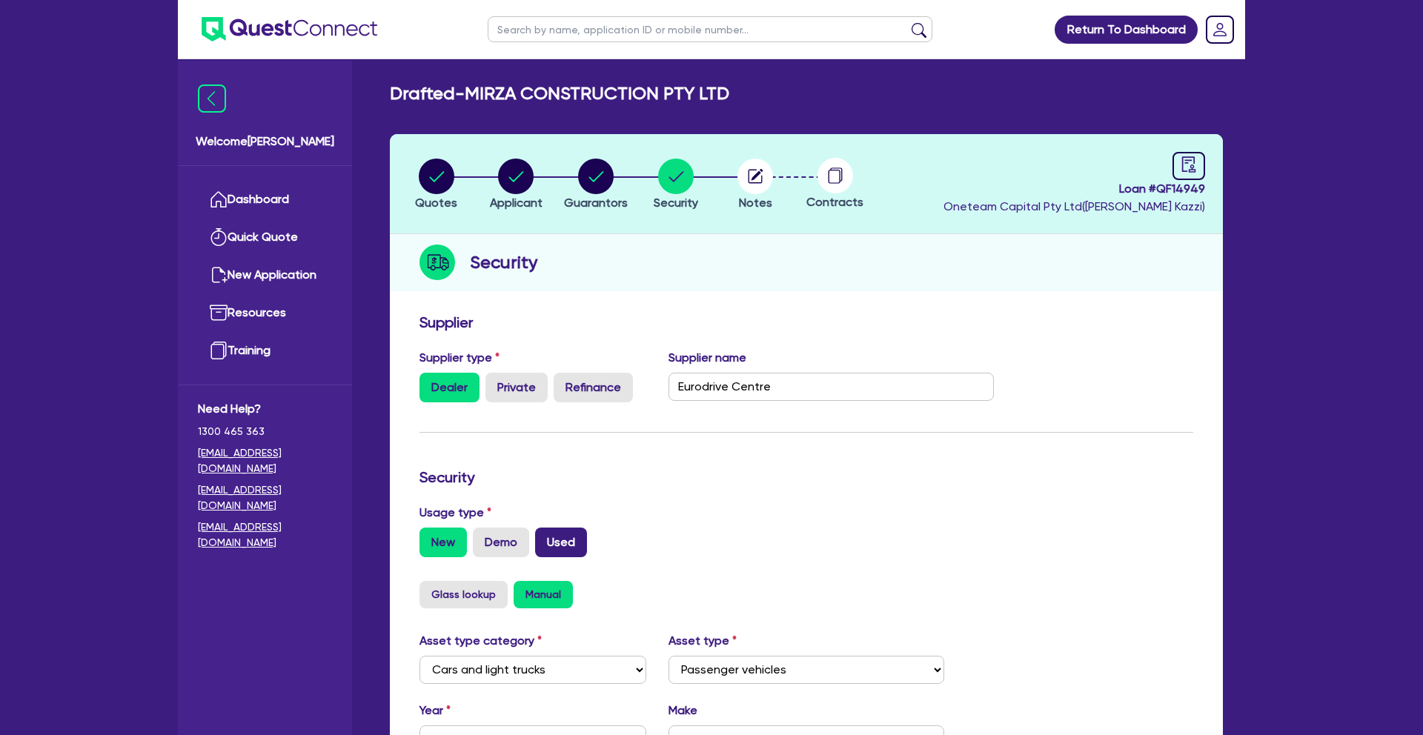
click at [566, 546] on label "Used" at bounding box center [561, 543] width 52 height 30
click at [545, 537] on input "Used" at bounding box center [540, 533] width 10 height 10
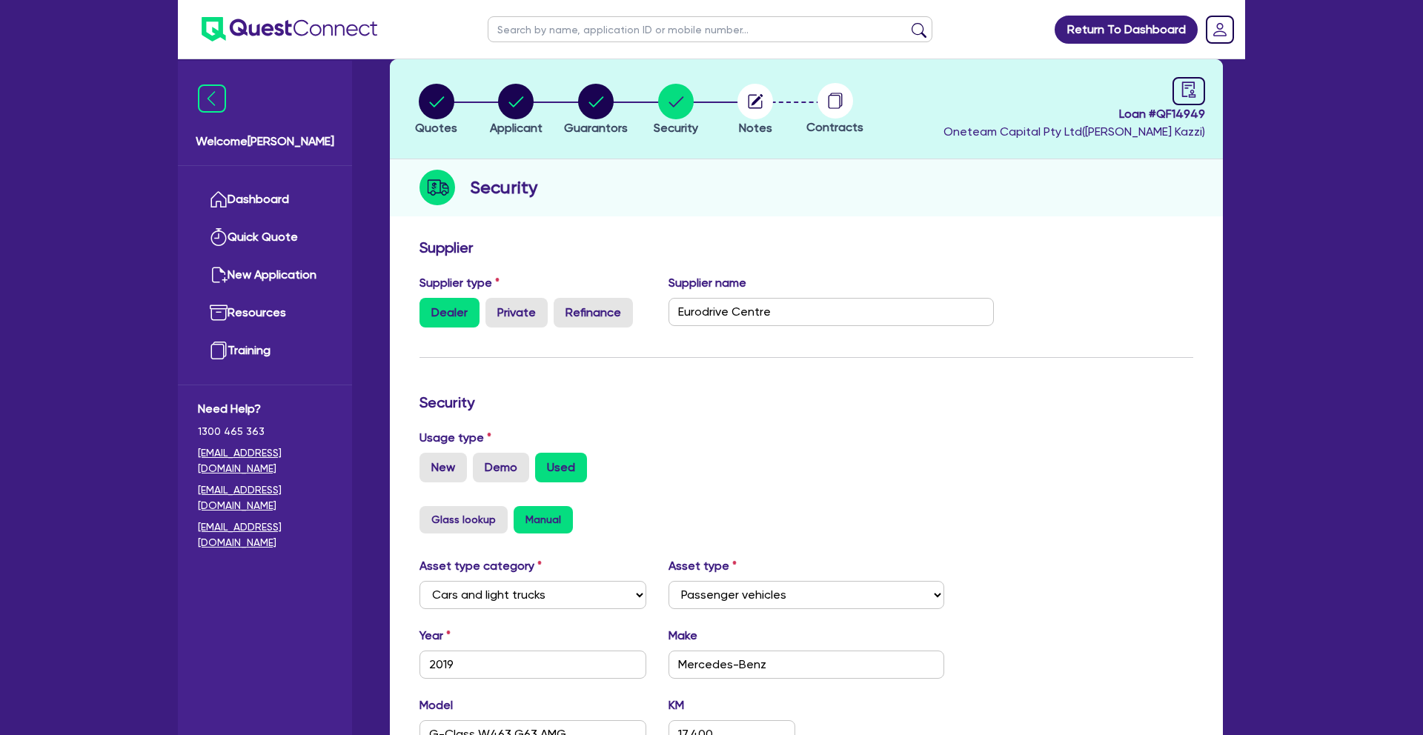
scroll to position [79, 0]
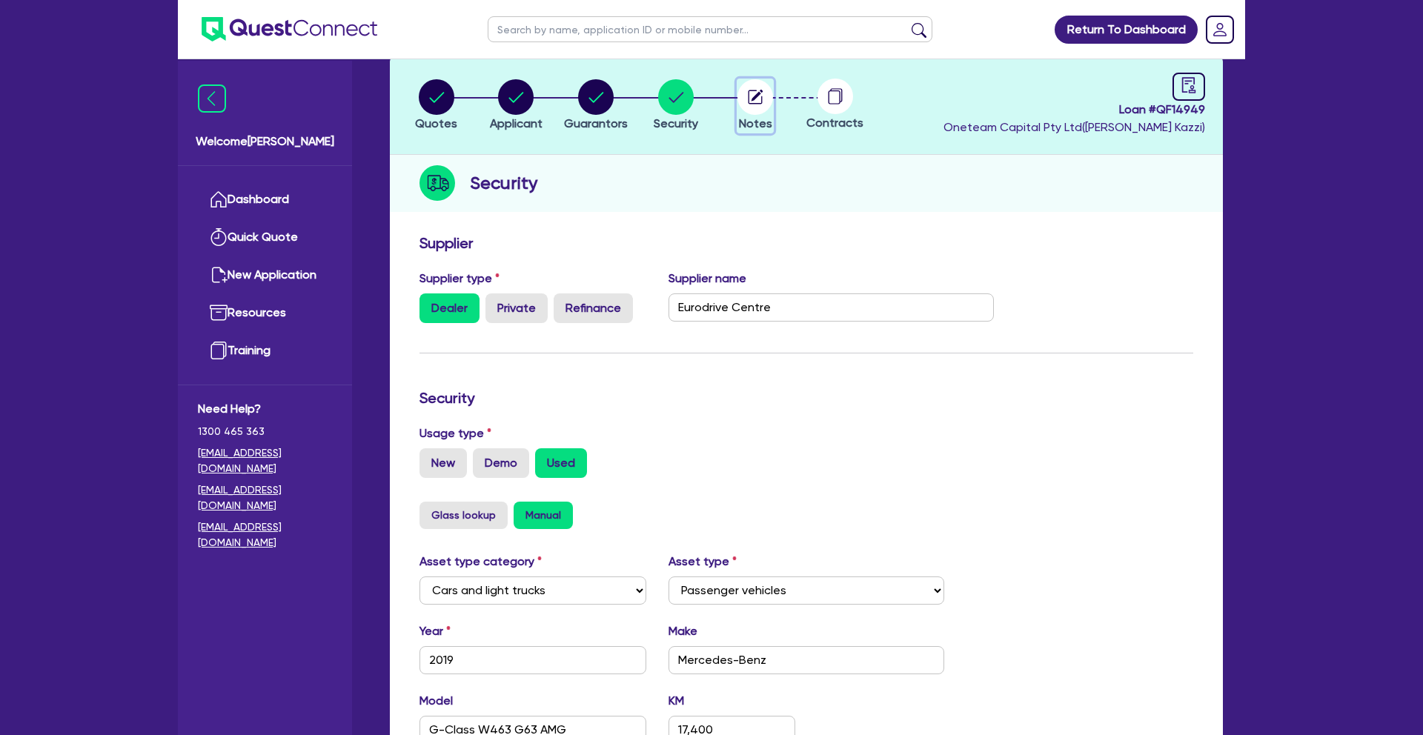
click at [752, 100] on icon "button" at bounding box center [758, 96] width 12 height 12
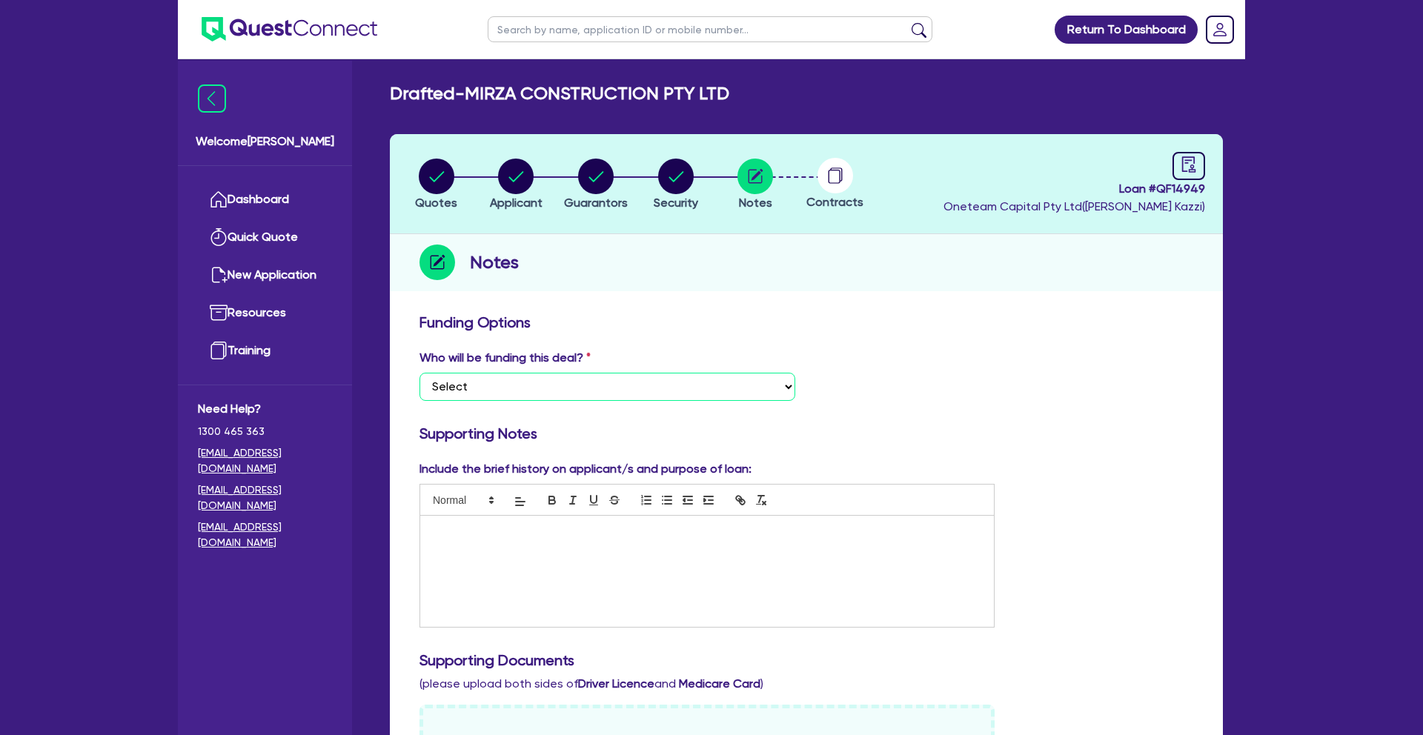
click at [512, 385] on select "Select I want Quest to fund 100% I will fund 100% I will co-fund with Quest Oth…" at bounding box center [608, 387] width 376 height 28
click at [557, 534] on p at bounding box center [707, 531] width 552 height 13
click at [596, 173] on circle "button" at bounding box center [596, 177] width 36 height 36
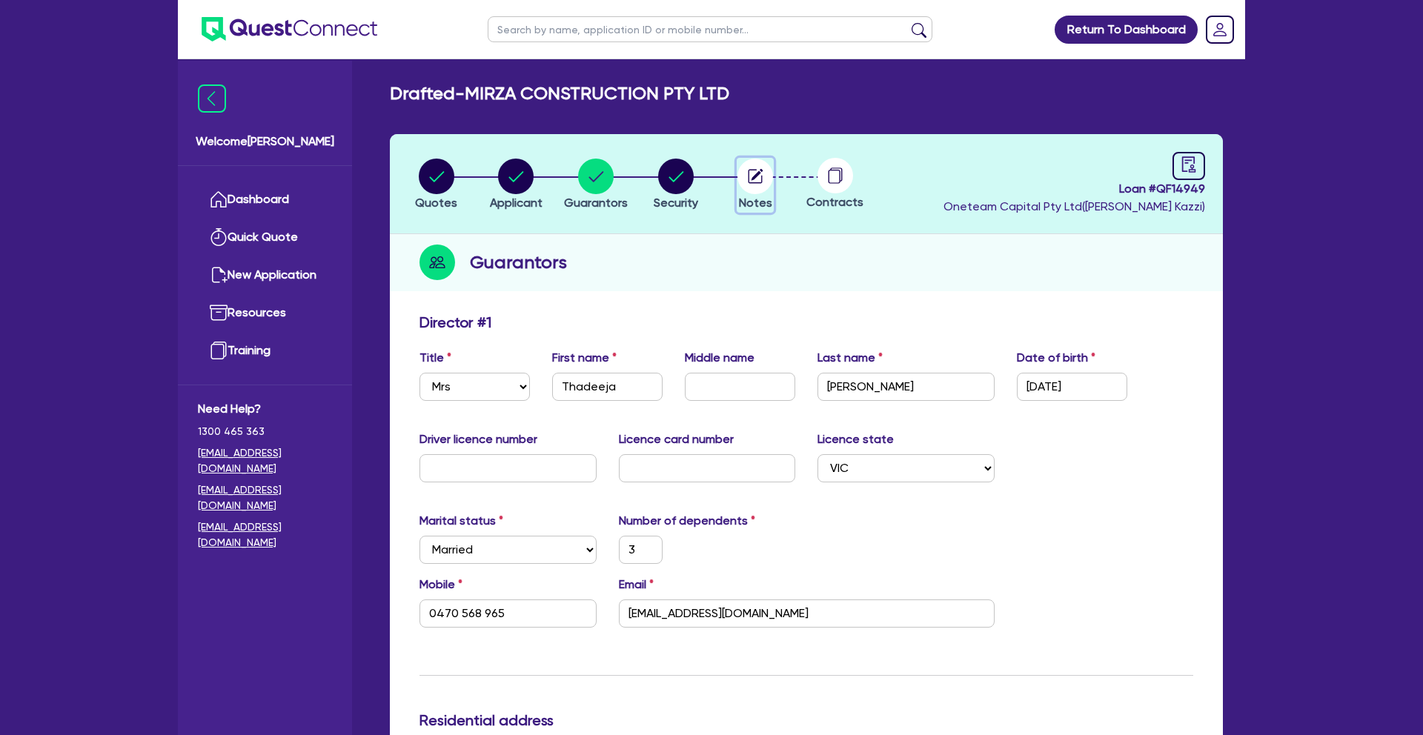
click at [752, 178] on icon "button" at bounding box center [758, 175] width 12 height 12
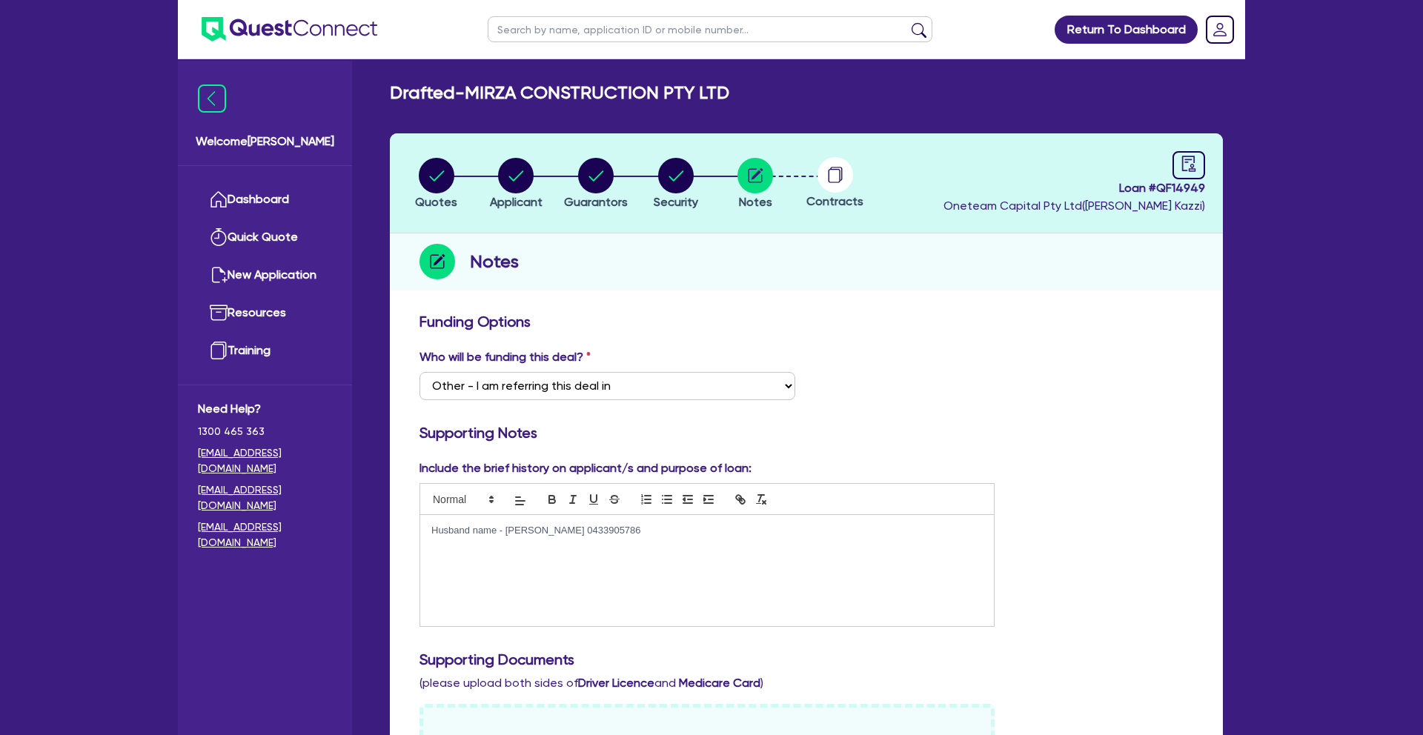
click at [626, 529] on p "Husband name - [PERSON_NAME] 0433905786" at bounding box center [707, 530] width 552 height 13
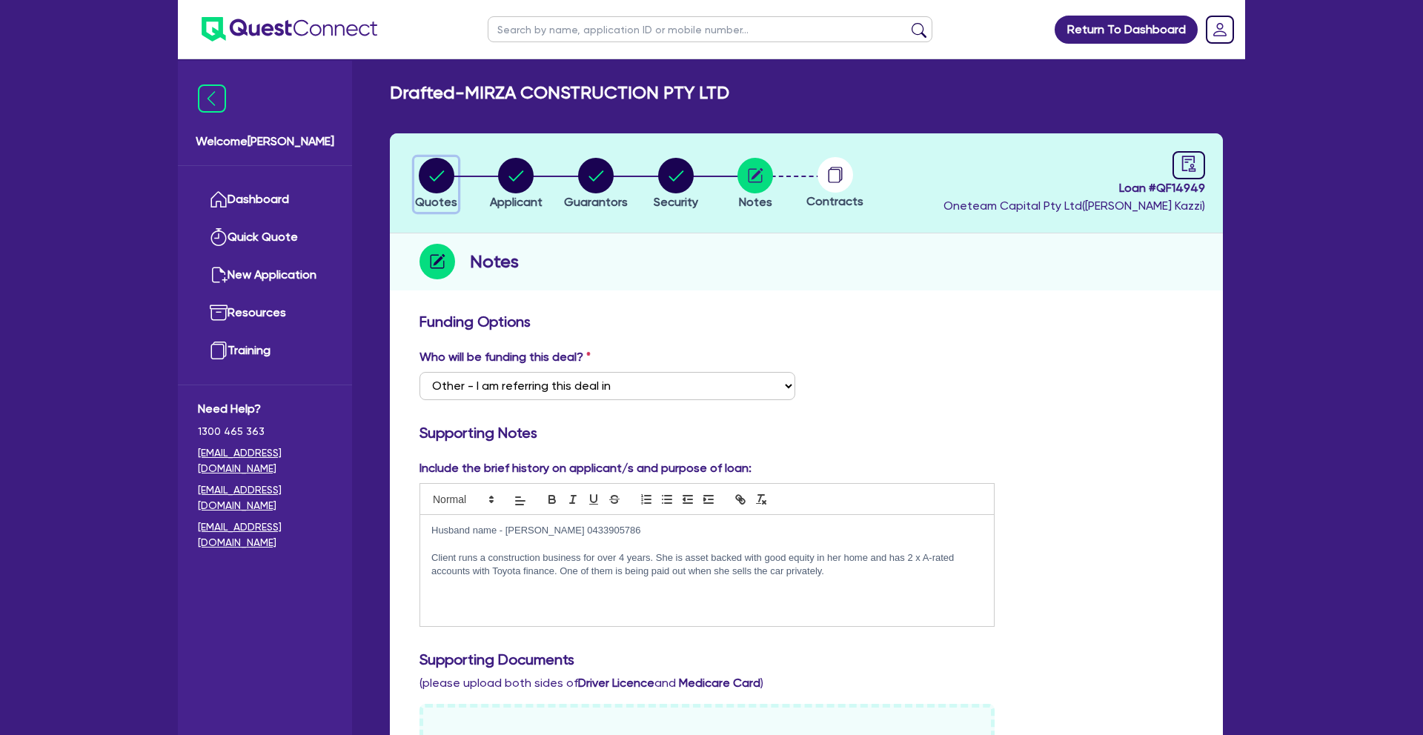
click at [443, 180] on circle "button" at bounding box center [437, 176] width 36 height 36
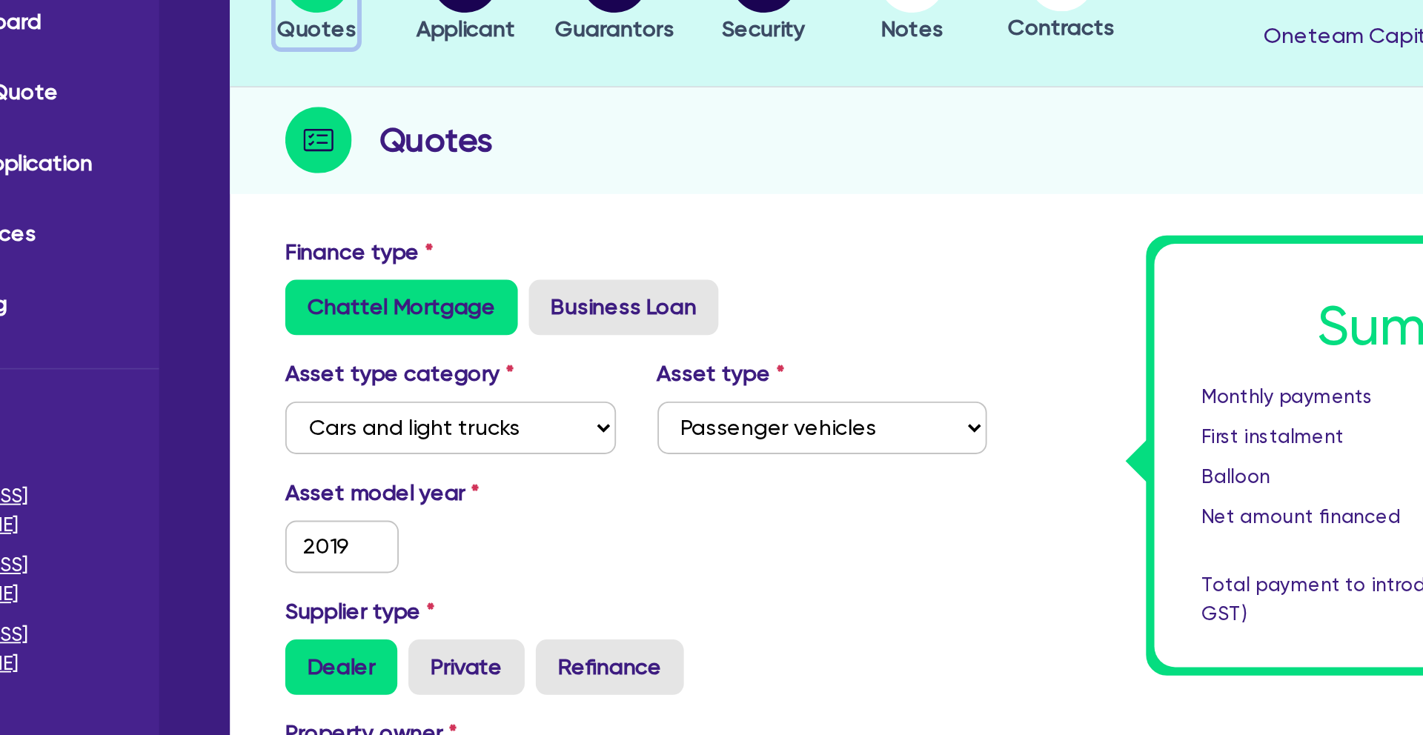
scroll to position [90, 0]
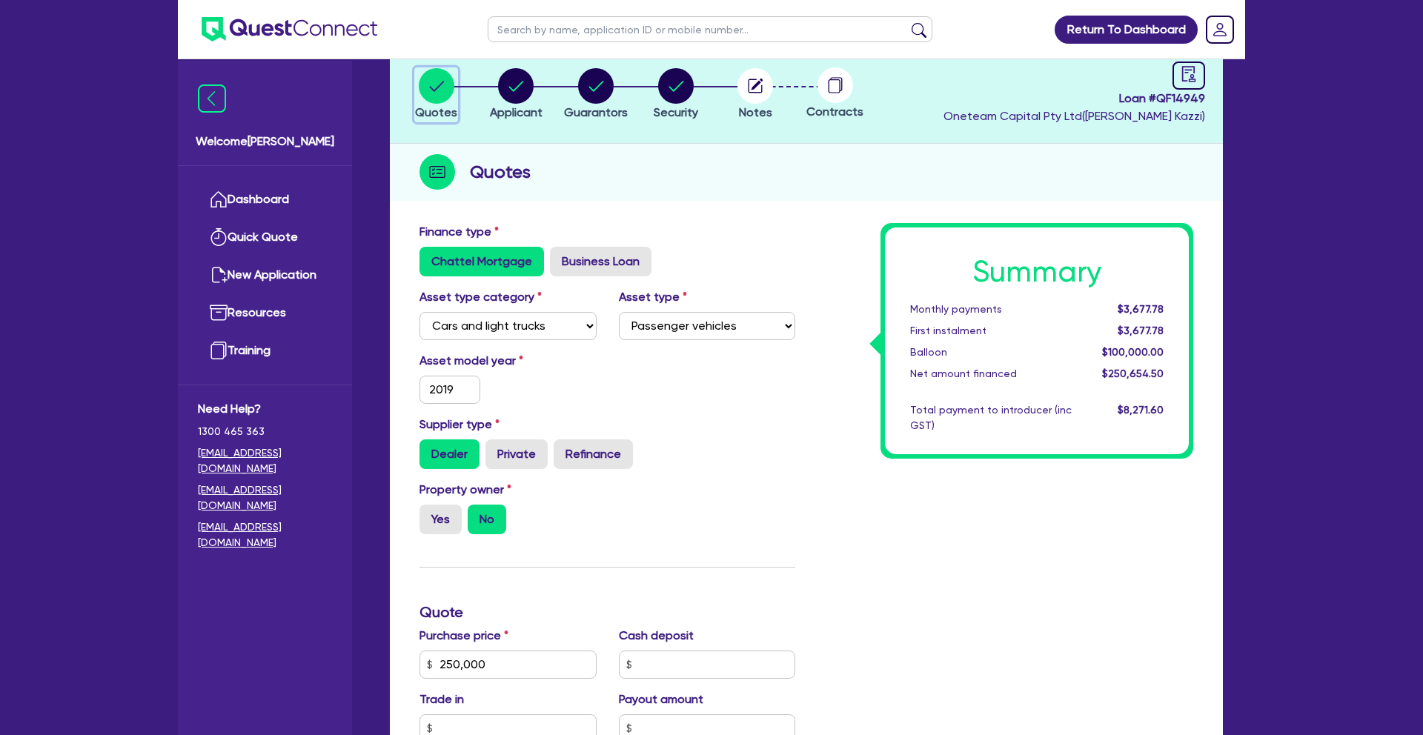
click at [437, 96] on circle "button" at bounding box center [437, 86] width 36 height 36
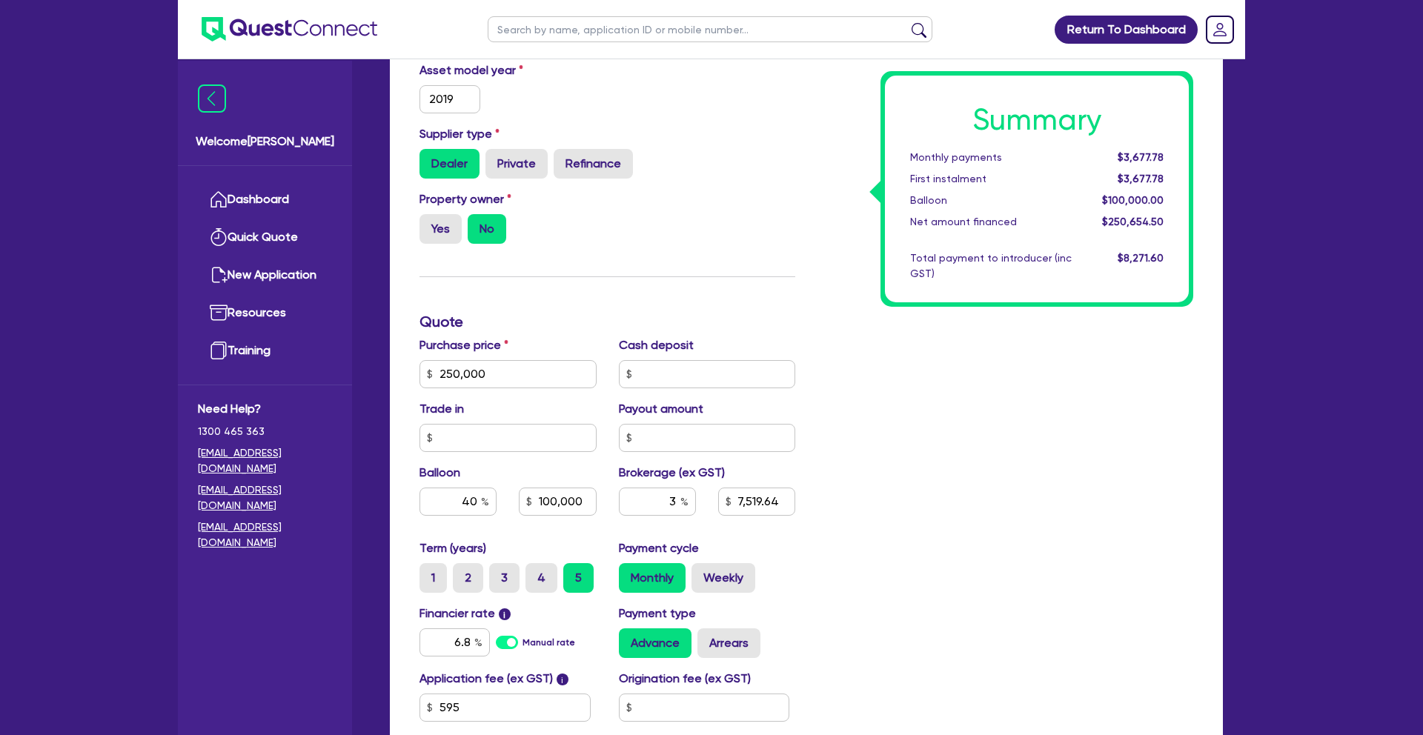
scroll to position [394, 0]
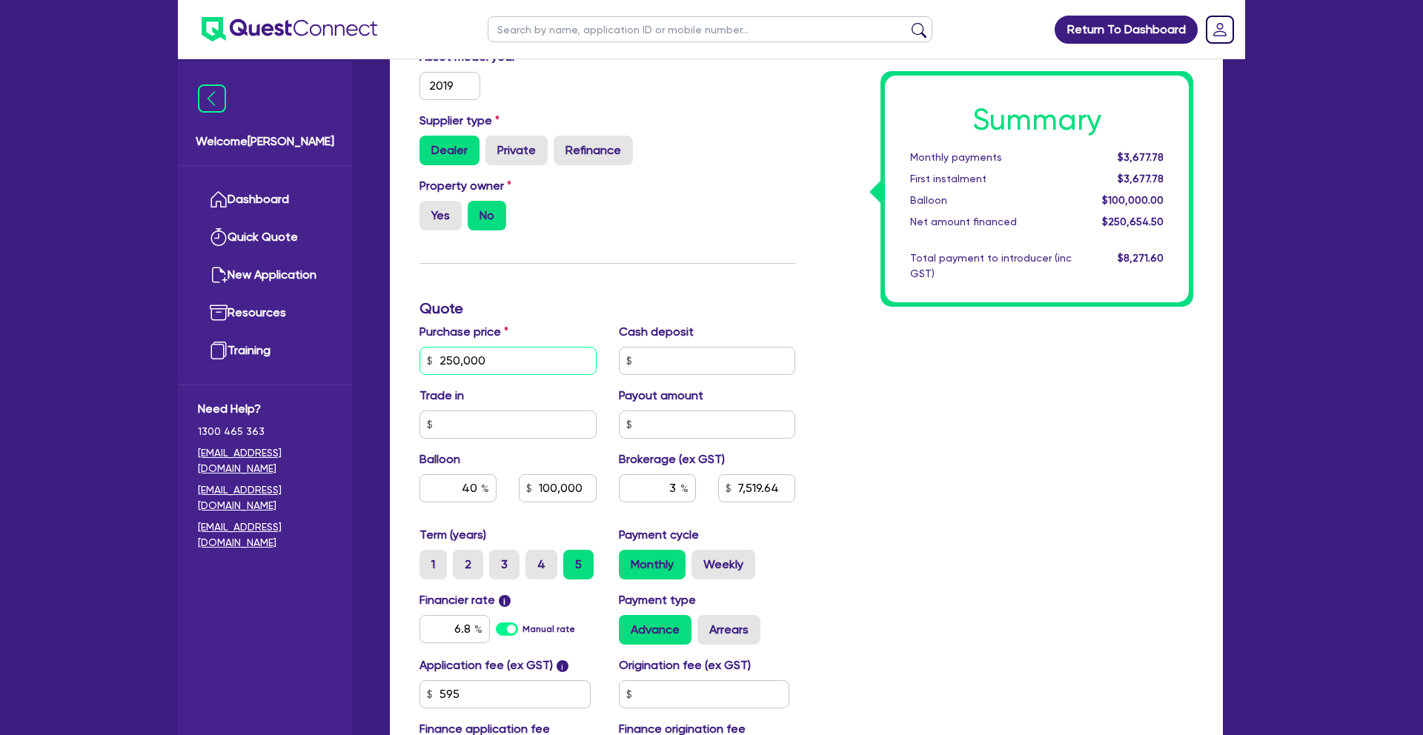
drag, startPoint x: 490, startPoint y: 364, endPoint x: 506, endPoint y: 388, distance: 28.8
click at [422, 362] on input "250,000" at bounding box center [508, 361] width 177 height 28
click at [688, 365] on input "text" at bounding box center [707, 361] width 177 height 28
click at [728, 425] on input "text" at bounding box center [707, 425] width 177 height 28
click at [668, 362] on input "text" at bounding box center [707, 361] width 177 height 28
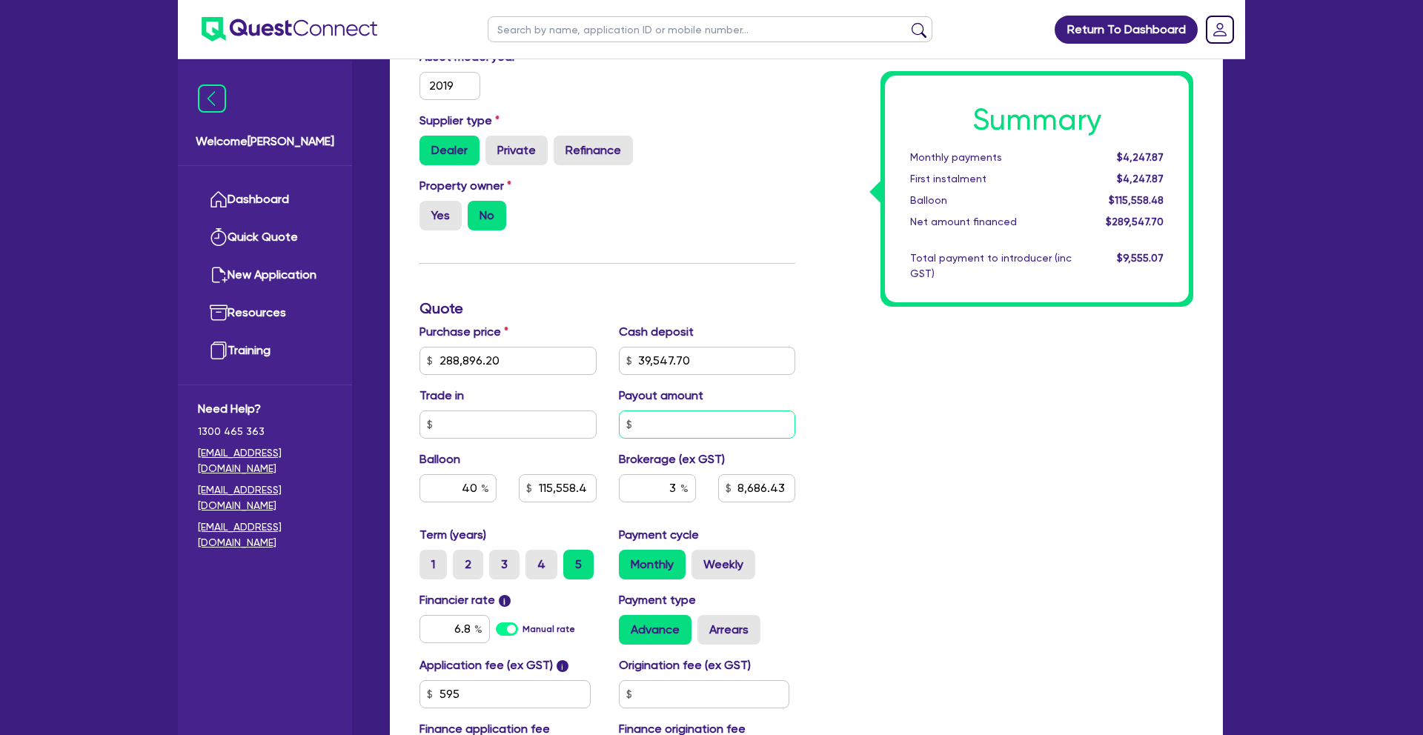
click at [670, 430] on input "text" at bounding box center [707, 425] width 177 height 28
click at [669, 362] on input "39,547.70" at bounding box center [707, 361] width 177 height 28
click at [876, 428] on div "Summary Monthly payments Calculating... First instalment Calculating... Balloon…" at bounding box center [1006, 352] width 398 height 867
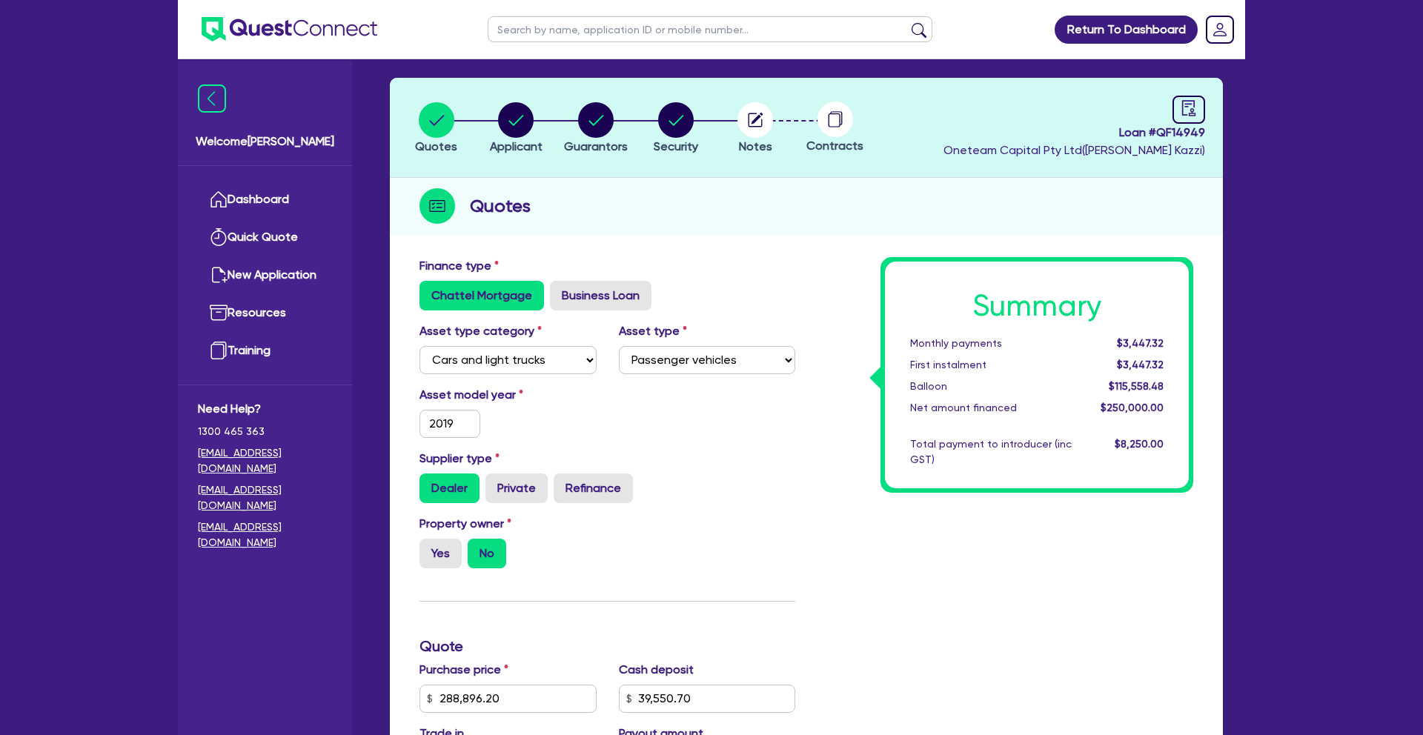
scroll to position [0, 0]
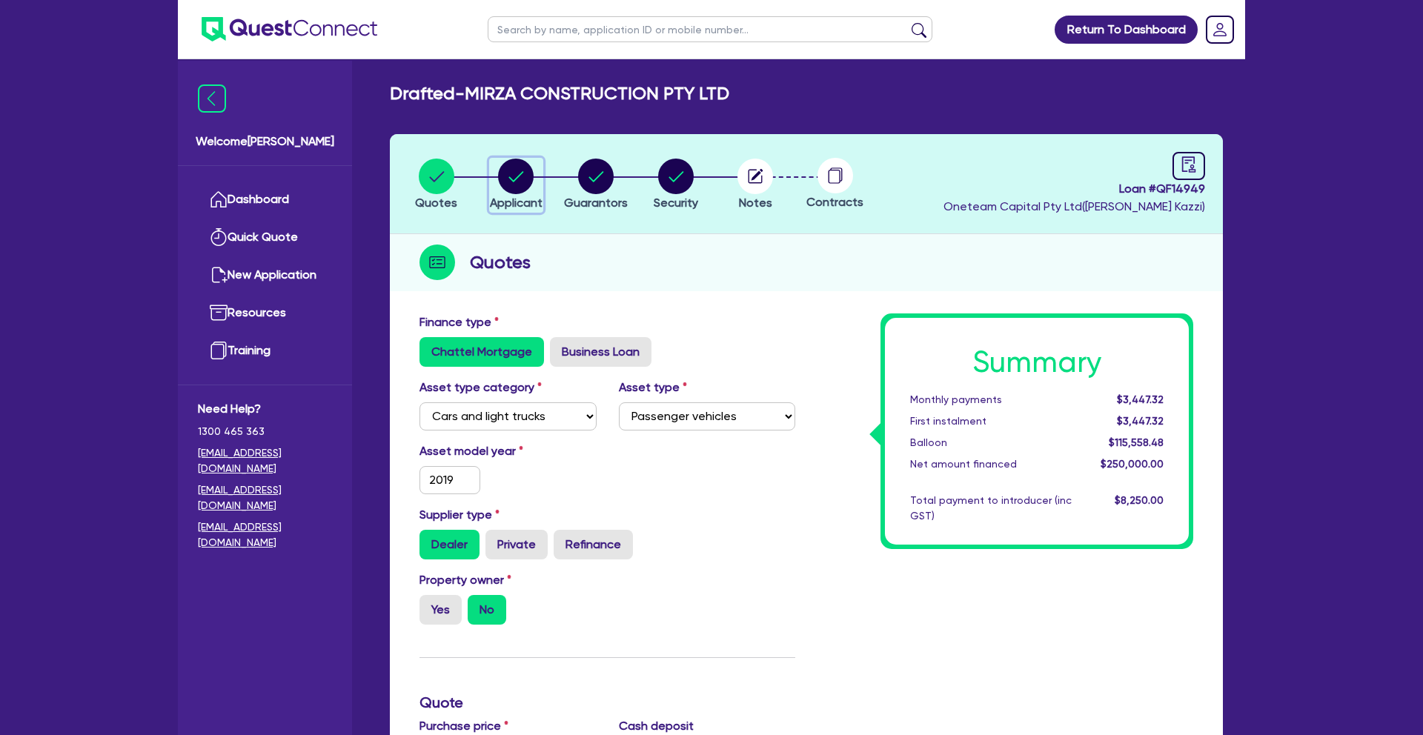
click at [518, 178] on circle "button" at bounding box center [516, 177] width 36 height 36
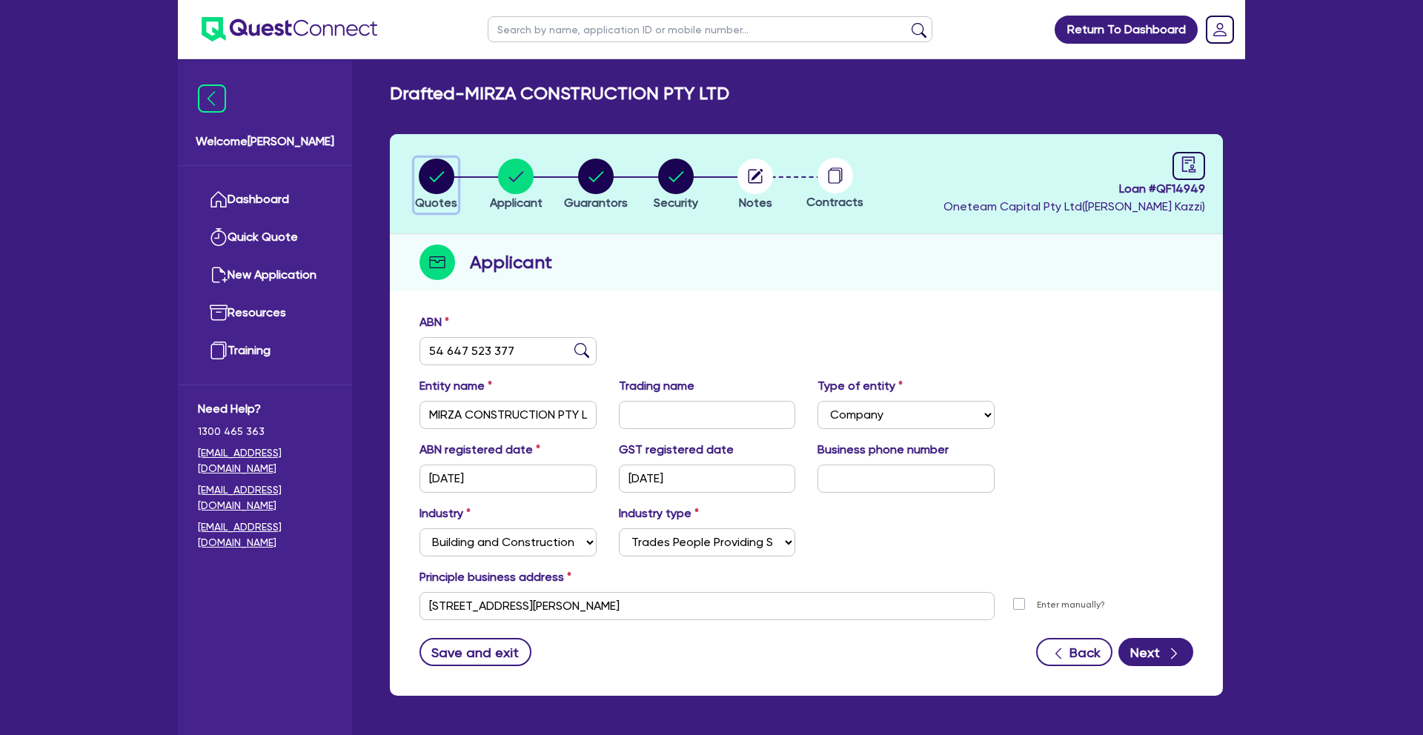
click at [437, 180] on circle "button" at bounding box center [437, 177] width 36 height 36
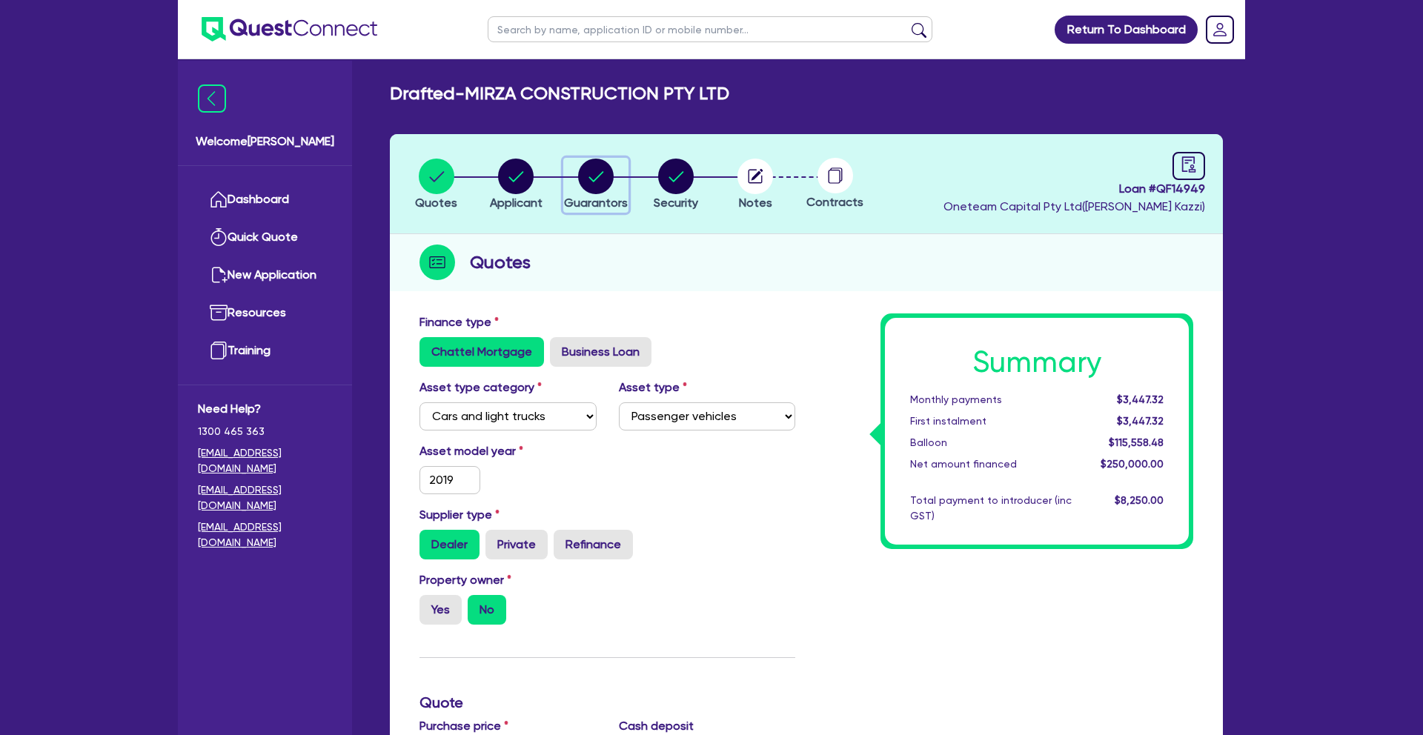
click at [599, 185] on circle "button" at bounding box center [596, 177] width 36 height 36
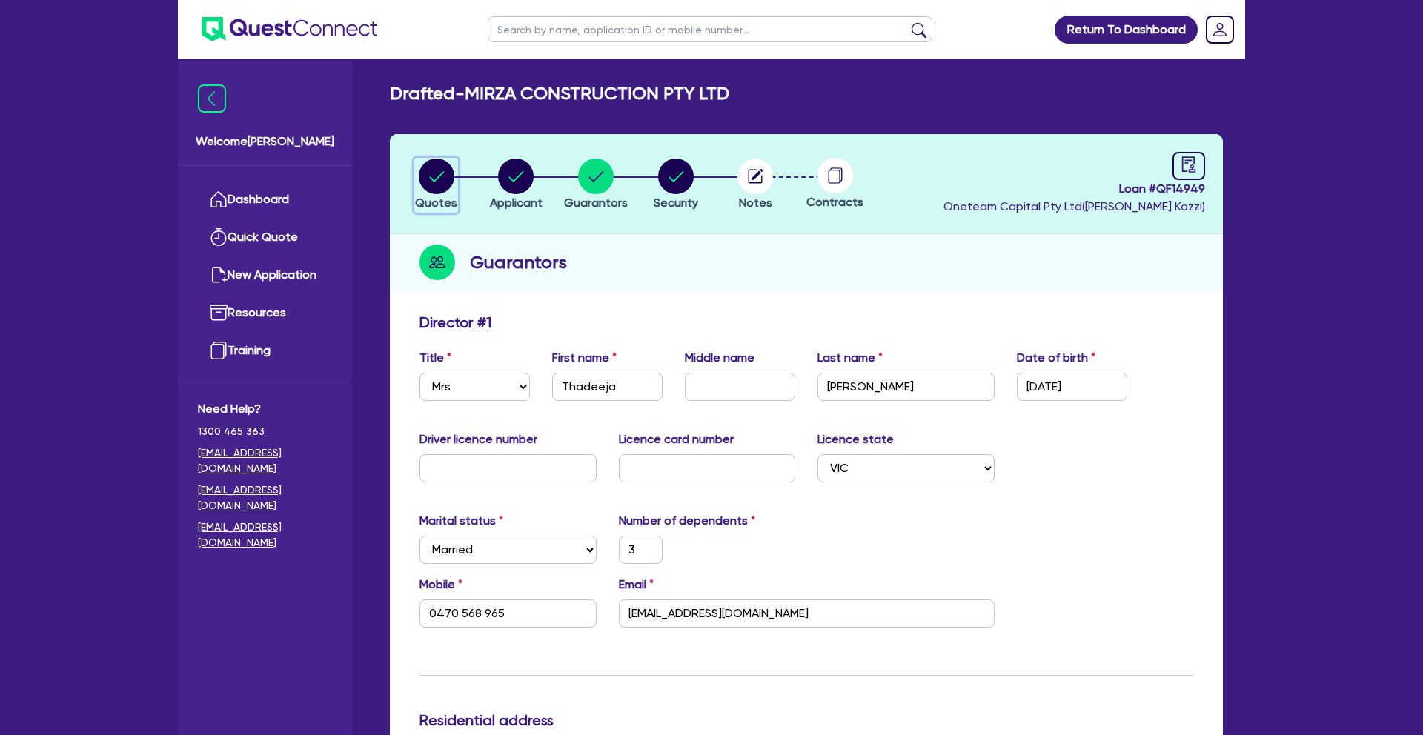
click at [444, 181] on circle "button" at bounding box center [437, 177] width 36 height 36
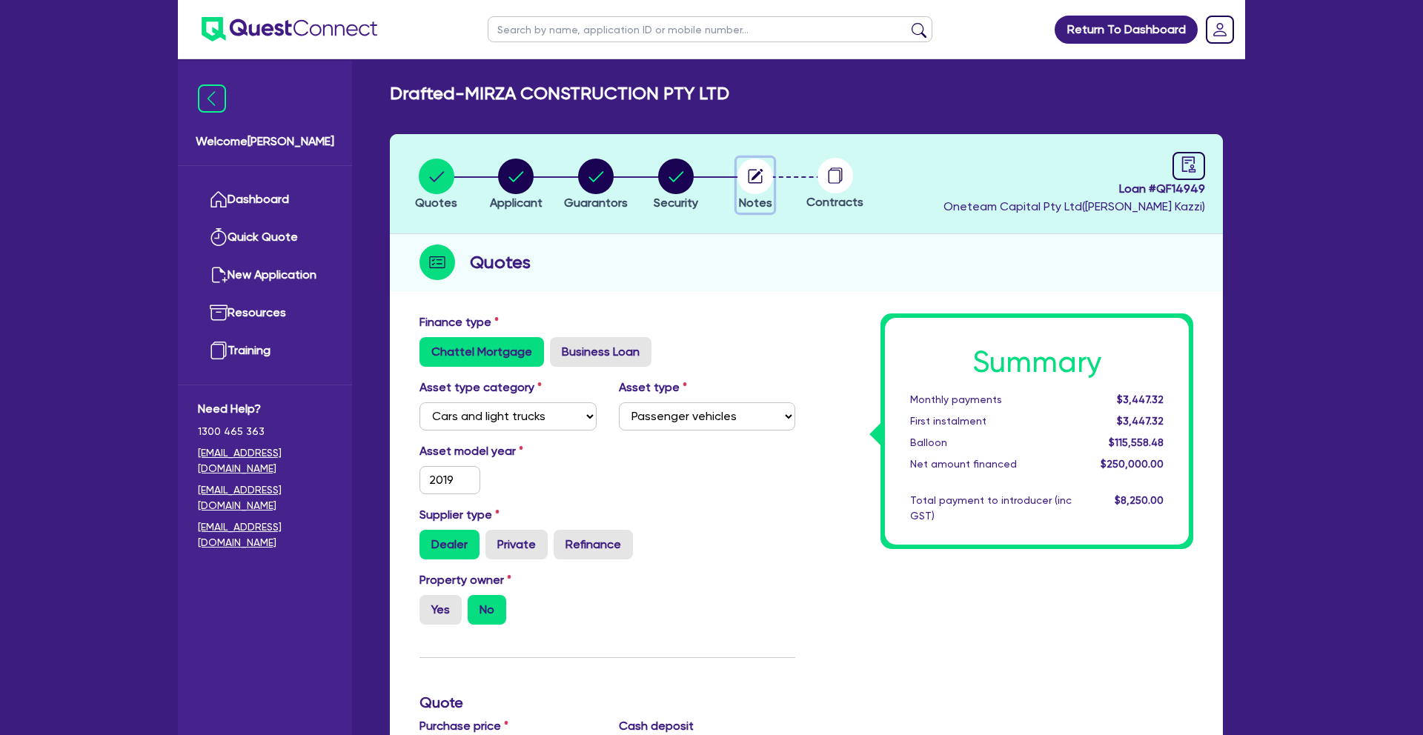
click at [755, 180] on circle "button" at bounding box center [756, 177] width 36 height 36
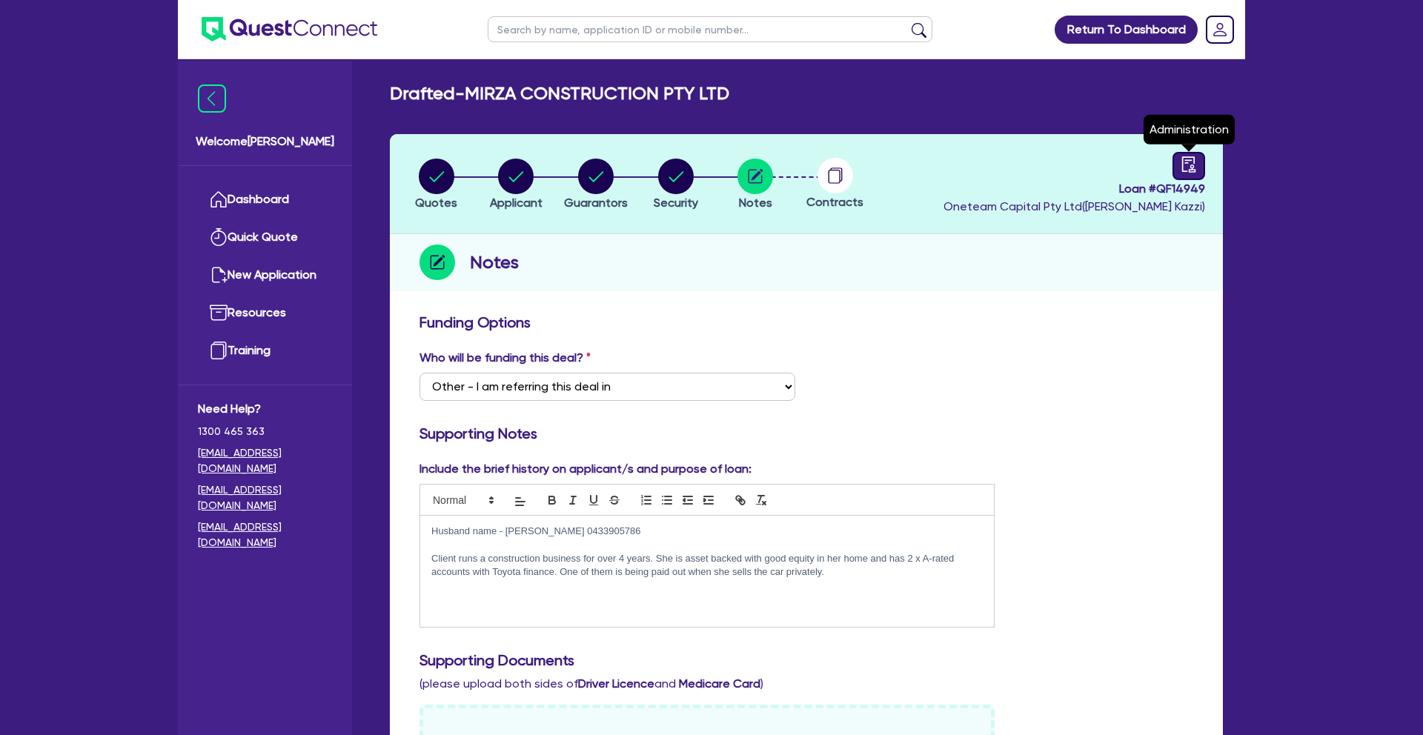
click at [1188, 174] on link at bounding box center [1189, 166] width 33 height 28
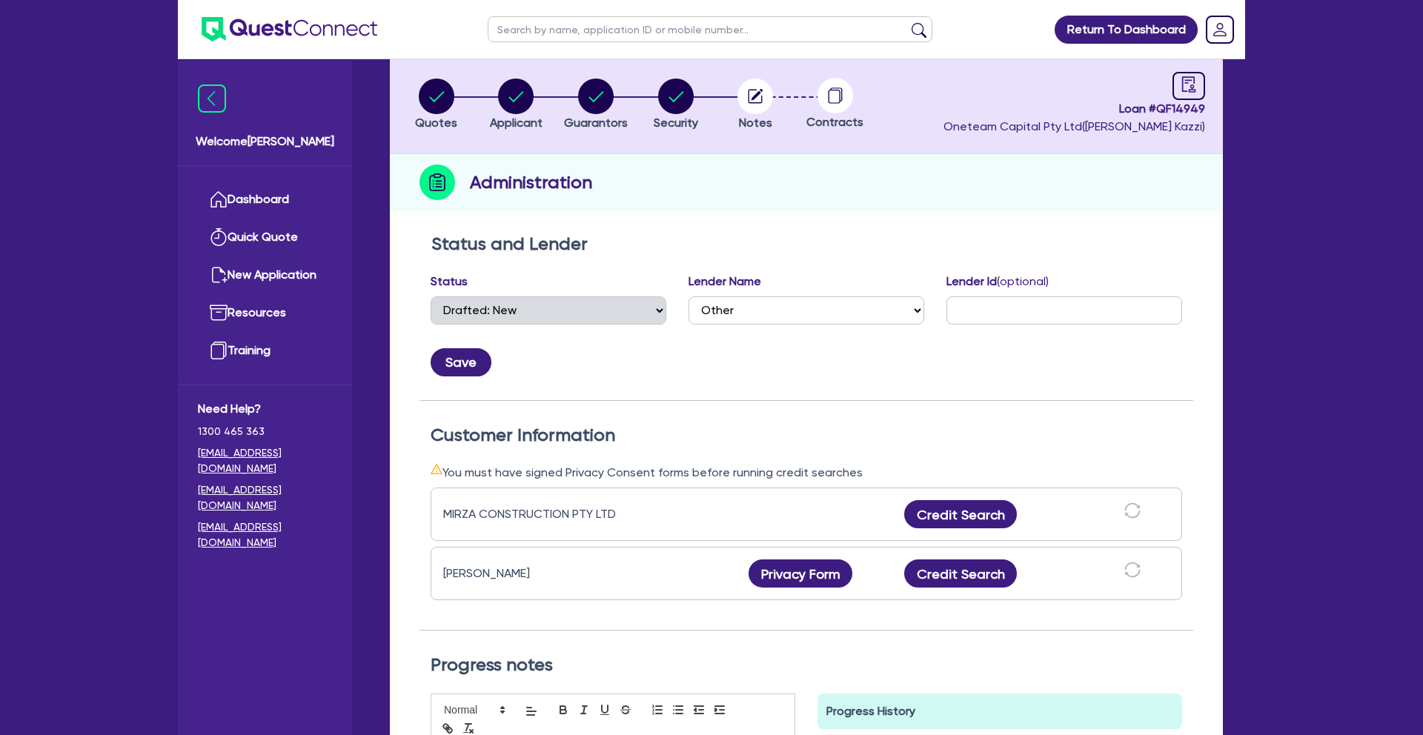
scroll to position [81, 0]
click at [810, 574] on button "Privacy Form" at bounding box center [801, 573] width 104 height 28
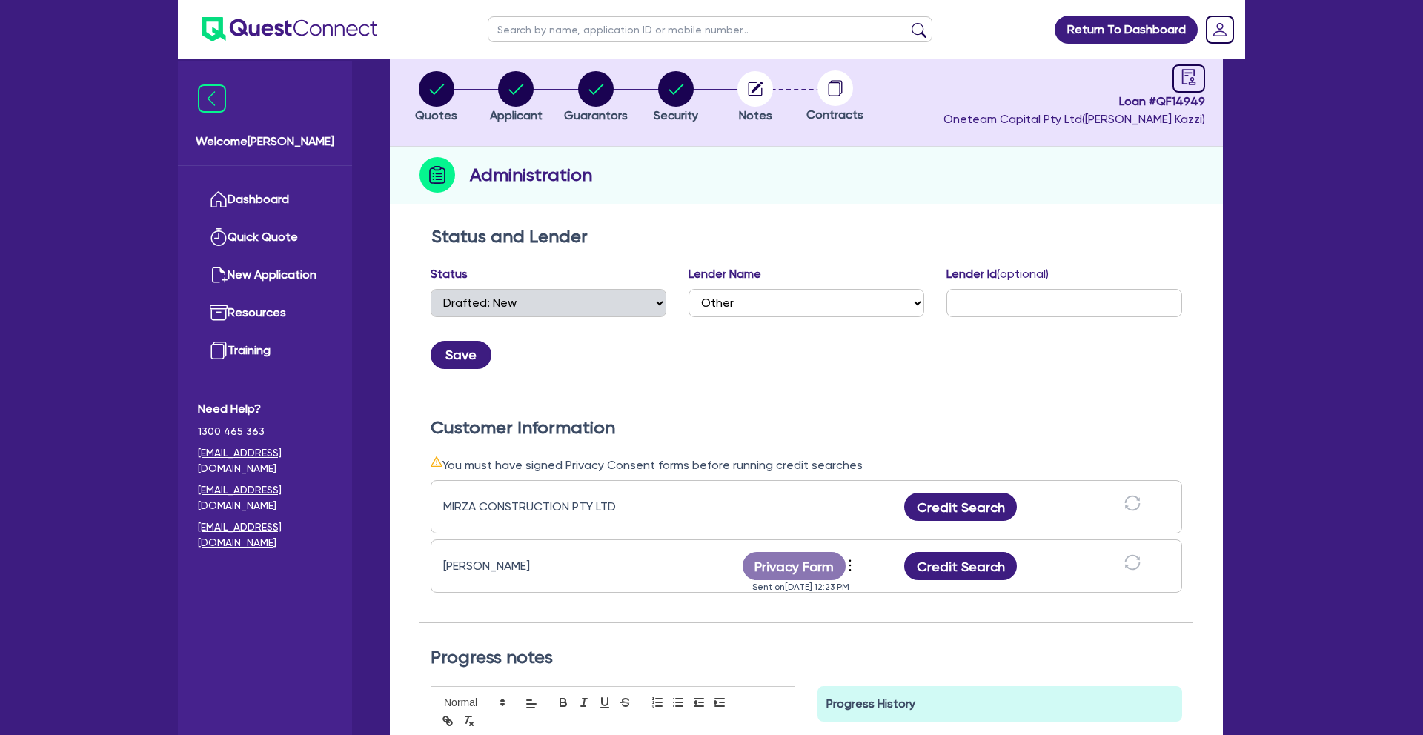
scroll to position [116, 0]
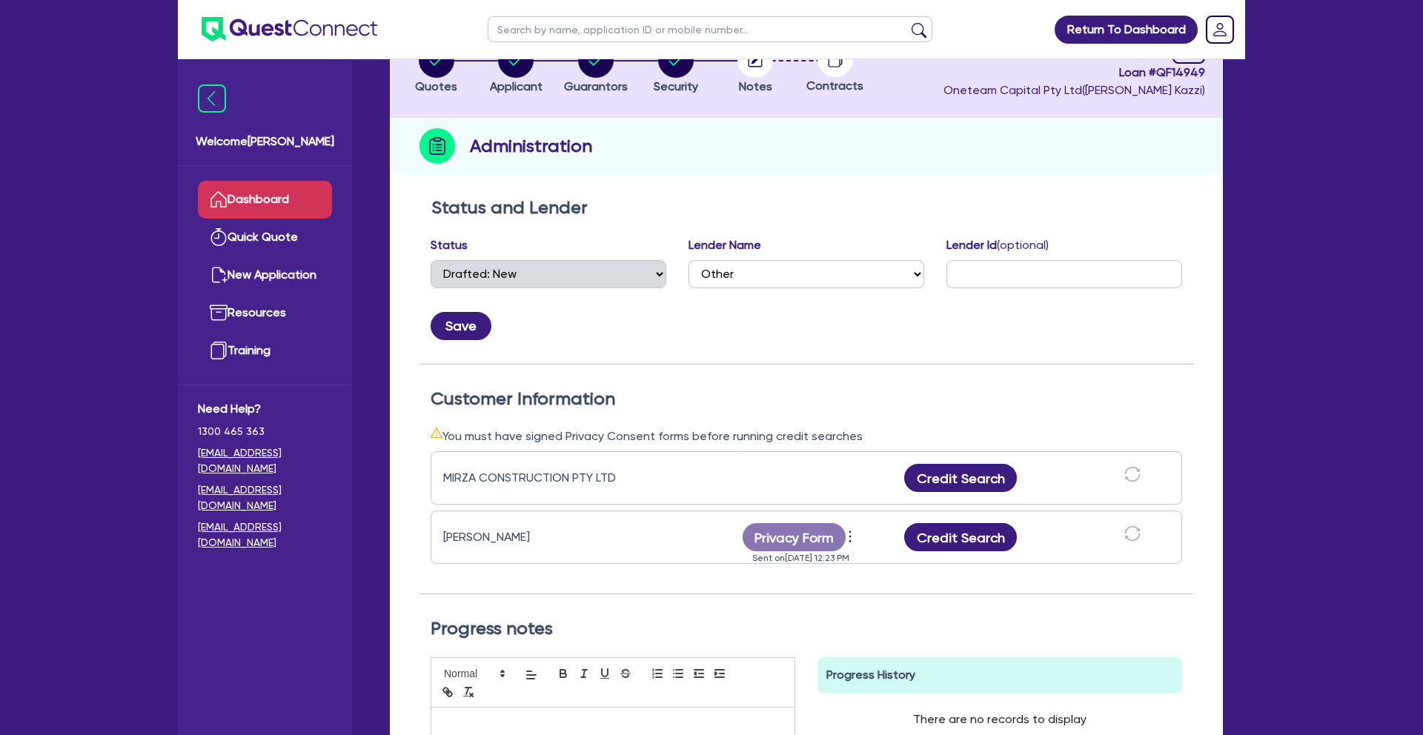
click at [263, 189] on link "Dashboard" at bounding box center [265, 200] width 134 height 38
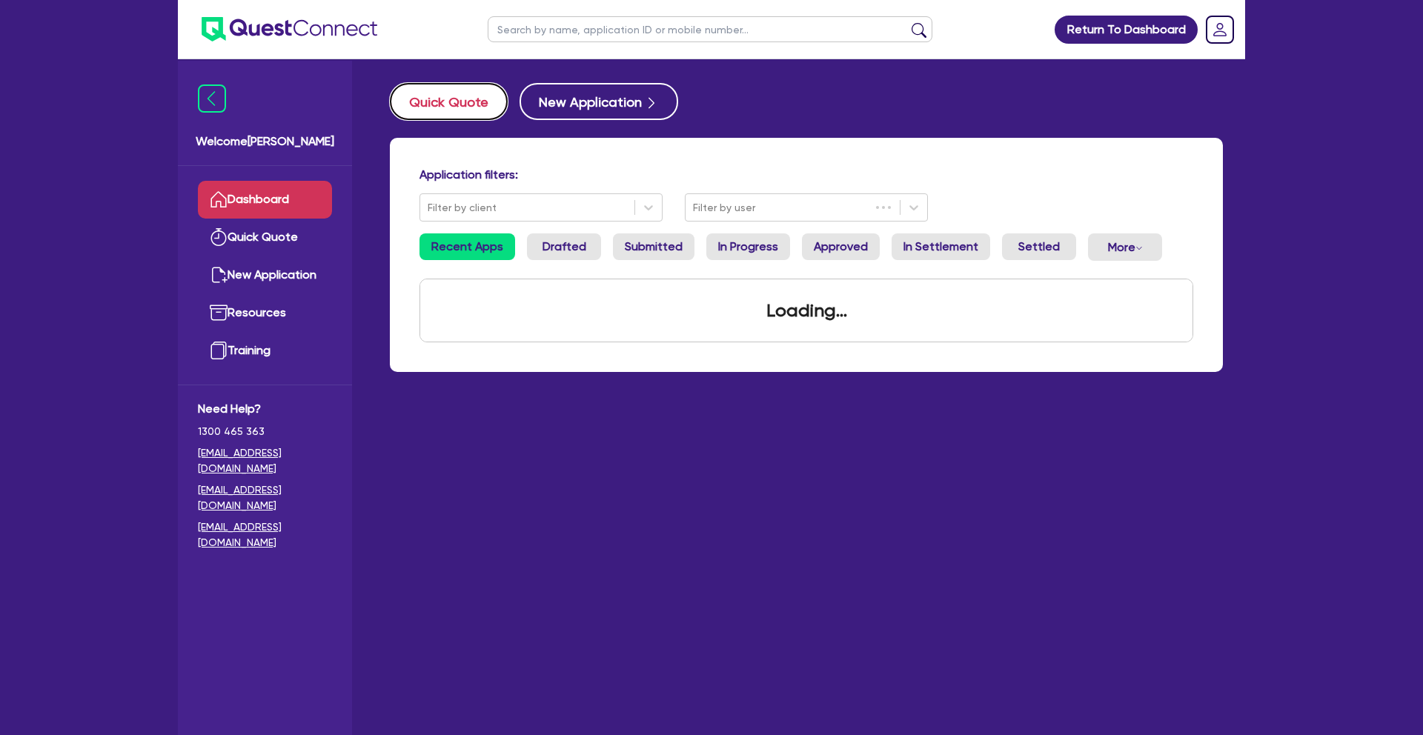
click at [442, 94] on button "Quick Quote" at bounding box center [449, 101] width 118 height 37
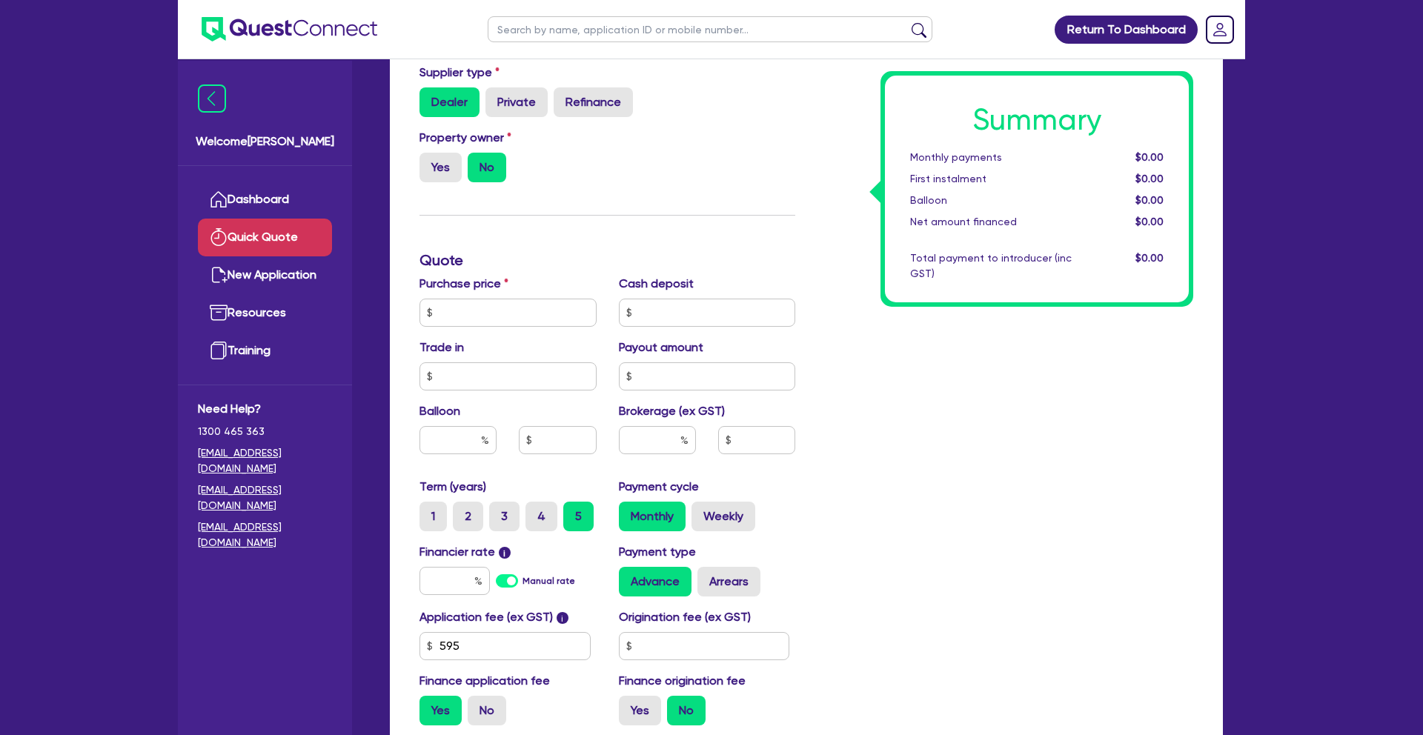
scroll to position [304, 0]
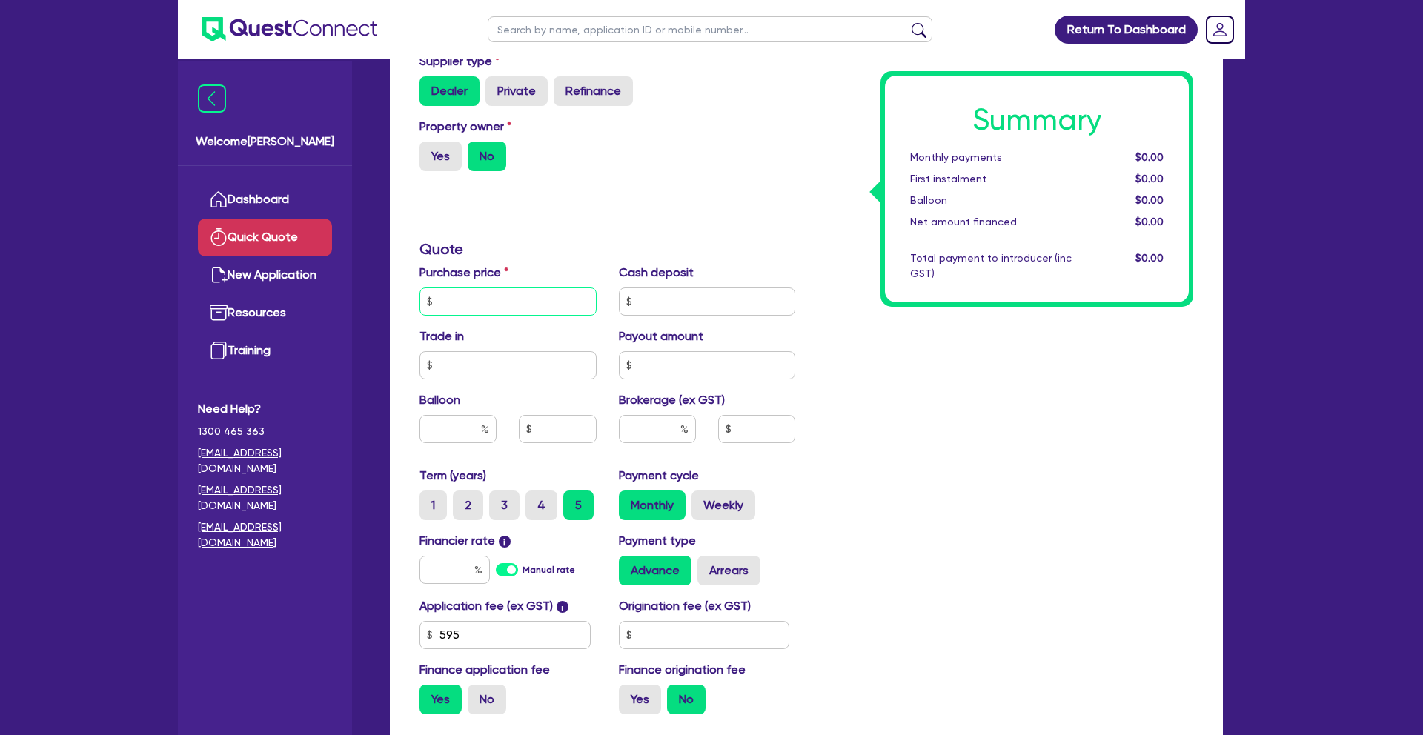
click at [466, 304] on input "text" at bounding box center [508, 302] width 177 height 28
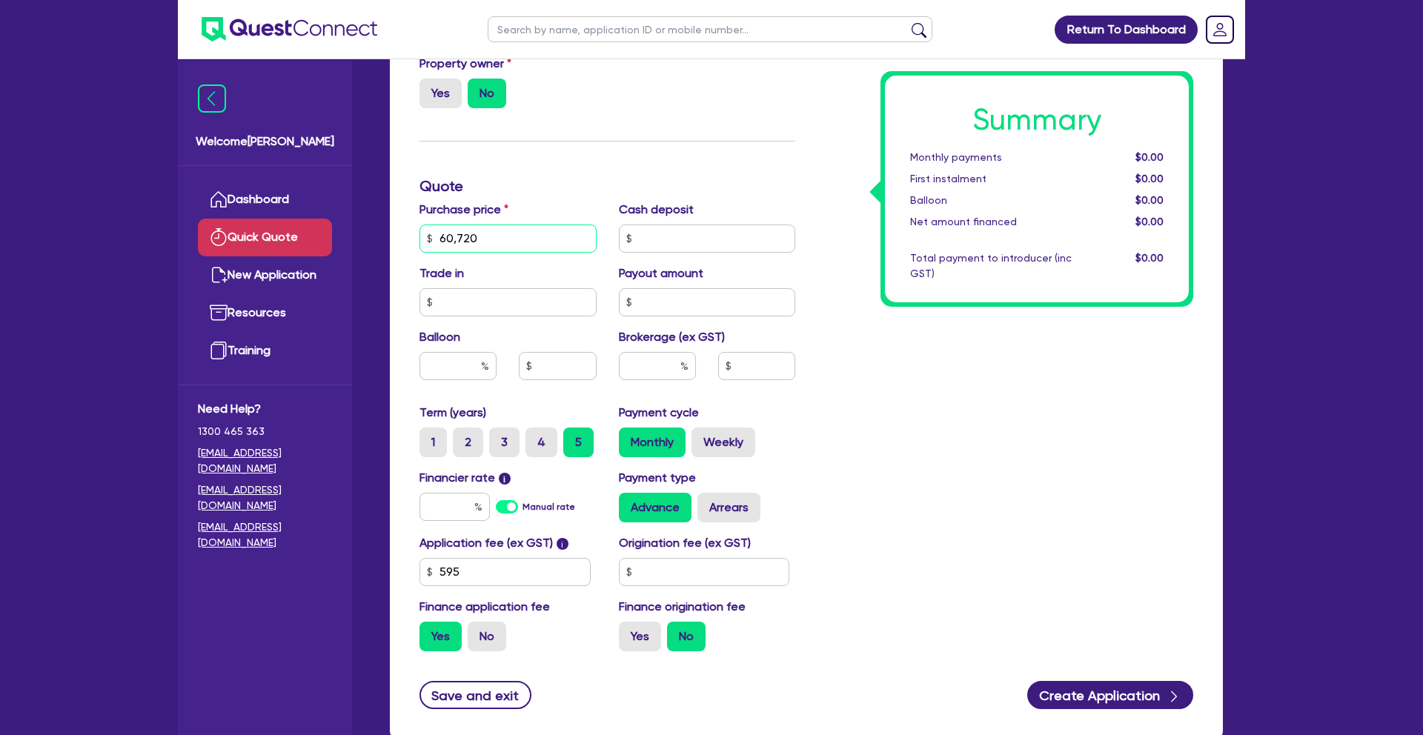
scroll to position [371, 0]
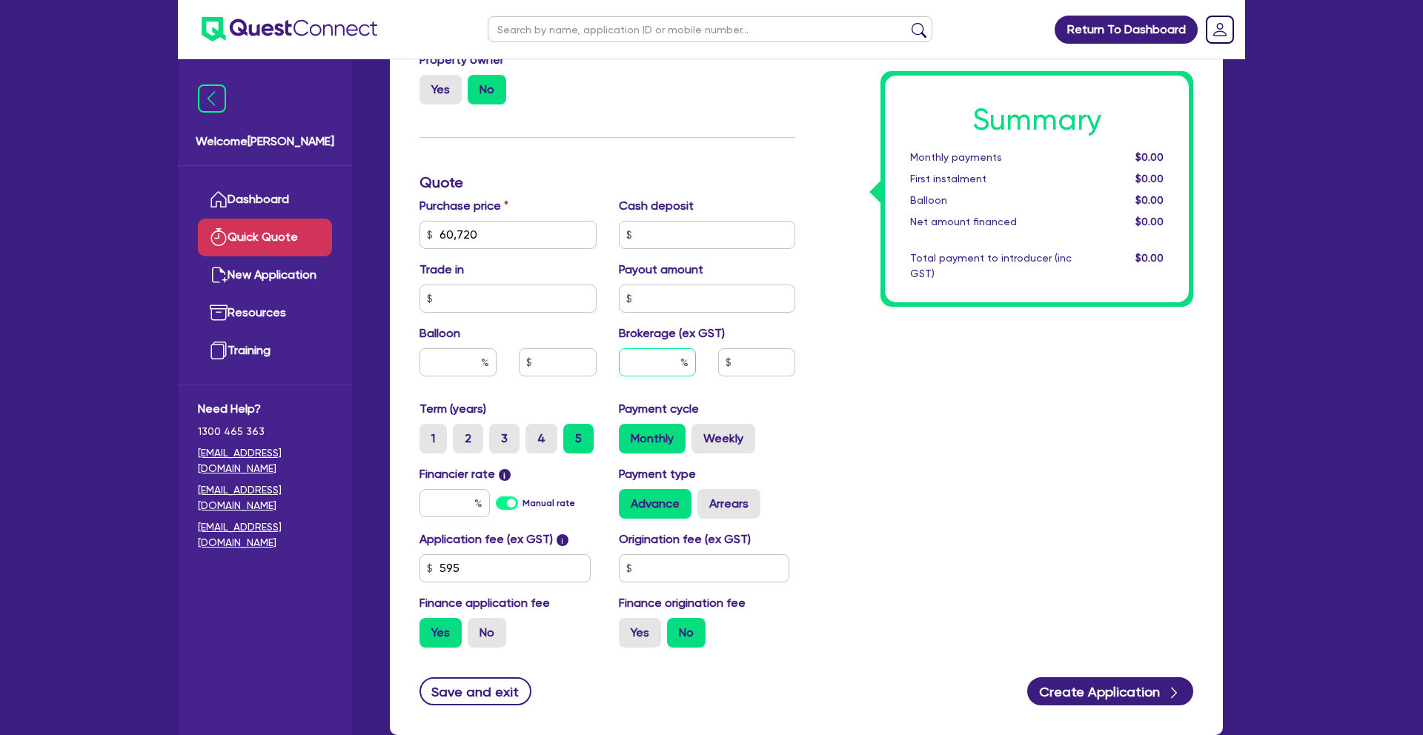
click at [655, 361] on input "text" at bounding box center [657, 362] width 77 height 28
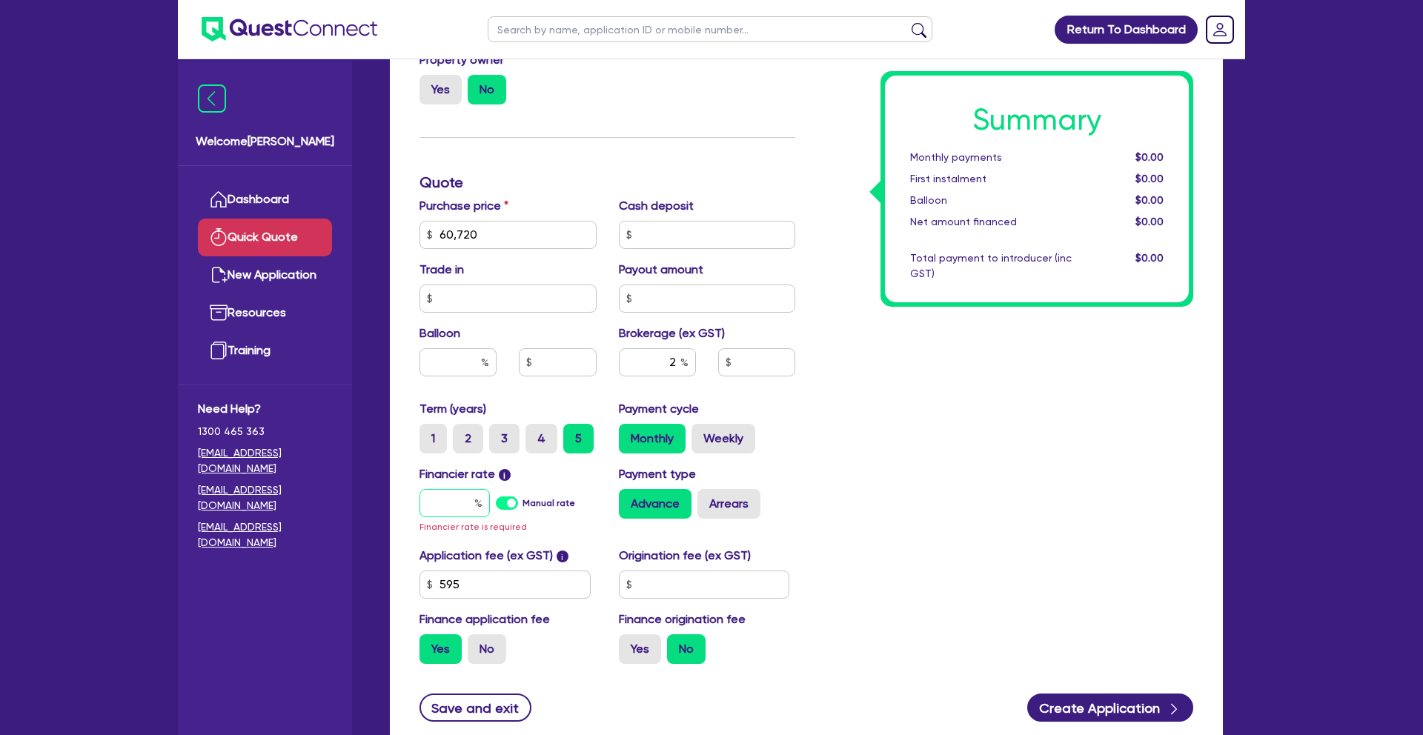
click at [448, 506] on input "text" at bounding box center [455, 503] width 70 height 28
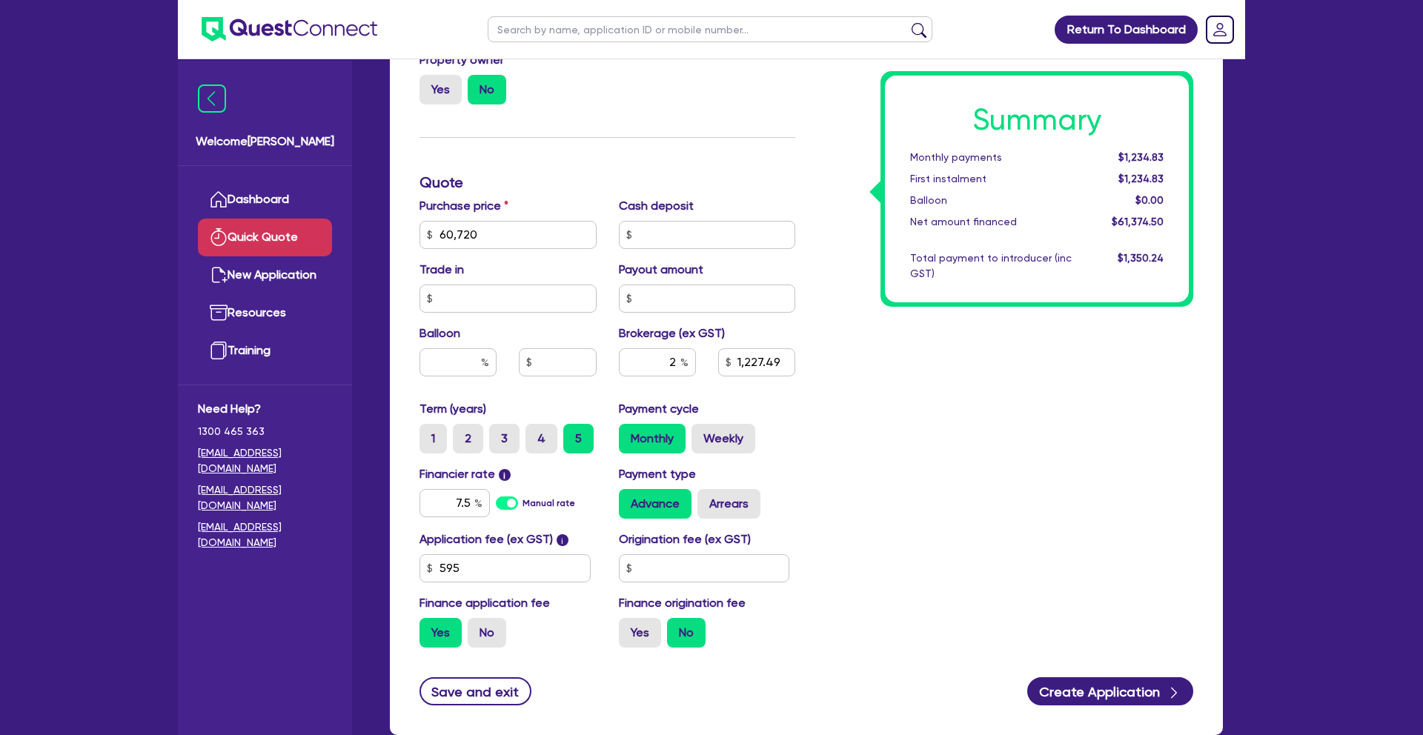
click at [942, 440] on div "Summary Monthly payments $1,234.83 First instalment $1,234.83 Balloon $0.00 Net…" at bounding box center [1006, 226] width 398 height 867
click at [495, 447] on label "3" at bounding box center [504, 439] width 30 height 30
click at [495, 434] on input "3" at bounding box center [494, 429] width 10 height 10
drag, startPoint x: 658, startPoint y: 360, endPoint x: 729, endPoint y: 360, distance: 71.9
click at [729, 360] on div "2 1,227.49" at bounding box center [707, 368] width 199 height 40
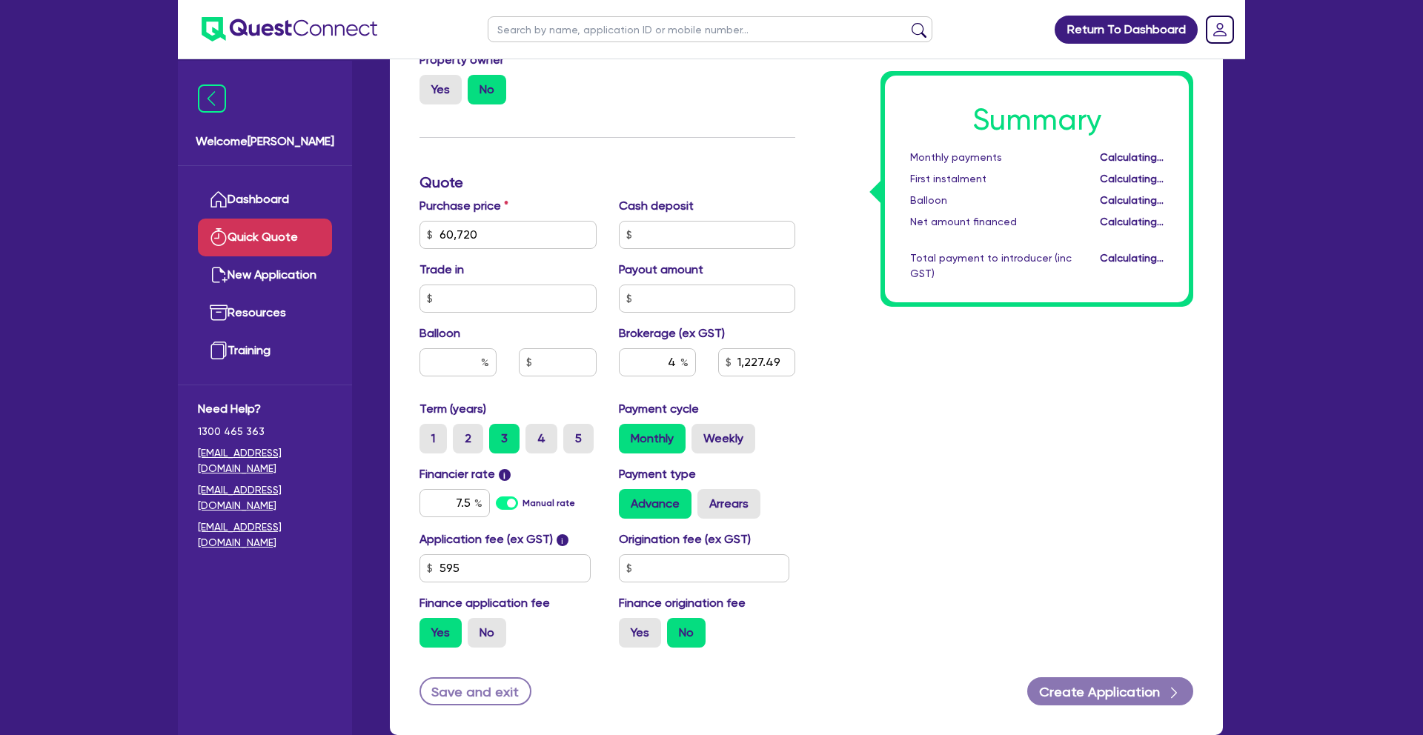
click at [866, 376] on div "Summary Monthly payments Calculating... First instalment Calculating... Balloon…" at bounding box center [1006, 226] width 398 height 867
drag, startPoint x: 662, startPoint y: 354, endPoint x: 650, endPoint y: 354, distance: 11.9
click at [650, 354] on div "4 2,454.98" at bounding box center [707, 368] width 199 height 40
click at [886, 392] on div "Summary Monthly payments $1,980.76 First instalment $1,980.76 Balloon $0.00 Net…" at bounding box center [1006, 226] width 398 height 867
drag, startPoint x: 533, startPoint y: 502, endPoint x: 543, endPoint y: 501, distance: 10.4
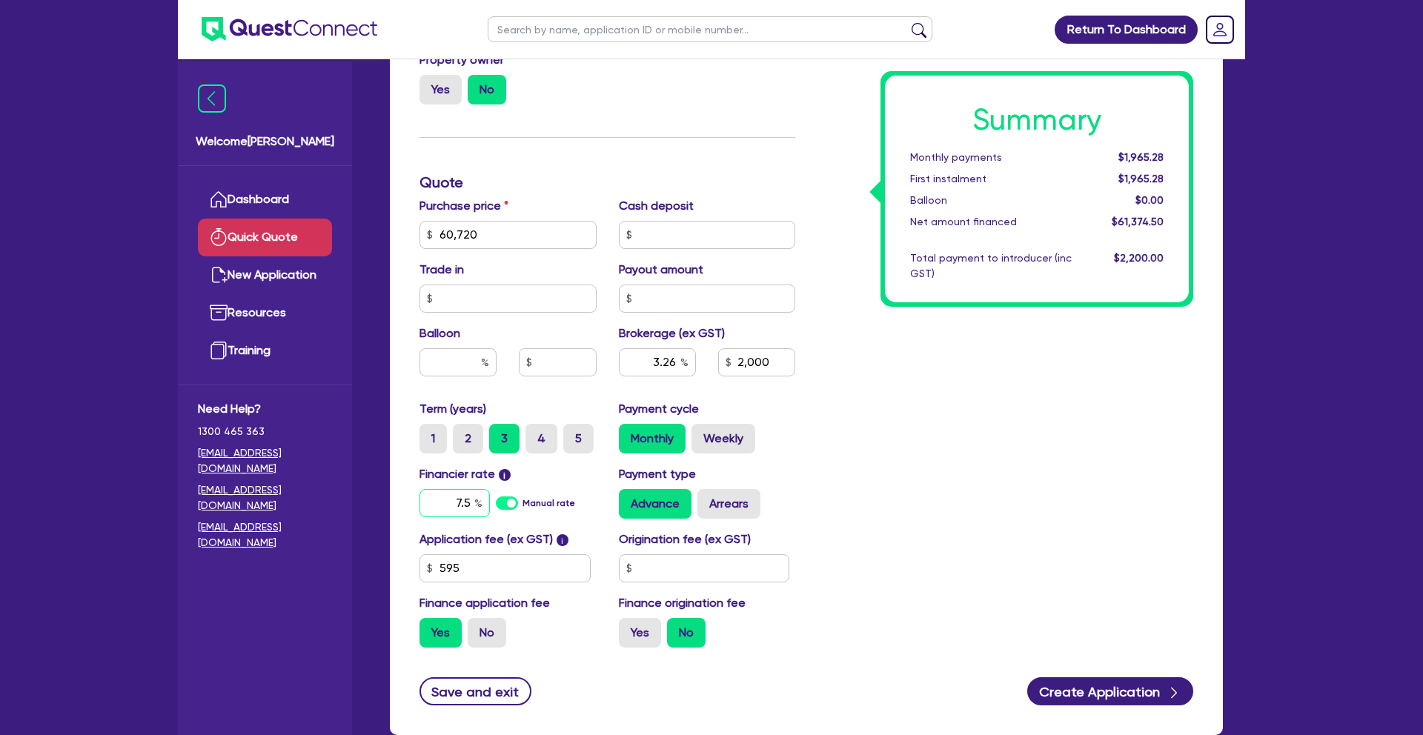
click at [542, 502] on div "7.5 Manual rate" at bounding box center [508, 503] width 177 height 28
click at [943, 491] on div "Summary Monthly payments Calculating... First instalment Calculating... Balloon…" at bounding box center [1006, 226] width 398 height 867
click at [486, 624] on label "No" at bounding box center [487, 633] width 39 height 30
click at [477, 624] on input "No" at bounding box center [473, 623] width 10 height 10
drag, startPoint x: 766, startPoint y: 363, endPoint x: 709, endPoint y: 363, distance: 56.3
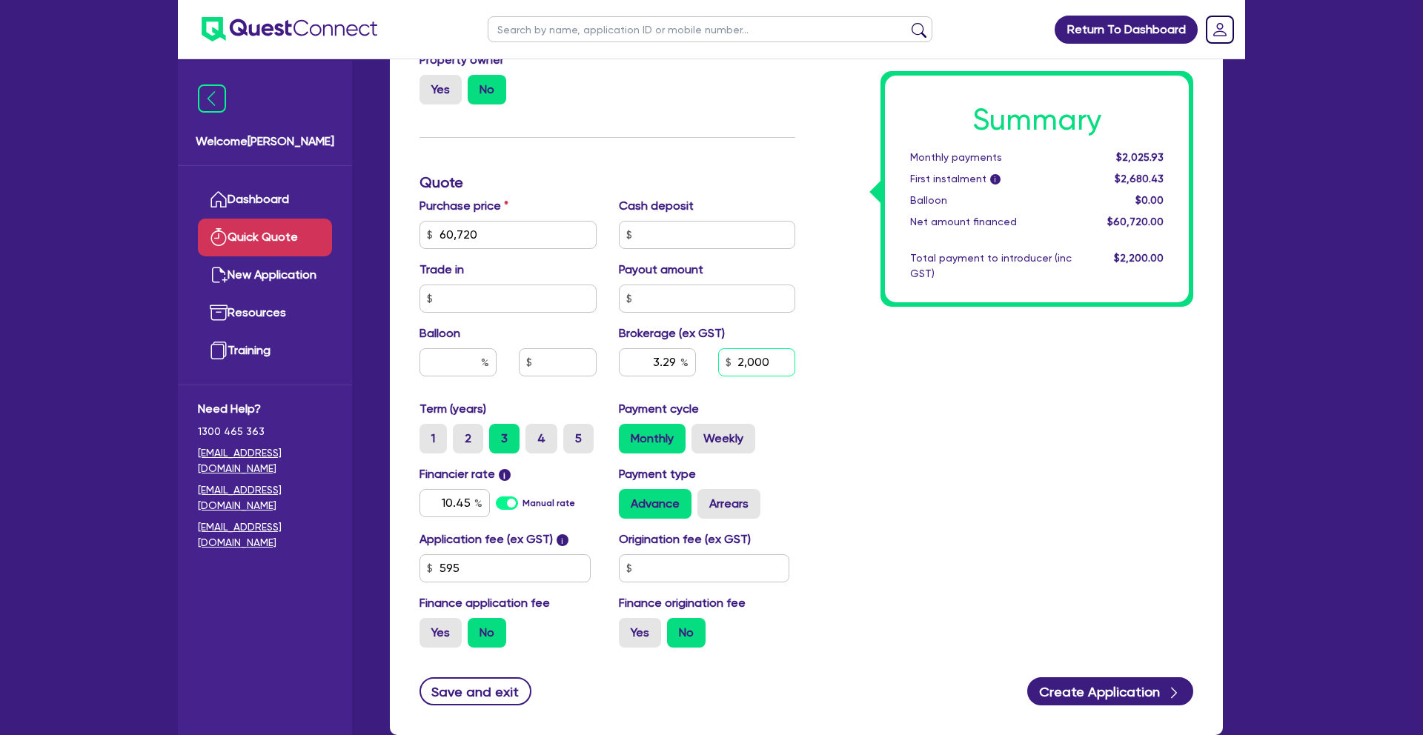
click at [709, 363] on div "2,000" at bounding box center [756, 362] width 99 height 28
click at [1116, 361] on div "Summary Monthly payments $2,025.93 First instalment i $2,680.43 Balloon $0.00 N…" at bounding box center [1006, 226] width 398 height 867
drag, startPoint x: 438, startPoint y: 500, endPoint x: 526, endPoint y: 511, distance: 88.2
click at [526, 511] on div "10.45 Manual rate" at bounding box center [508, 503] width 177 height 28
click at [828, 427] on div "Summary Monthly payments $2,008.22 First instalment i $2,662.72 Balloon $0.00 N…" at bounding box center [1006, 226] width 398 height 867
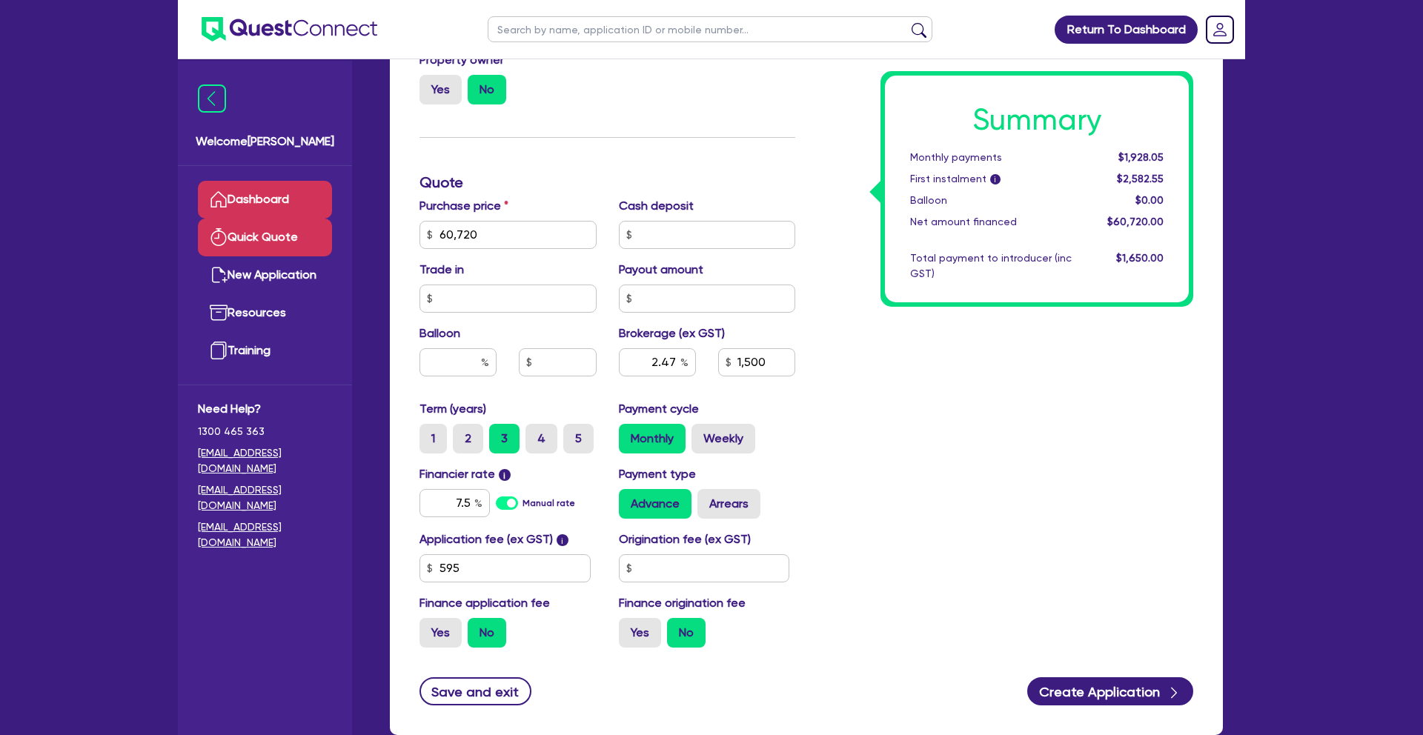
click at [255, 199] on link "Dashboard" at bounding box center [265, 200] width 134 height 38
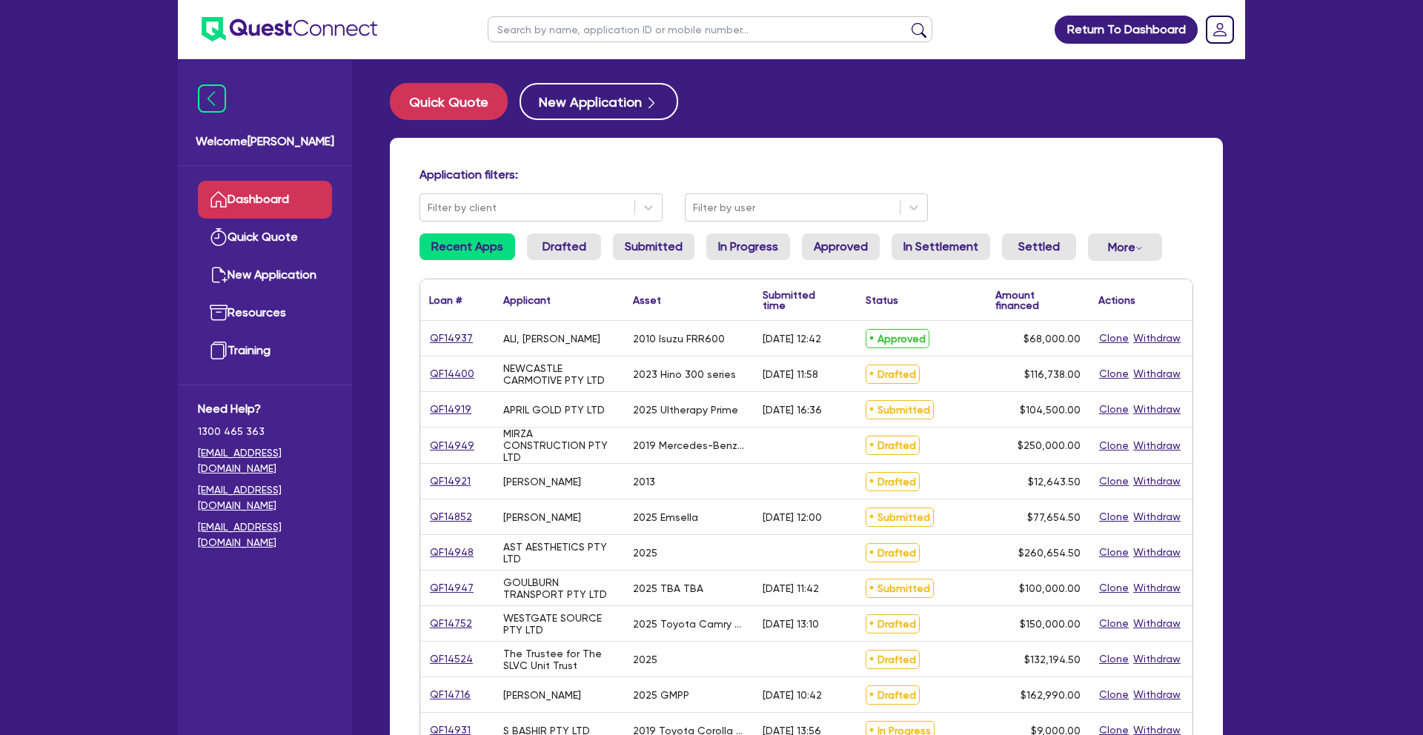
click at [543, 28] on input "text" at bounding box center [710, 29] width 445 height 26
click at [907, 22] on button "submit" at bounding box center [919, 32] width 24 height 21
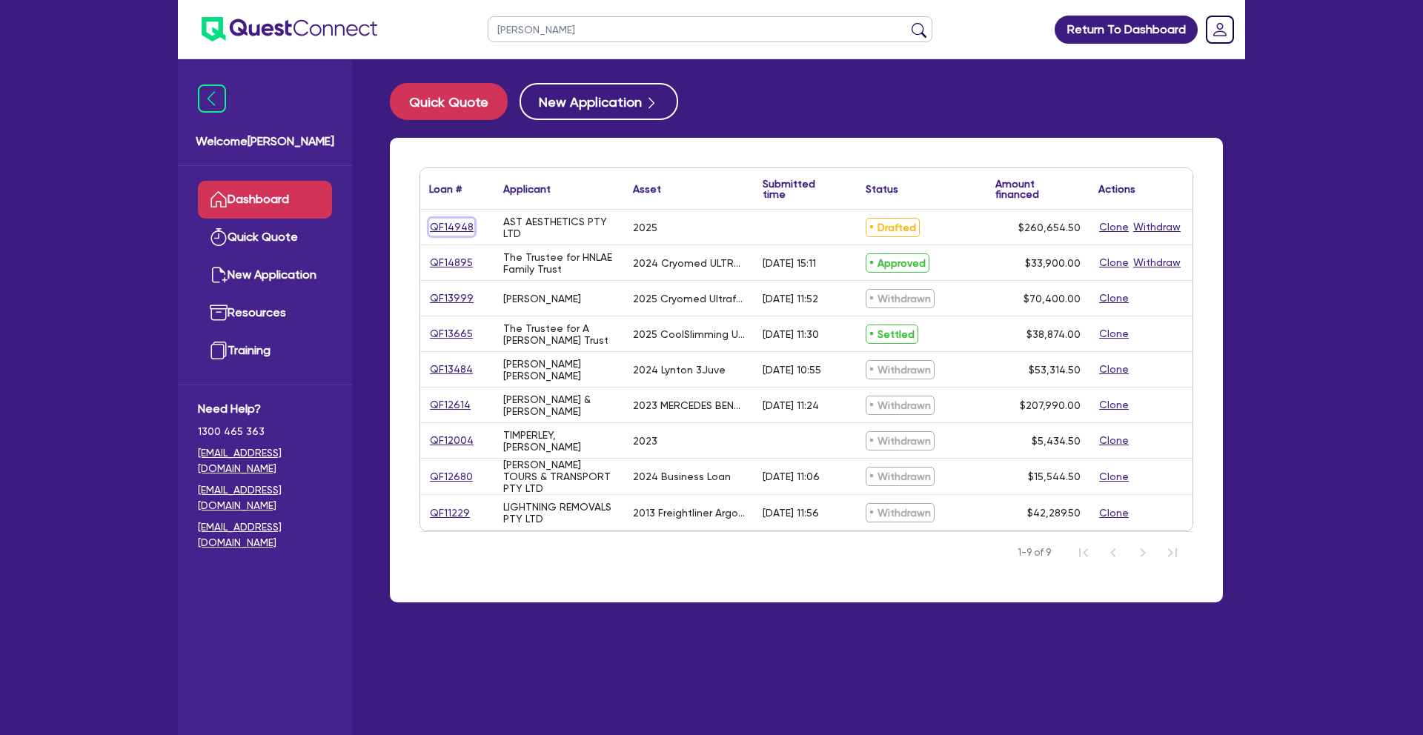
click at [453, 223] on link "QF14948" at bounding box center [451, 227] width 45 height 17
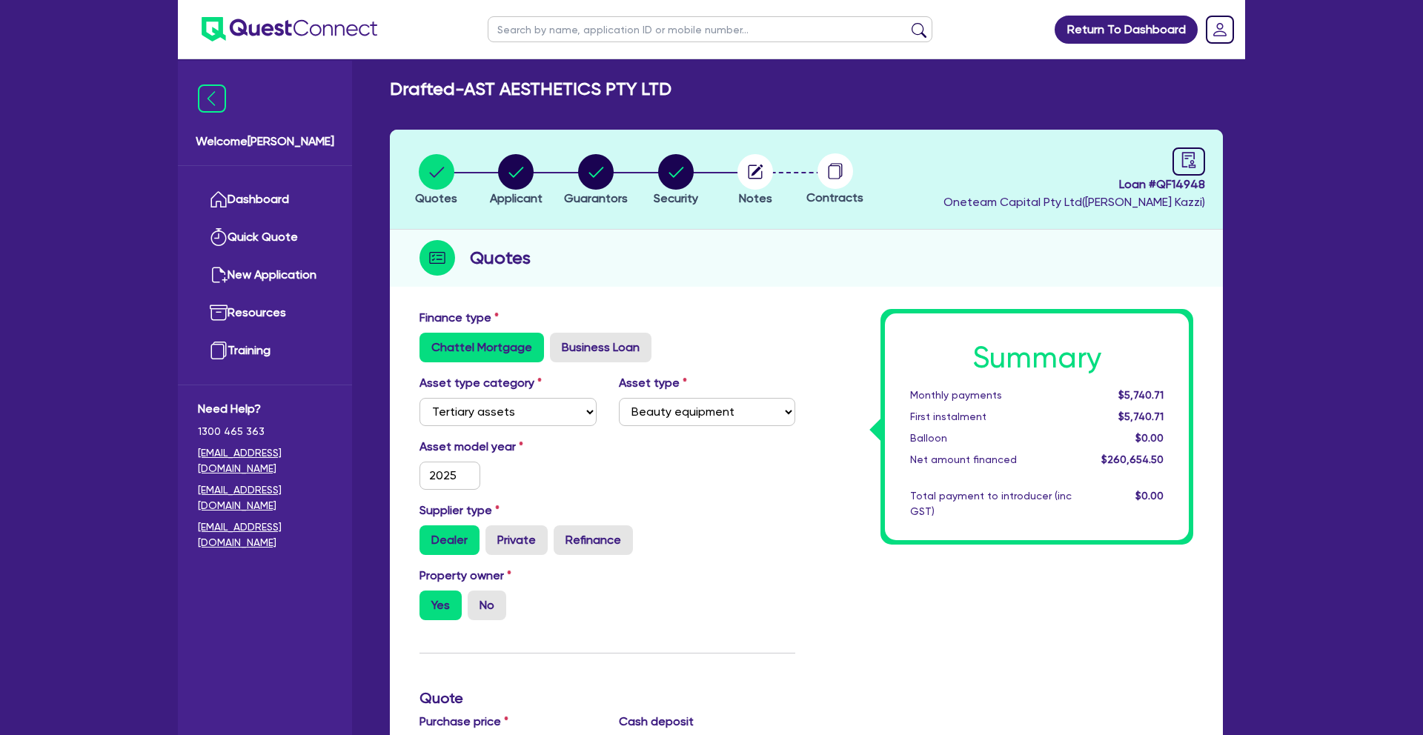
scroll to position [4, 0]
click at [1202, 168] on link at bounding box center [1189, 162] width 33 height 28
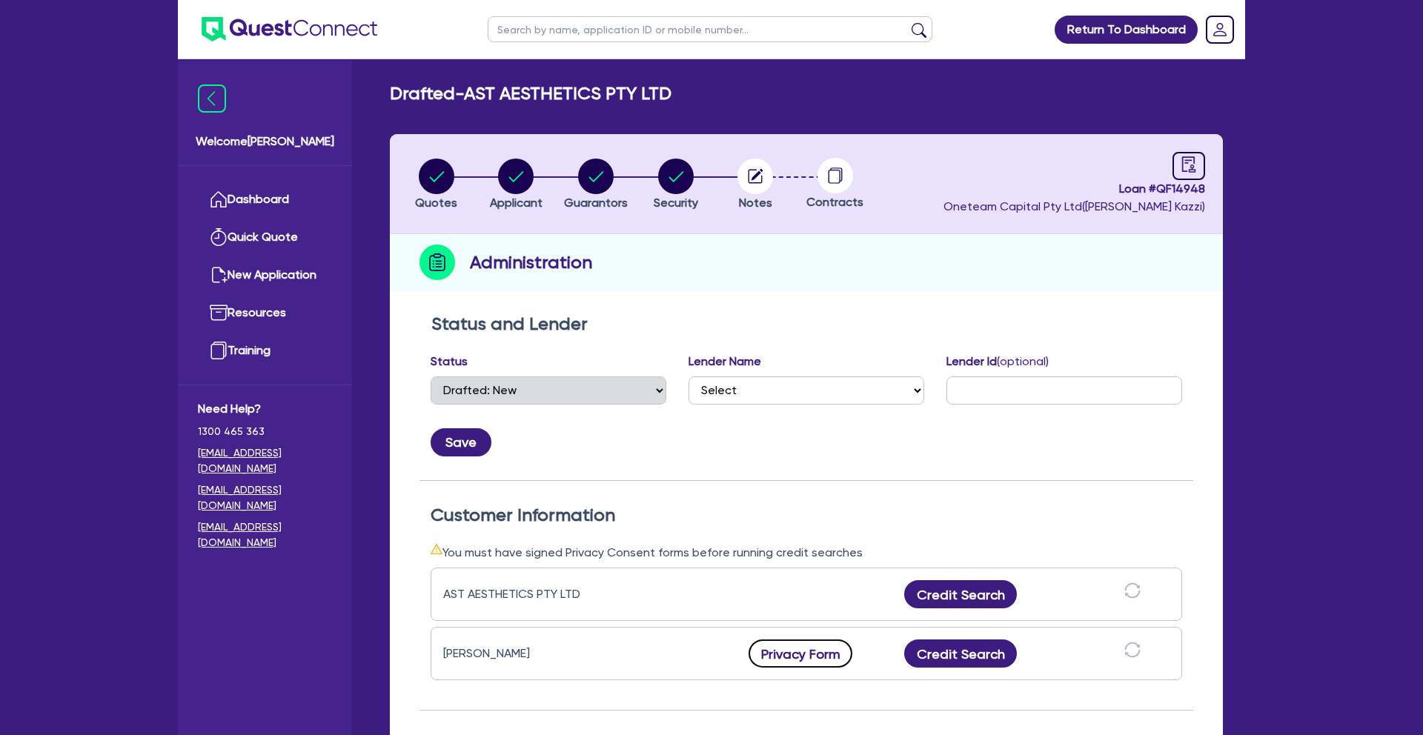
click at [807, 660] on button "Privacy Form" at bounding box center [801, 654] width 104 height 28
click at [279, 193] on link "Dashboard" at bounding box center [265, 200] width 134 height 38
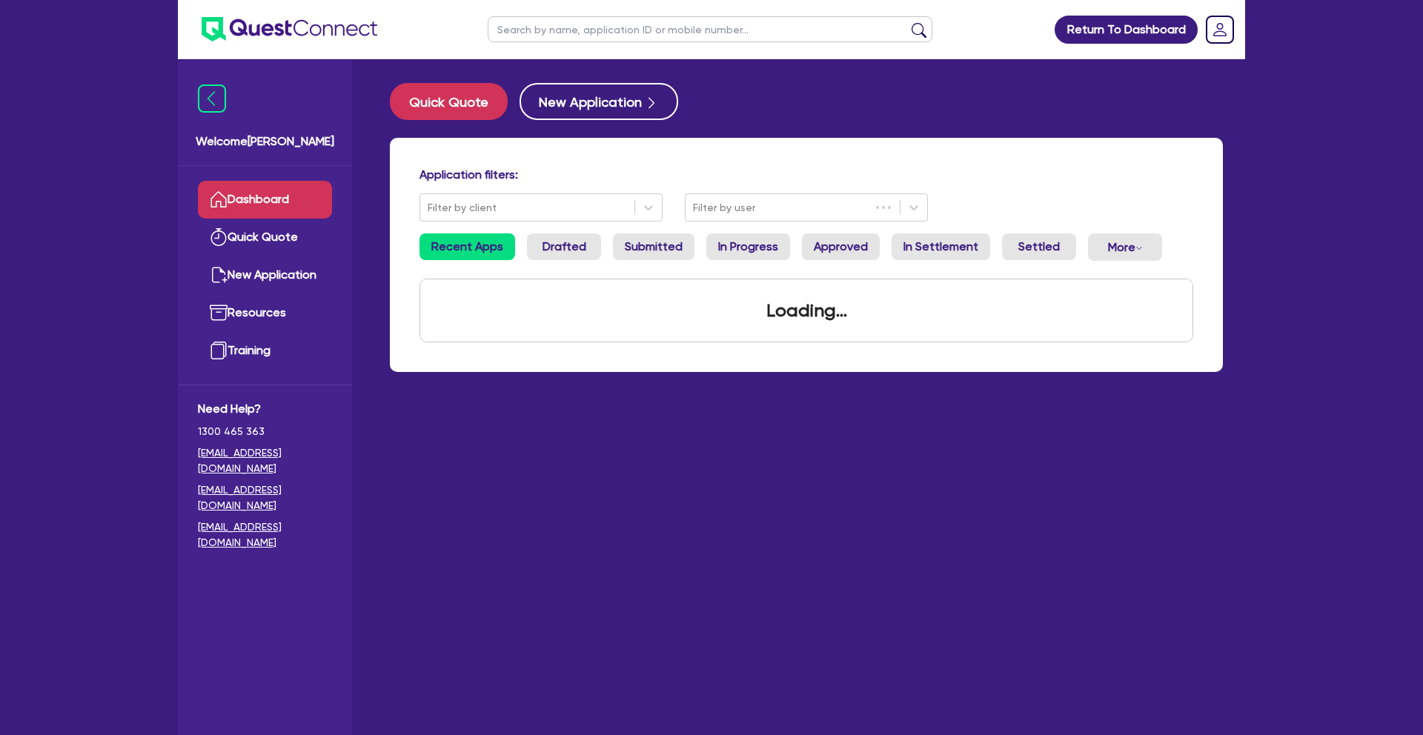
click at [644, 30] on input "text" at bounding box center [710, 29] width 445 height 26
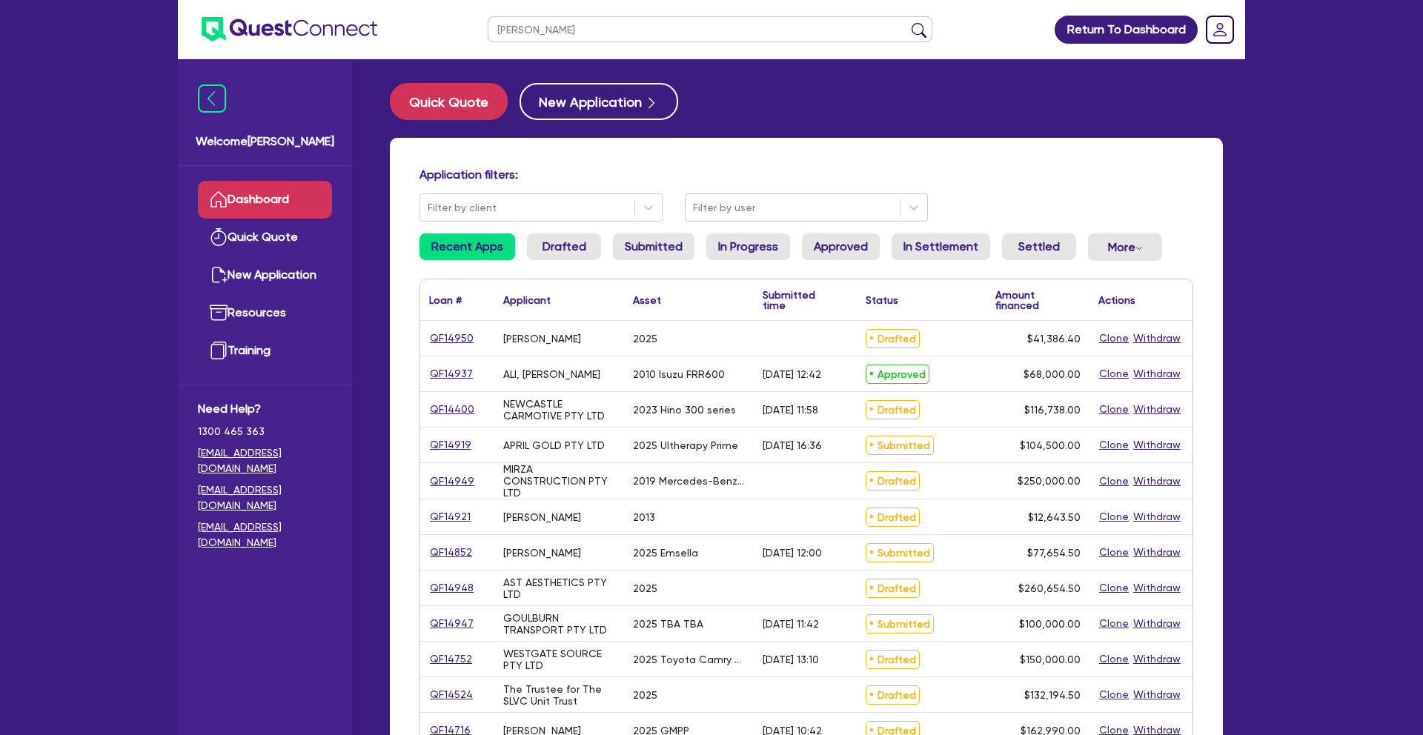
click at [907, 22] on button "submit" at bounding box center [919, 32] width 24 height 21
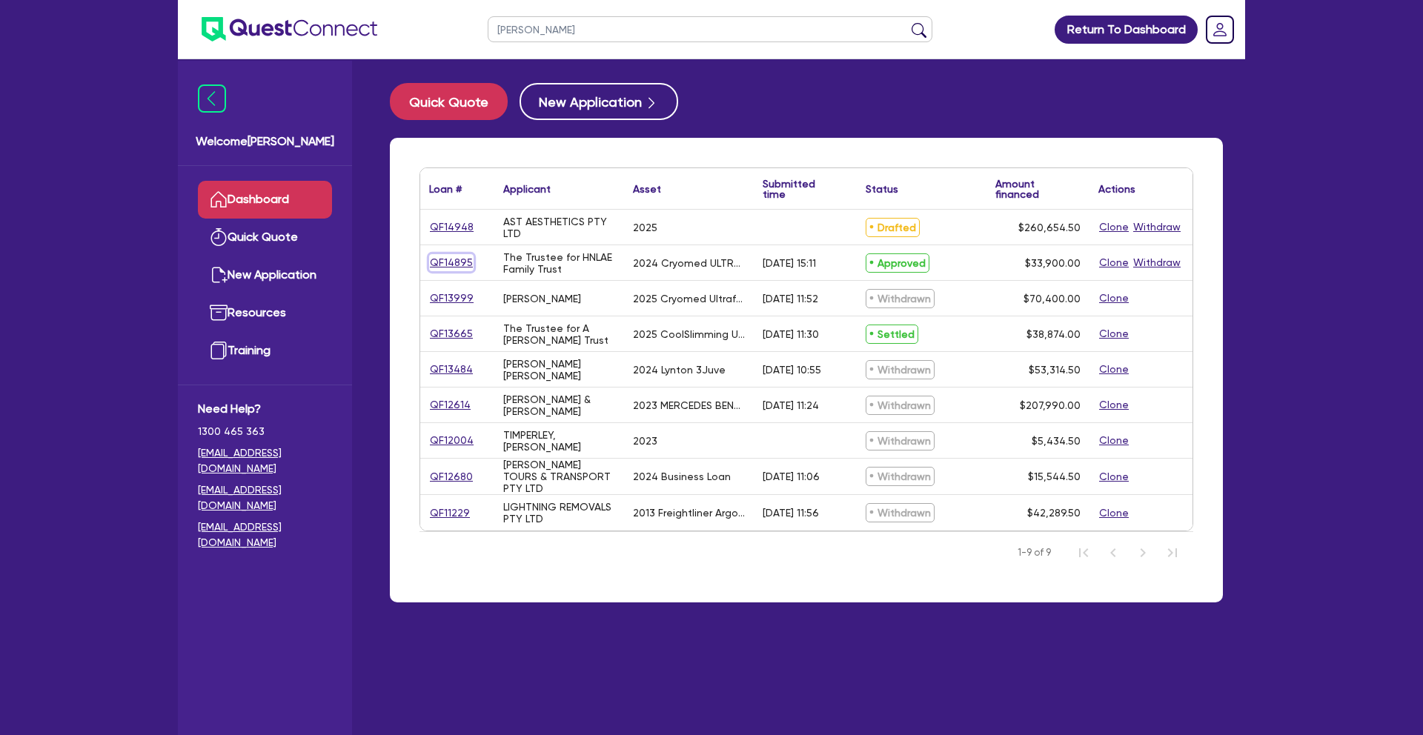
click at [465, 265] on link "QF14895" at bounding box center [451, 262] width 44 height 17
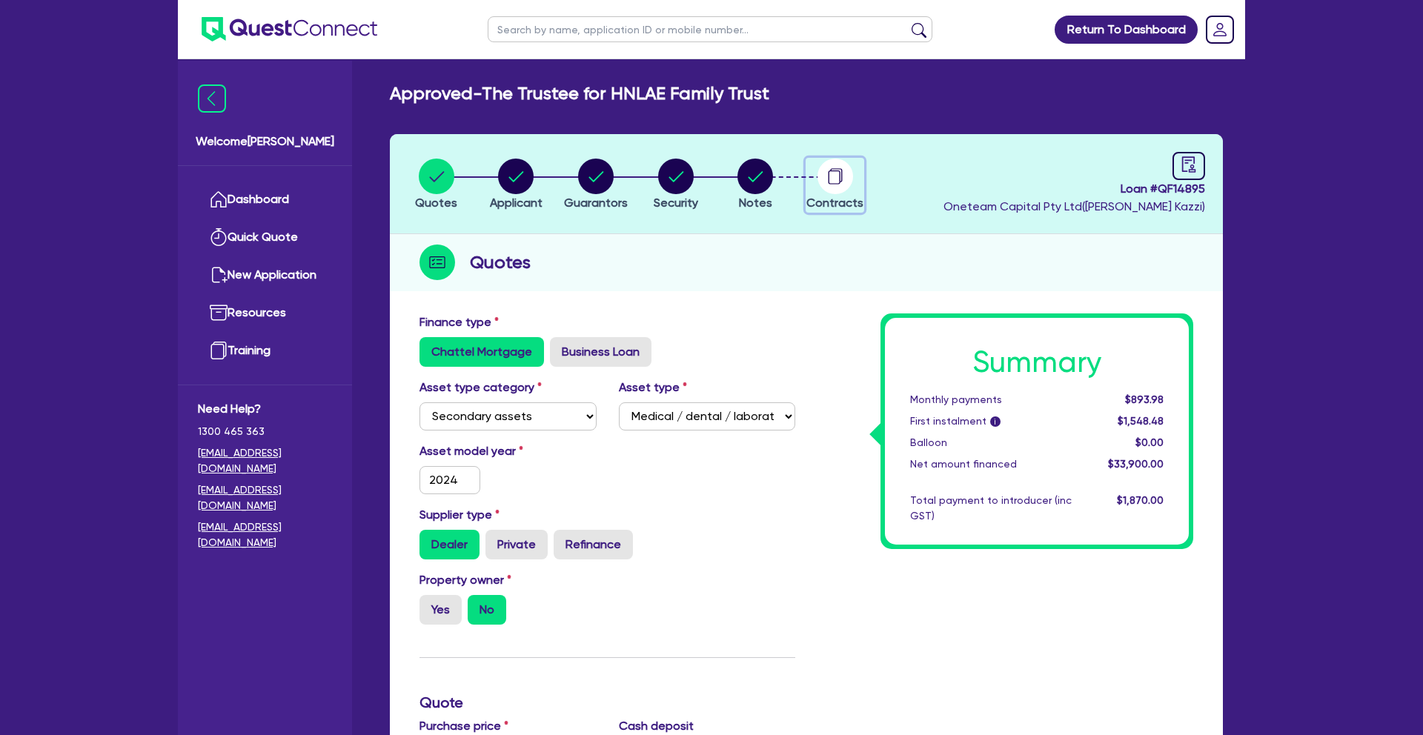
click at [833, 178] on circle "button" at bounding box center [836, 177] width 36 height 36
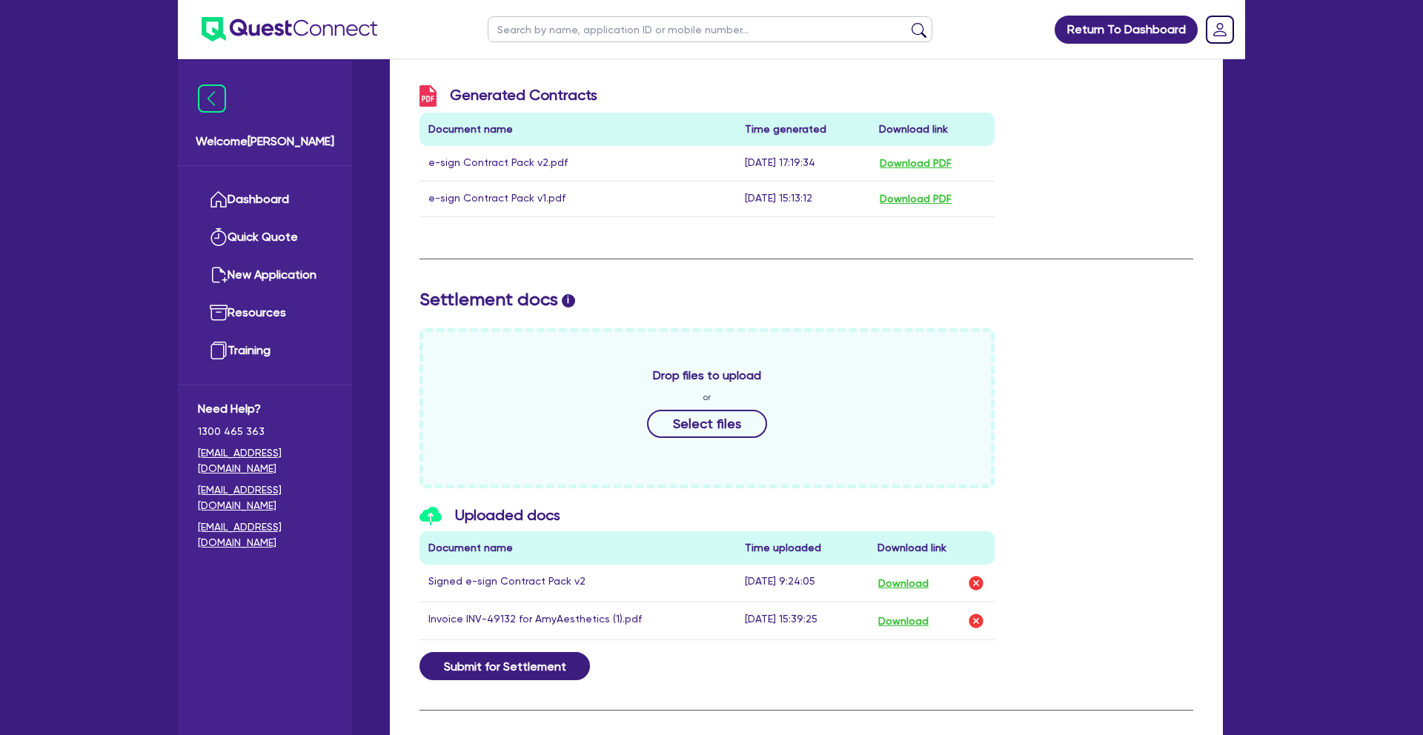
scroll to position [456, 0]
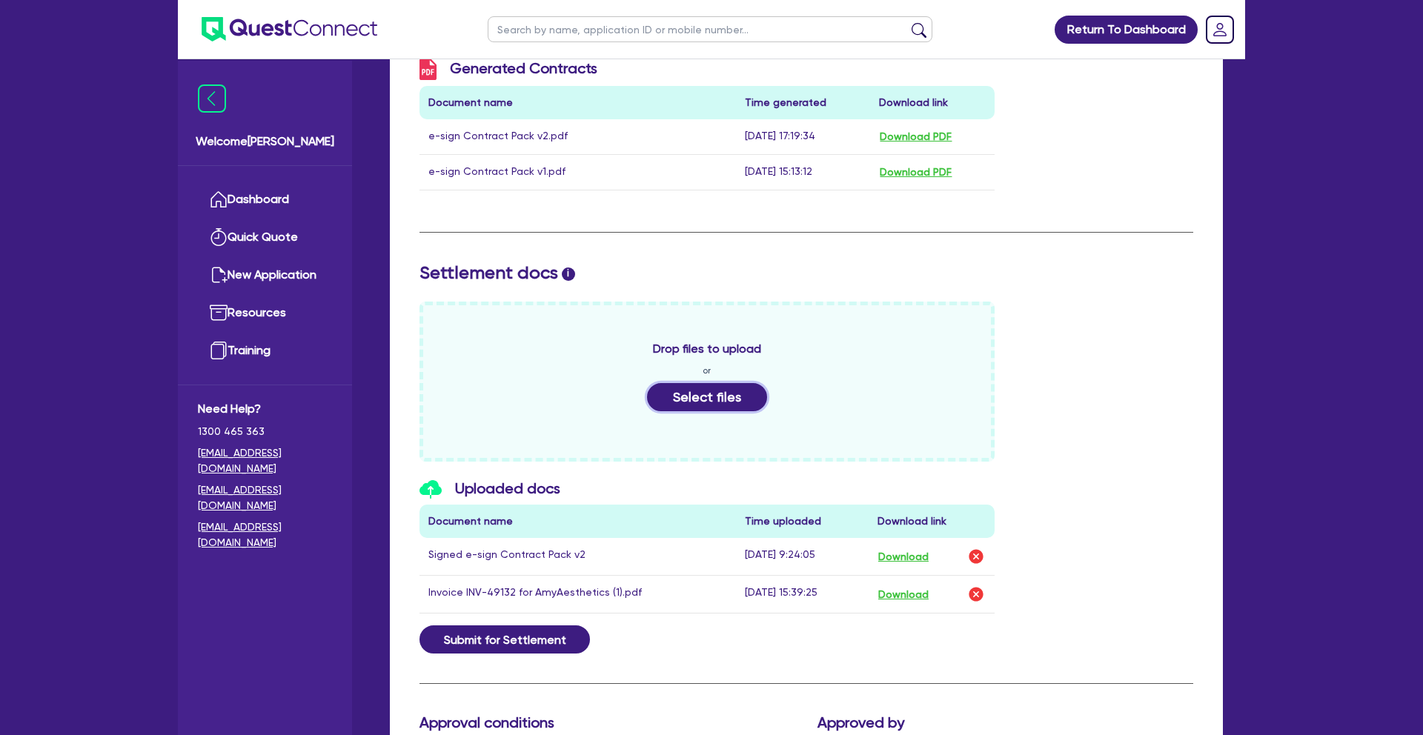
click at [710, 401] on button "Select files" at bounding box center [707, 397] width 120 height 28
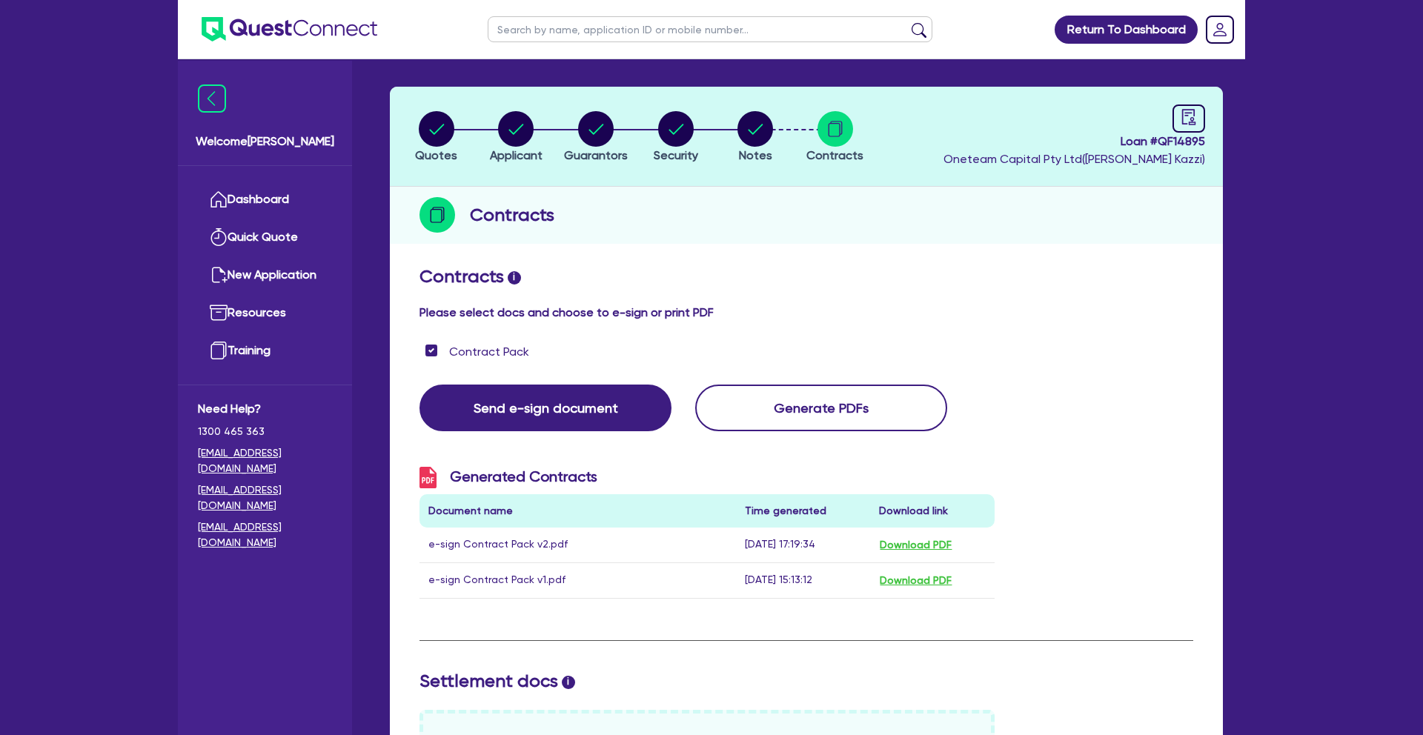
scroll to position [0, 0]
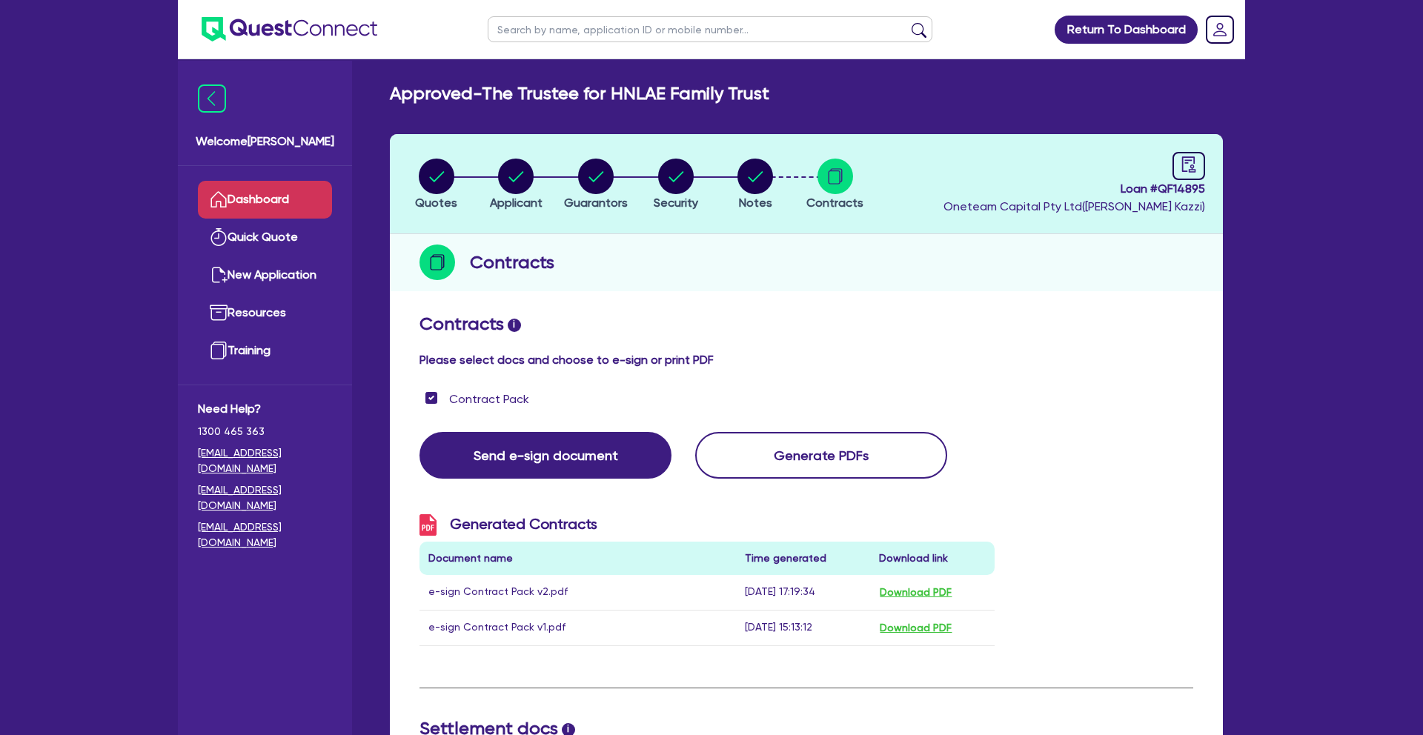
click at [287, 199] on link "Dashboard" at bounding box center [265, 200] width 134 height 38
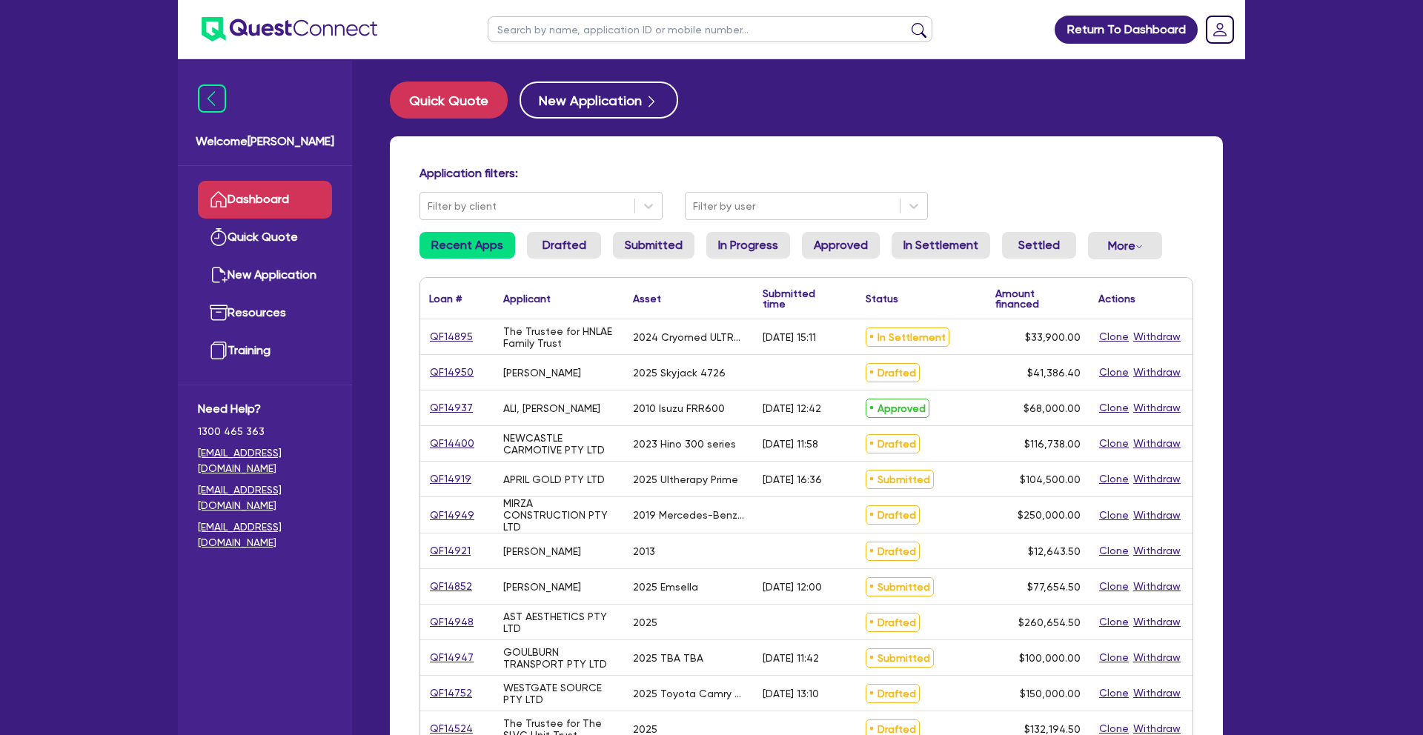
scroll to position [4, 0]
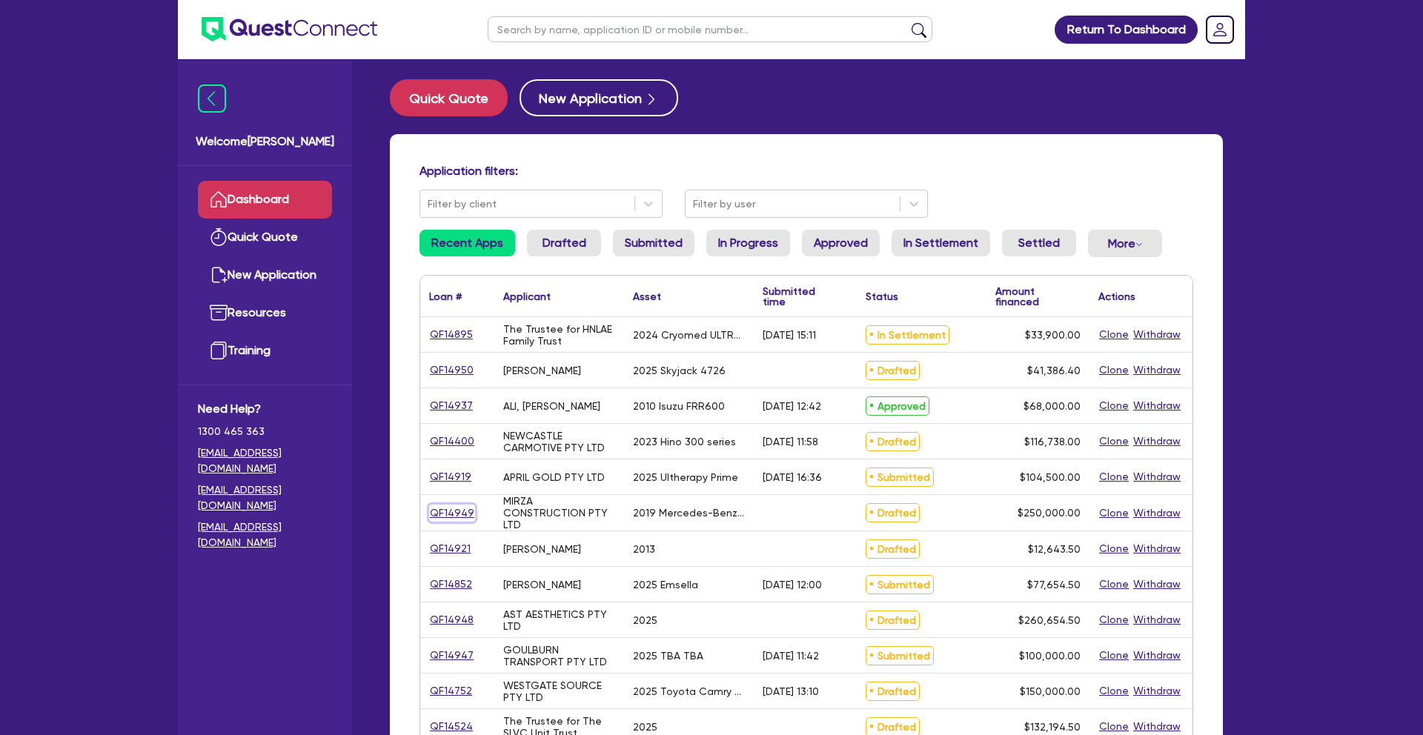
click at [460, 514] on link "QF14949" at bounding box center [452, 513] width 46 height 17
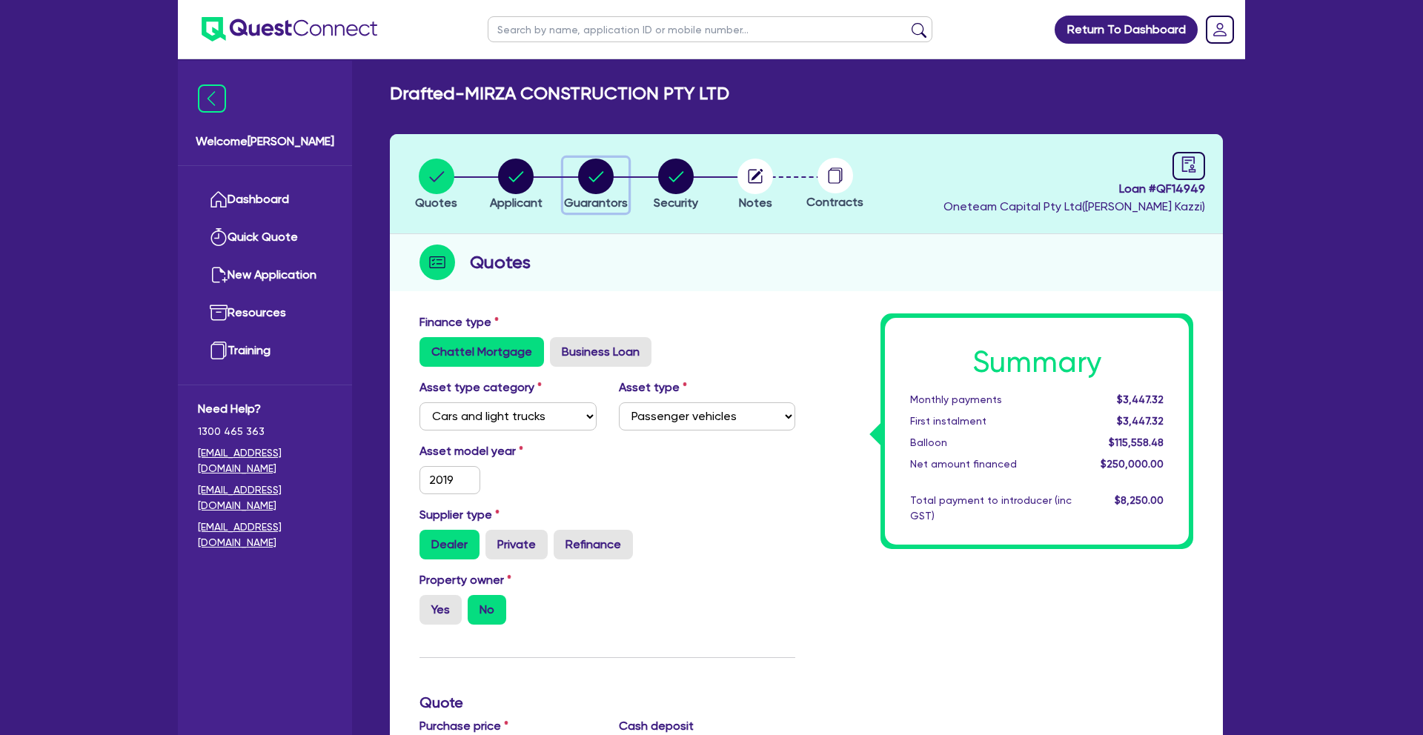
click at [615, 176] on div "button" at bounding box center [596, 177] width 64 height 36
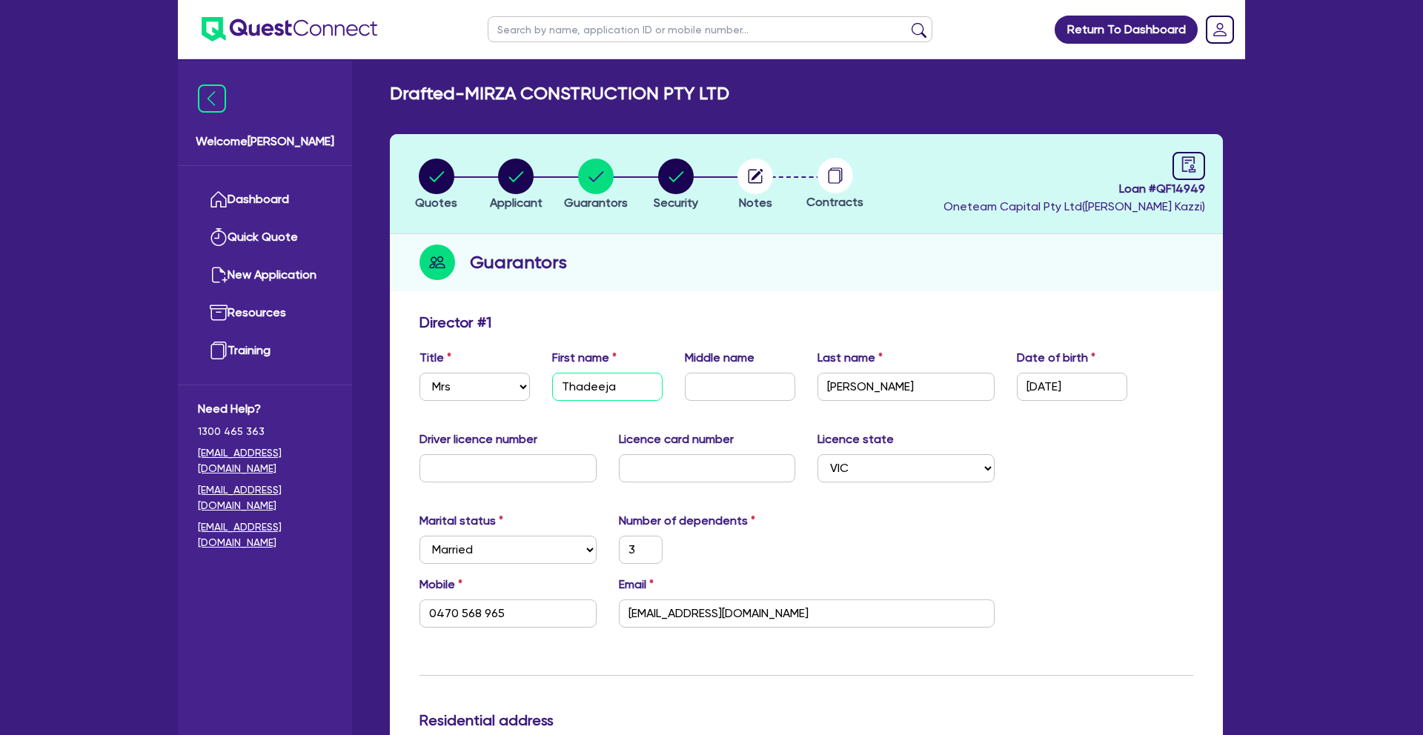
click at [570, 385] on input "Thadeeja" at bounding box center [607, 387] width 110 height 28
click at [577, 386] on input "Thadeeja" at bounding box center [607, 387] width 110 height 28
click at [517, 472] on input "text" at bounding box center [508, 468] width 177 height 28
click at [698, 471] on input "text" at bounding box center [707, 468] width 177 height 28
click at [1049, 517] on div "Marital status Select [DEMOGRAPHIC_DATA] Married De Facto / Partner Number of d…" at bounding box center [806, 544] width 796 height 64
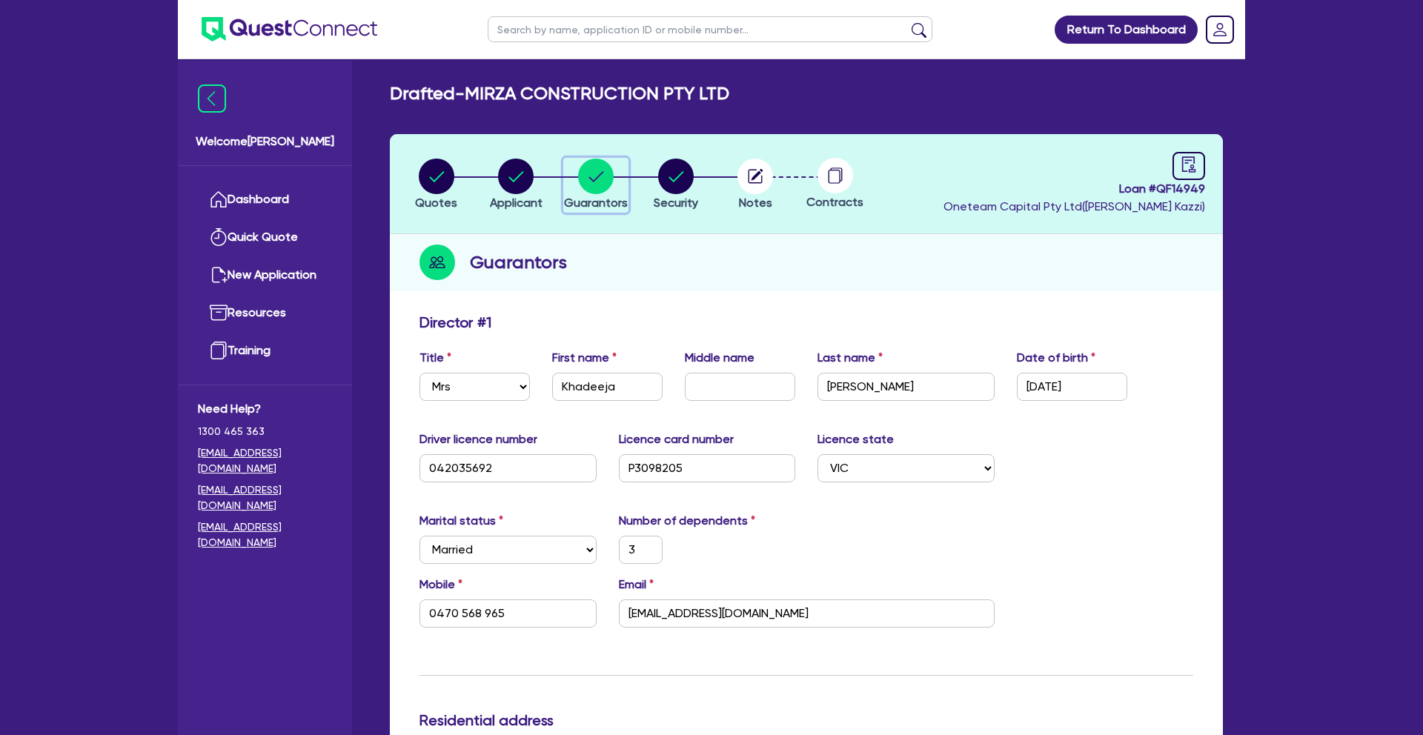
click at [596, 178] on icon "button" at bounding box center [596, 177] width 36 height 36
click at [701, 176] on li "Security" at bounding box center [676, 184] width 80 height 52
click at [686, 178] on circle "button" at bounding box center [676, 177] width 36 height 36
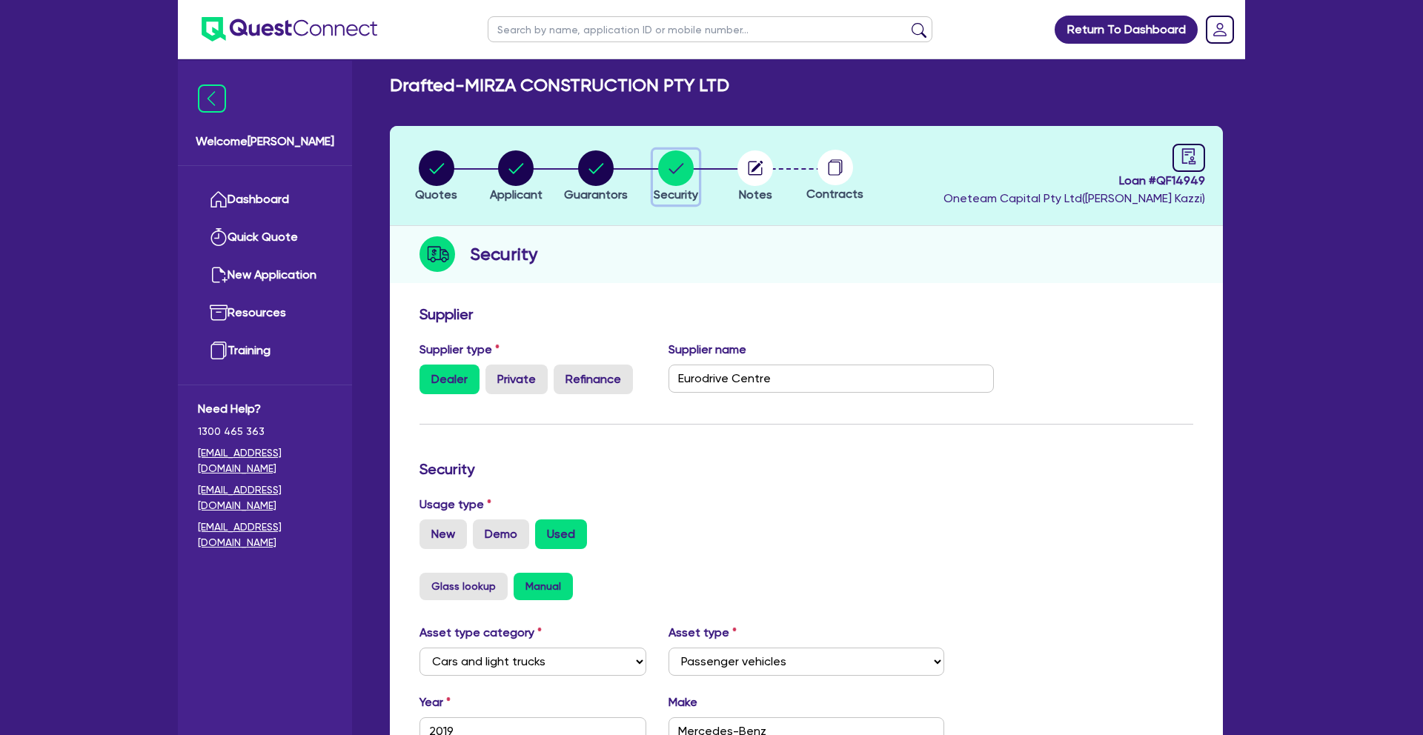
scroll to position [10, 0]
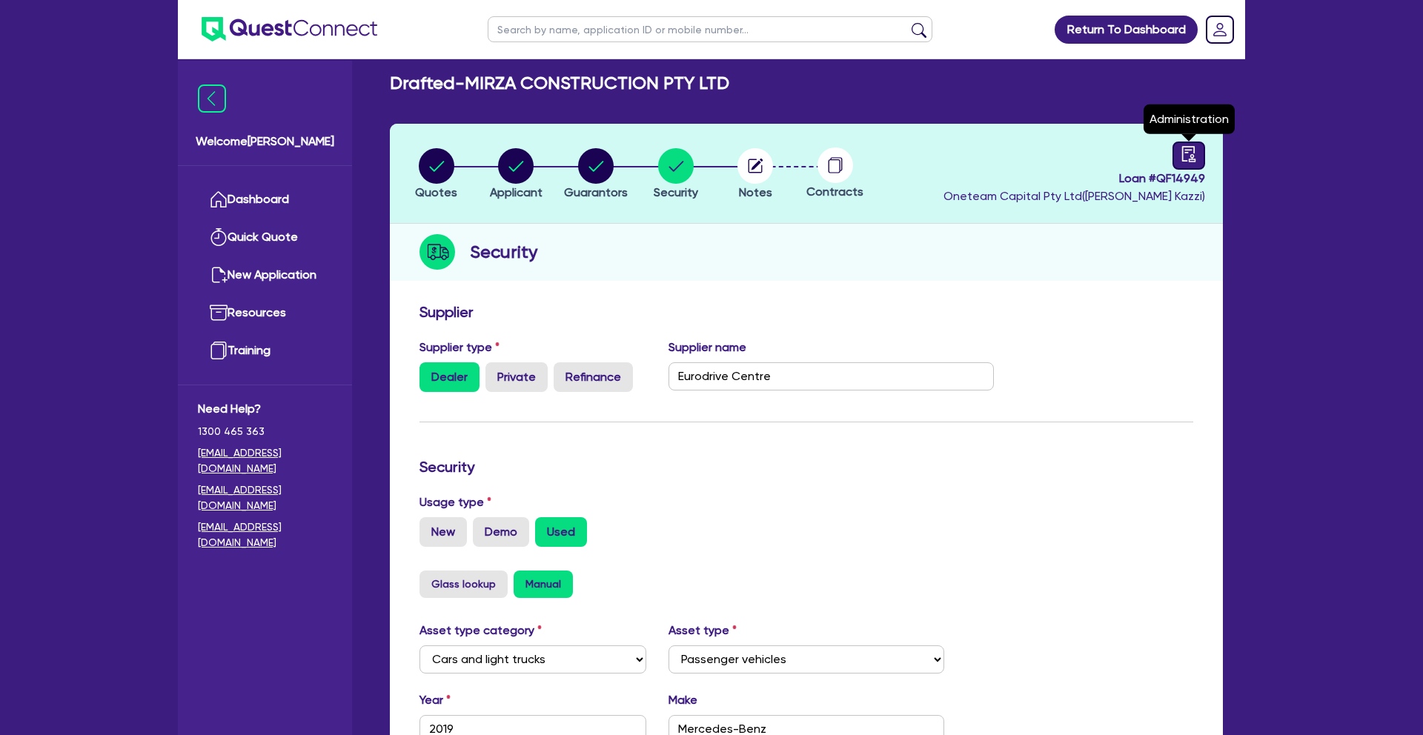
click at [1188, 160] on icon "audit" at bounding box center [1188, 154] width 13 height 16
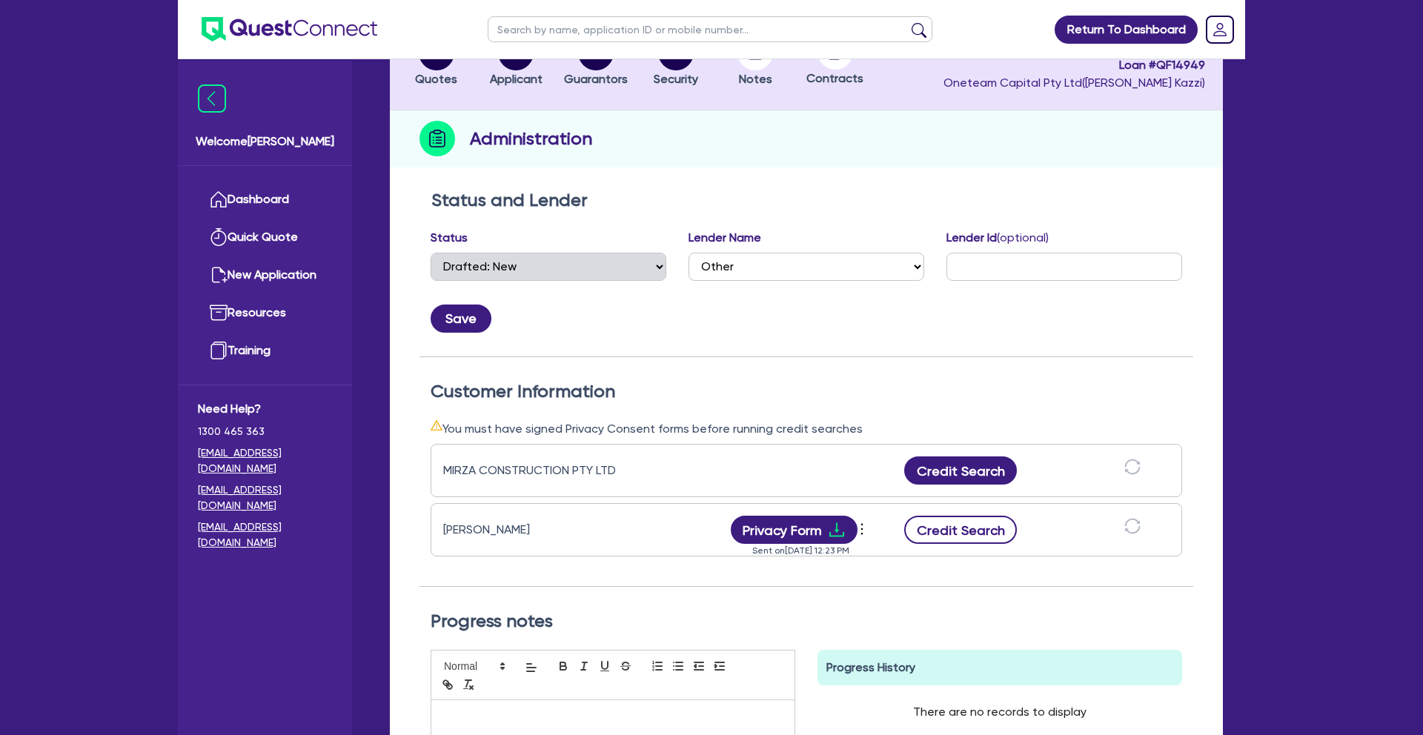
scroll to position [139, 0]
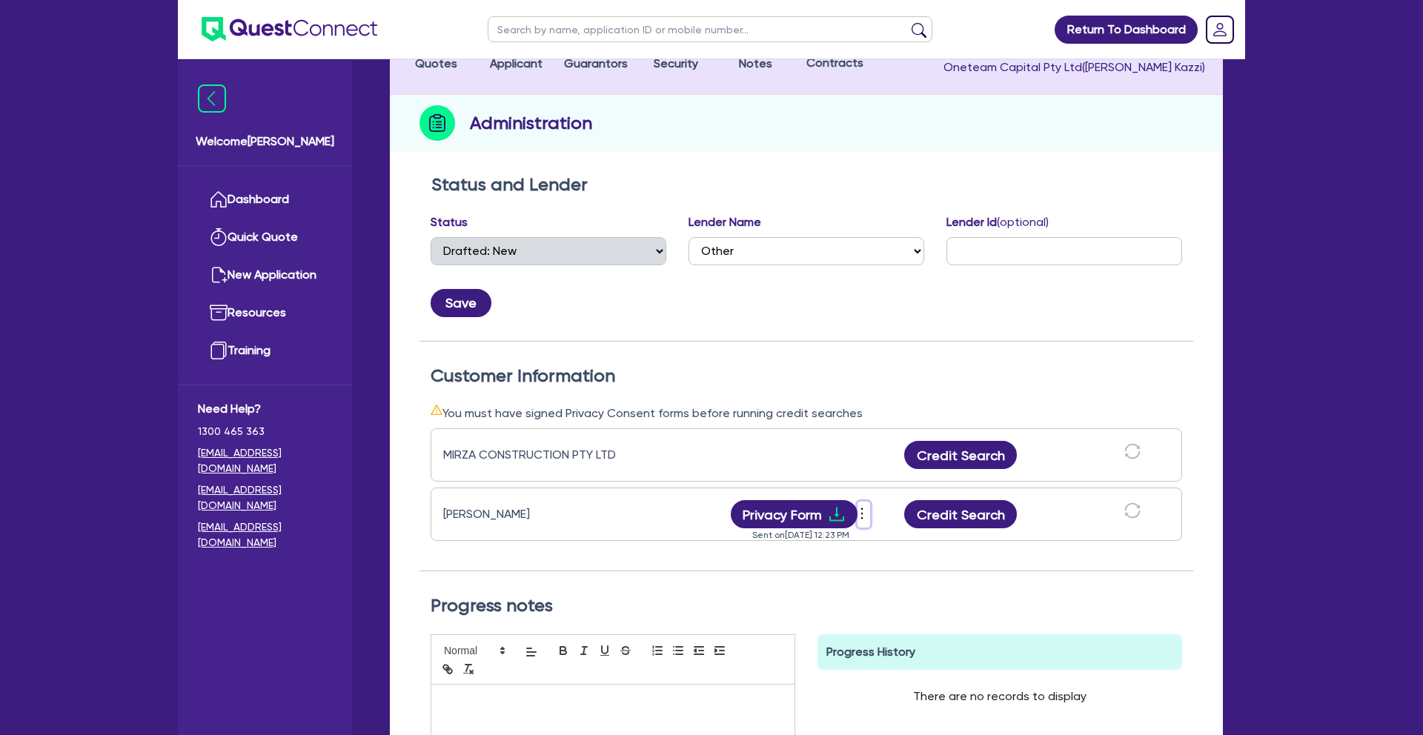
click at [864, 510] on icon "more" at bounding box center [862, 514] width 15 height 22
click at [940, 527] on link "Send new privacy form" at bounding box center [942, 524] width 142 height 21
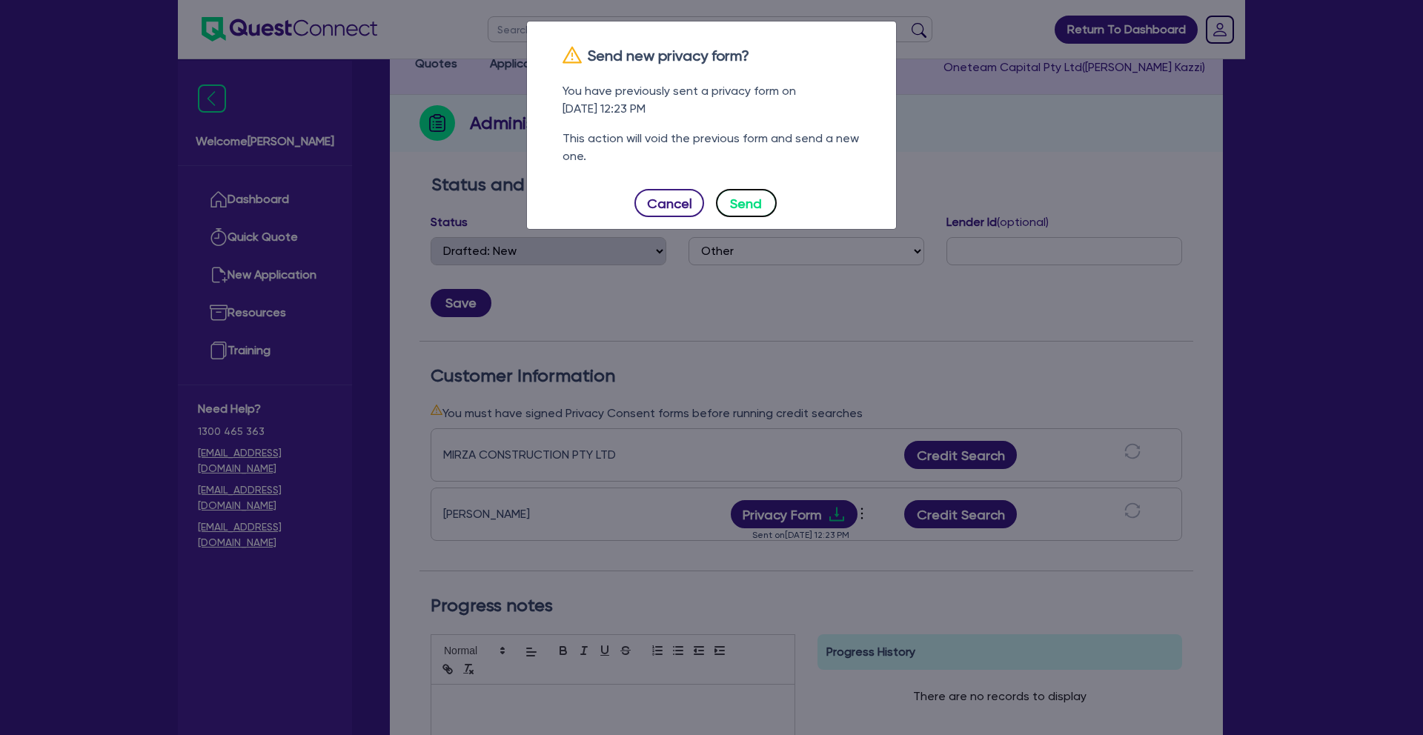
click at [743, 205] on button "Send" at bounding box center [746, 203] width 61 height 28
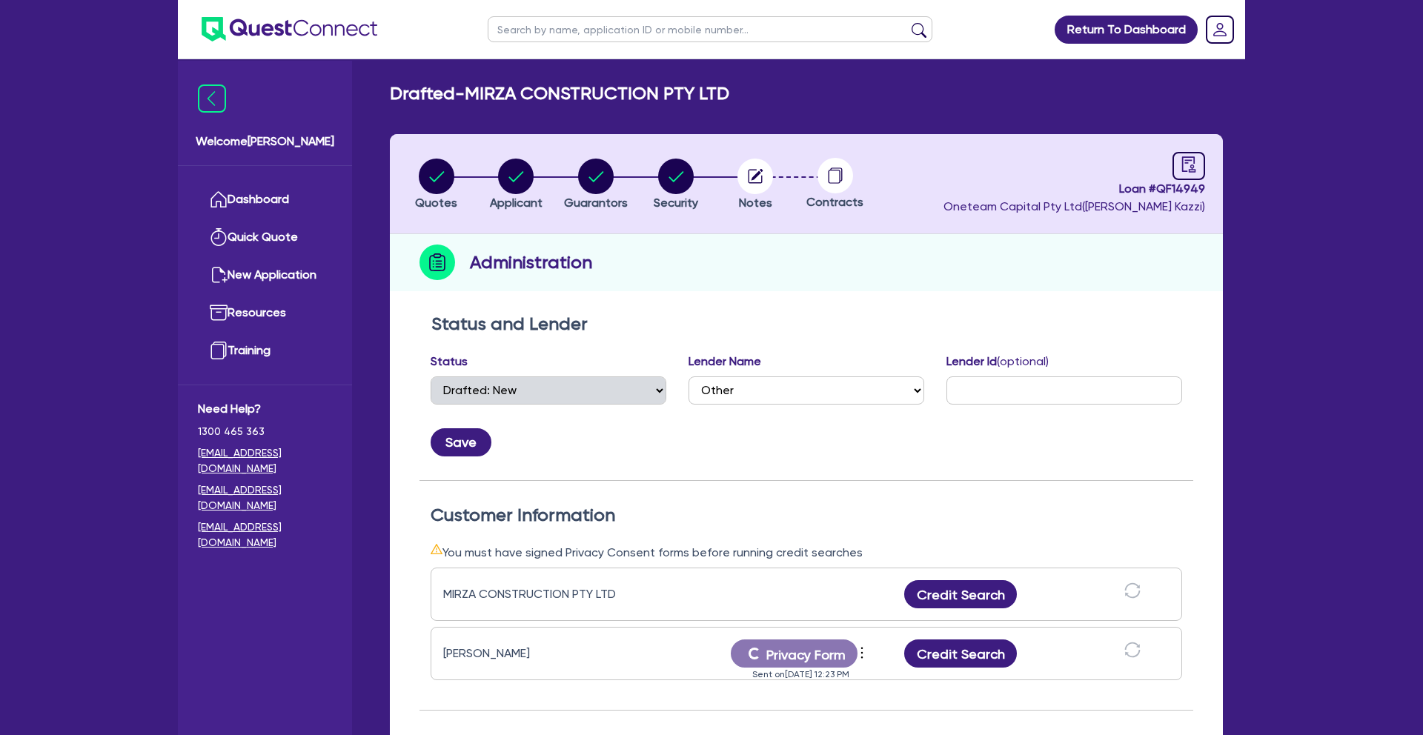
scroll to position [4, 0]
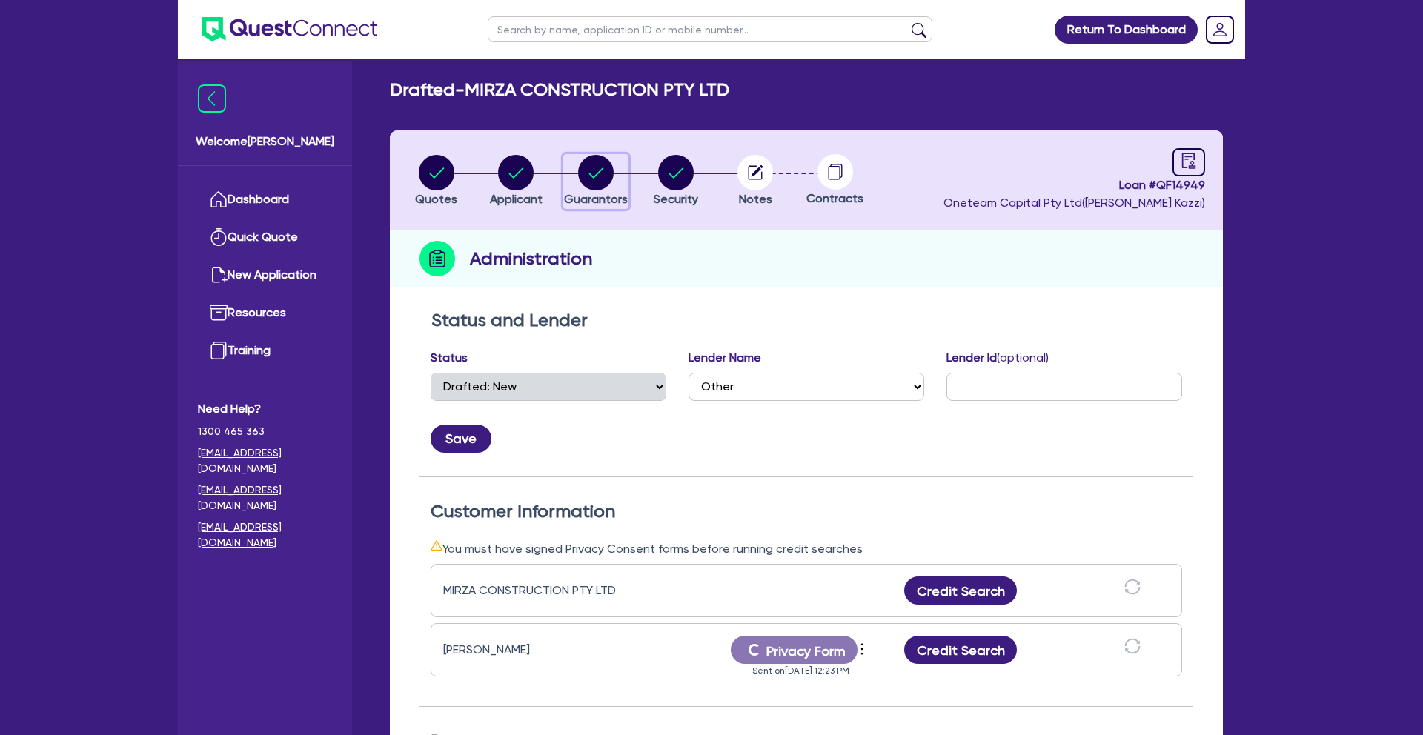
click at [606, 178] on circle "button" at bounding box center [596, 173] width 36 height 36
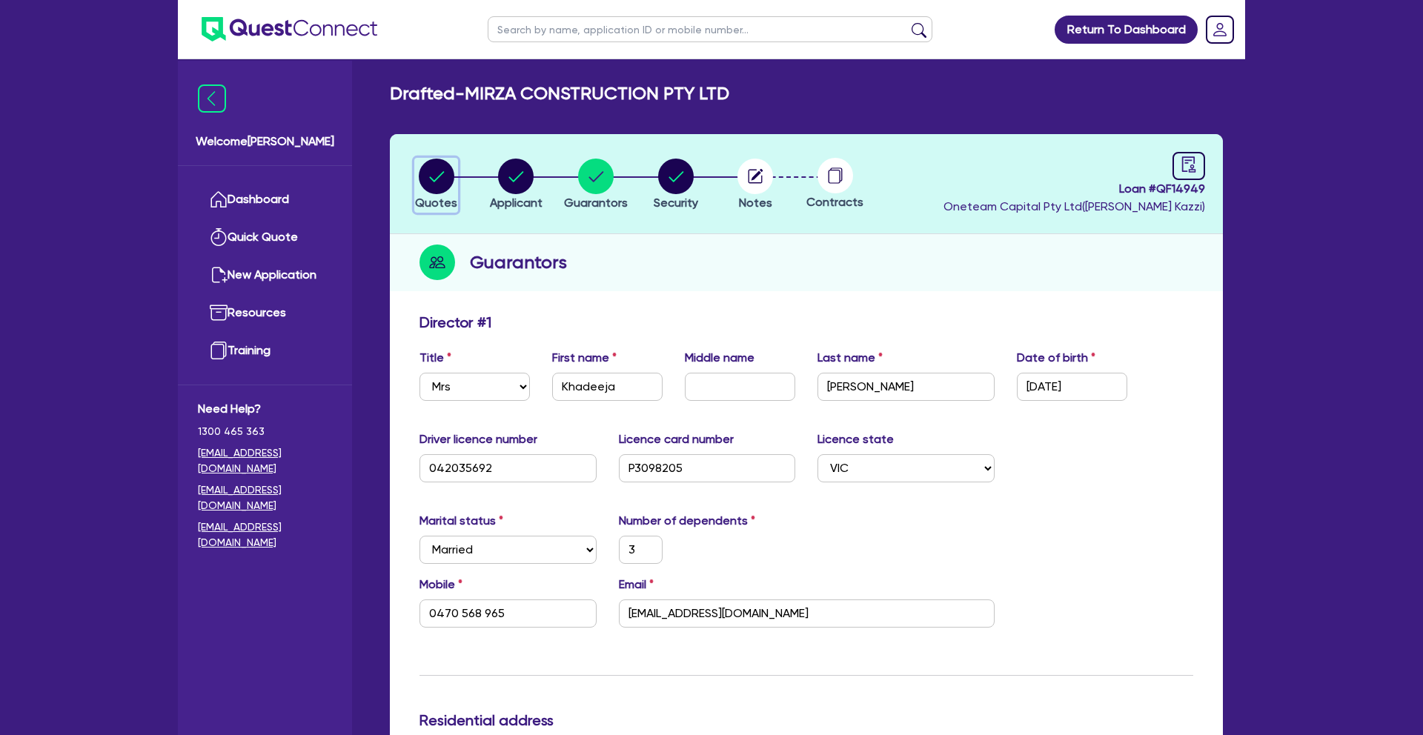
click at [440, 177] on circle "button" at bounding box center [437, 177] width 36 height 36
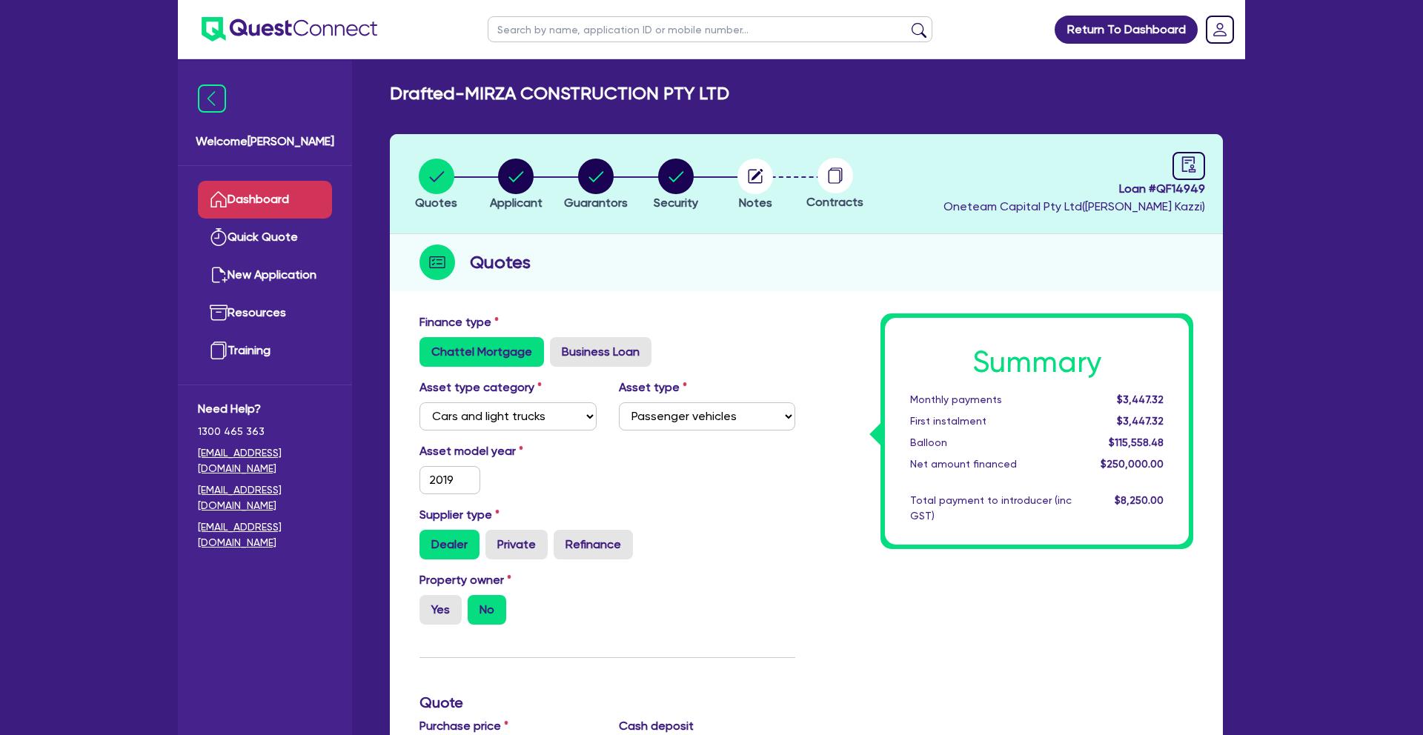
click at [286, 197] on link "Dashboard" at bounding box center [265, 200] width 134 height 38
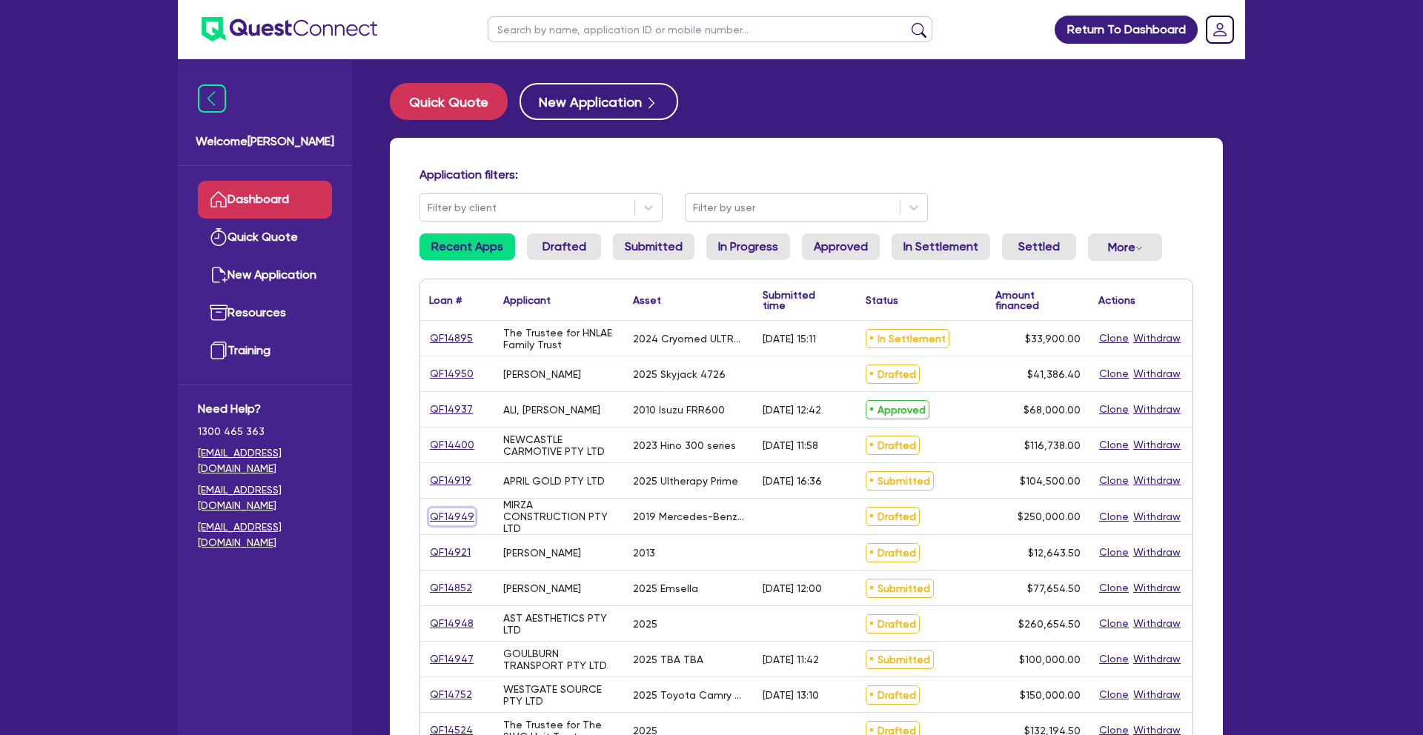
click at [465, 516] on link "QF14949" at bounding box center [452, 517] width 46 height 17
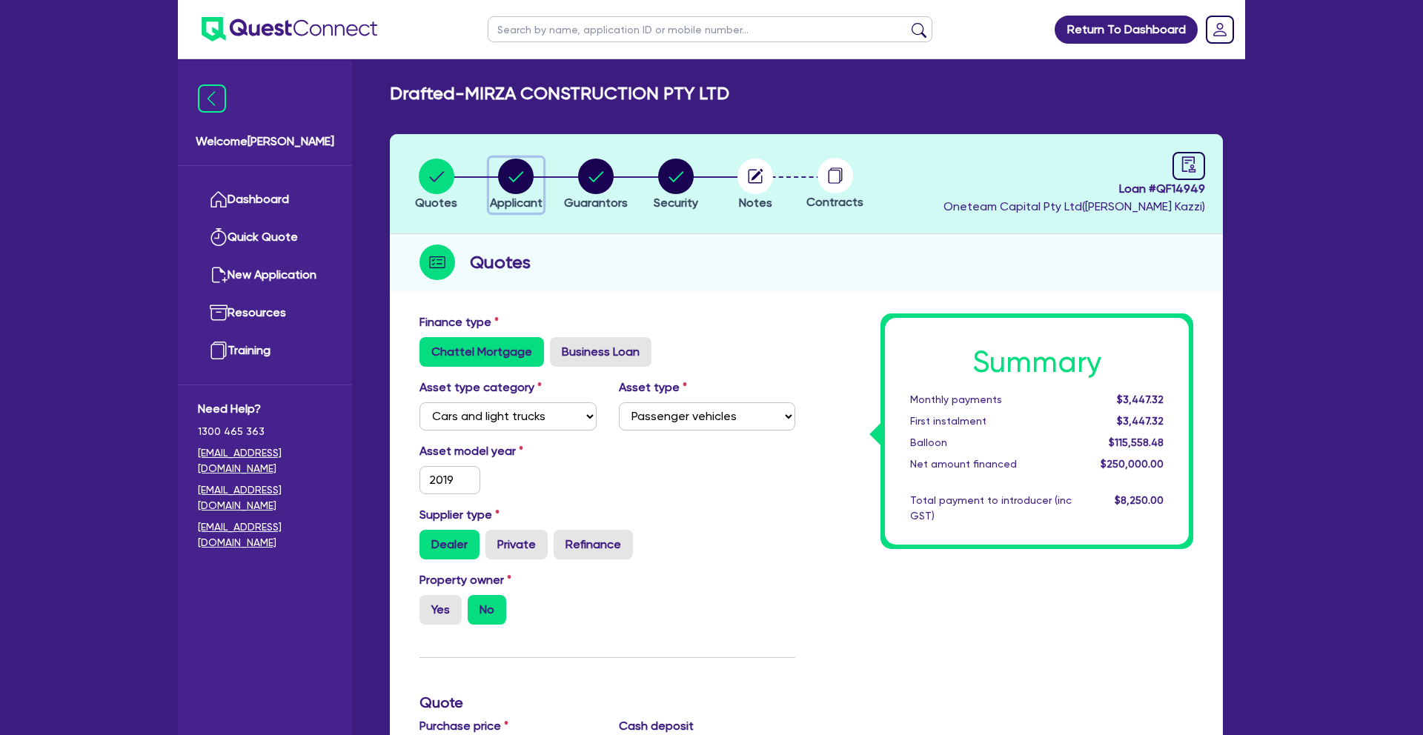
click at [507, 190] on circle "button" at bounding box center [516, 177] width 36 height 36
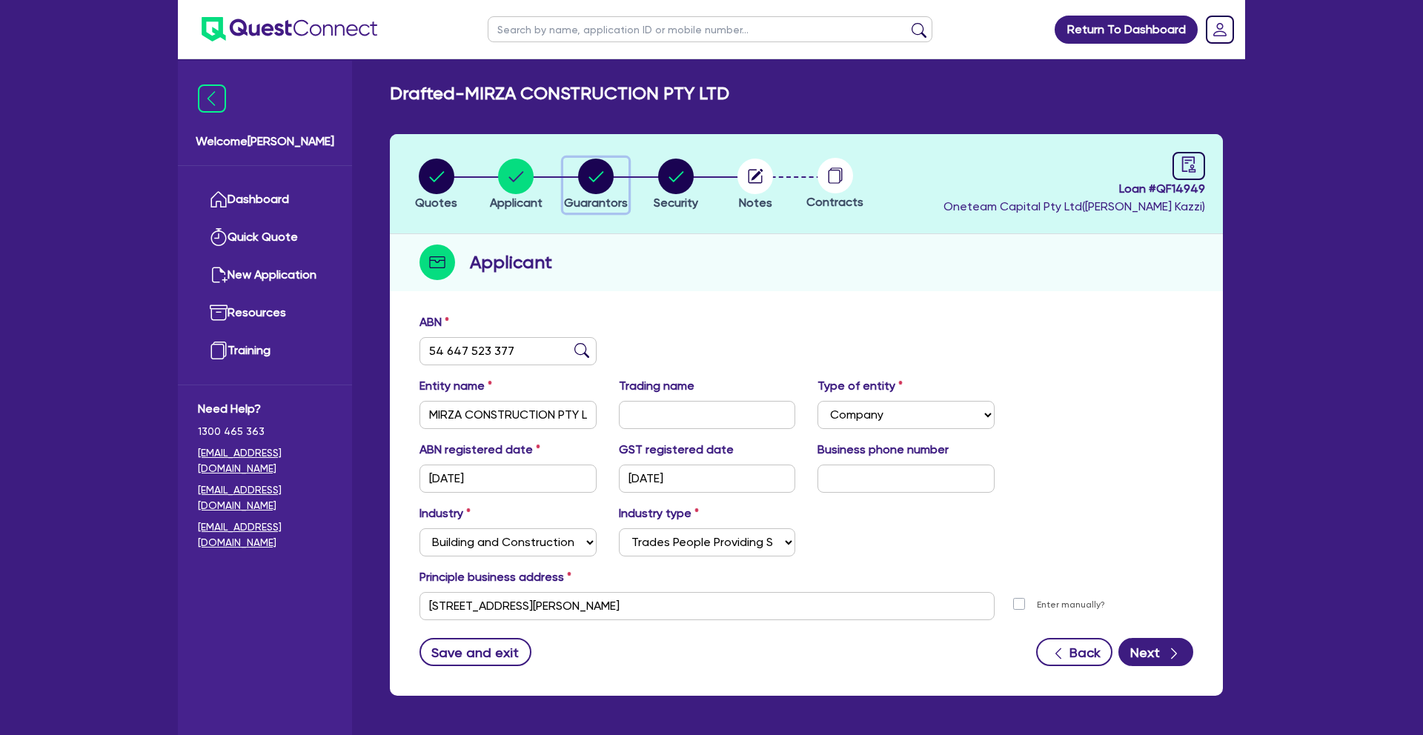
click at [592, 181] on icon "button" at bounding box center [596, 176] width 15 height 10
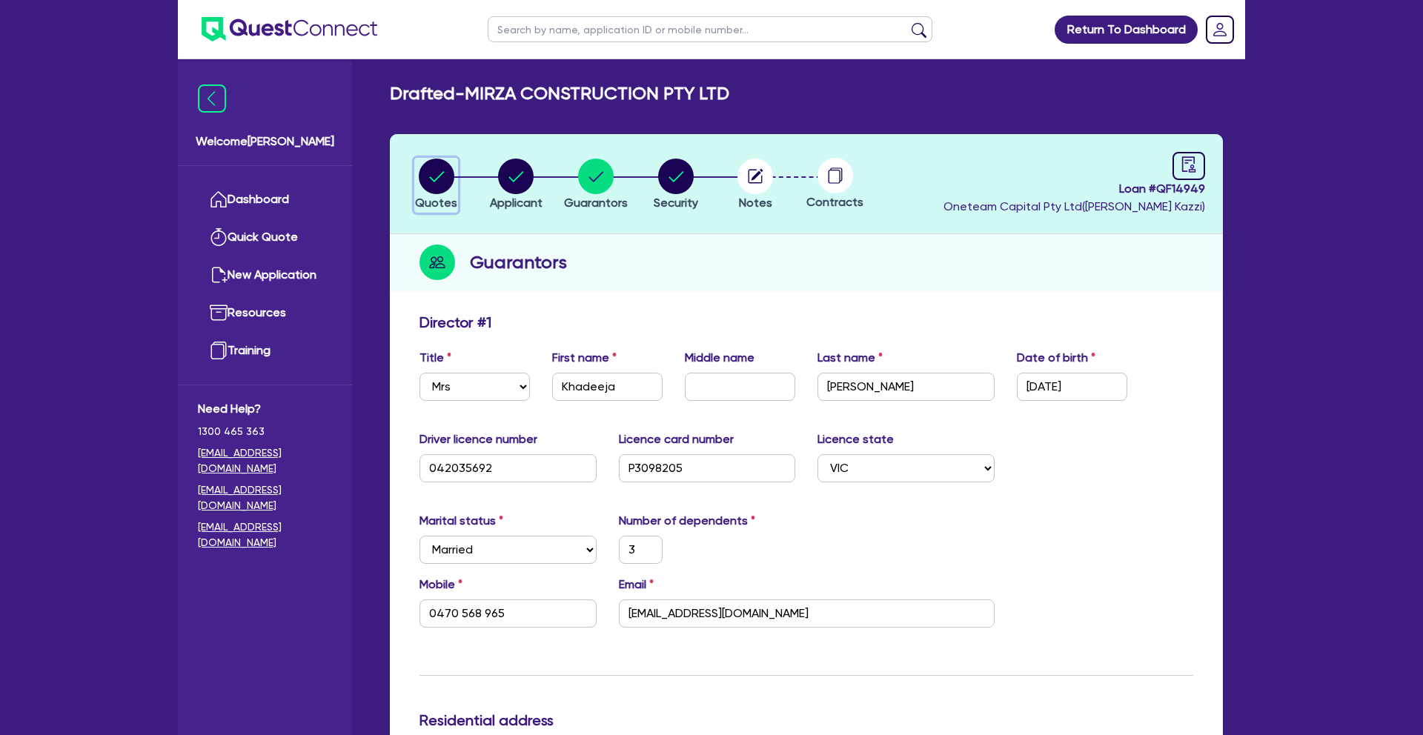
click at [429, 176] on circle "button" at bounding box center [437, 177] width 36 height 36
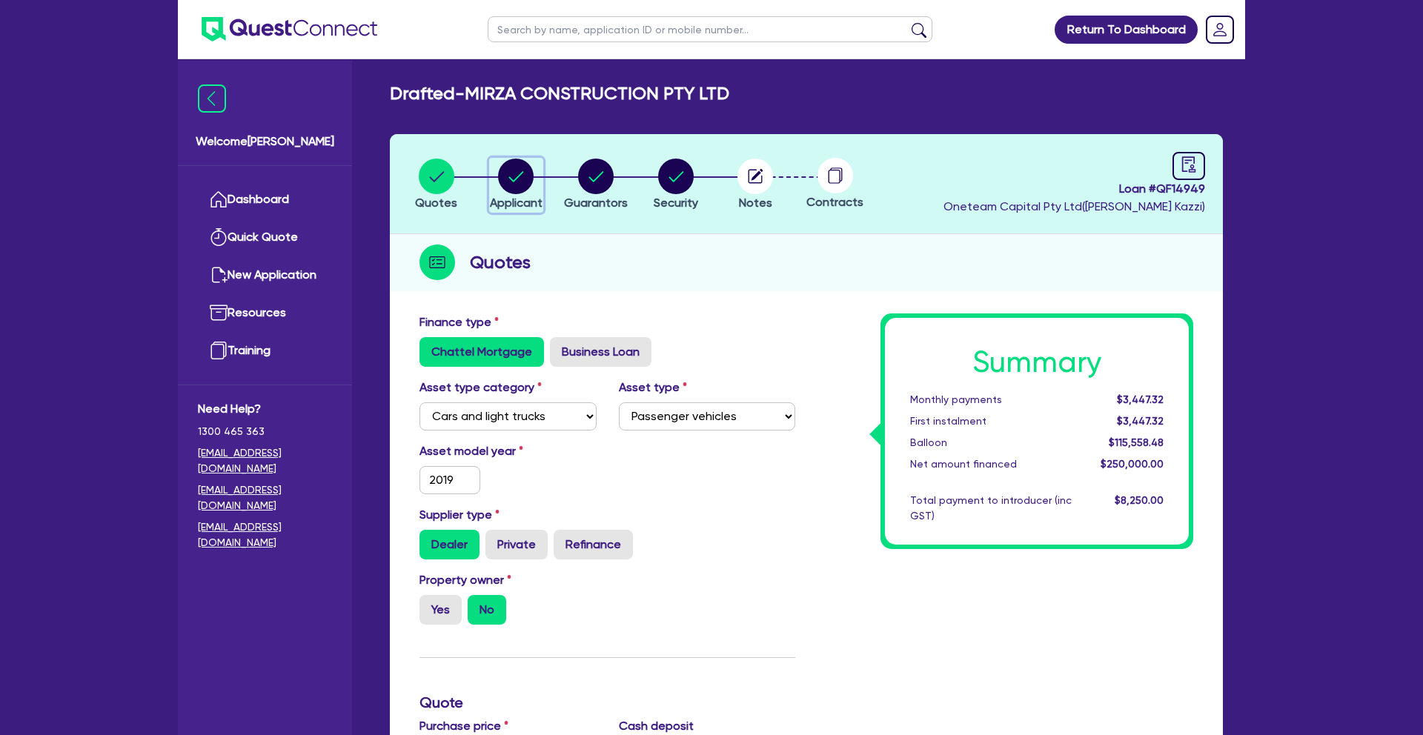
click at [526, 185] on circle "button" at bounding box center [516, 177] width 36 height 36
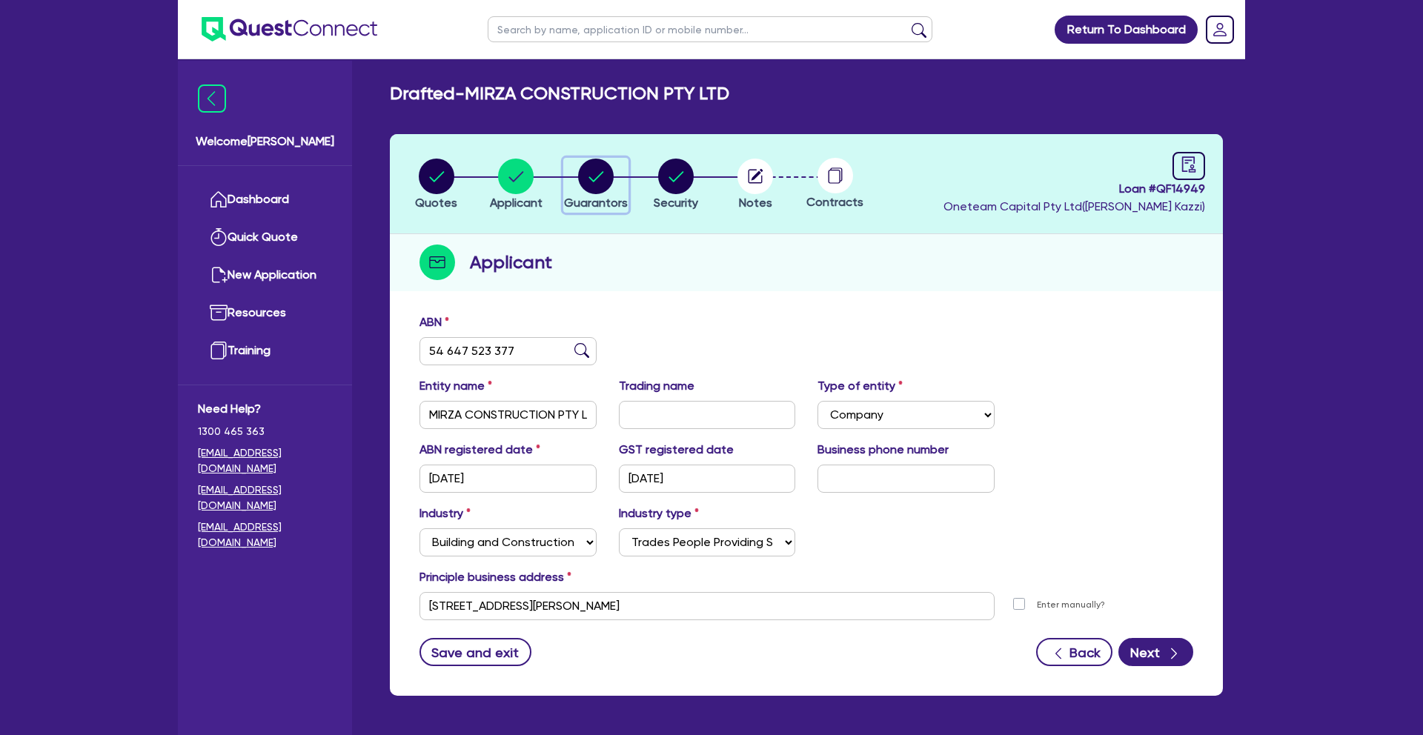
click at [592, 179] on circle "button" at bounding box center [596, 177] width 36 height 36
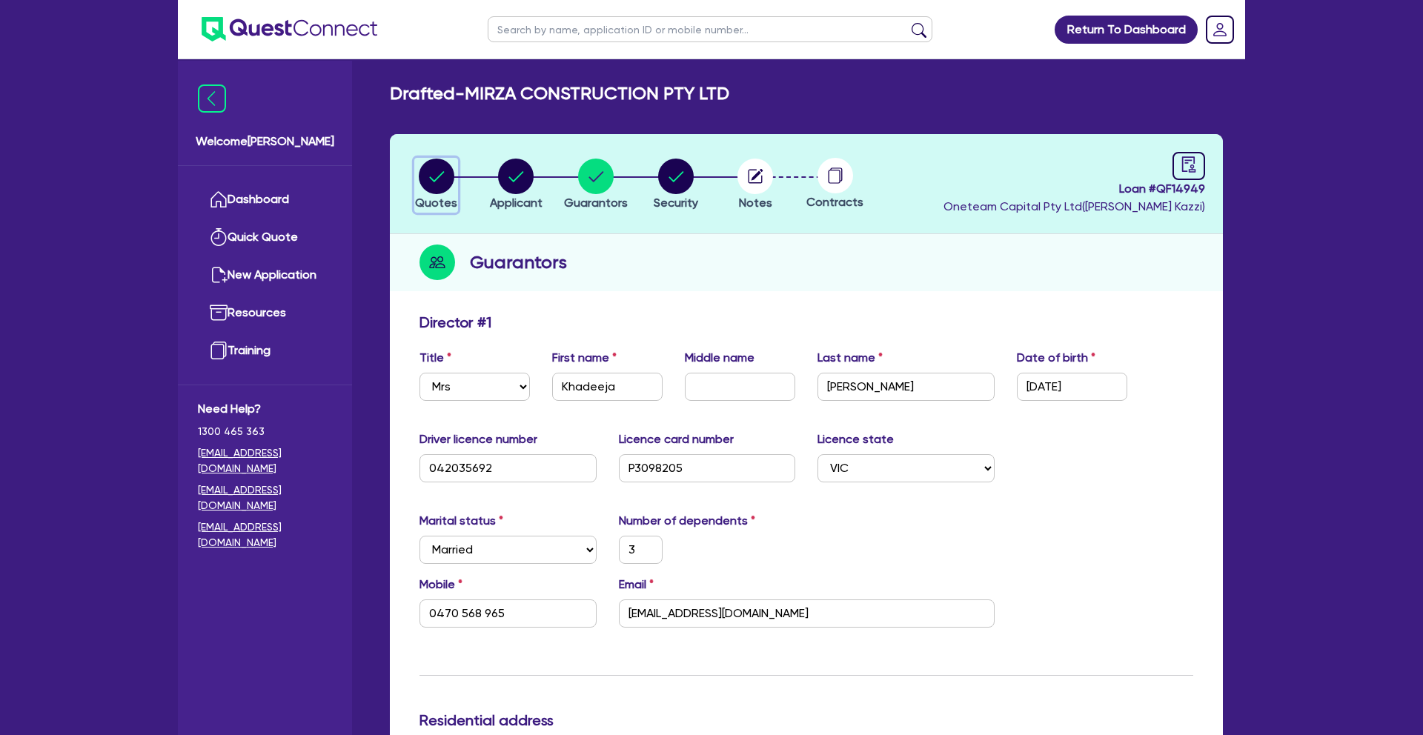
click at [437, 179] on circle "button" at bounding box center [437, 177] width 36 height 36
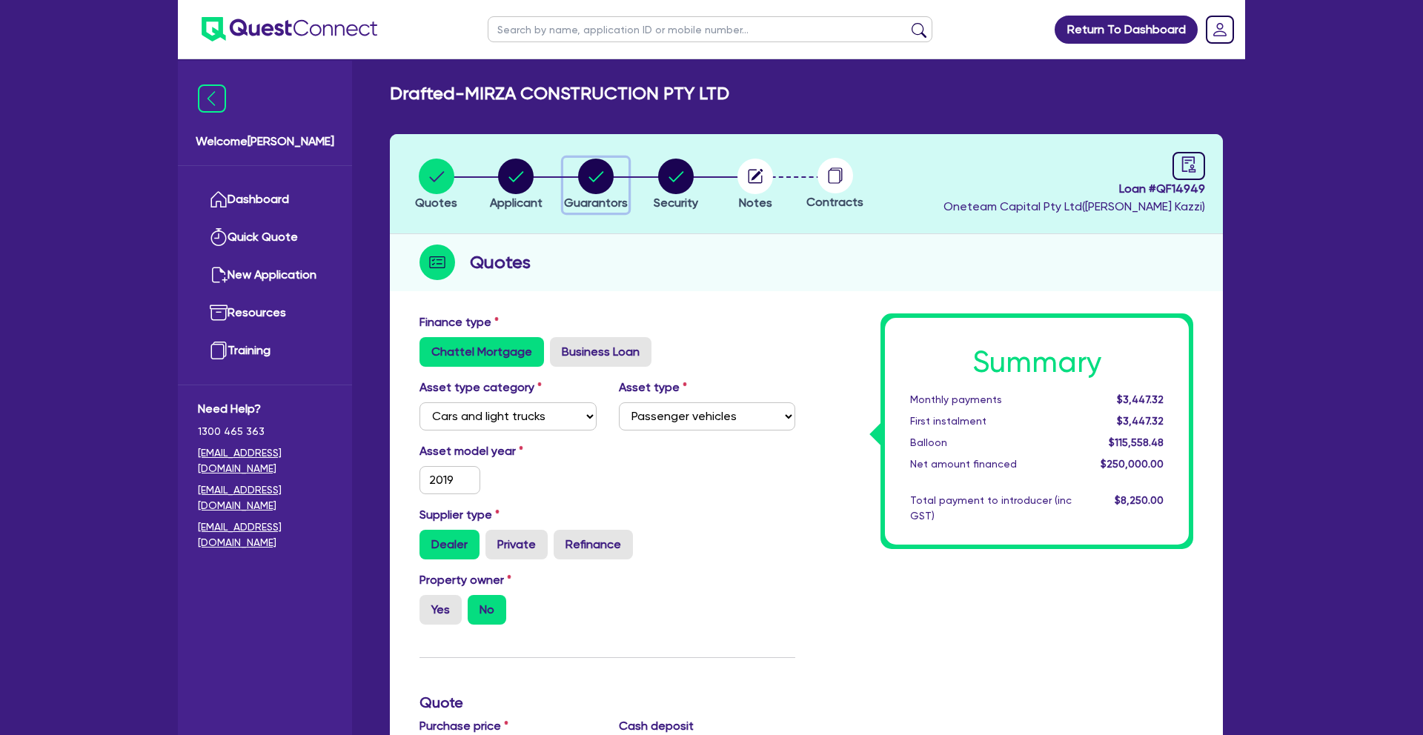
click at [599, 184] on circle "button" at bounding box center [596, 177] width 36 height 36
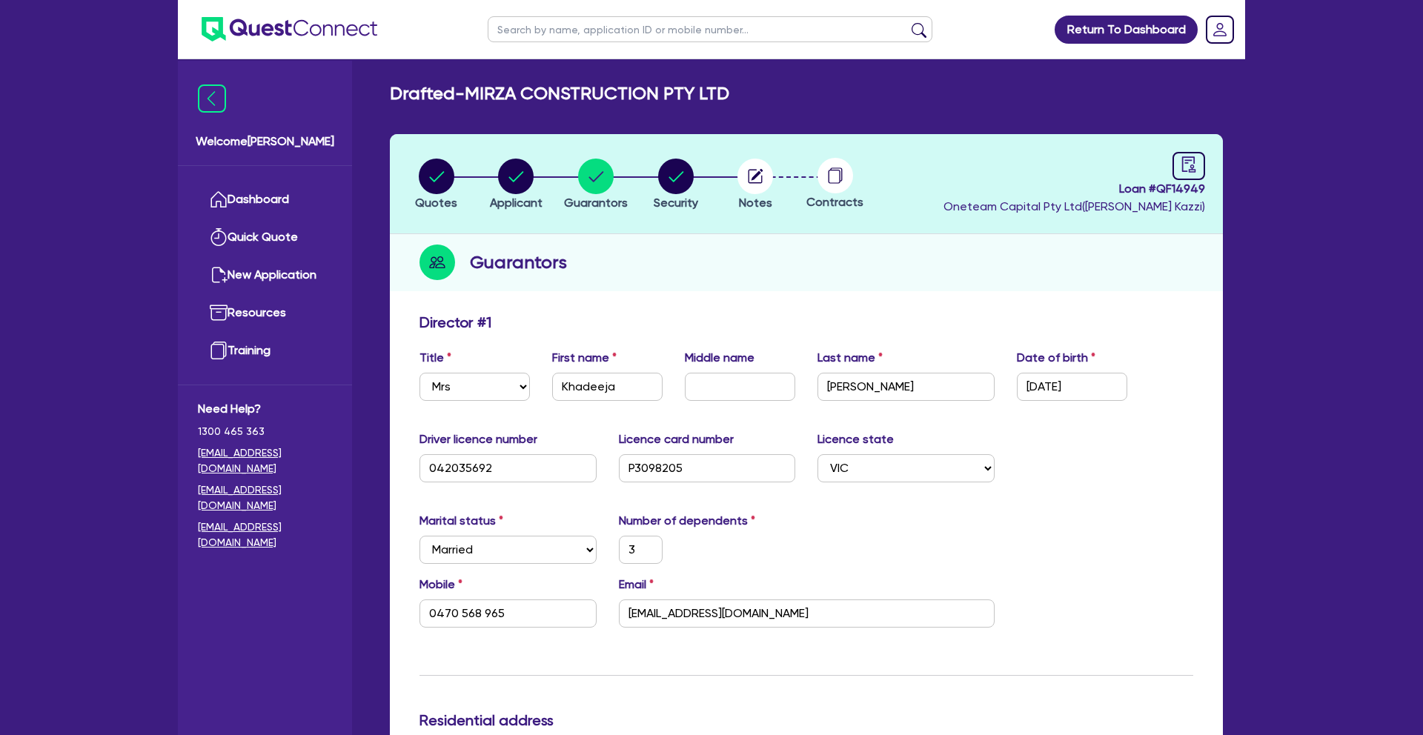
drag, startPoint x: 674, startPoint y: 615, endPoint x: 658, endPoint y: 619, distance: 16.2
click at [630, 615] on input "[EMAIL_ADDRESS][DOMAIN_NAME]" at bounding box center [807, 614] width 376 height 28
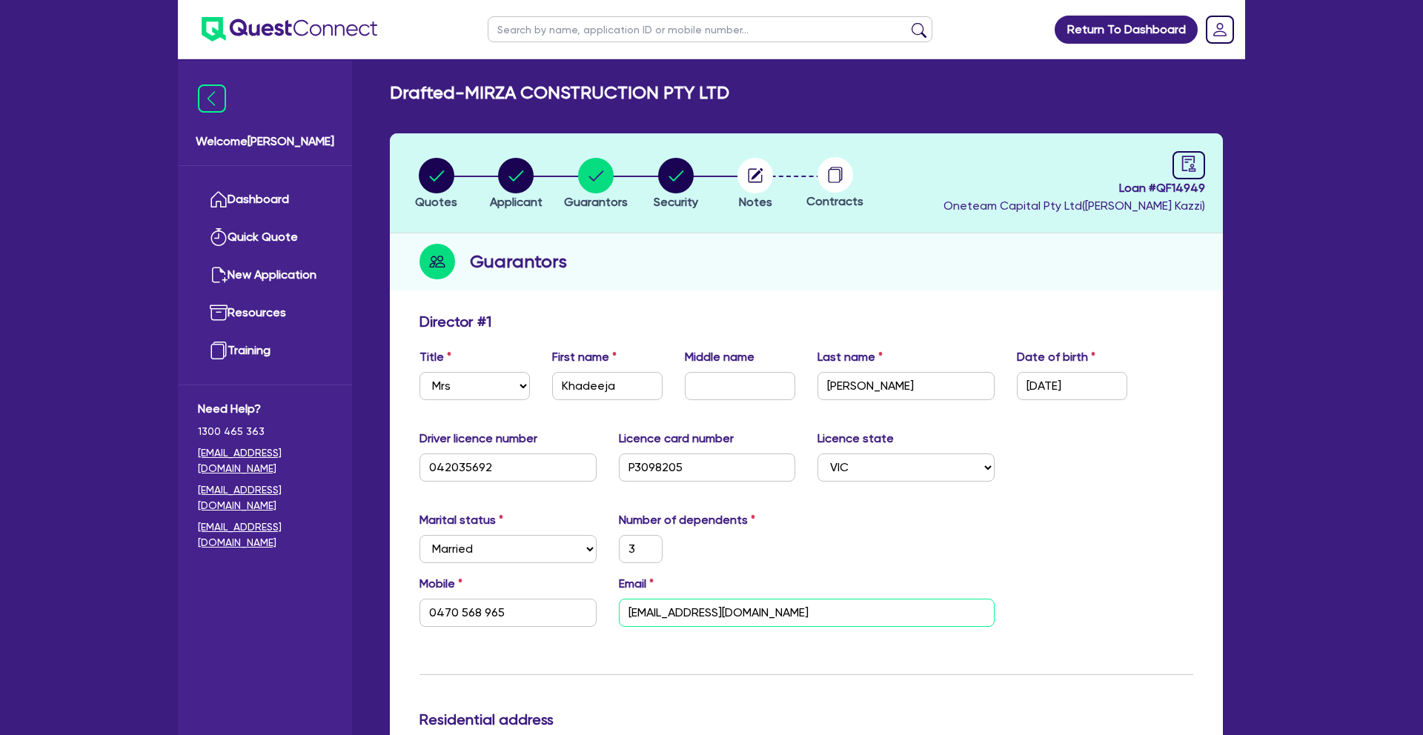
drag, startPoint x: 752, startPoint y: 613, endPoint x: 559, endPoint y: 612, distance: 193.5
click at [560, 612] on div "Mobile [PHONE_NUMBER] Email [EMAIL_ADDRESS][DOMAIN_NAME]" at bounding box center [806, 607] width 796 height 64
click at [753, 570] on div "Marital status Select [DEMOGRAPHIC_DATA] Married De Facto / Partner Number of d…" at bounding box center [806, 544] width 796 height 64
click at [692, 179] on circle "button" at bounding box center [676, 176] width 36 height 36
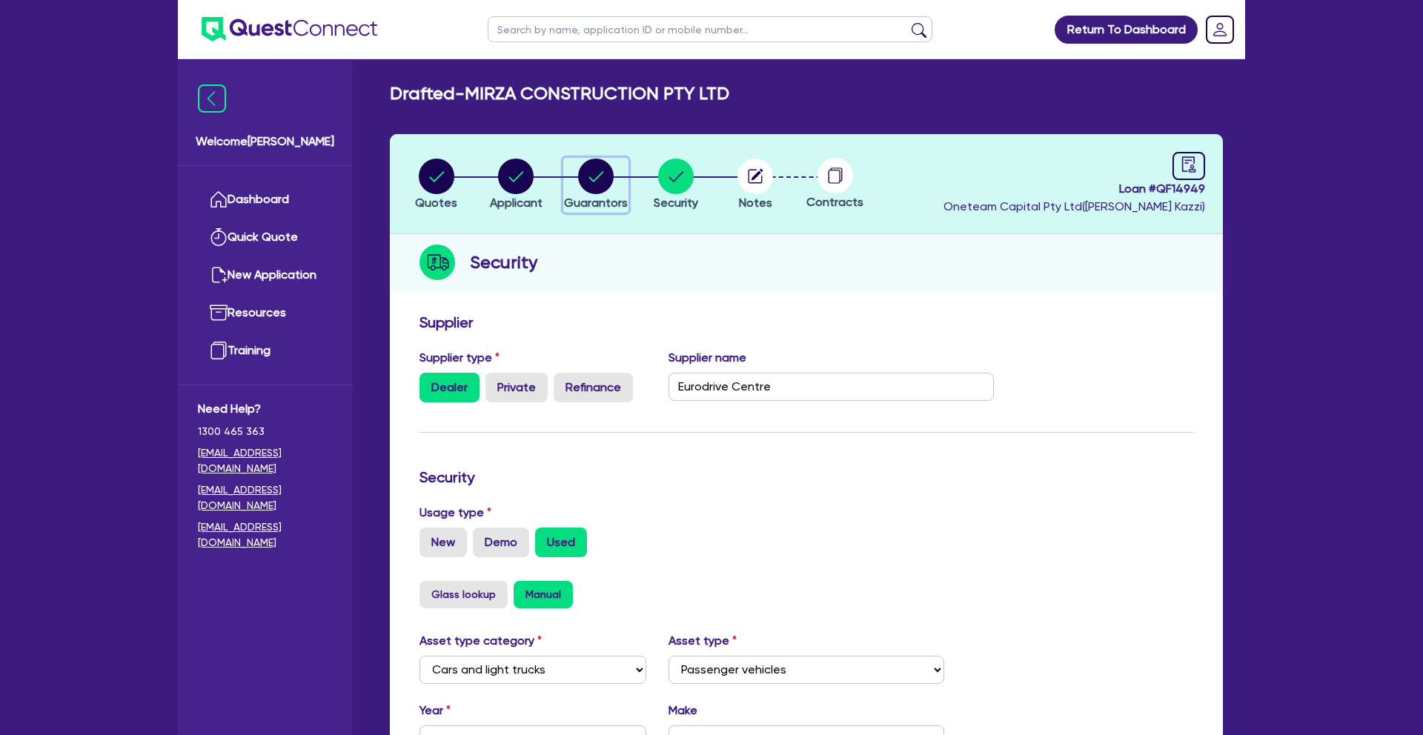
click at [594, 188] on circle "button" at bounding box center [596, 177] width 36 height 36
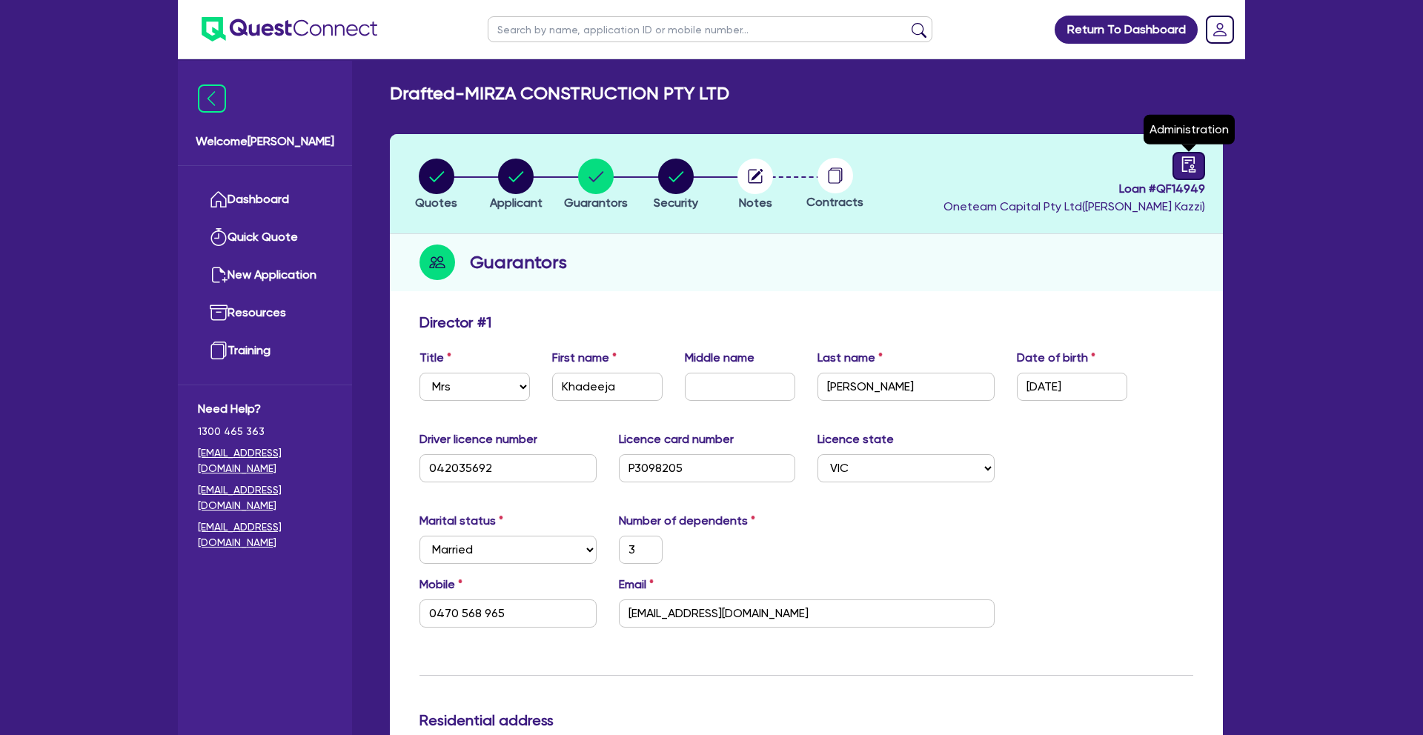
click at [1197, 172] on icon "audit" at bounding box center [1189, 164] width 16 height 16
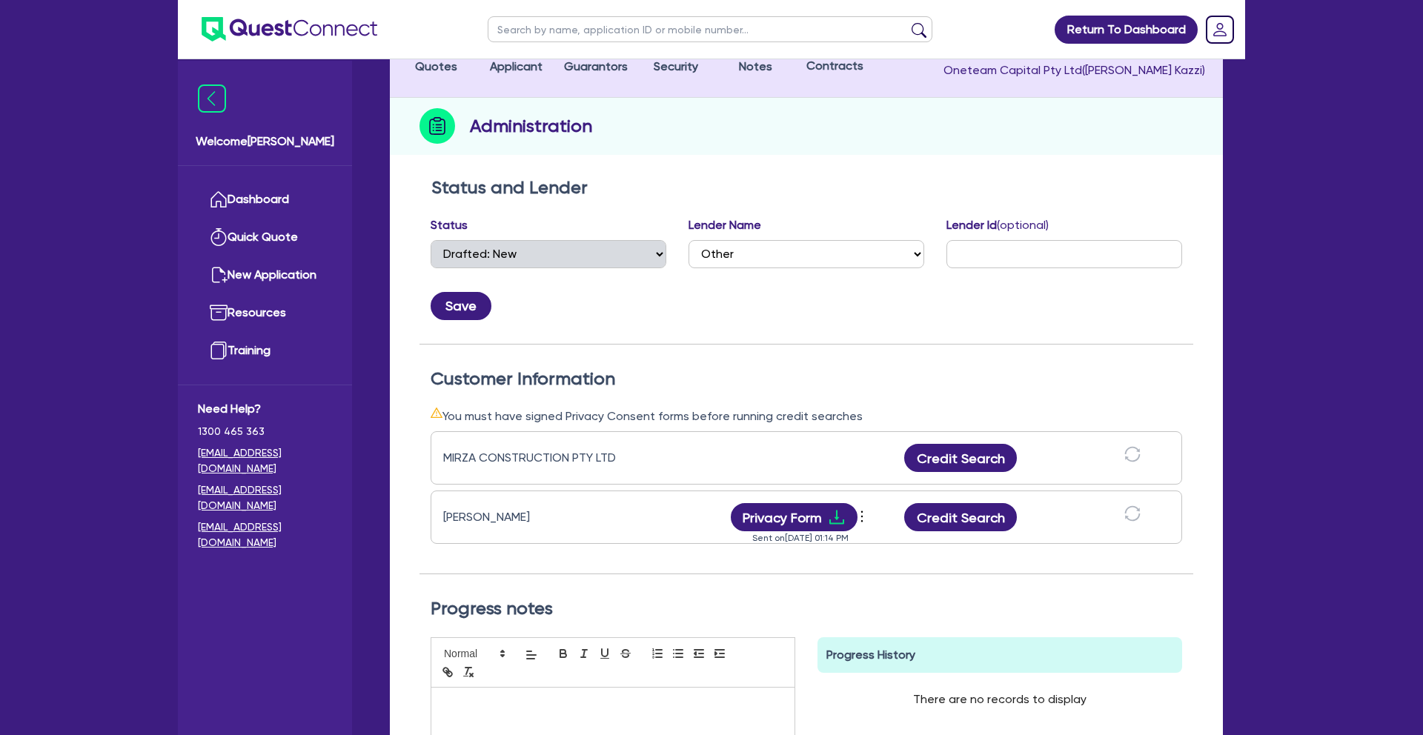
scroll to position [143, 0]
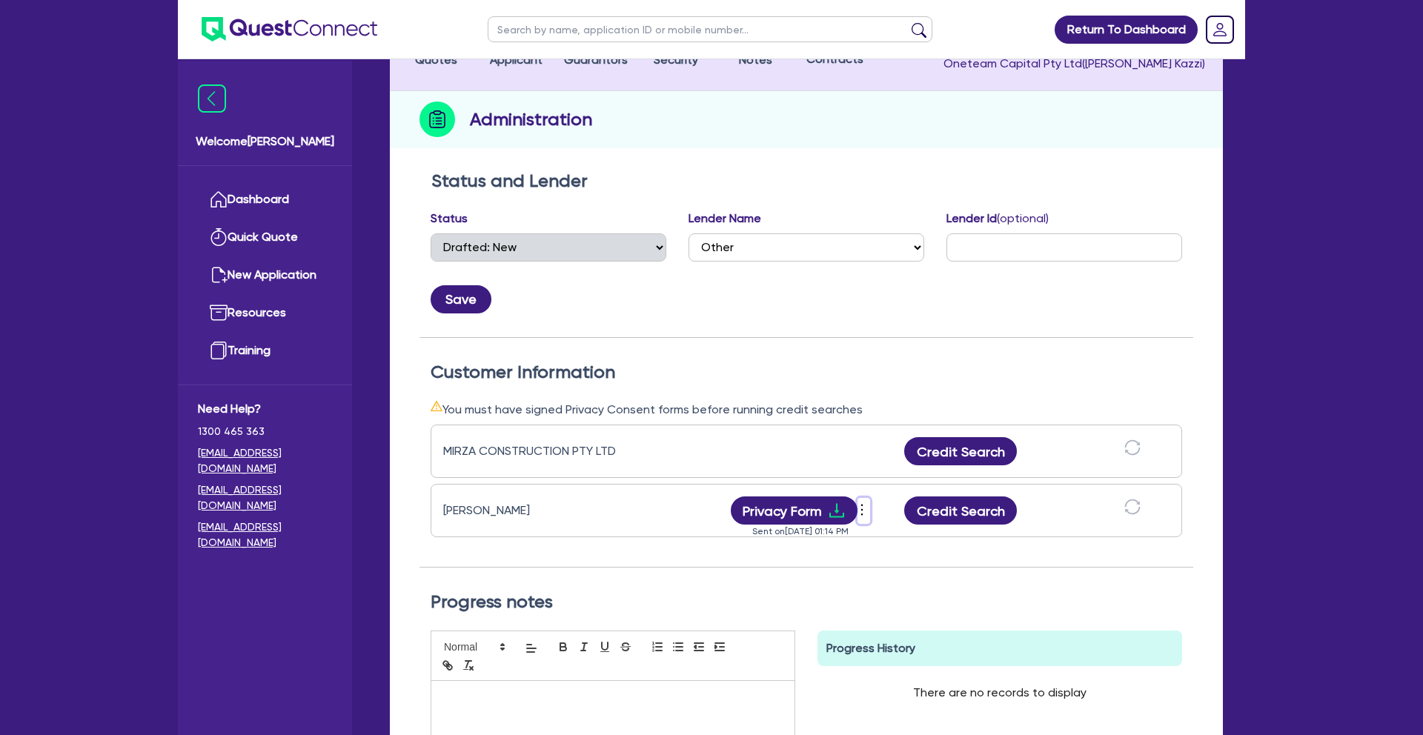
click at [863, 514] on icon "more" at bounding box center [862, 510] width 15 height 22
click at [929, 520] on link "Send new privacy form" at bounding box center [942, 521] width 142 height 21
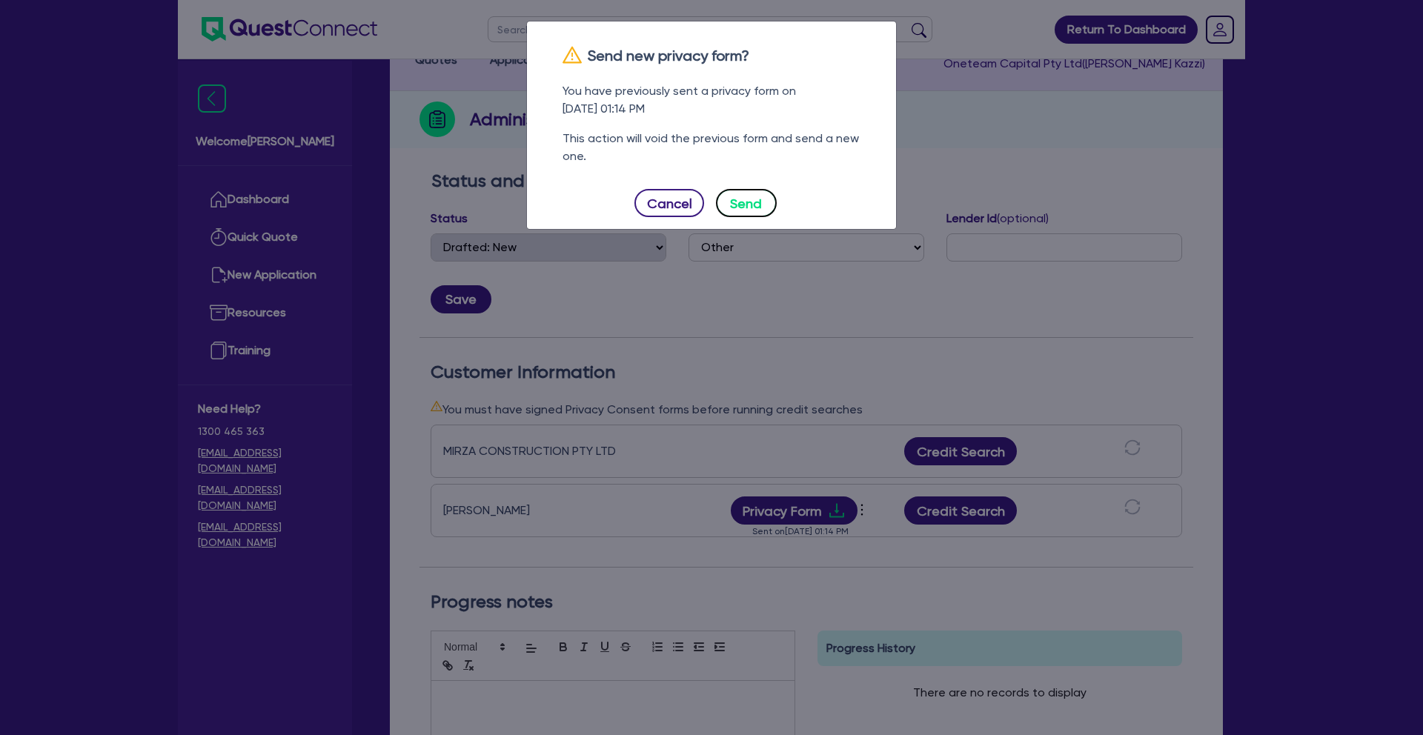
click at [746, 208] on button "Send" at bounding box center [746, 203] width 61 height 28
